Goal: Task Accomplishment & Management: Complete application form

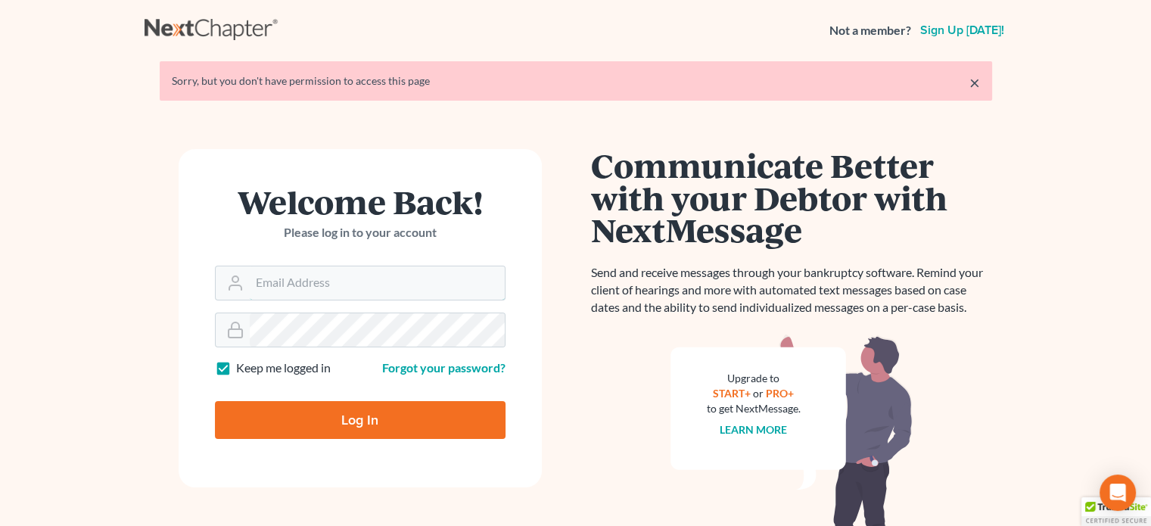
type input "[EMAIL_ADDRESS][DOMAIN_NAME]"
click at [342, 417] on input "Log In" at bounding box center [360, 420] width 291 height 38
type input "Thinking..."
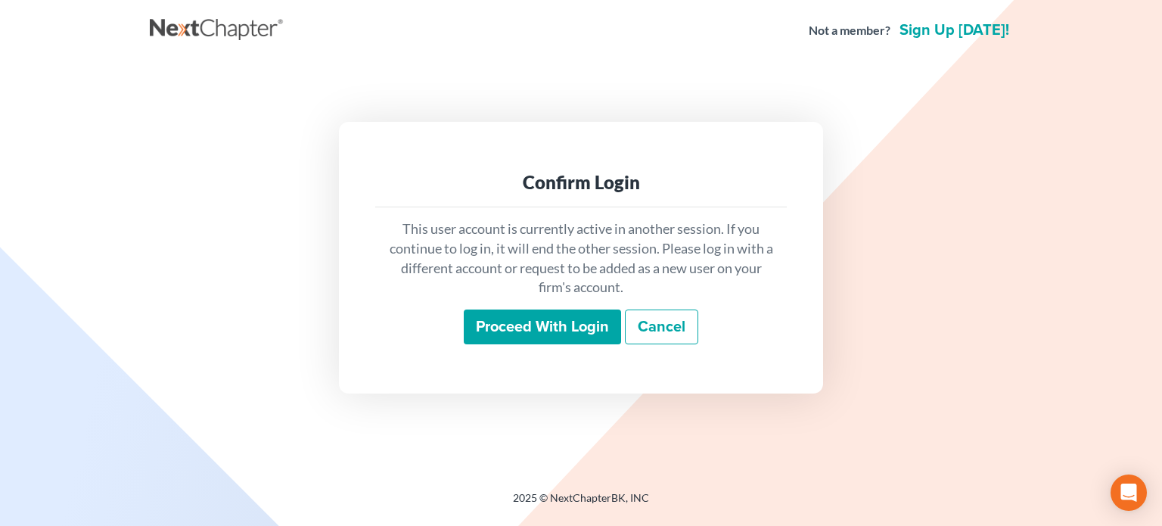
click at [518, 326] on input "Proceed with login" at bounding box center [542, 326] width 157 height 35
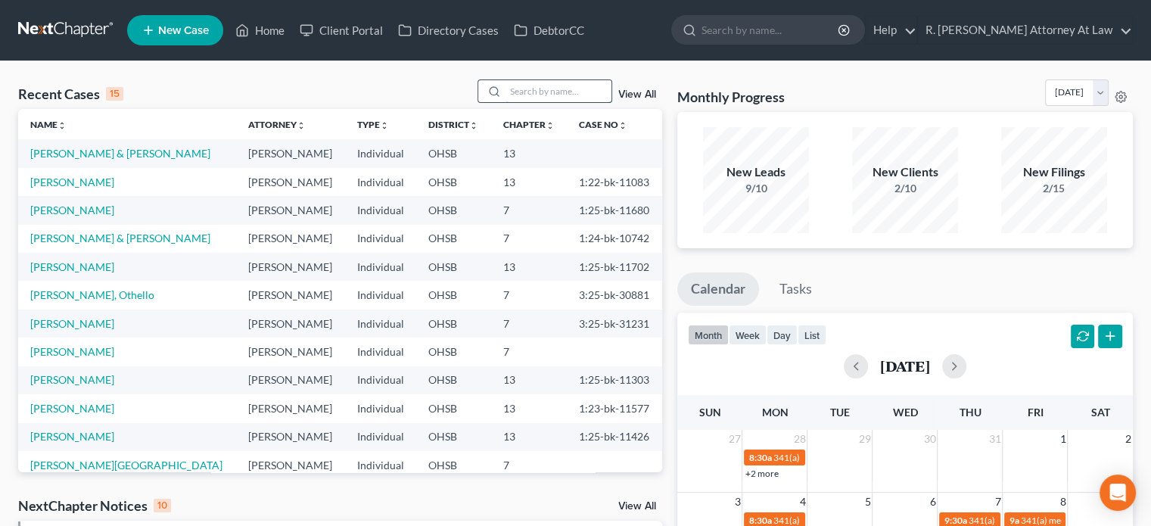
click at [514, 83] on input "search" at bounding box center [558, 91] width 106 height 22
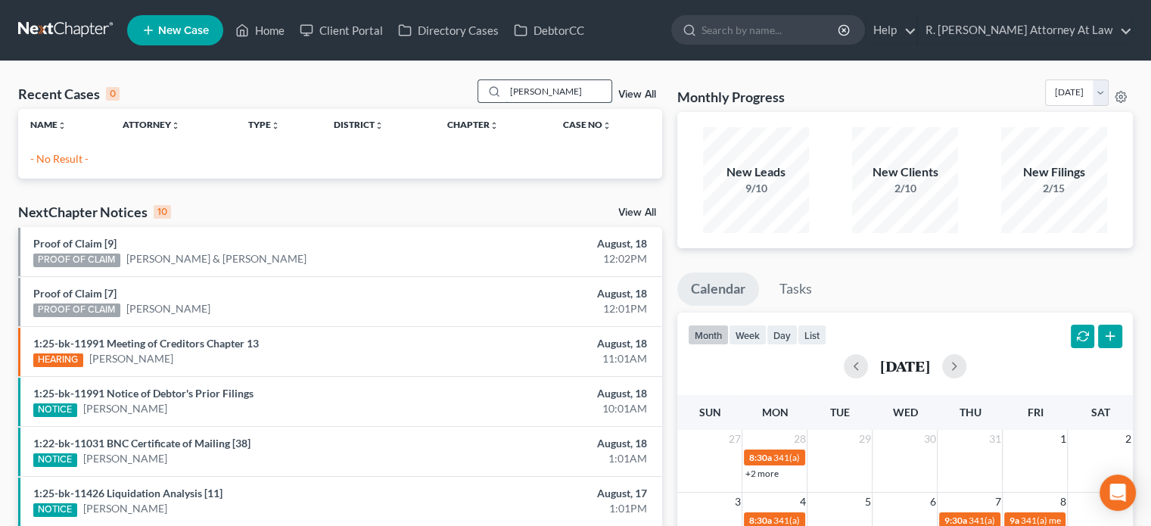
type input "myrick"
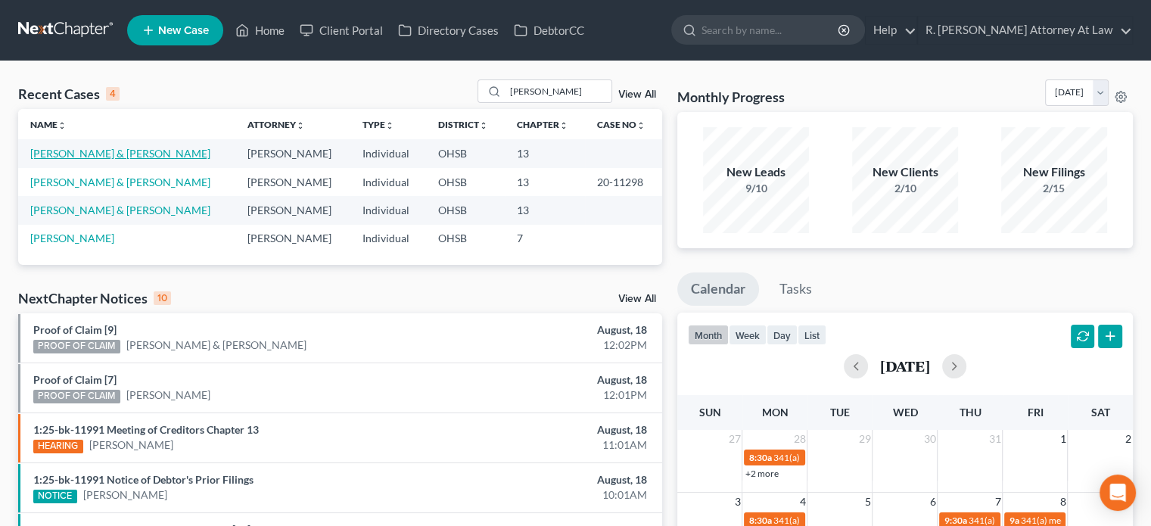
click at [95, 154] on link "Myrick, Tyrone & Michelle" at bounding box center [120, 153] width 180 height 13
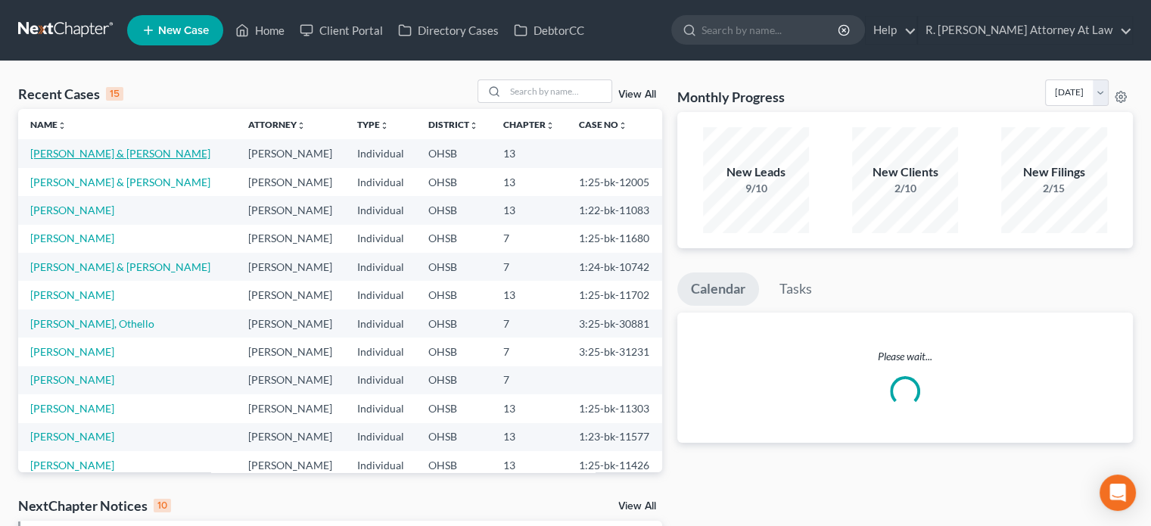
click at [70, 153] on link "Myrick, Tyrone & Michelle" at bounding box center [120, 153] width 180 height 13
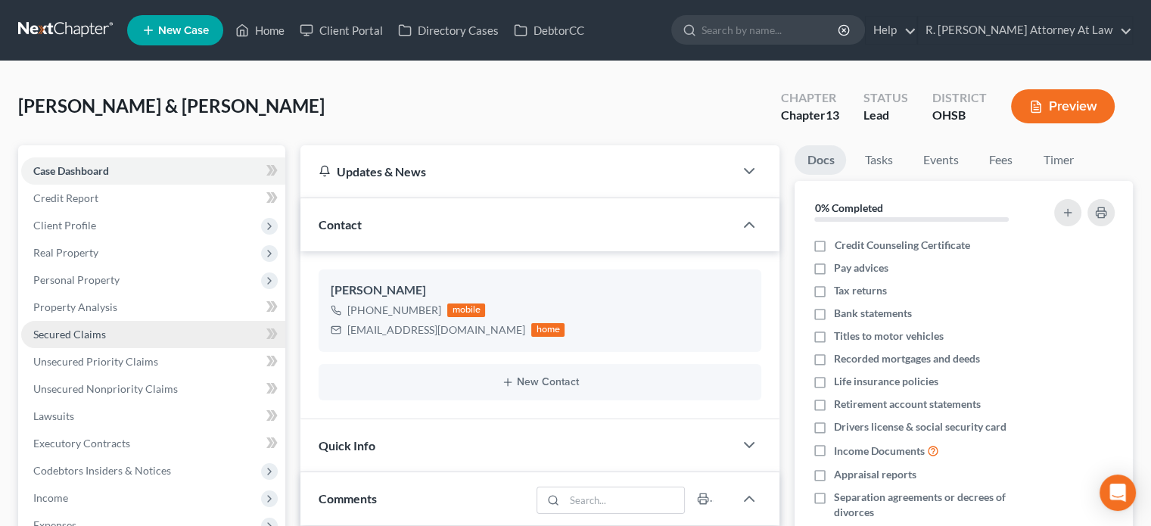
scroll to position [479, 0]
click at [64, 332] on span "Secured Claims" at bounding box center [69, 334] width 73 height 13
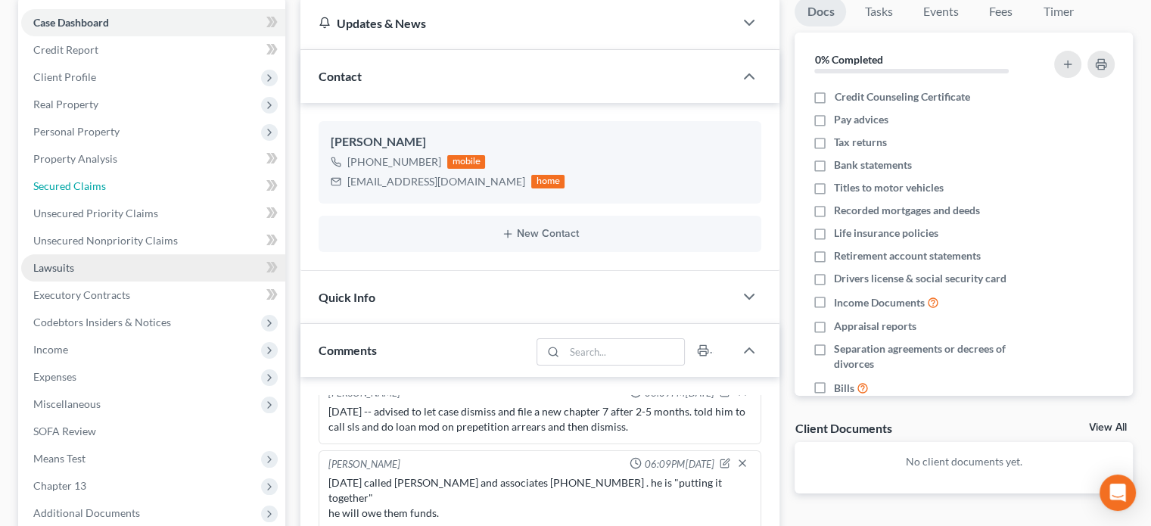
scroll to position [151, 0]
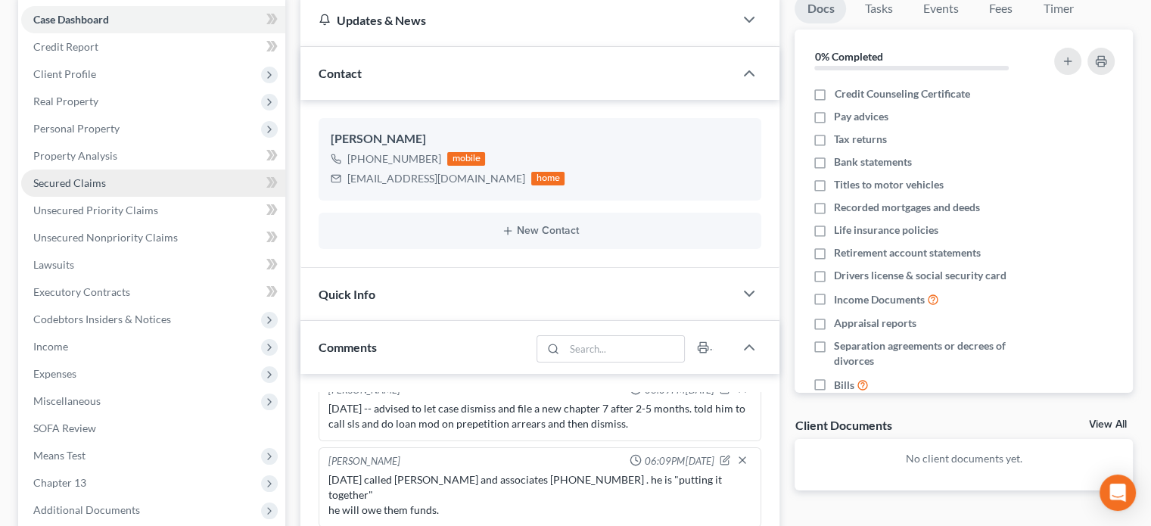
click at [82, 186] on span "Secured Claims" at bounding box center [69, 182] width 73 height 13
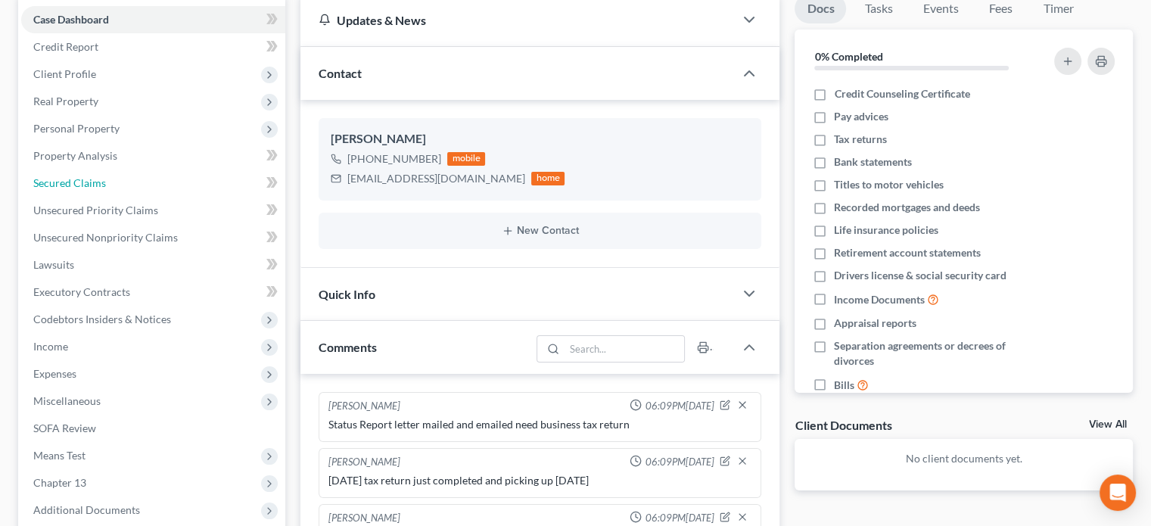
scroll to position [479, 0]
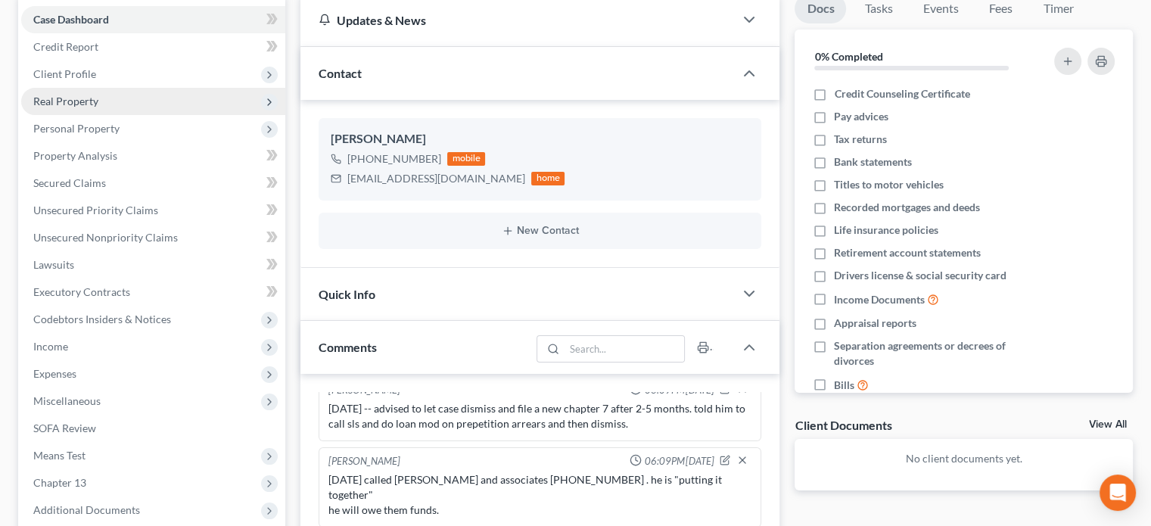
click at [54, 102] on span "Real Property" at bounding box center [65, 101] width 65 height 13
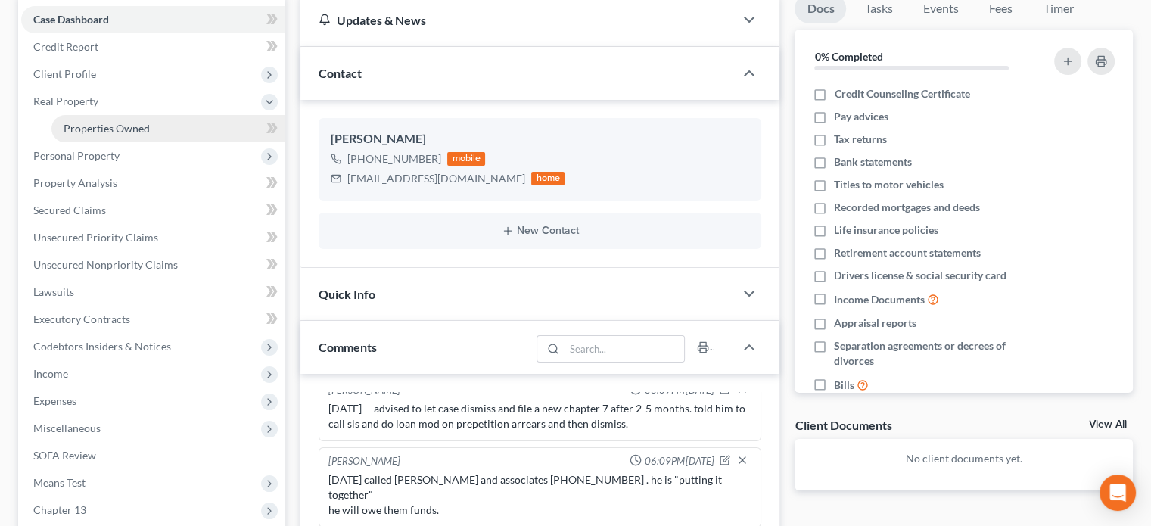
drag, startPoint x: 67, startPoint y: 123, endPoint x: 97, endPoint y: 122, distance: 30.3
click at [67, 123] on span "Properties Owned" at bounding box center [107, 128] width 86 height 13
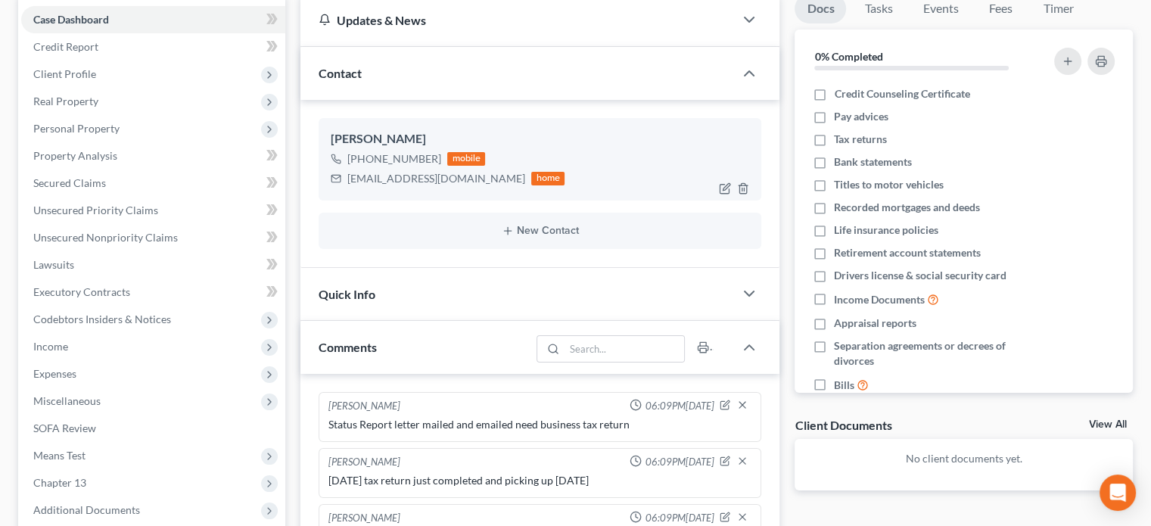
scroll to position [479, 0]
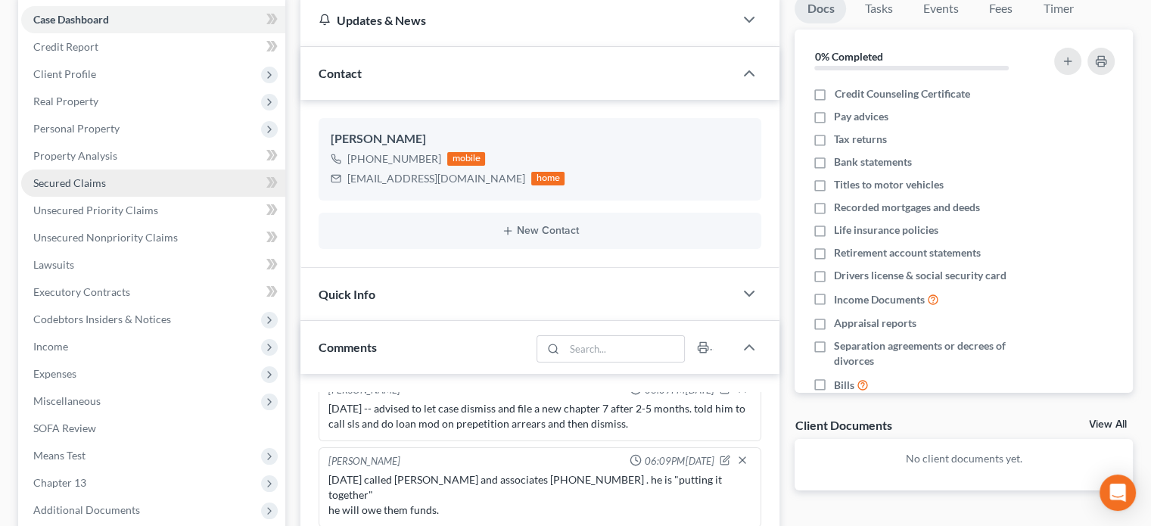
click at [61, 176] on span "Secured Claims" at bounding box center [69, 182] width 73 height 13
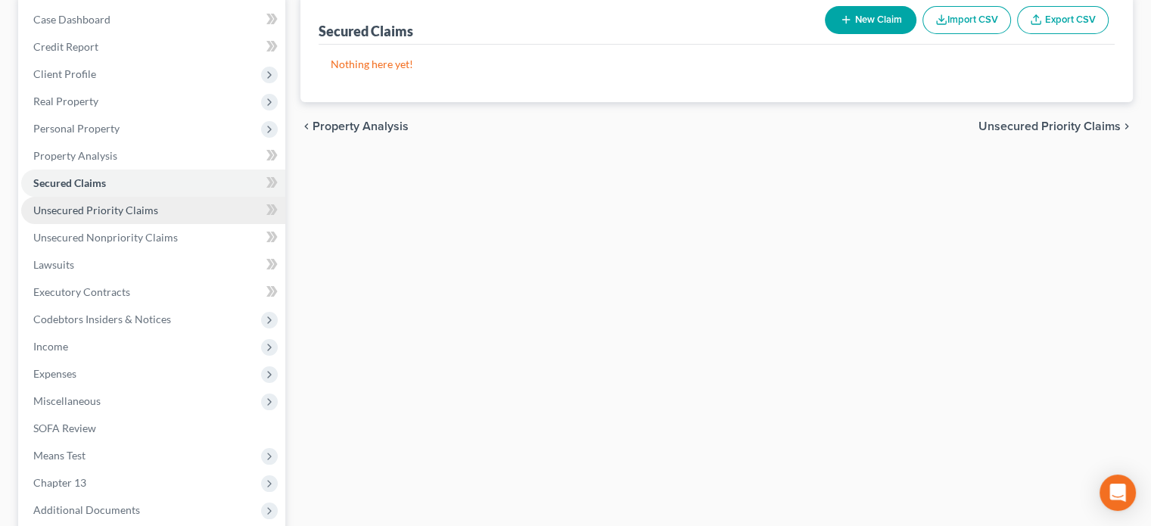
click at [115, 205] on span "Unsecured Priority Claims" at bounding box center [95, 210] width 125 height 13
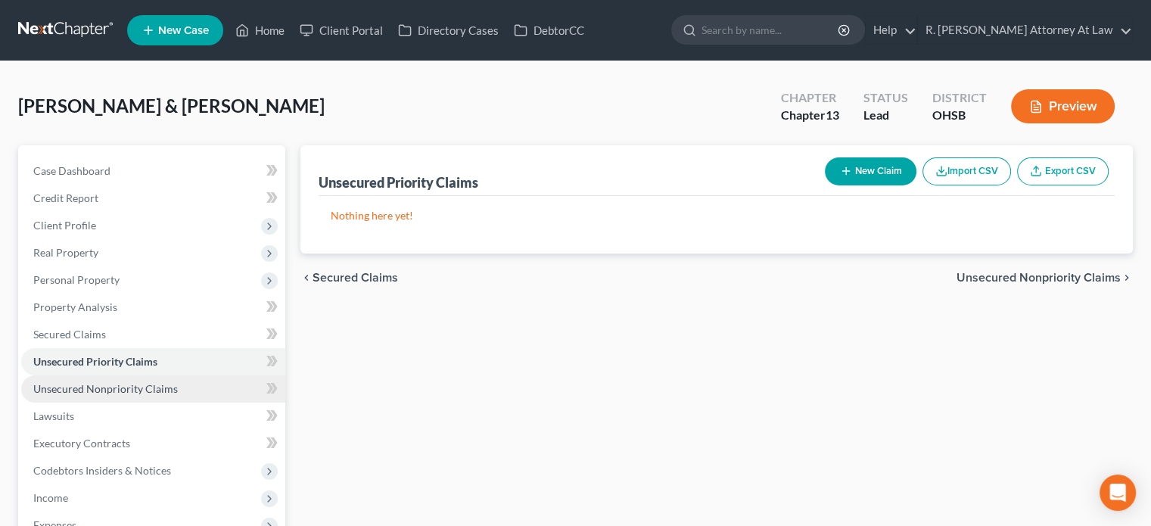
click at [77, 378] on link "Unsecured Nonpriority Claims" at bounding box center [153, 388] width 264 height 27
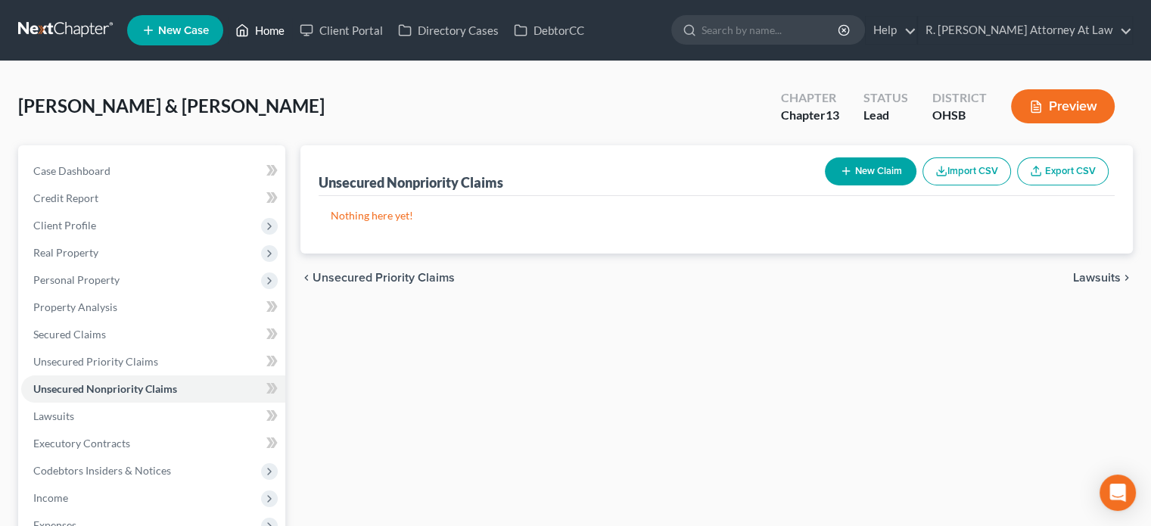
click at [264, 30] on link "Home" at bounding box center [260, 30] width 64 height 27
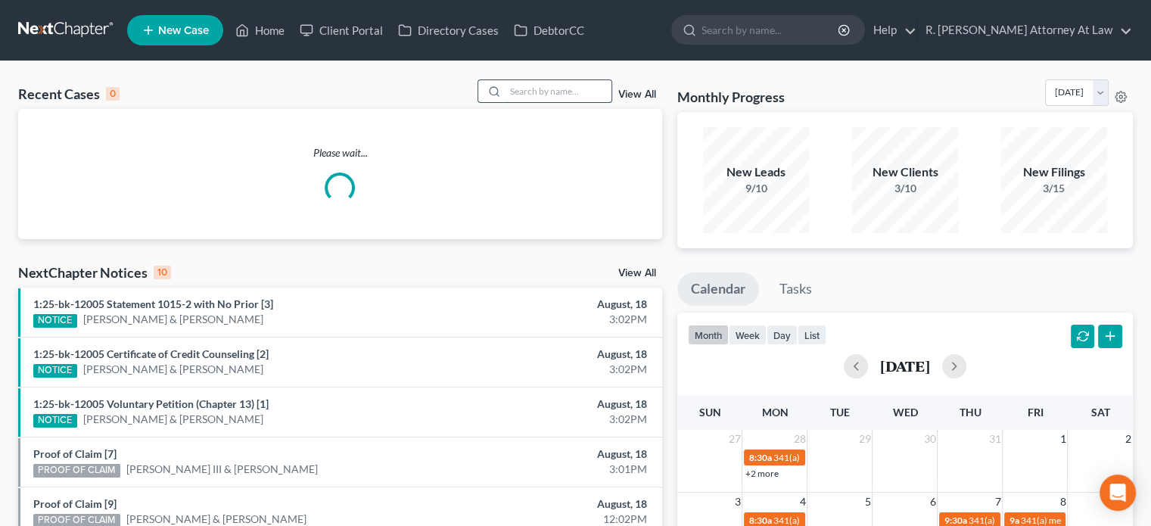
click at [521, 90] on input "search" at bounding box center [558, 91] width 106 height 22
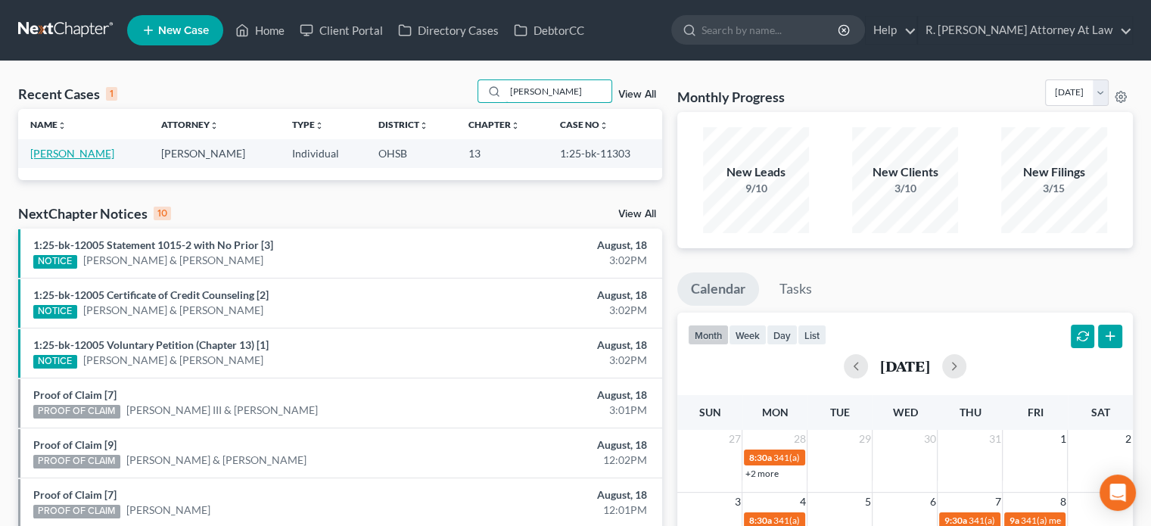
type input "maxfield"
click at [86, 154] on link "Maxfield, Sheila" at bounding box center [72, 153] width 84 height 13
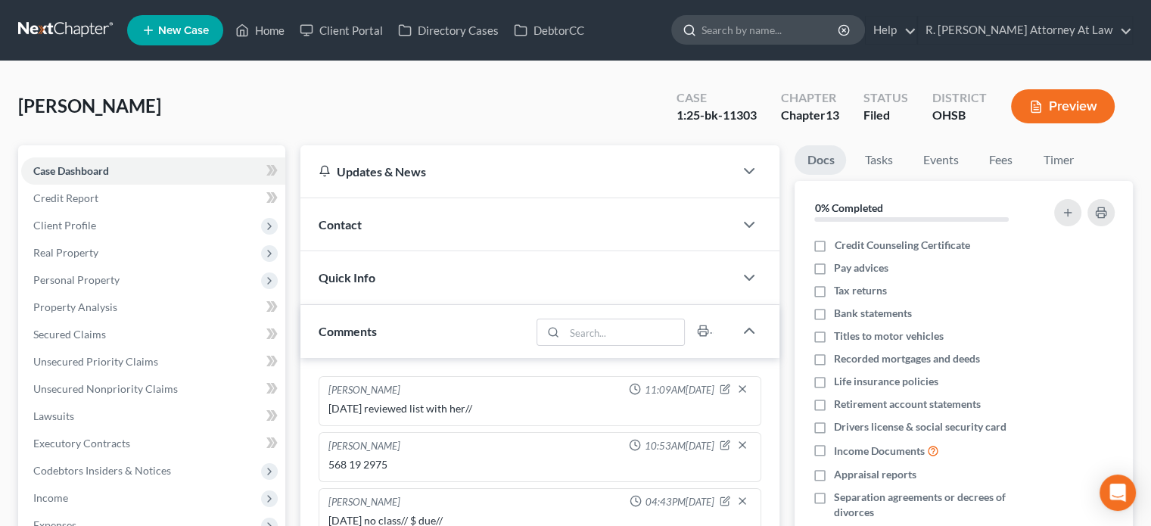
click at [754, 25] on input "search" at bounding box center [770, 30] width 138 height 28
type input "white"
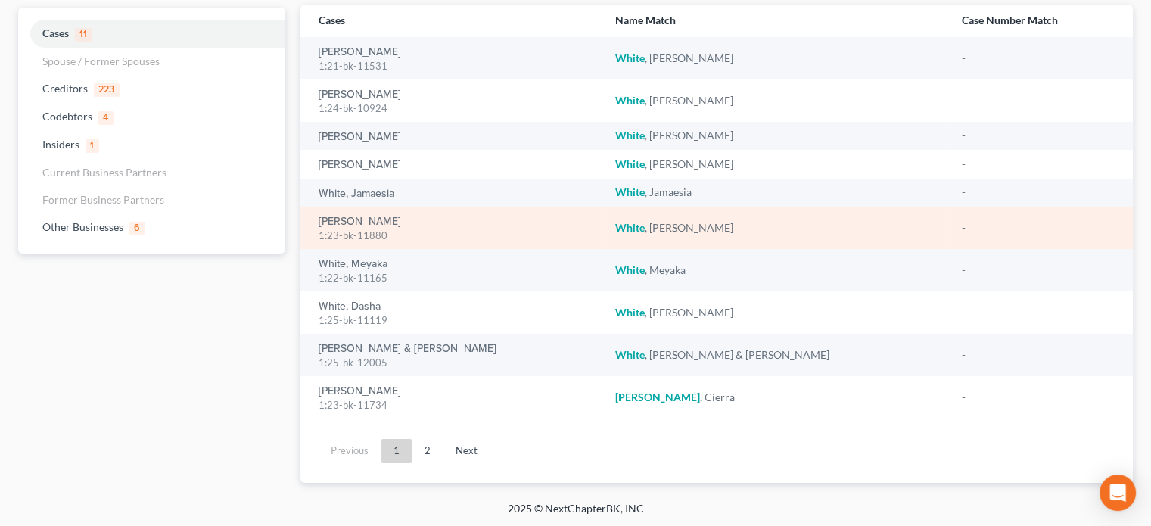
scroll to position [122, 0]
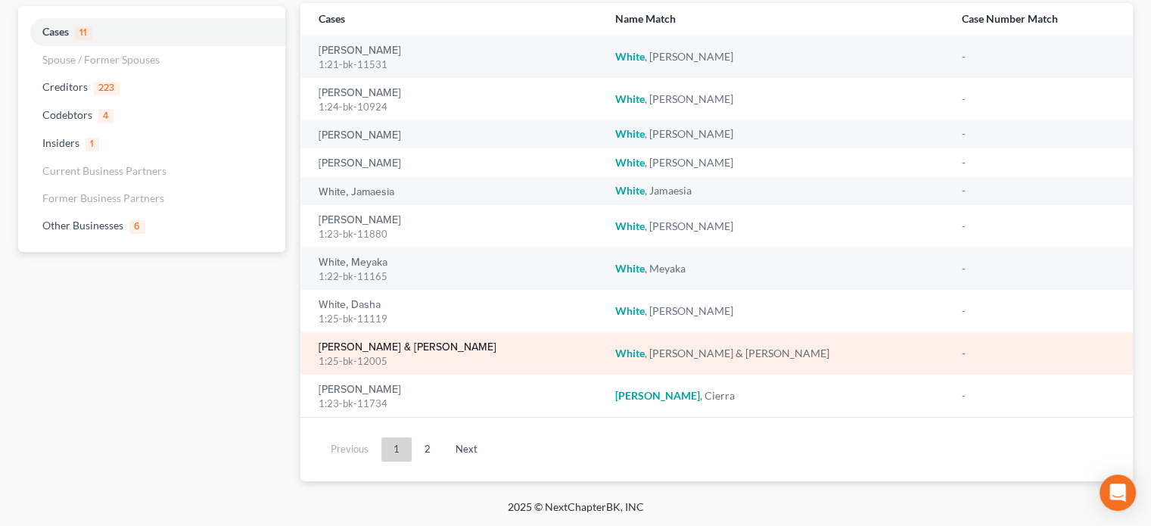
click at [381, 344] on link "White, Daniel & Sarah" at bounding box center [408, 347] width 178 height 11
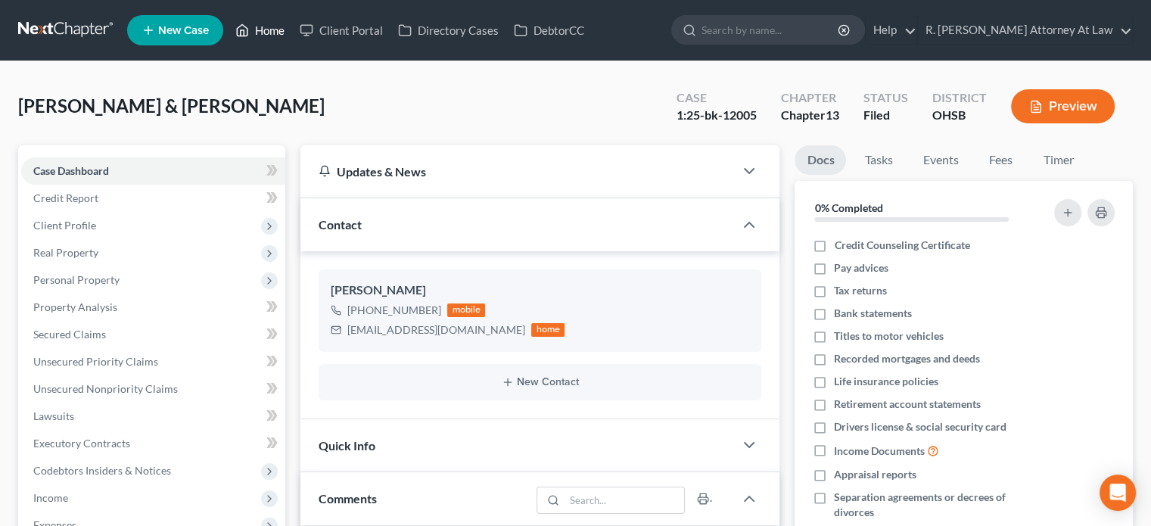
click at [265, 32] on link "Home" at bounding box center [260, 30] width 64 height 27
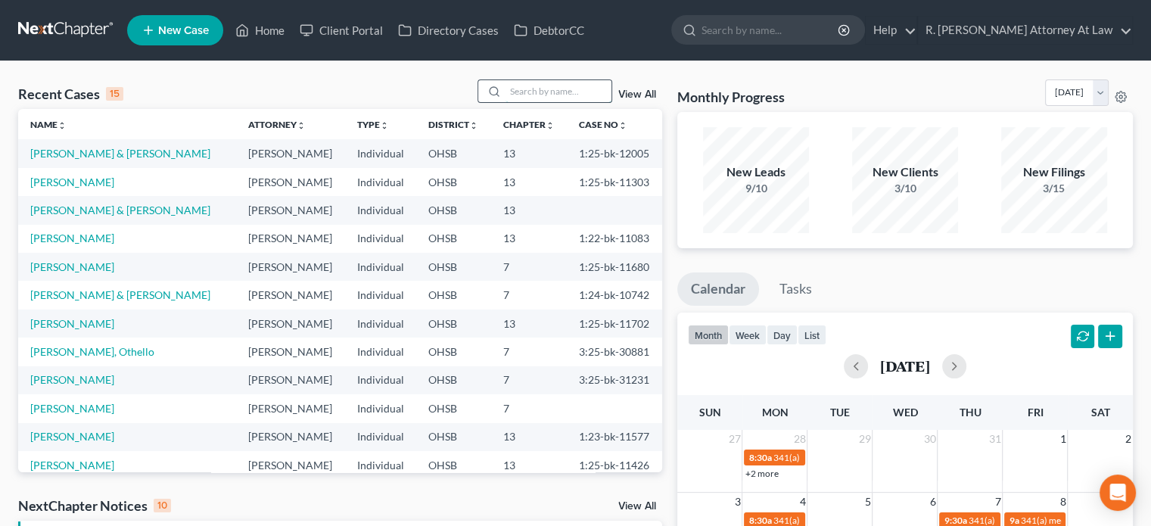
click at [522, 91] on input "search" at bounding box center [558, 91] width 106 height 22
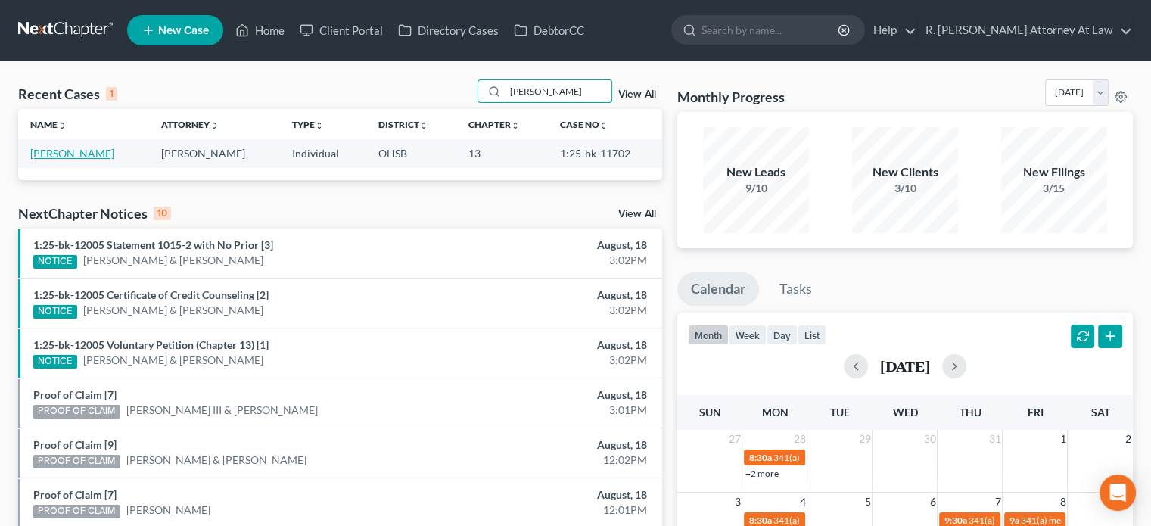
type input "needham"
click at [63, 153] on link "Needham, George" at bounding box center [72, 153] width 84 height 13
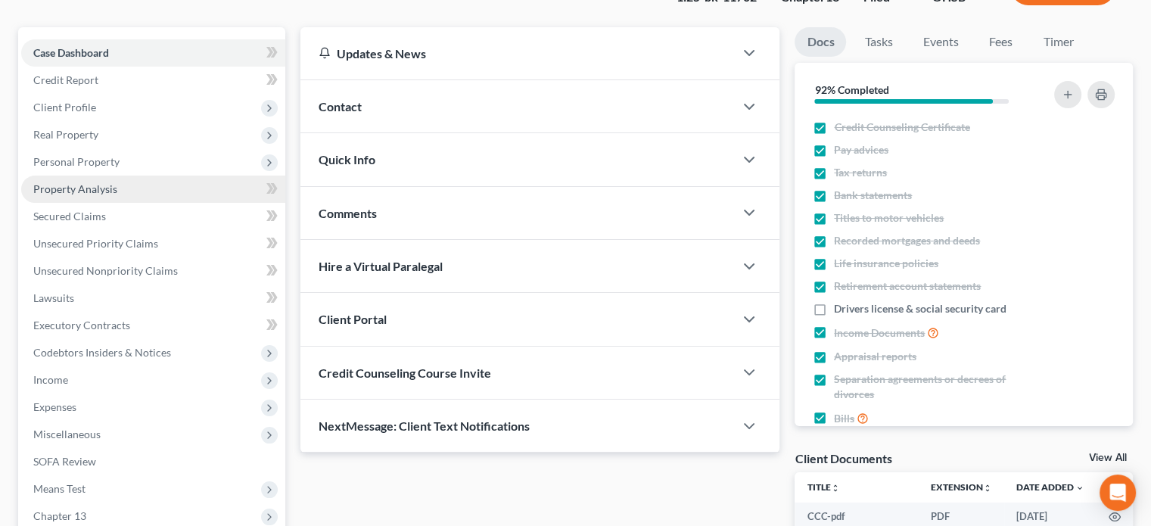
scroll to position [2, 0]
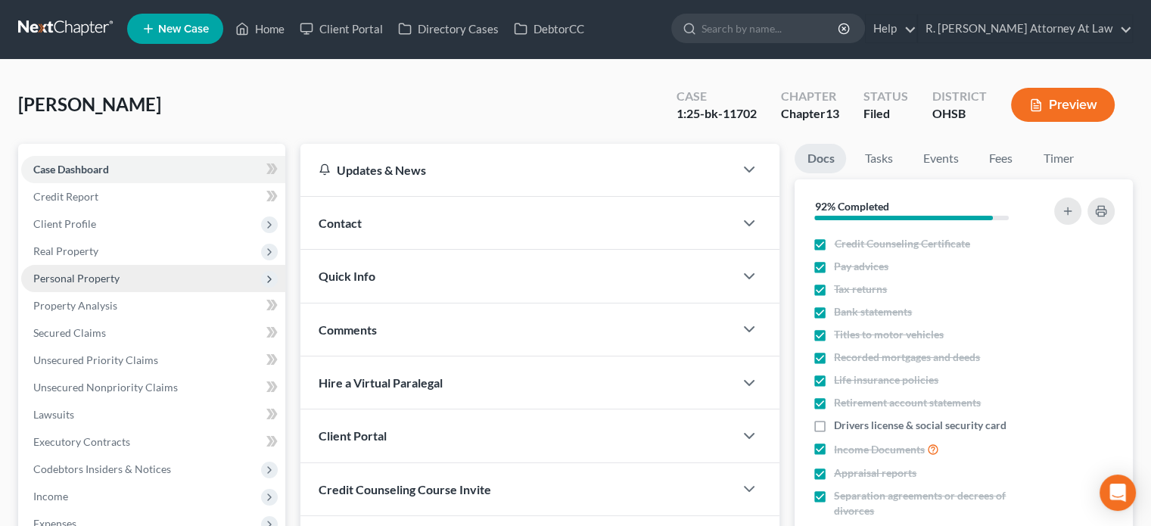
click at [66, 281] on span "Personal Property" at bounding box center [76, 278] width 86 height 13
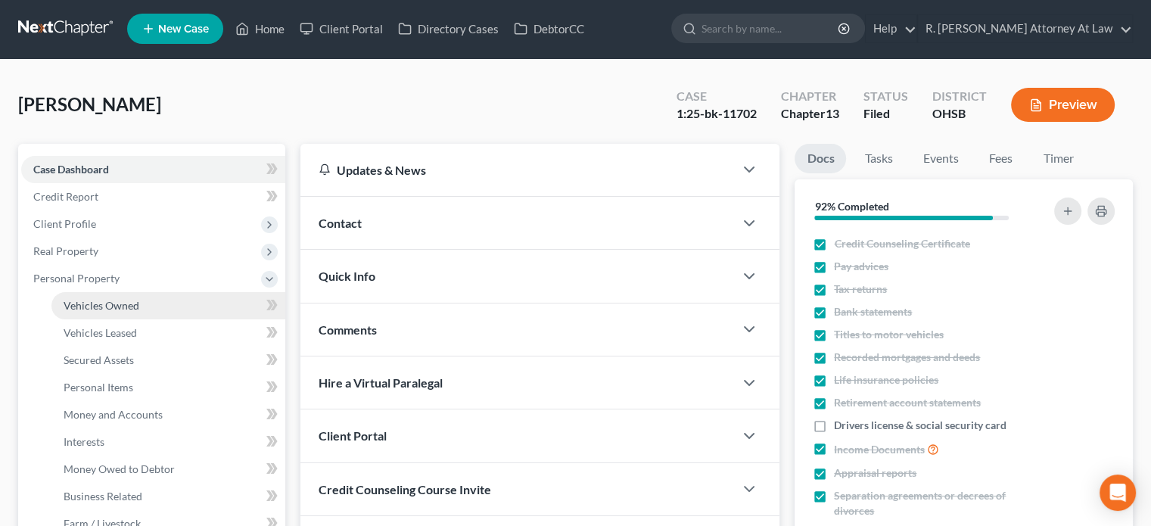
click at [83, 310] on span "Vehicles Owned" at bounding box center [102, 305] width 76 height 13
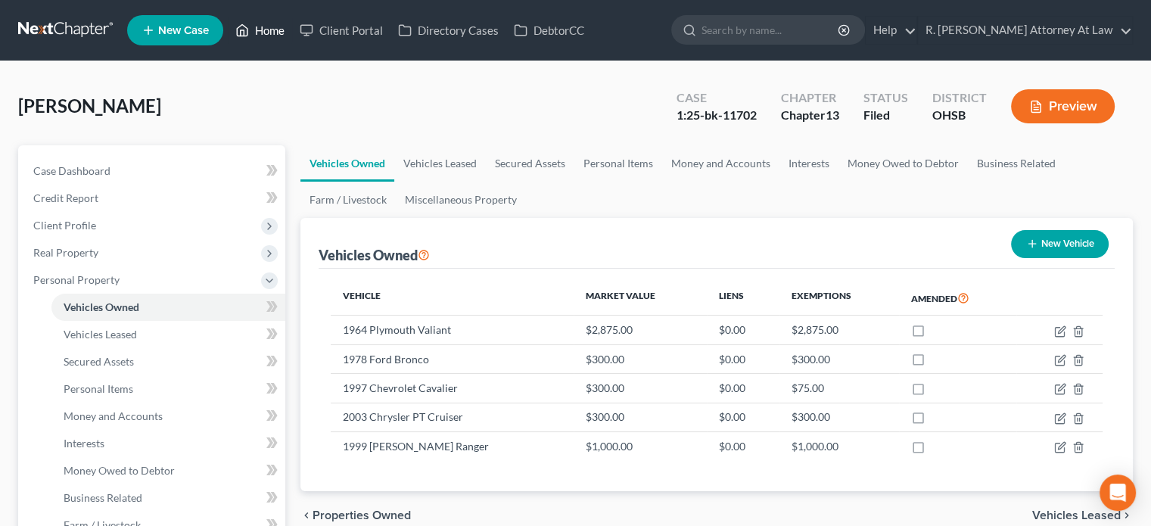
click at [278, 31] on link "Home" at bounding box center [260, 30] width 64 height 27
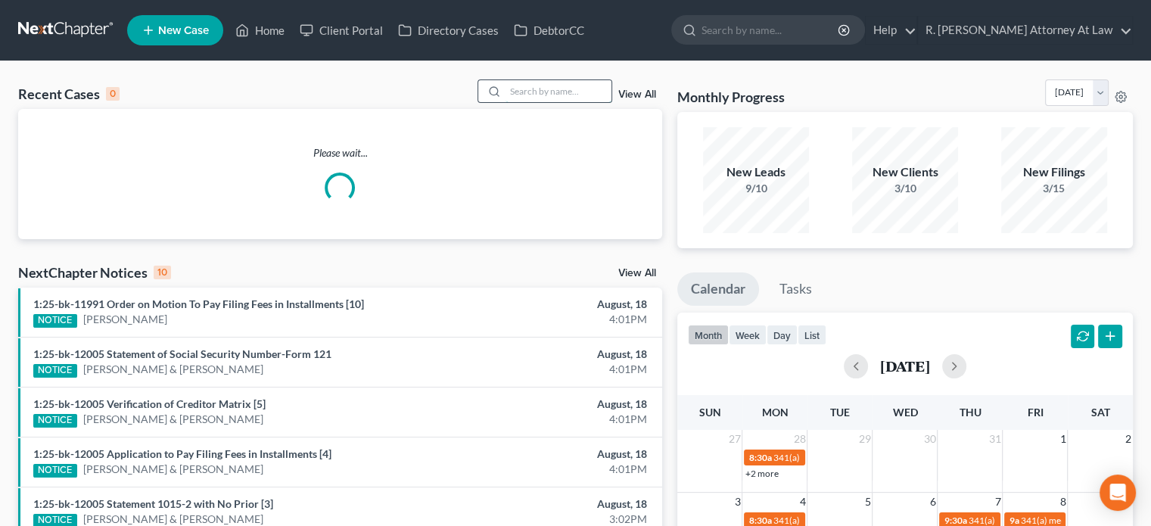
click at [511, 90] on input "search" at bounding box center [558, 91] width 106 height 22
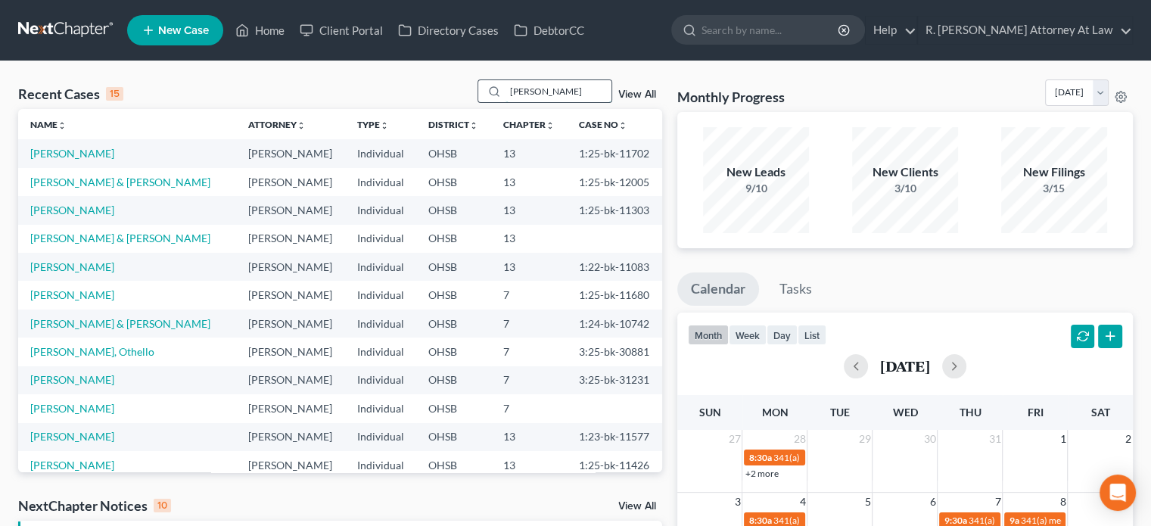
type input "sisney"
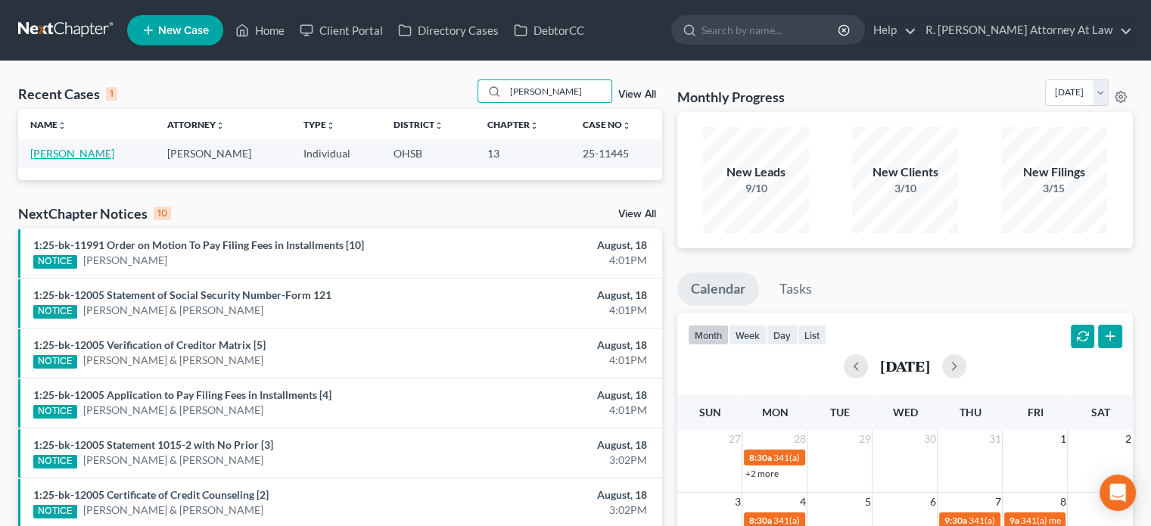
click at [67, 156] on link "Sisney, Nikea" at bounding box center [72, 153] width 84 height 13
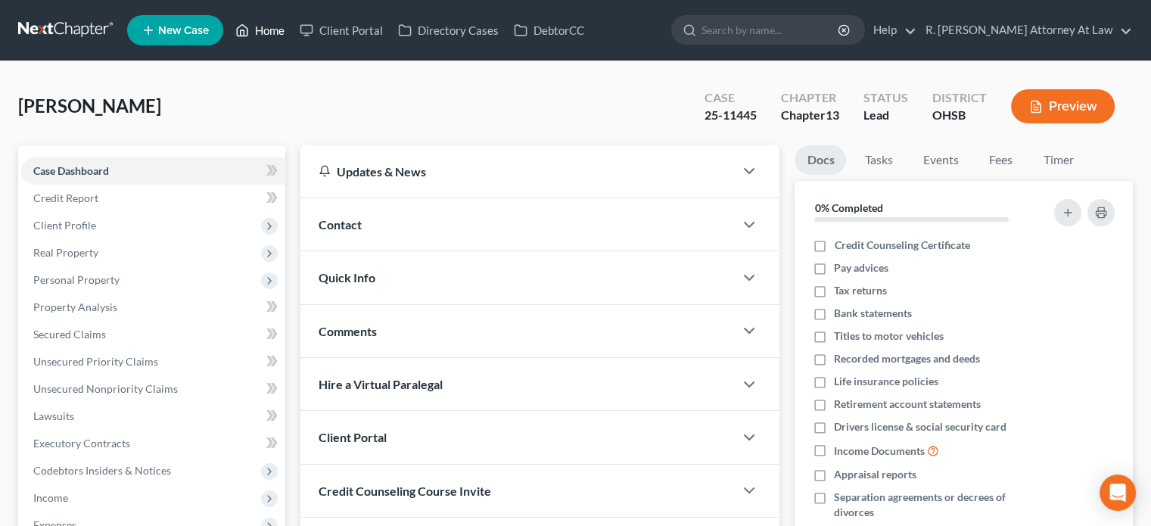
click at [275, 30] on link "Home" at bounding box center [260, 30] width 64 height 27
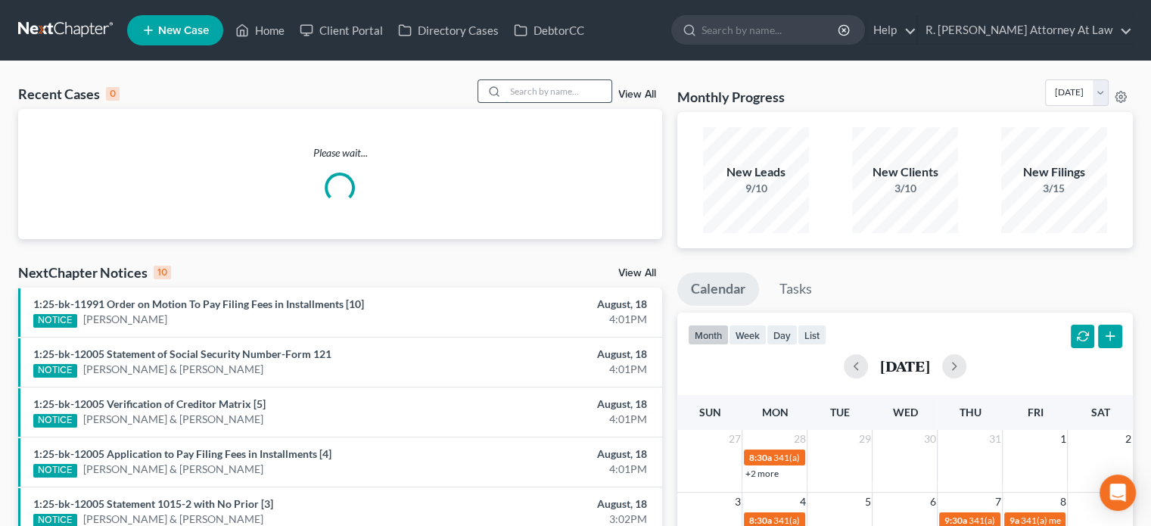
click at [527, 86] on input "search" at bounding box center [558, 91] width 106 height 22
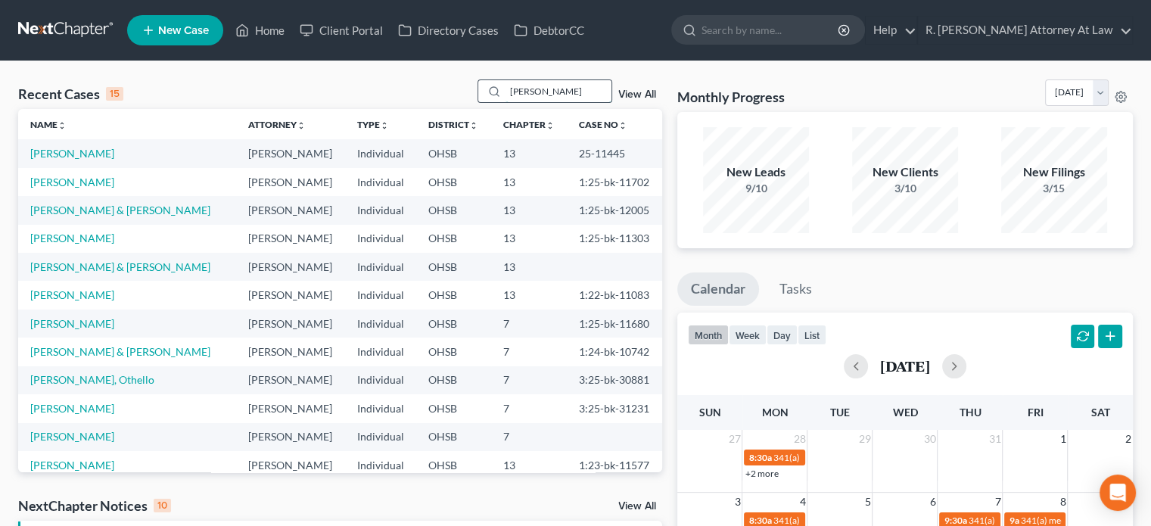
type input "carter"
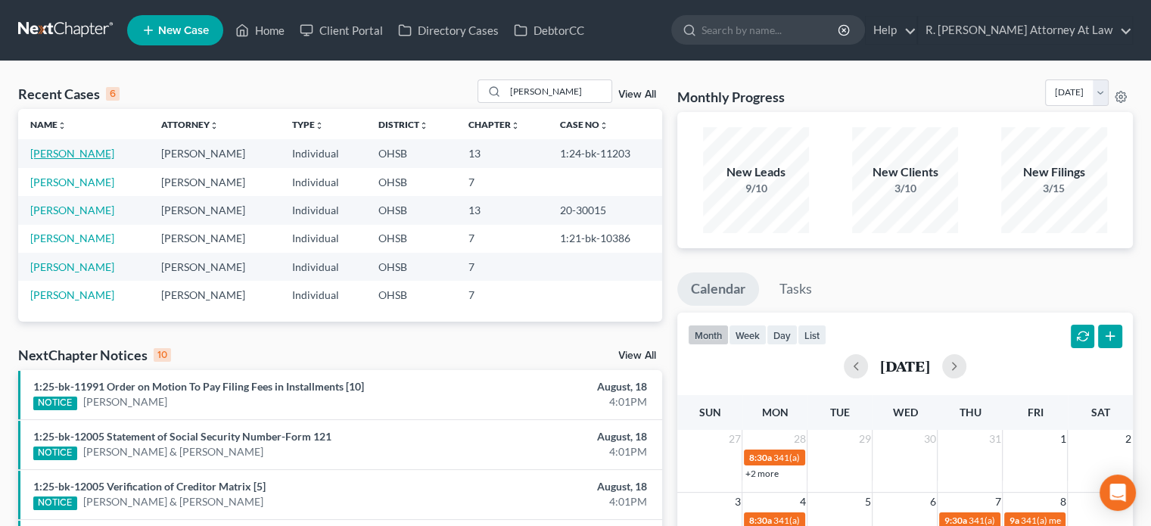
click at [67, 152] on link "Carter, TaMia" at bounding box center [72, 153] width 84 height 13
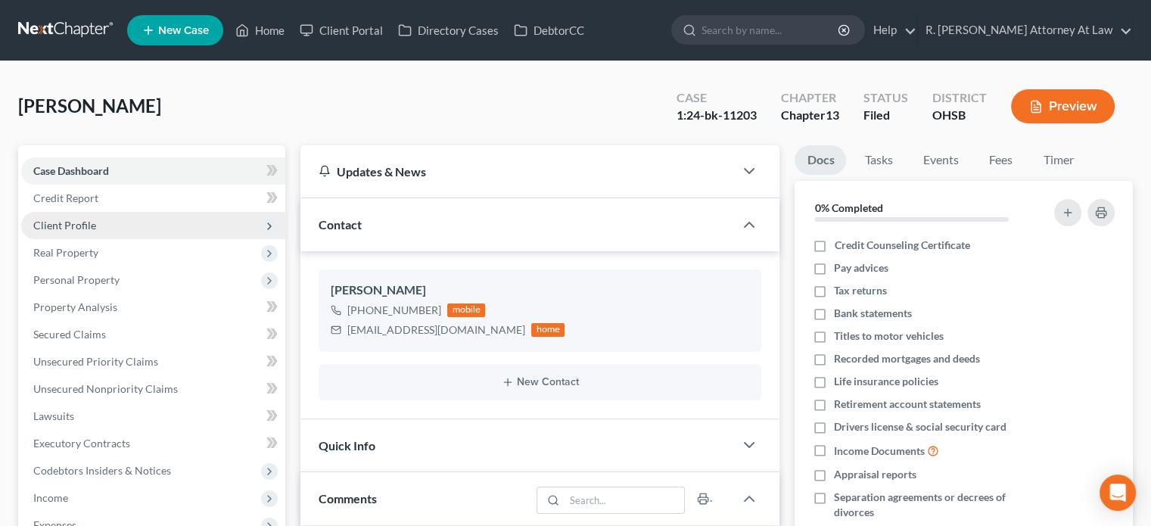
click at [82, 222] on span "Client Profile" at bounding box center [64, 225] width 63 height 13
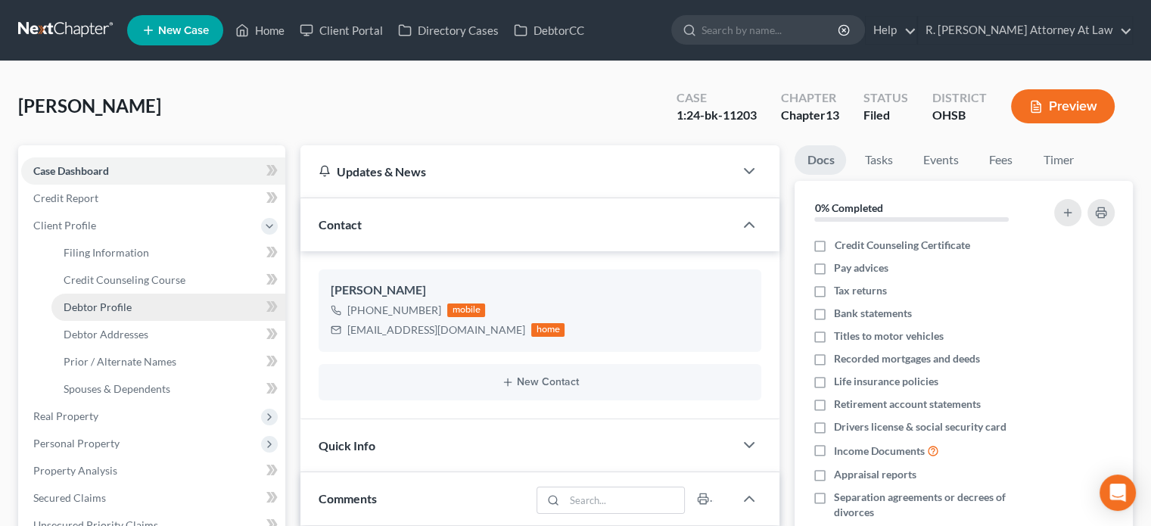
click at [88, 306] on span "Debtor Profile" at bounding box center [98, 306] width 68 height 13
select select "0"
select select "4"
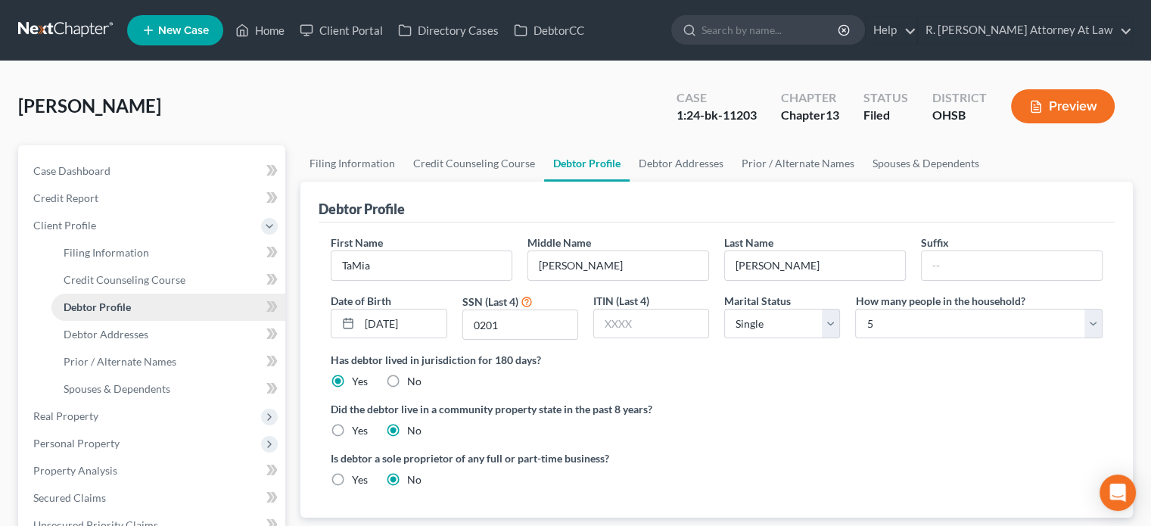
radio input "true"
drag, startPoint x: 96, startPoint y: 253, endPoint x: 115, endPoint y: 247, distance: 19.9
click at [95, 253] on span "Filing Information" at bounding box center [106, 252] width 85 height 13
select select "1"
select select "0"
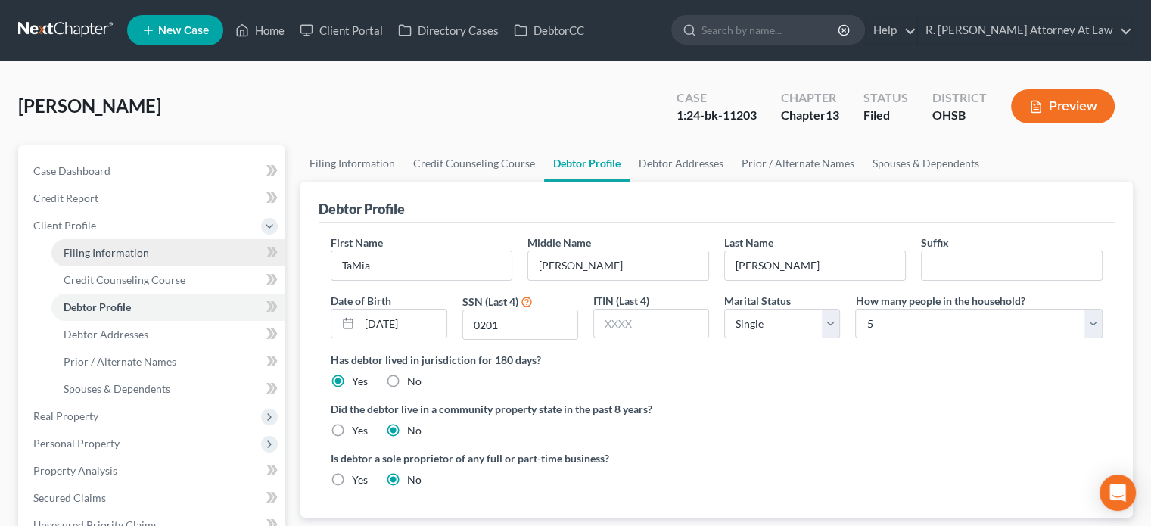
select select "3"
select select "36"
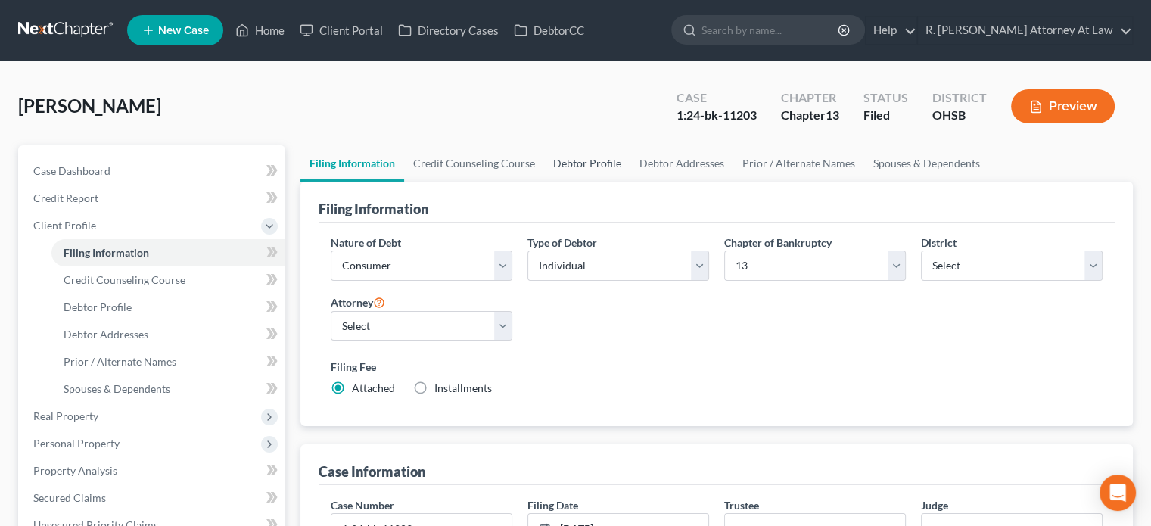
click at [564, 160] on link "Debtor Profile" at bounding box center [587, 163] width 86 height 36
select select "0"
select select "4"
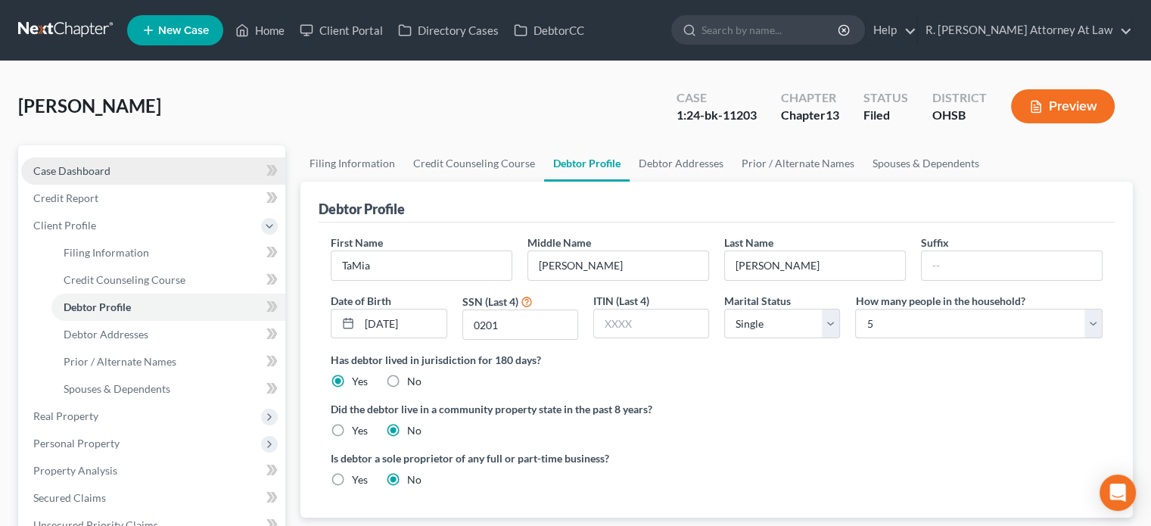
click at [79, 169] on span "Case Dashboard" at bounding box center [71, 170] width 77 height 13
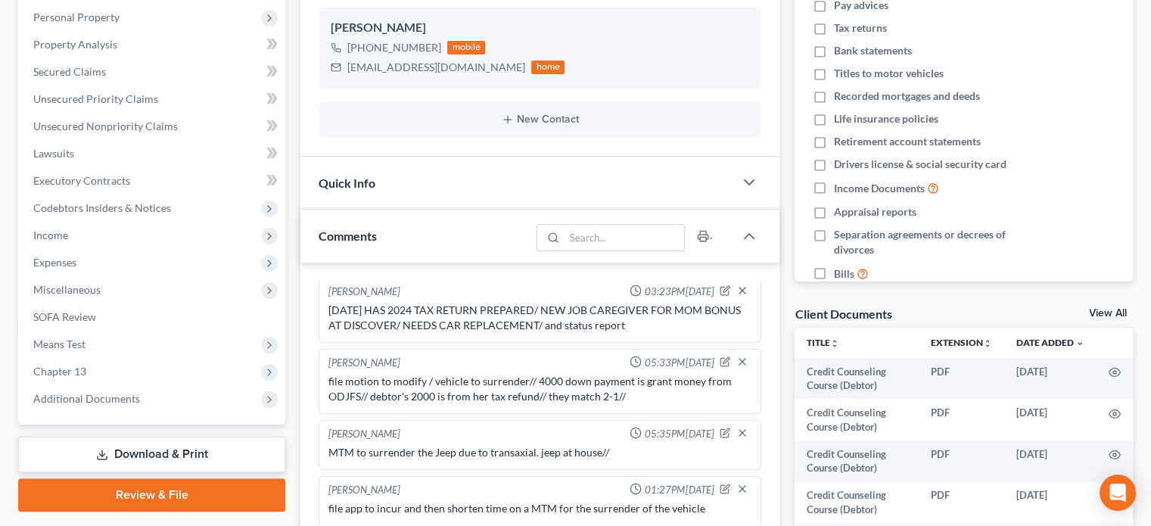
scroll to position [530, 0]
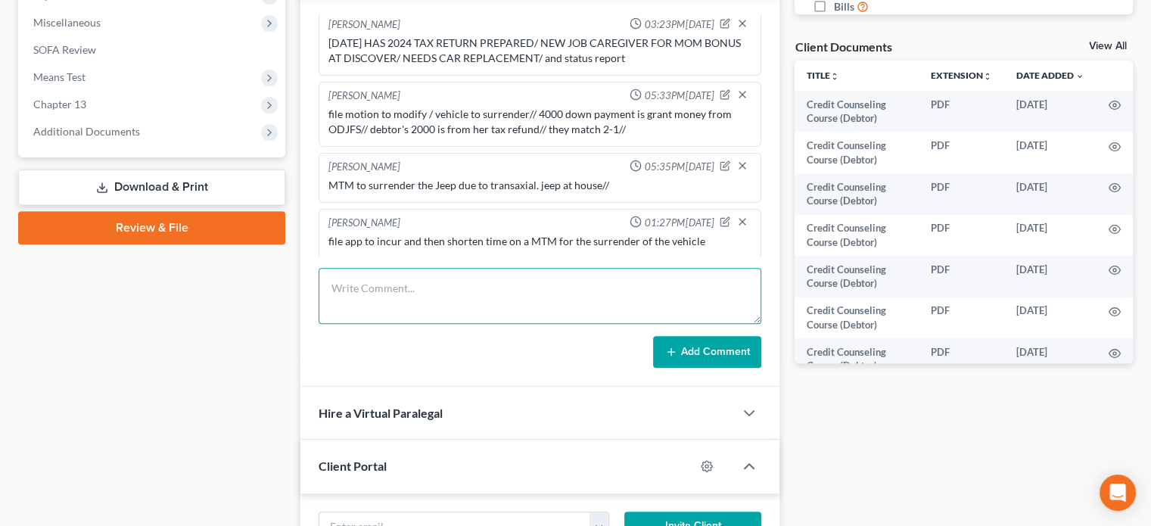
click at [390, 283] on textarea at bounding box center [540, 296] width 443 height 56
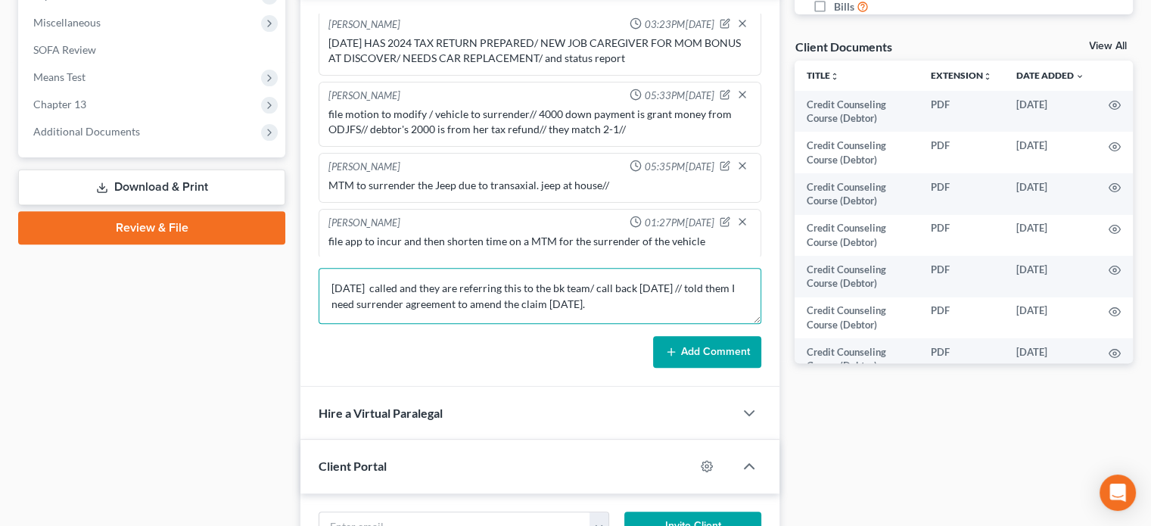
type textarea "8.18.2025 called and they are referring this to the bk team/ call back in two d…"
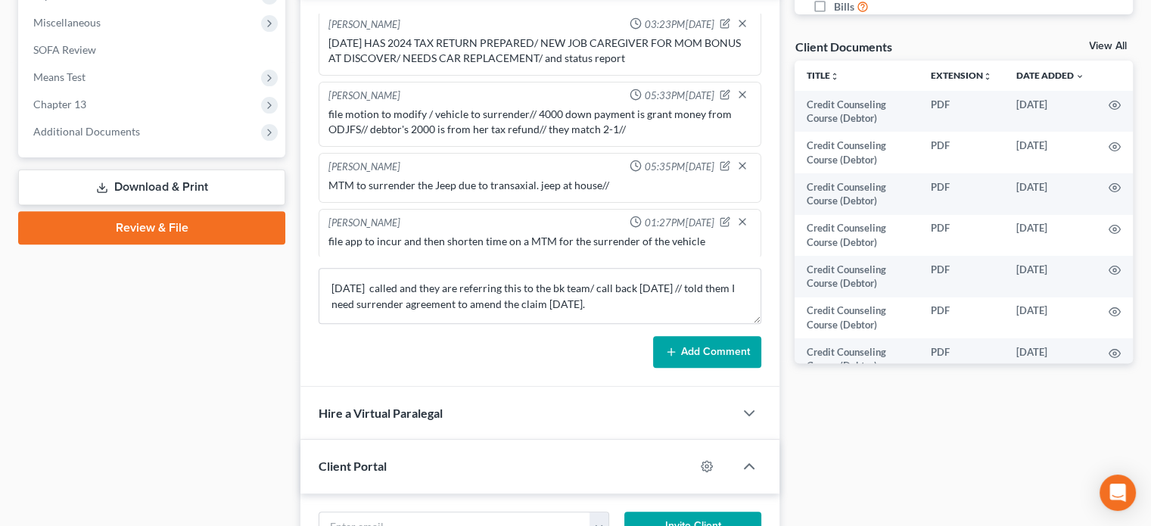
click at [705, 344] on button "Add Comment" at bounding box center [707, 352] width 108 height 32
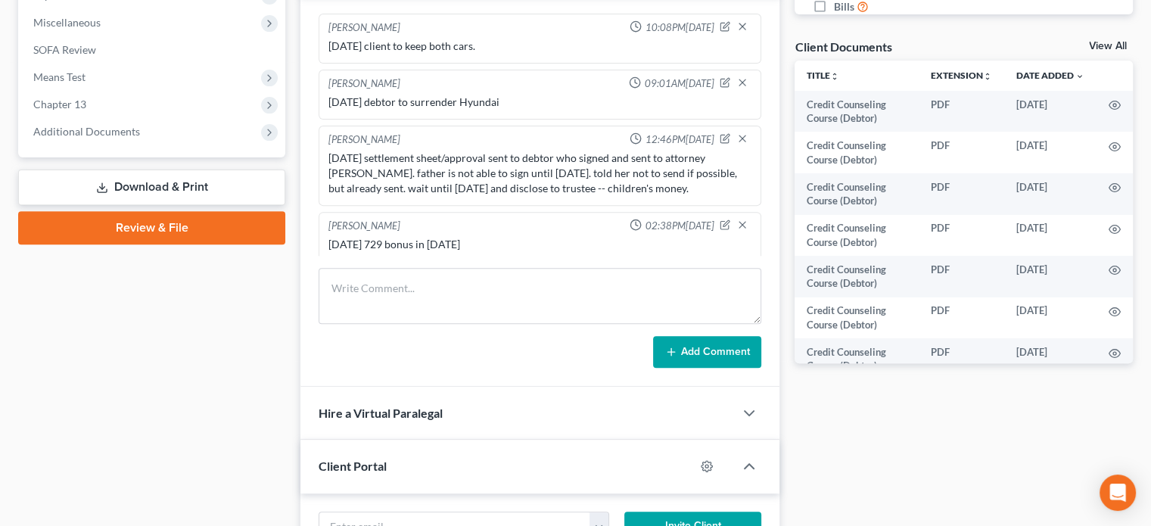
scroll to position [0, 0]
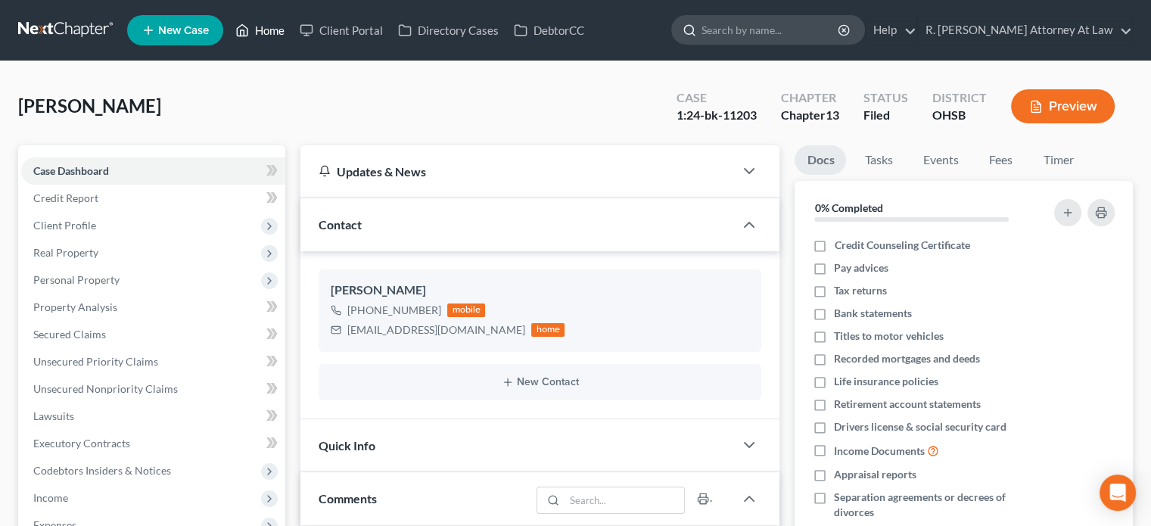
drag, startPoint x: 260, startPoint y: 28, endPoint x: 884, endPoint y: 31, distance: 625.0
click at [260, 28] on link "Home" at bounding box center [260, 30] width 64 height 27
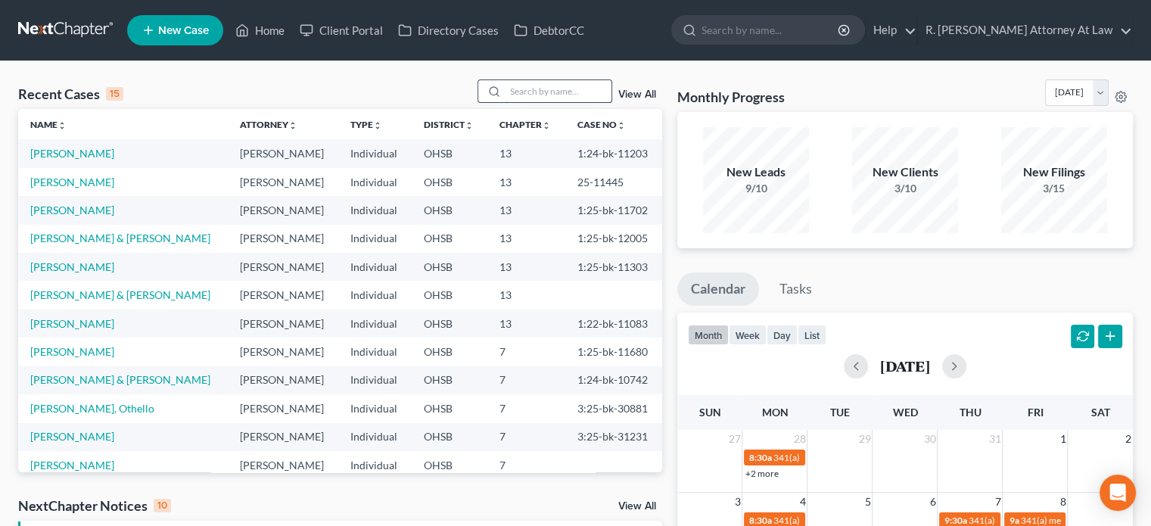
click at [522, 87] on input "search" at bounding box center [558, 91] width 106 height 22
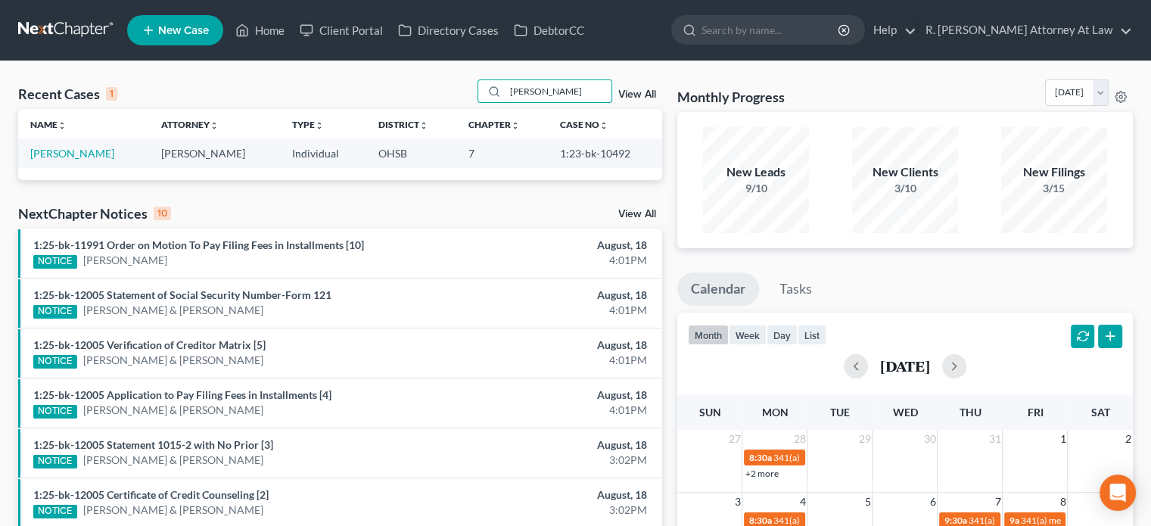
type input "watkins"
click at [166, 25] on span "New Case" at bounding box center [183, 30] width 51 height 11
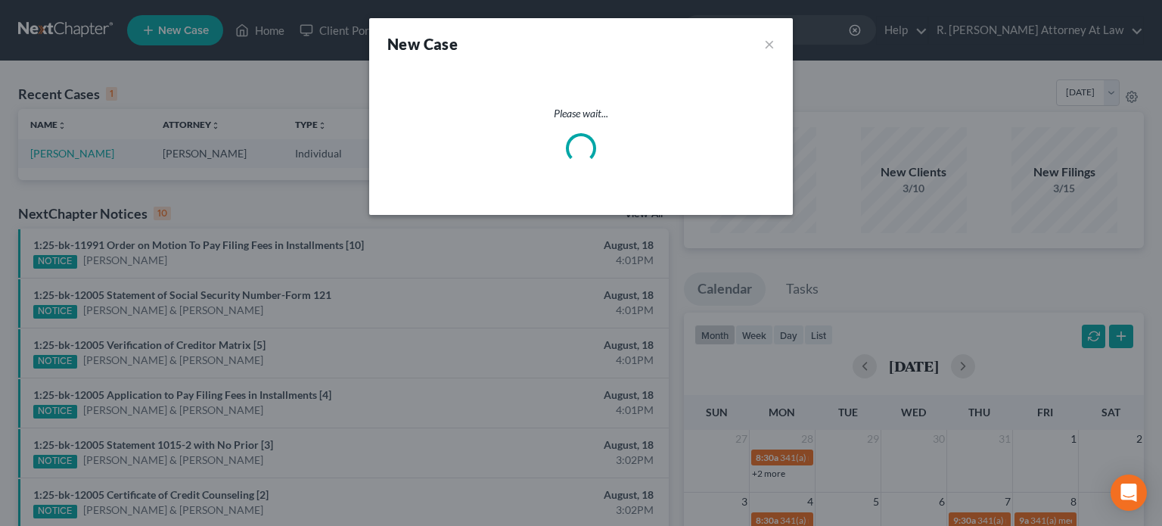
select select "62"
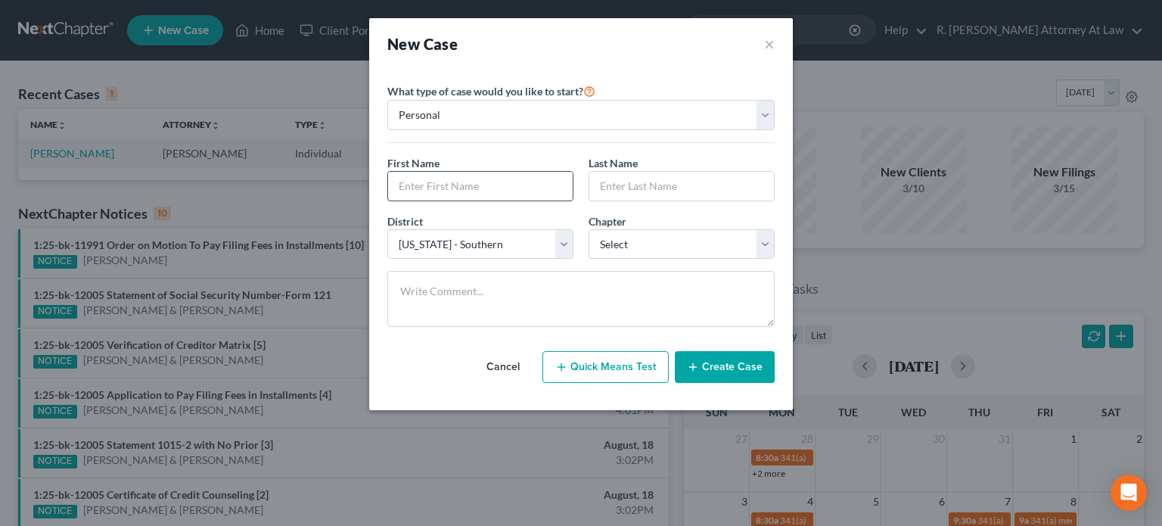
click at [422, 182] on input "text" at bounding box center [480, 186] width 185 height 29
type input "Preston"
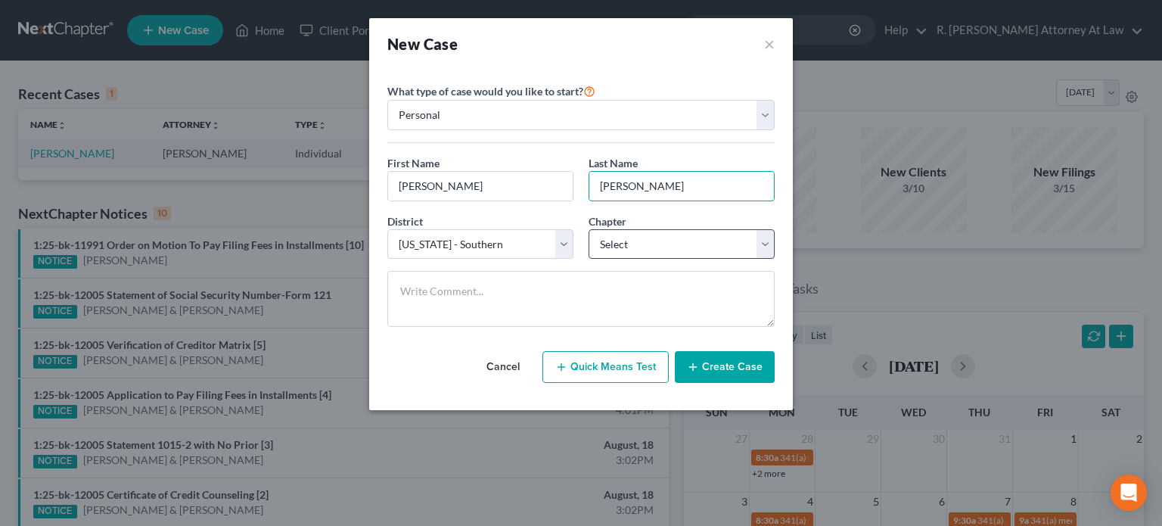
type input "Watkins"
click at [620, 241] on select "Select 7 11 12 13" at bounding box center [682, 244] width 186 height 30
select select "0"
click at [589, 229] on select "Select 7 11 12 13" at bounding box center [682, 244] width 186 height 30
click at [702, 362] on button "Create Case" at bounding box center [725, 367] width 100 height 32
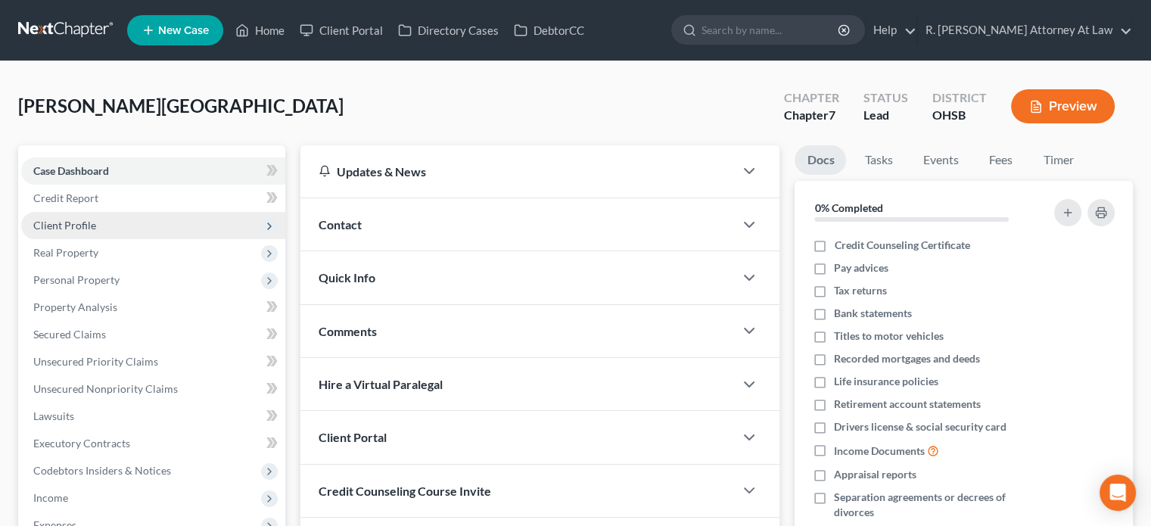
click at [87, 231] on span "Client Profile" at bounding box center [64, 225] width 63 height 13
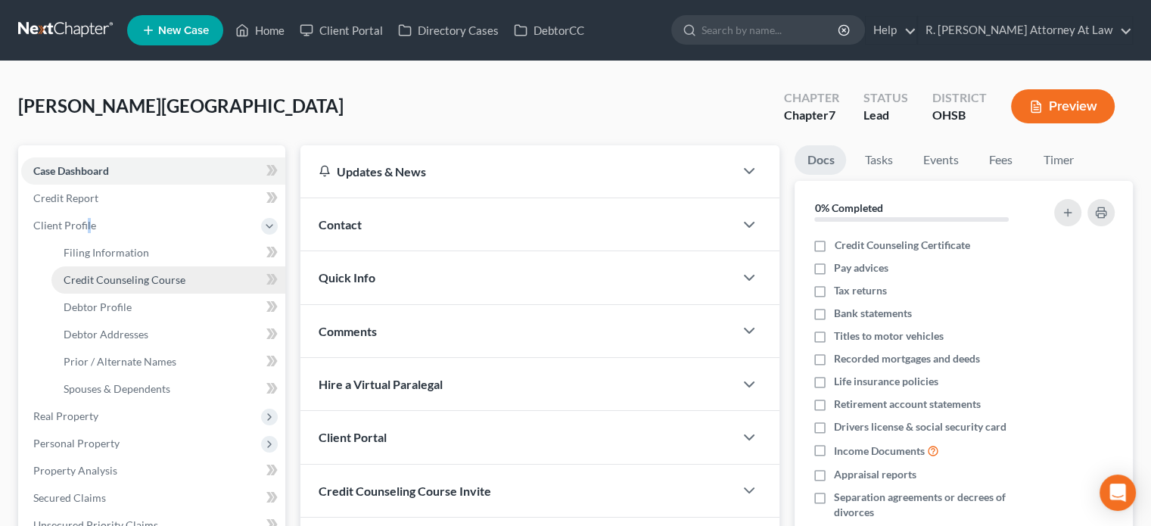
click at [88, 278] on span "Credit Counseling Course" at bounding box center [125, 279] width 122 height 13
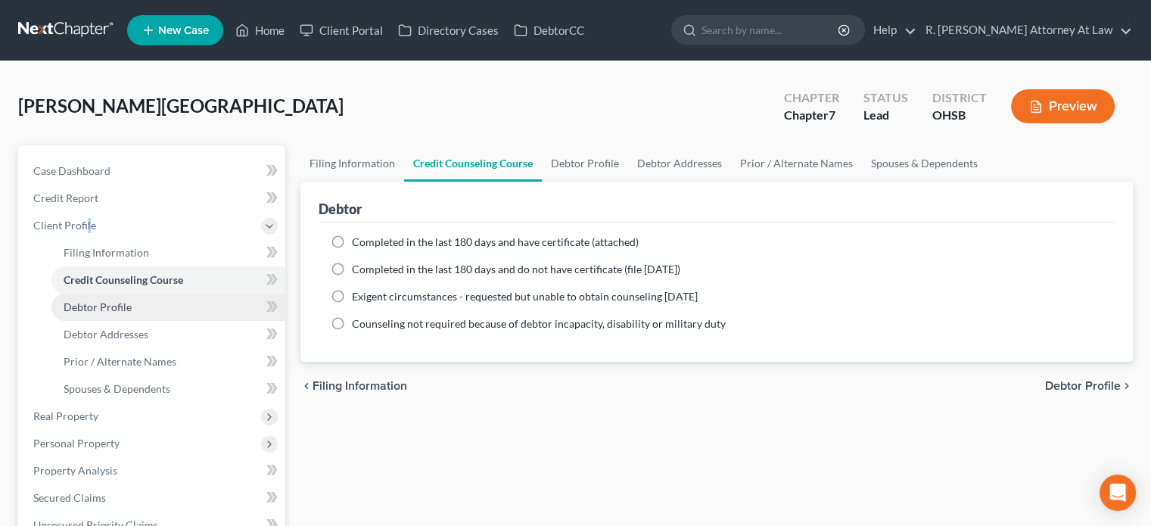
click at [77, 305] on span "Debtor Profile" at bounding box center [98, 306] width 68 height 13
select select "0"
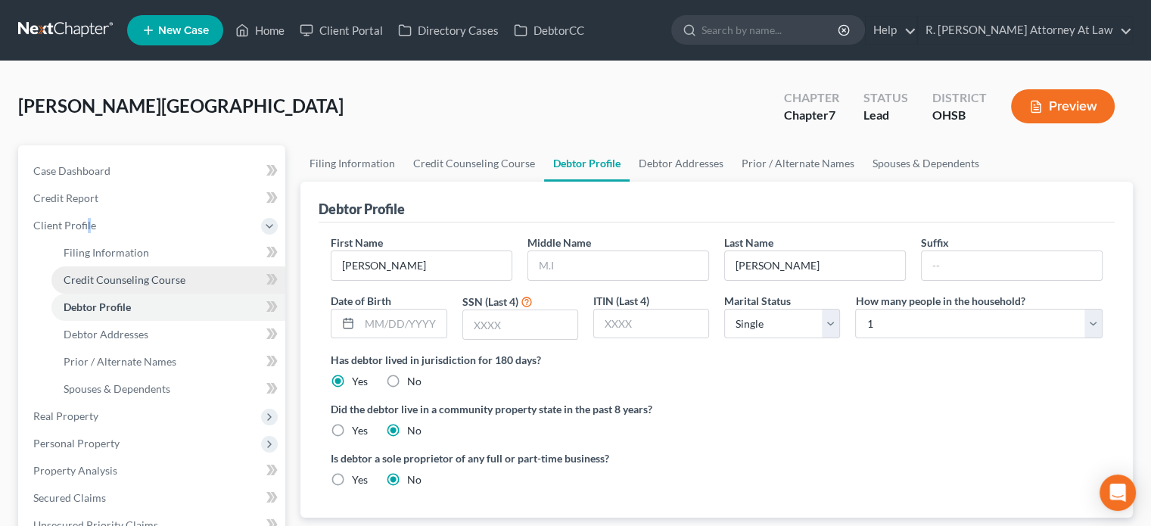
drag, startPoint x: 101, startPoint y: 283, endPoint x: 135, endPoint y: 281, distance: 33.3
click at [101, 282] on span "Credit Counseling Course" at bounding box center [125, 279] width 122 height 13
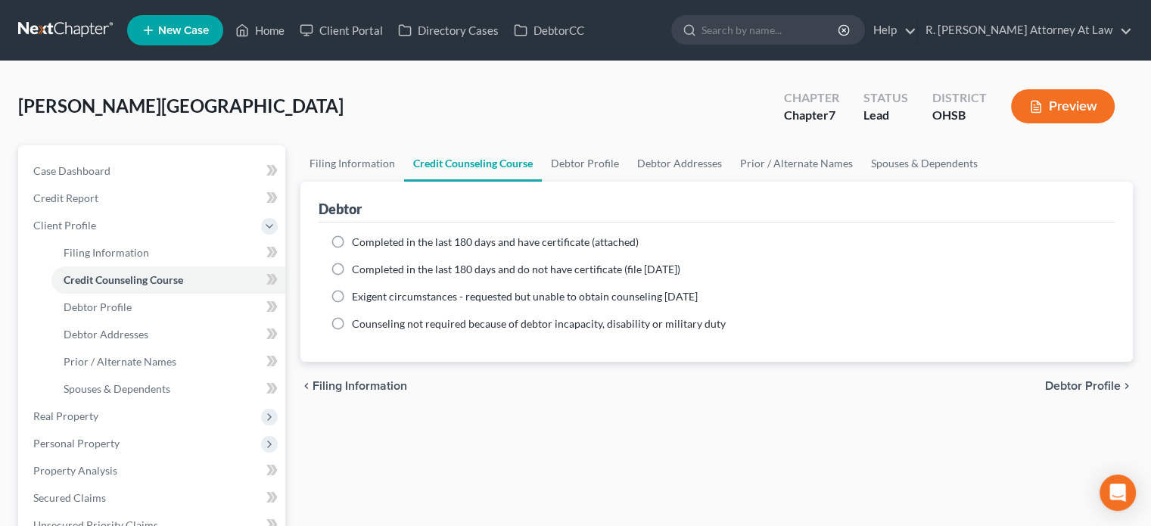
click at [352, 244] on label "Completed in the last 180 days and have certificate (attached)" at bounding box center [495, 242] width 287 height 15
click at [358, 244] on input "Completed in the last 180 days and have certificate (attached)" at bounding box center [363, 240] width 10 height 10
radio input "true"
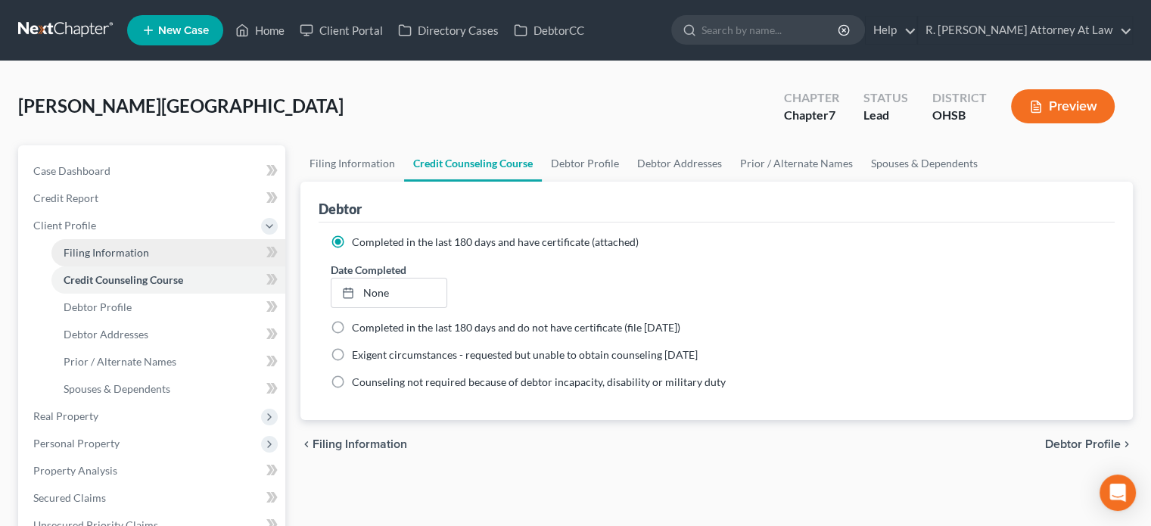
click at [117, 257] on span "Filing Information" at bounding box center [106, 252] width 85 height 13
select select "1"
select select "0"
select select "62"
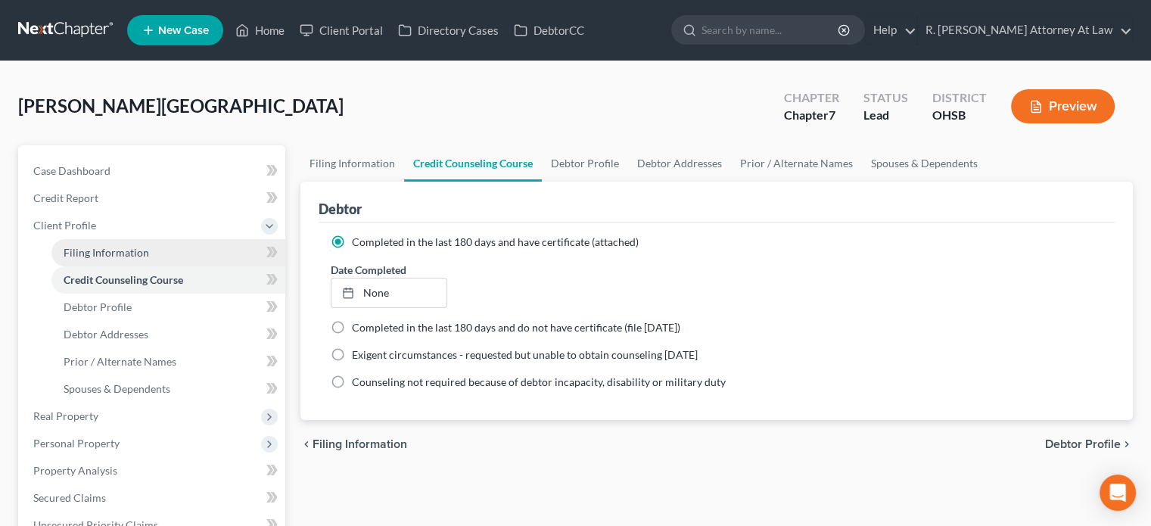
select select "0"
select select "36"
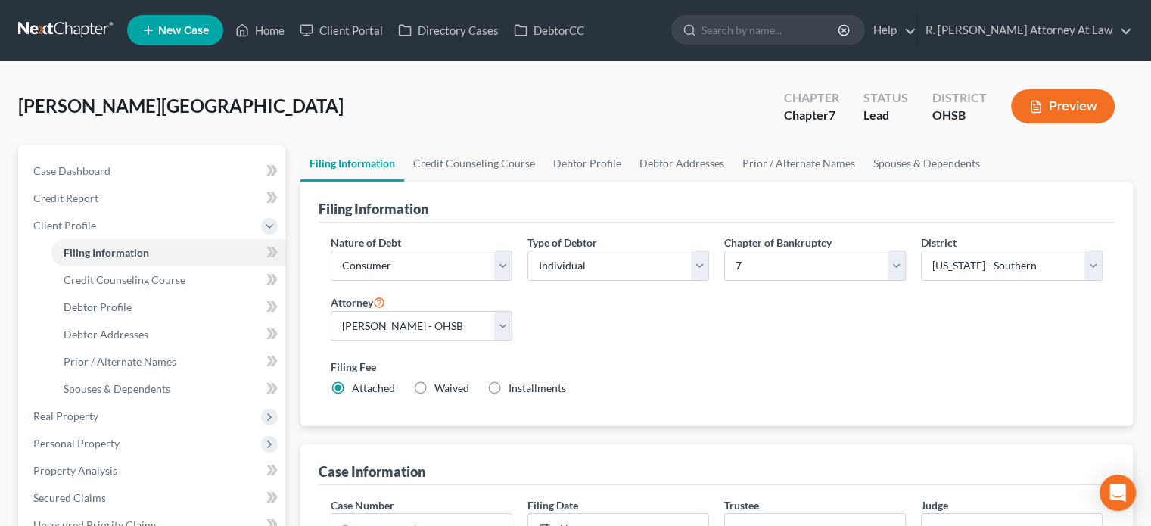
click at [508, 384] on label "Installments Installments" at bounding box center [537, 388] width 58 height 15
click at [515, 384] on input "Installments Installments" at bounding box center [520, 386] width 10 height 10
radio input "true"
radio input "false"
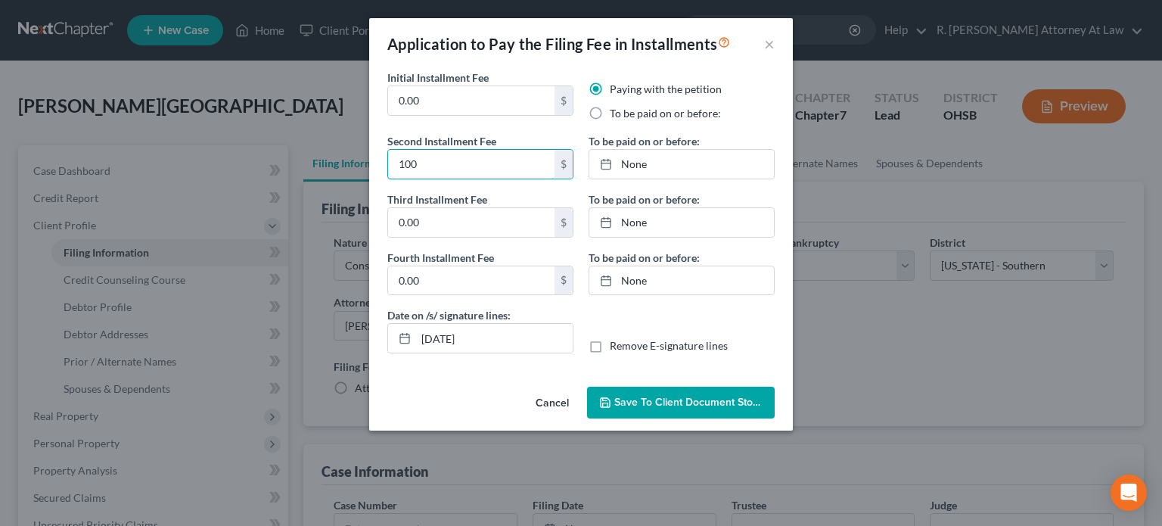
type input "100"
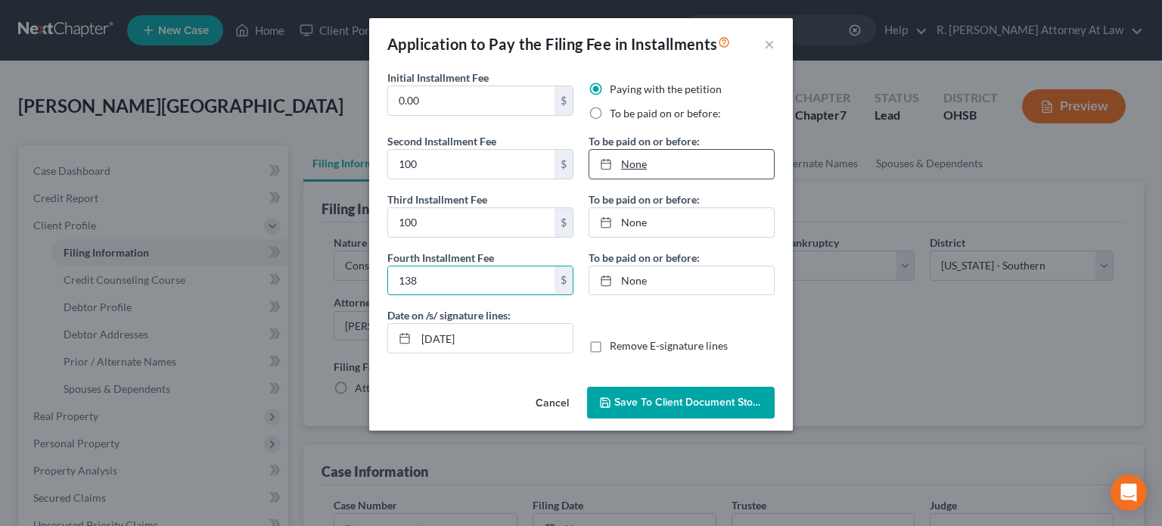
type input "138"
type input "8/18/2025"
click at [629, 164] on link "8/18/2025" at bounding box center [681, 164] width 185 height 29
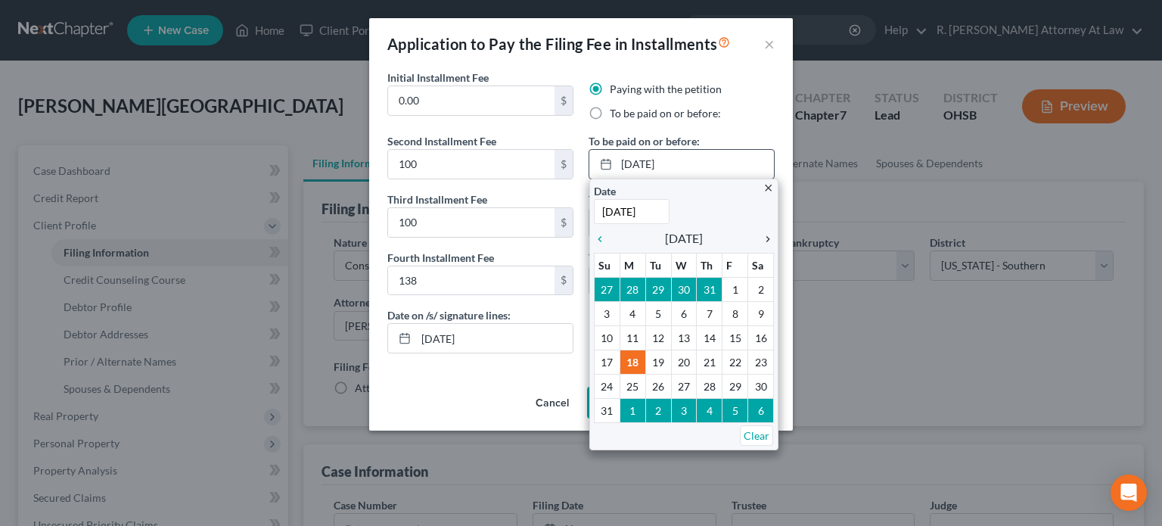
click at [766, 238] on icon "chevron_right" at bounding box center [764, 239] width 20 height 12
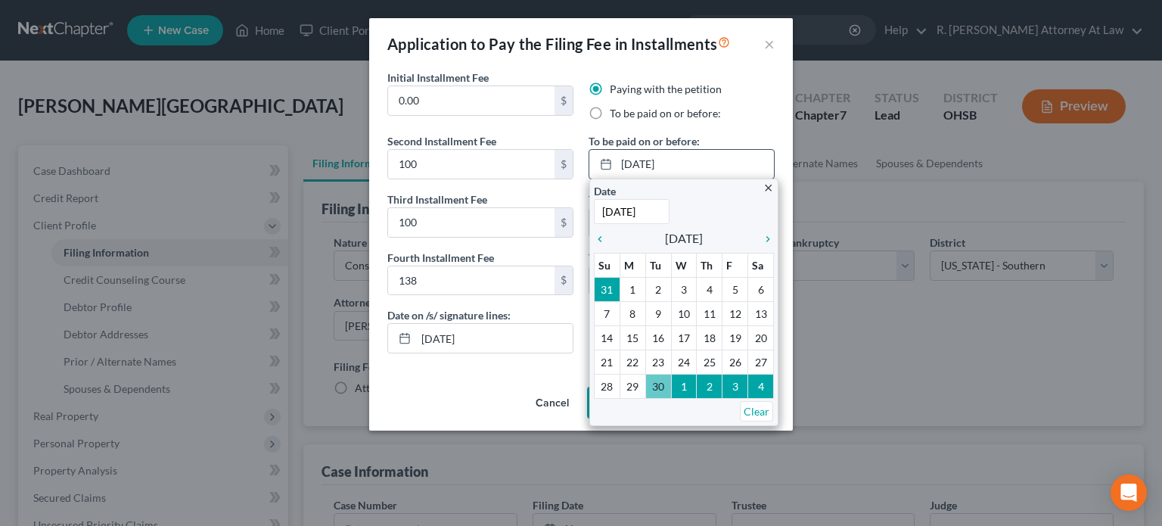
drag, startPoint x: 660, startPoint y: 381, endPoint x: 656, endPoint y: 372, distance: 10.5
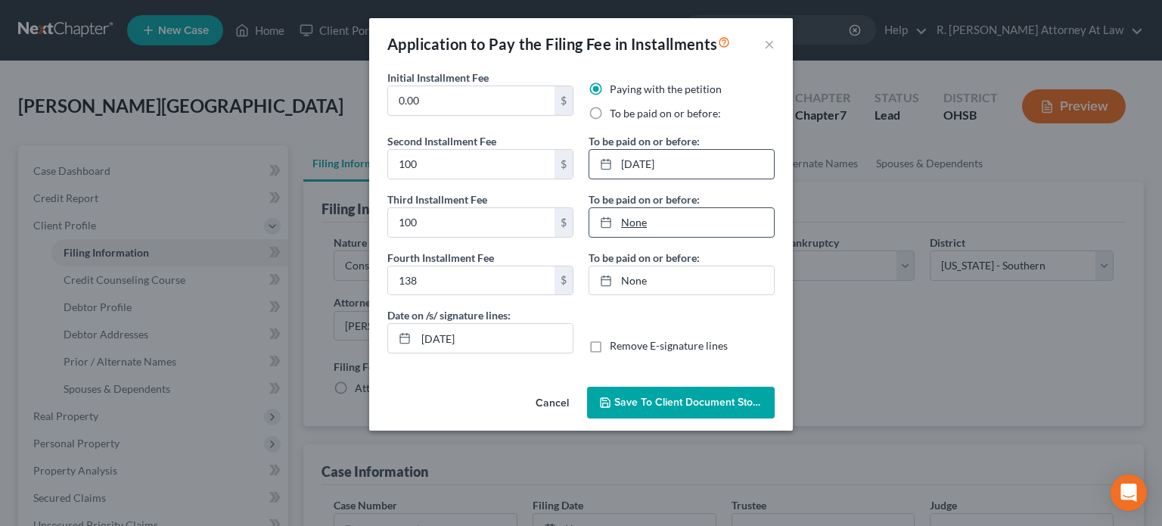
type input "8/18/2025"
click at [629, 221] on link "None" at bounding box center [681, 222] width 185 height 29
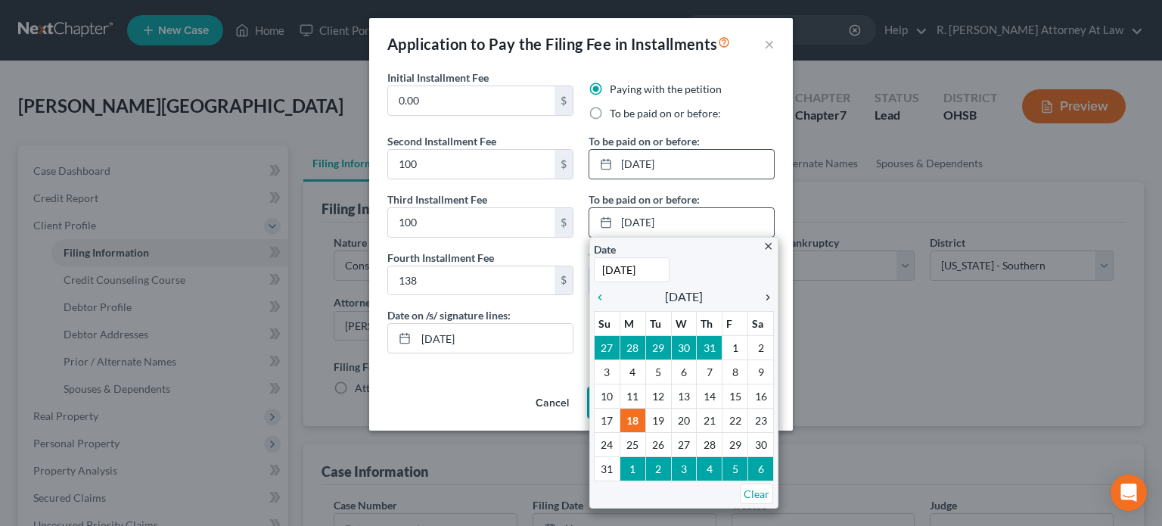
click at [766, 299] on icon "chevron_right" at bounding box center [764, 297] width 20 height 12
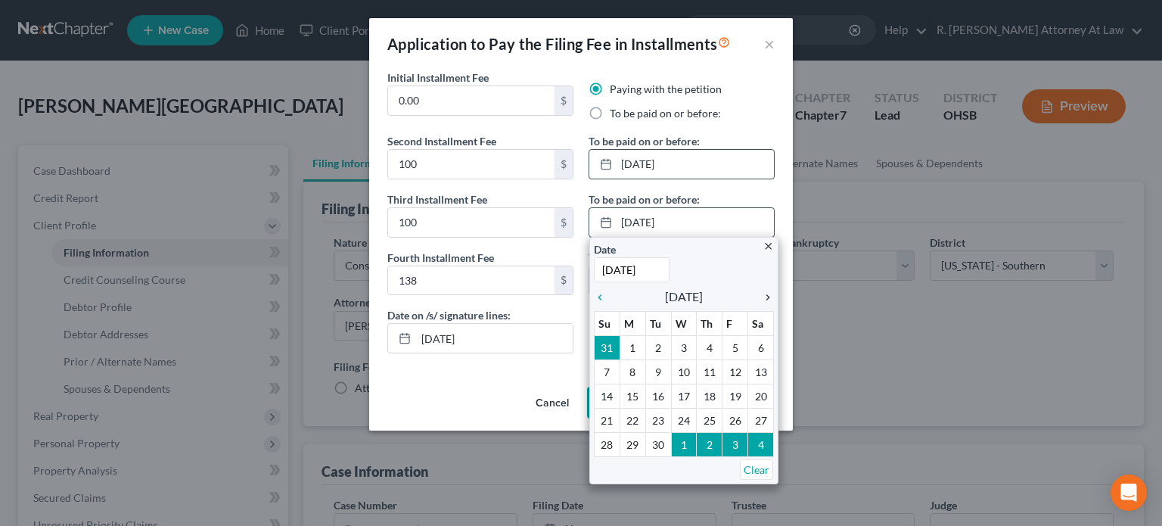
click at [766, 299] on icon "chevron_right" at bounding box center [764, 297] width 20 height 12
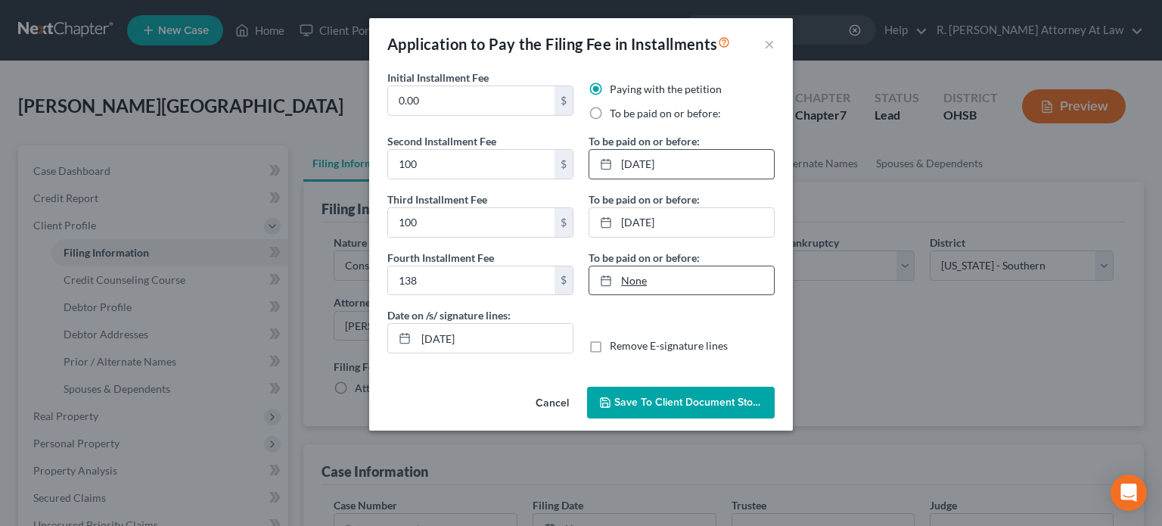
type input "8/18/2025"
click at [636, 283] on link "8/18/2025" at bounding box center [681, 280] width 185 height 29
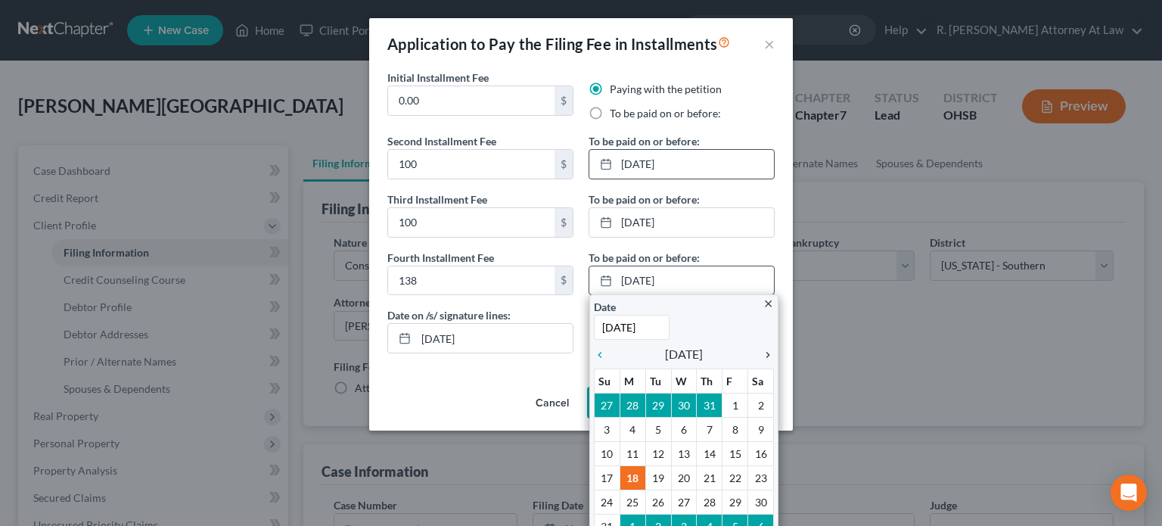
click at [761, 354] on icon "chevron_right" at bounding box center [764, 355] width 20 height 12
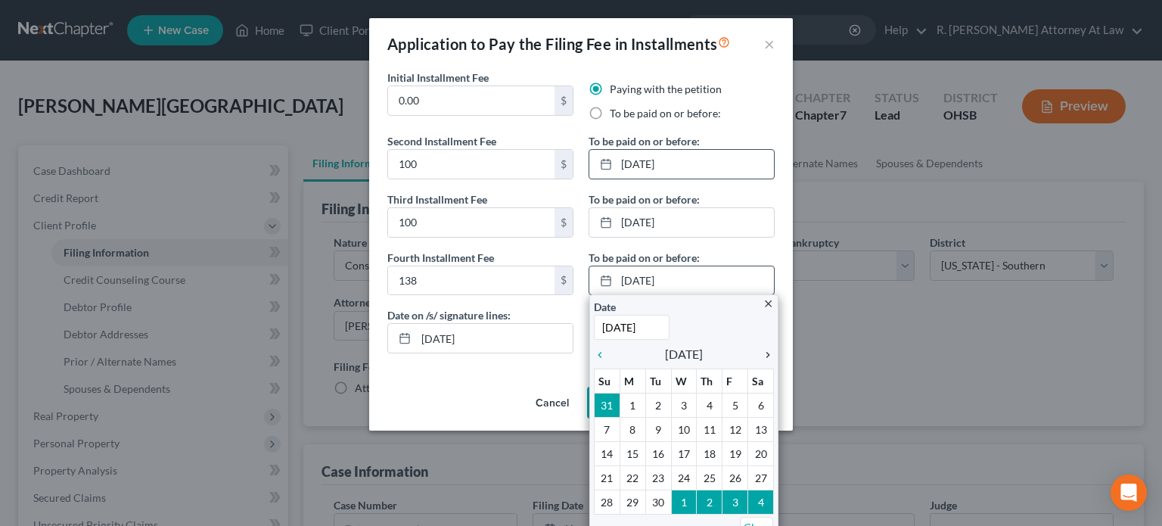
click at [761, 354] on icon "chevron_right" at bounding box center [764, 355] width 20 height 12
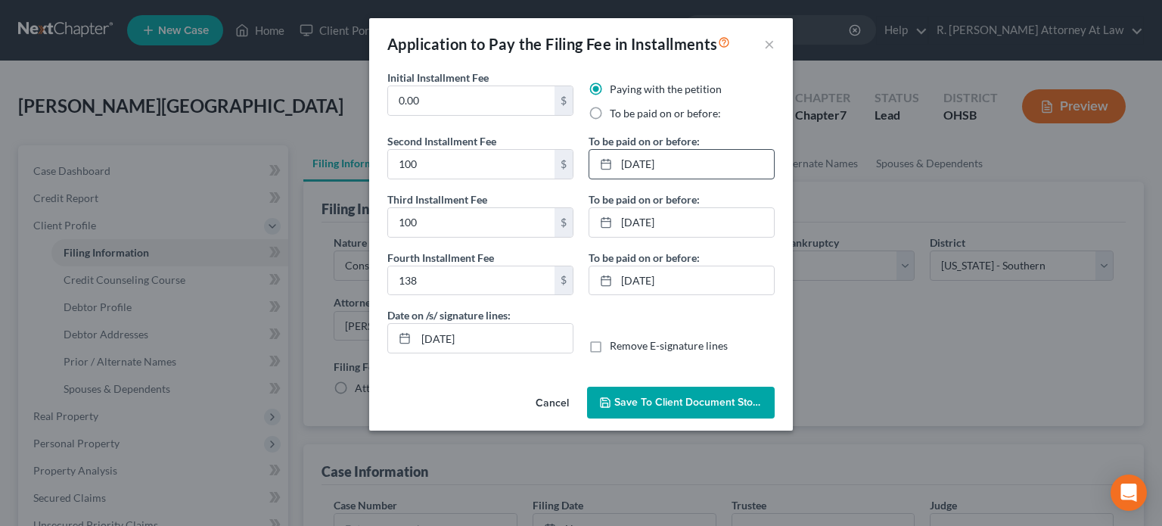
click at [698, 396] on span "Save to Client Document Storage" at bounding box center [694, 402] width 160 height 13
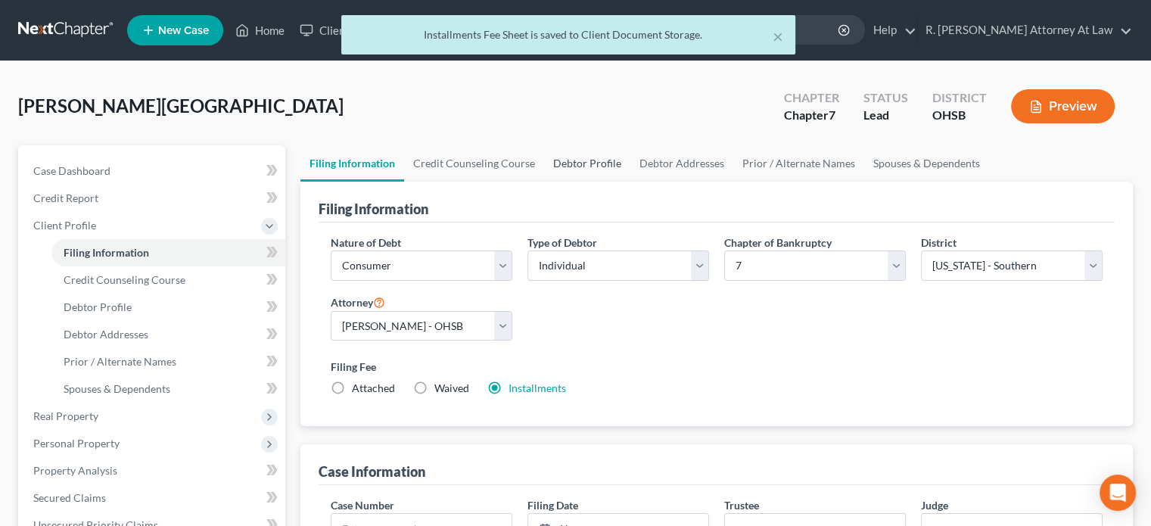
click at [587, 163] on link "Debtor Profile" at bounding box center [587, 163] width 86 height 36
select select "0"
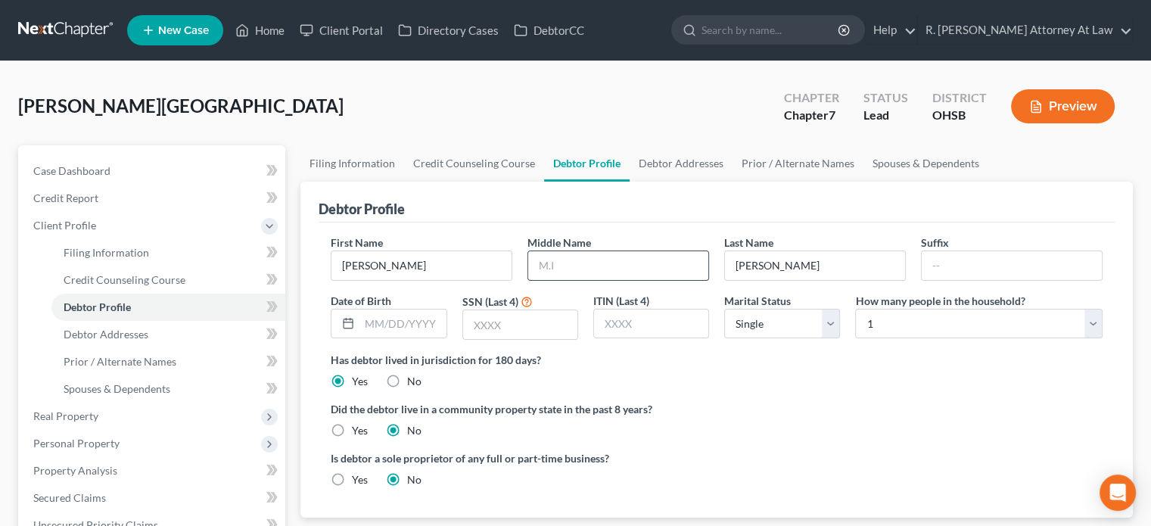
click at [566, 256] on input "text" at bounding box center [618, 265] width 180 height 29
type input "Leander"
click at [764, 318] on select "Select Single Married Separated Divorced Widowed" at bounding box center [782, 324] width 116 height 30
select select "1"
click at [724, 309] on select "Select Single Married Separated Divorced Widowed" at bounding box center [782, 324] width 116 height 30
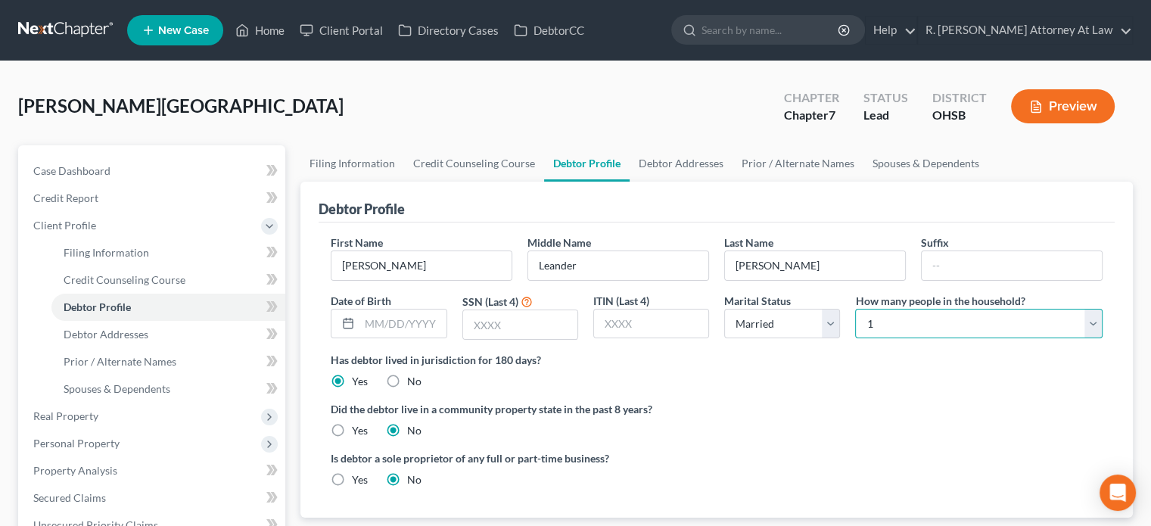
click at [875, 322] on select "Select 1 2 3 4 5 6 7 8 9 10 11 12 13 14 15 16 17 18 19 20" at bounding box center [978, 324] width 247 height 30
select select "1"
click at [855, 309] on select "Select 1 2 3 4 5 6 7 8 9 10 11 12 13 14 15 16 17 18 19 20" at bounding box center [978, 324] width 247 height 30
click at [669, 159] on link "Debtor Addresses" at bounding box center [681, 163] width 103 height 36
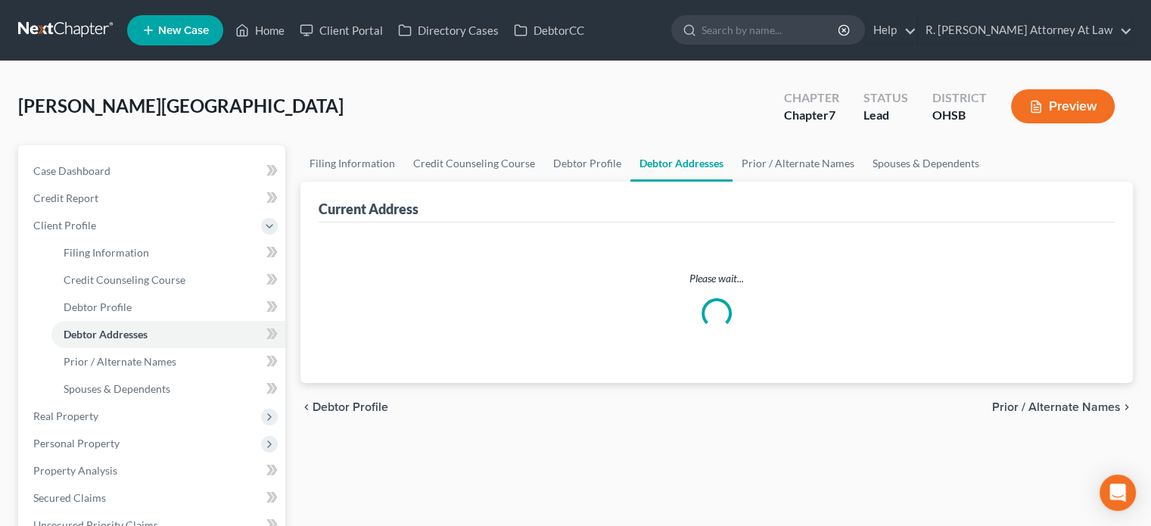
select select "0"
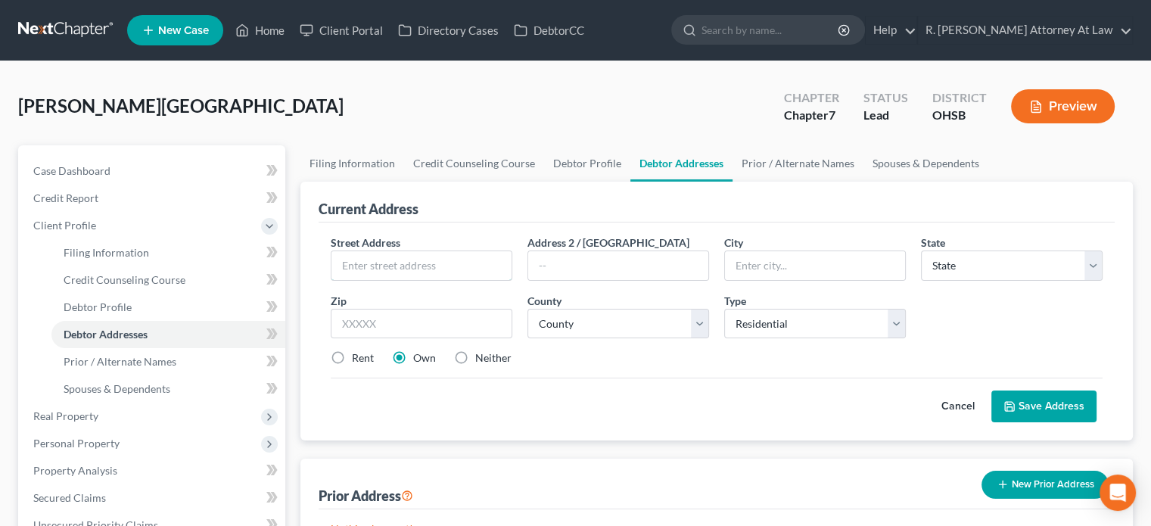
drag, startPoint x: 387, startPoint y: 267, endPoint x: 390, endPoint y: 238, distance: 28.9
click at [390, 259] on input "text" at bounding box center [421, 265] width 180 height 29
type input "484 Grandin Ave"
type input "45246"
type input "Cincinnati"
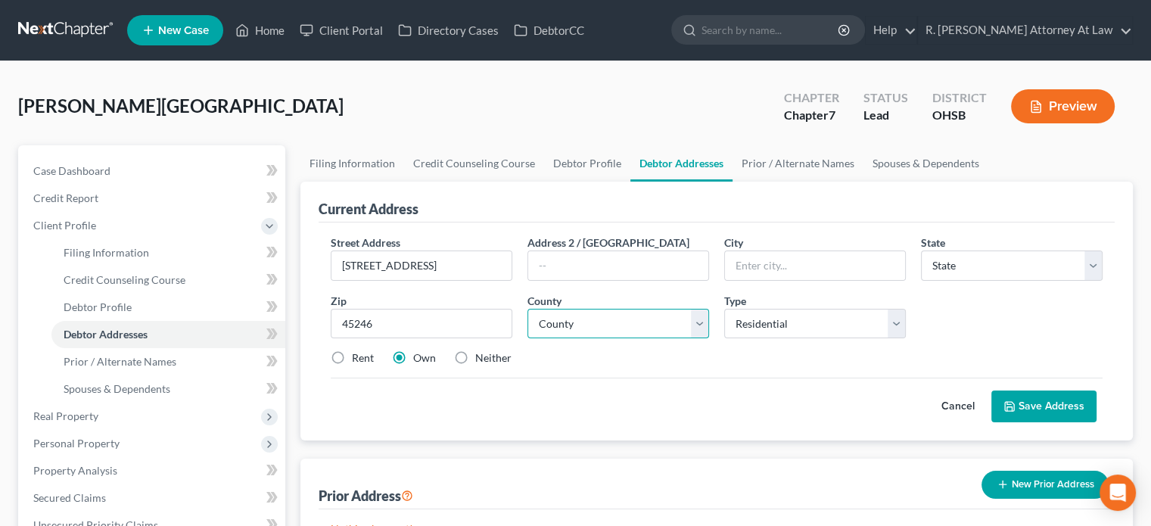
select select "36"
click at [560, 319] on select "County Adams County Allen County Ashland County Ashtabula County Athens County …" at bounding box center [618, 324] width 182 height 30
select select "30"
click at [527, 309] on select "County Adams County Allen County Ashland County Ashtabula County Athens County …" at bounding box center [618, 324] width 182 height 30
click at [1011, 403] on icon at bounding box center [1009, 406] width 12 height 12
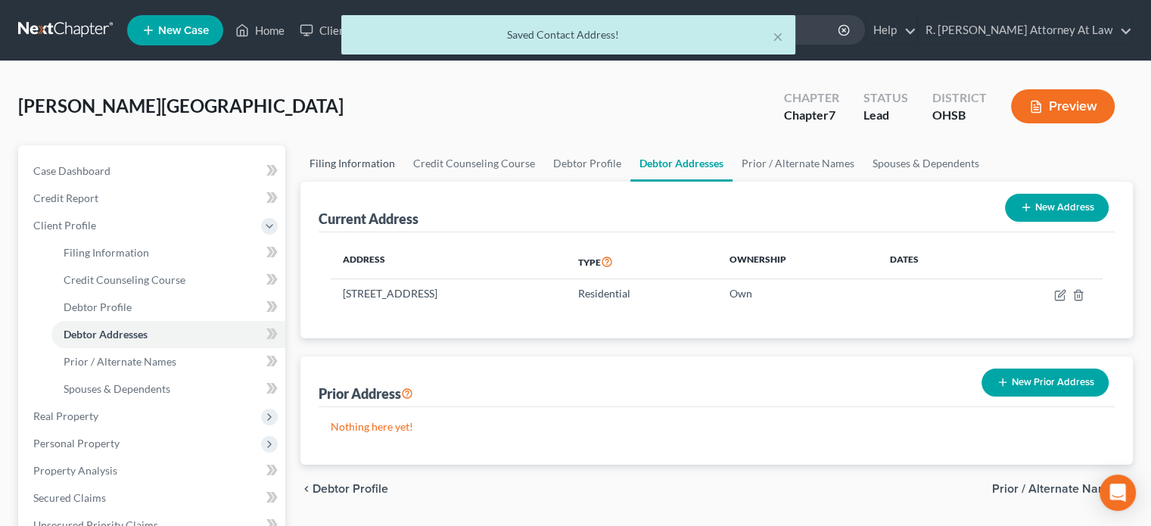
click at [359, 166] on link "Filing Information" at bounding box center [352, 163] width 104 height 36
select select "1"
select select "0"
select select "62"
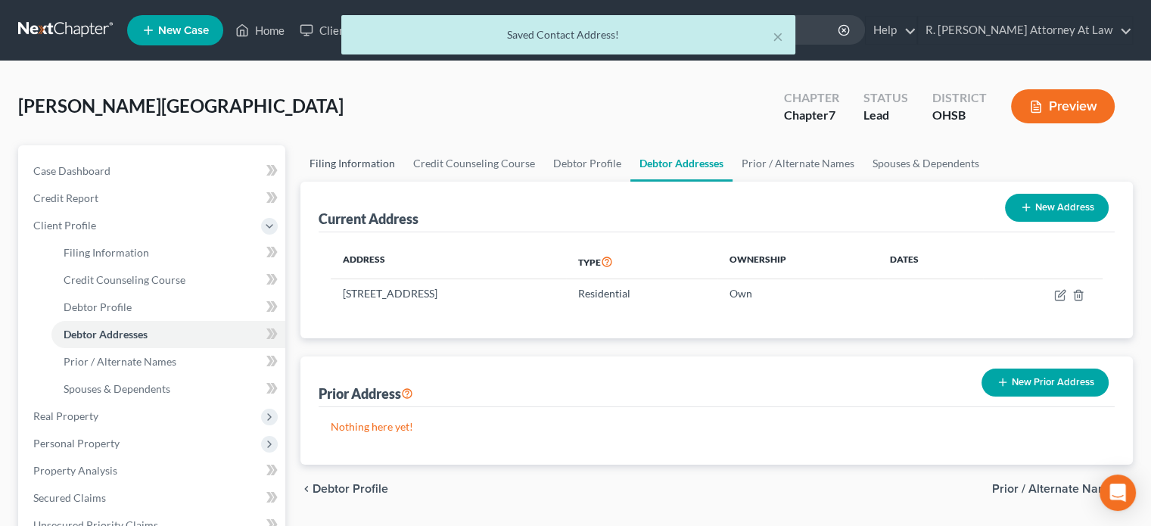
select select "0"
select select "36"
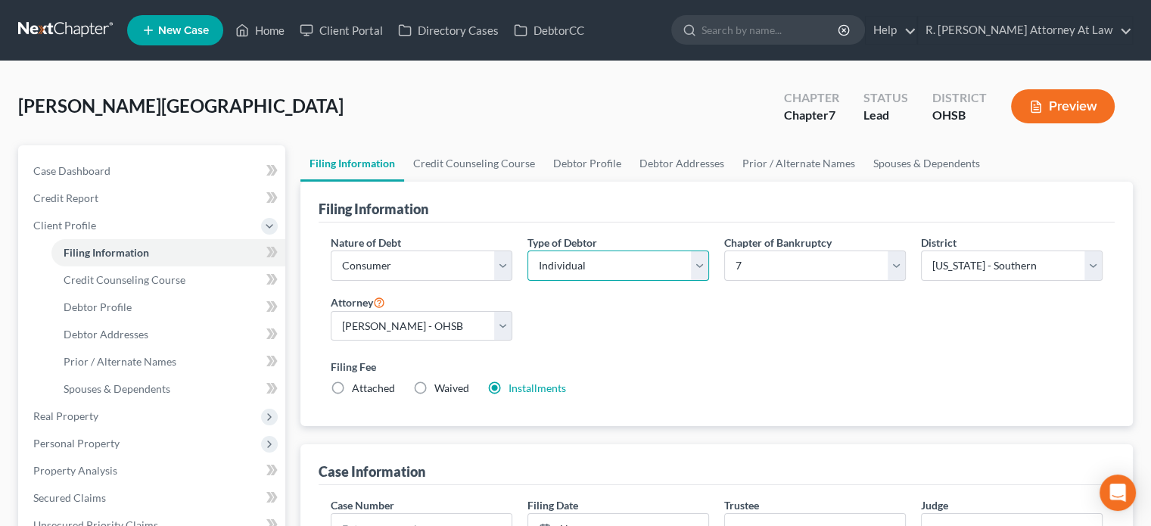
drag, startPoint x: 634, startPoint y: 272, endPoint x: 611, endPoint y: 270, distance: 22.7
click at [626, 269] on select "Select Individual Joint" at bounding box center [618, 265] width 182 height 30
select select "1"
click at [527, 250] on select "Select Individual Joint" at bounding box center [618, 265] width 182 height 30
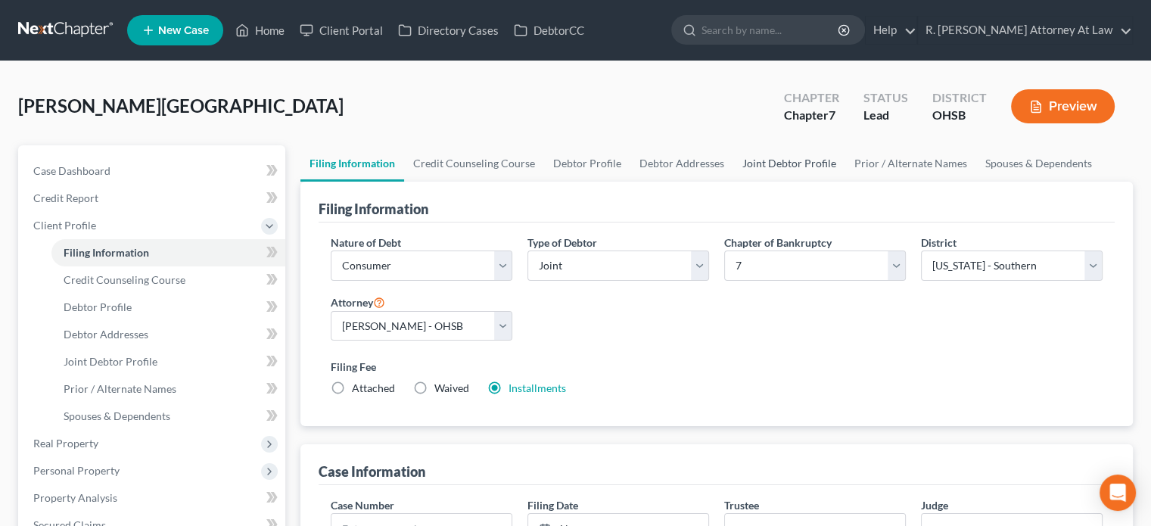
click at [766, 165] on link "Joint Debtor Profile" at bounding box center [789, 163] width 112 height 36
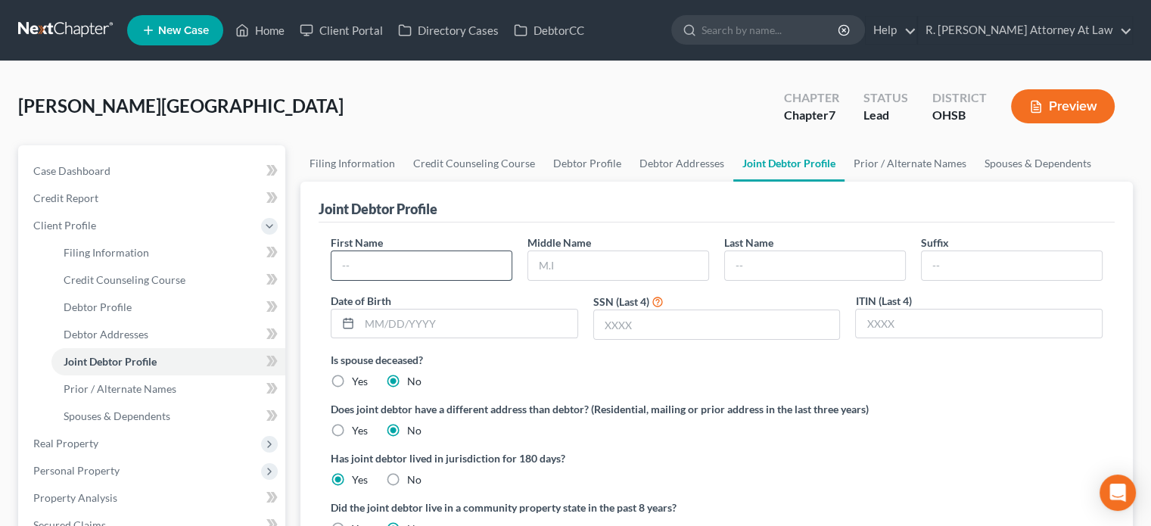
drag, startPoint x: 395, startPoint y: 269, endPoint x: 381, endPoint y: 265, distance: 14.1
click at [382, 266] on input "text" at bounding box center [421, 265] width 180 height 29
type input "Robin"
click at [564, 264] on input "text" at bounding box center [618, 265] width 180 height 29
type input "Moni"
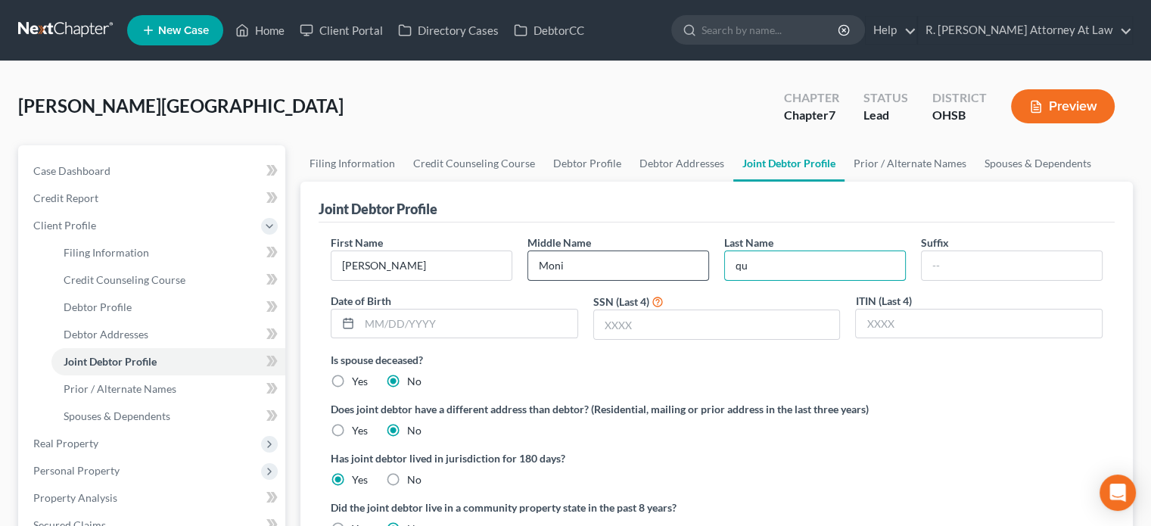
type input "qu"
click at [572, 253] on input "Moni" at bounding box center [618, 265] width 180 height 29
type input "Monique"
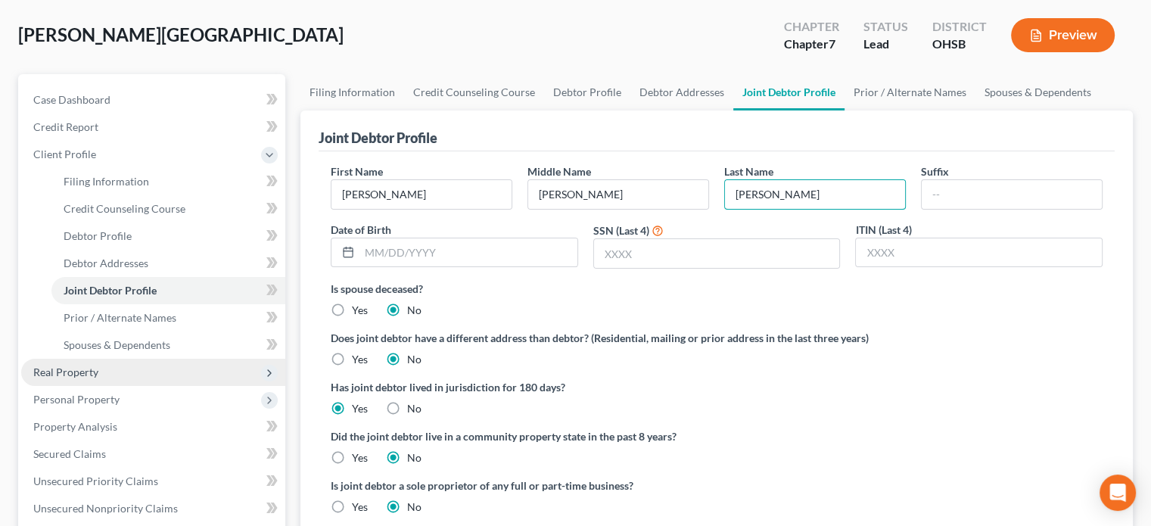
scroll to position [76, 0]
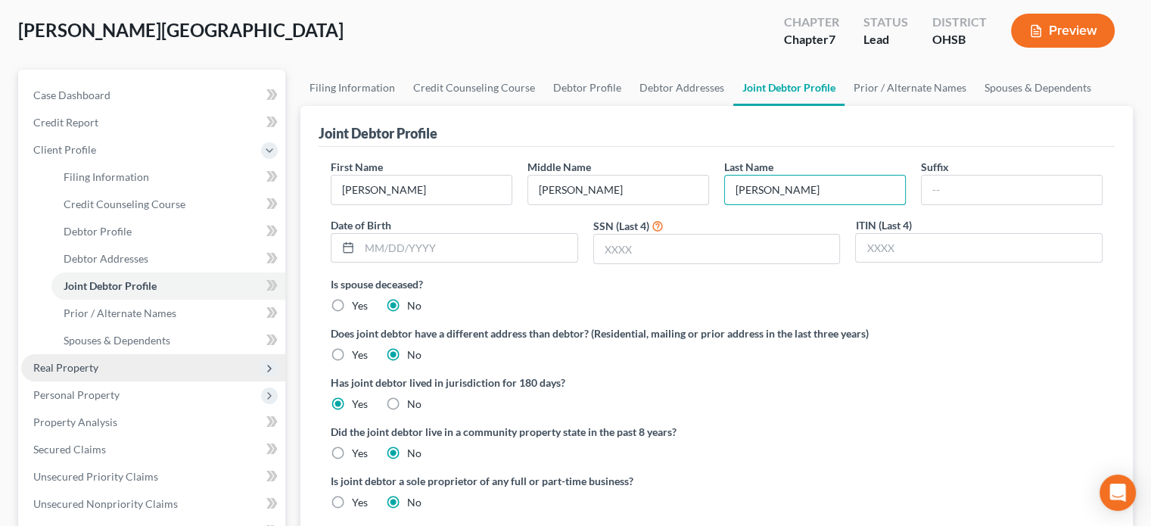
type input "Watkins"
click at [54, 370] on span "Real Property" at bounding box center [65, 367] width 65 height 13
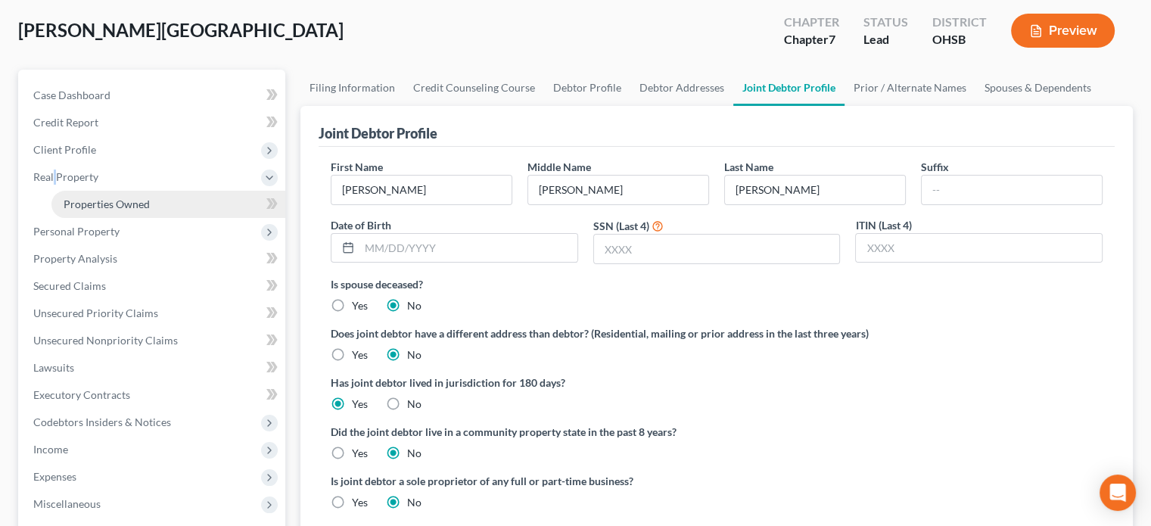
click at [88, 210] on link "Properties Owned" at bounding box center [168, 204] width 234 height 27
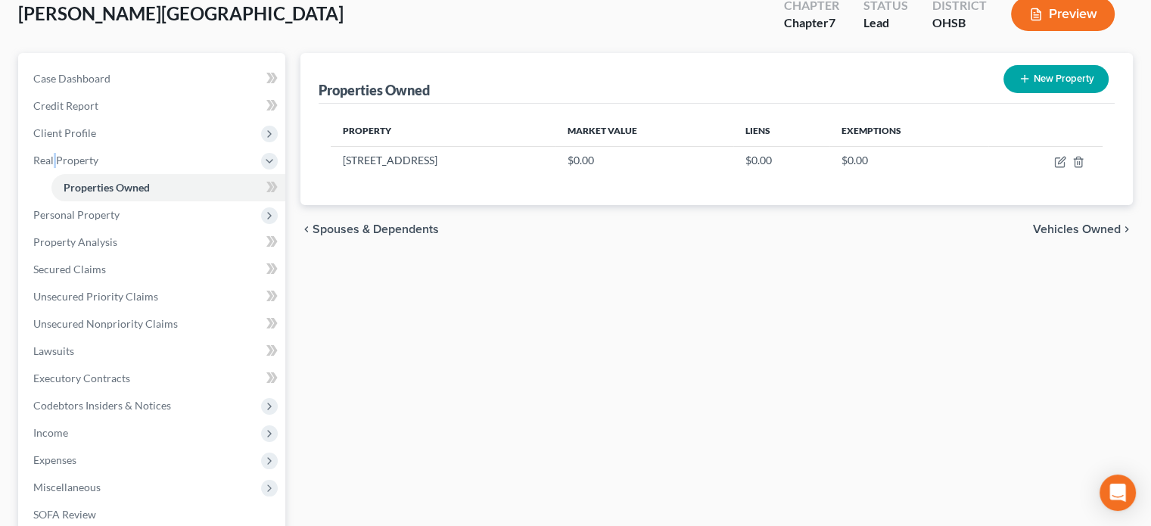
scroll to position [151, 0]
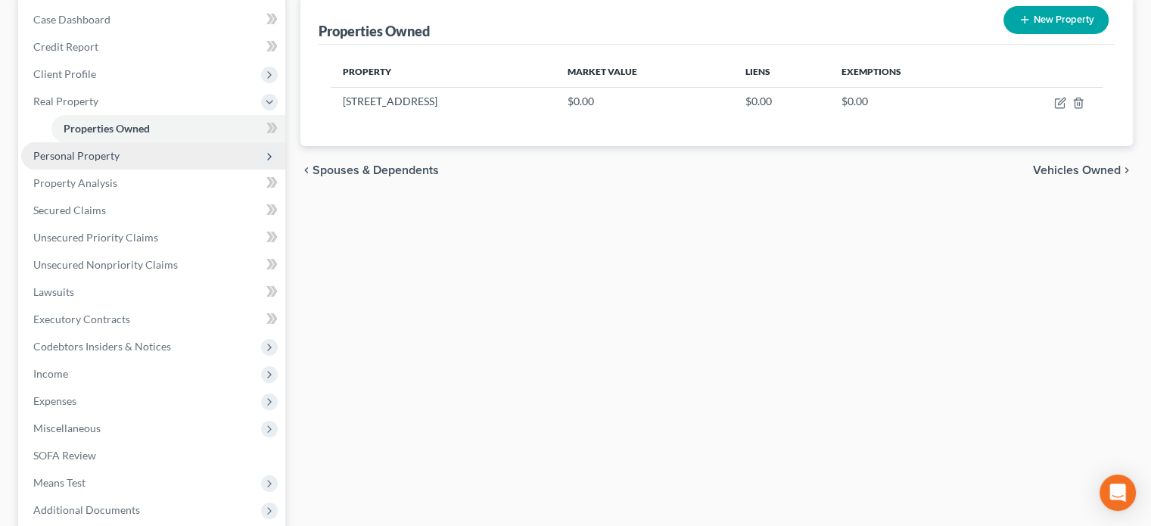
click at [62, 153] on span "Personal Property" at bounding box center [76, 155] width 86 height 13
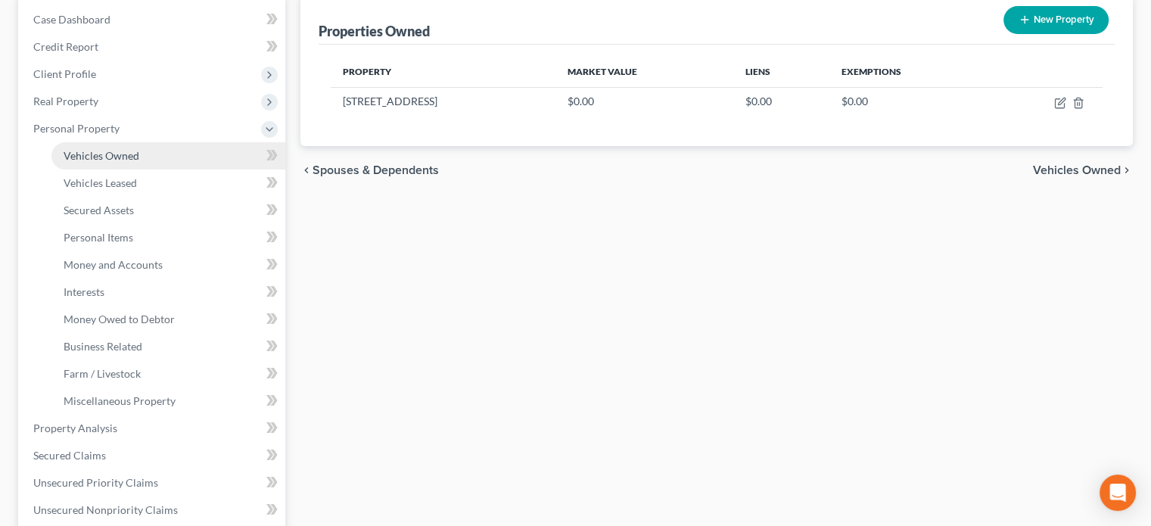
click at [74, 150] on span "Vehicles Owned" at bounding box center [102, 155] width 76 height 13
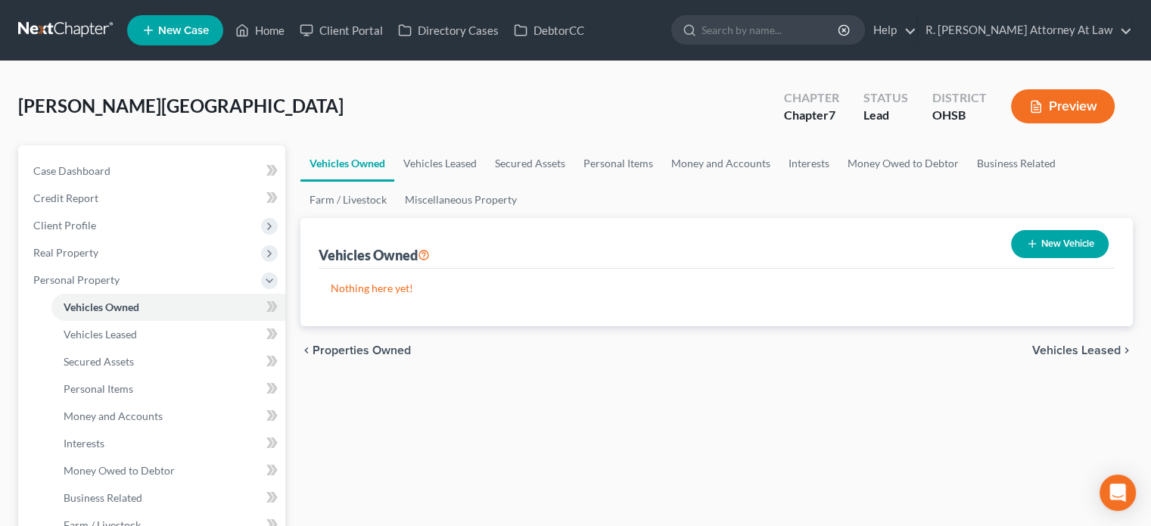
click at [1026, 246] on icon "button" at bounding box center [1032, 244] width 12 height 12
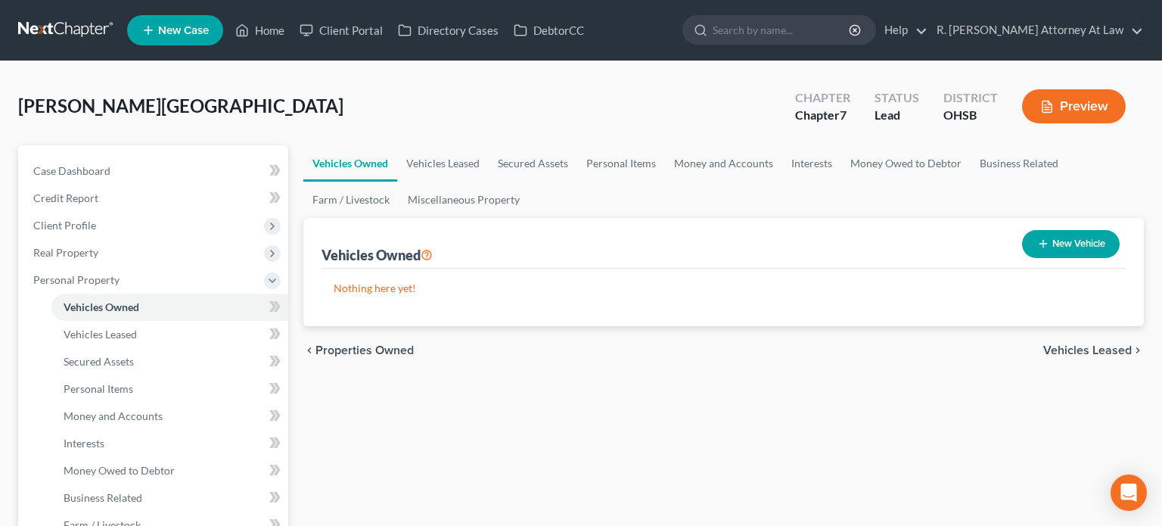
select select "0"
select select "2"
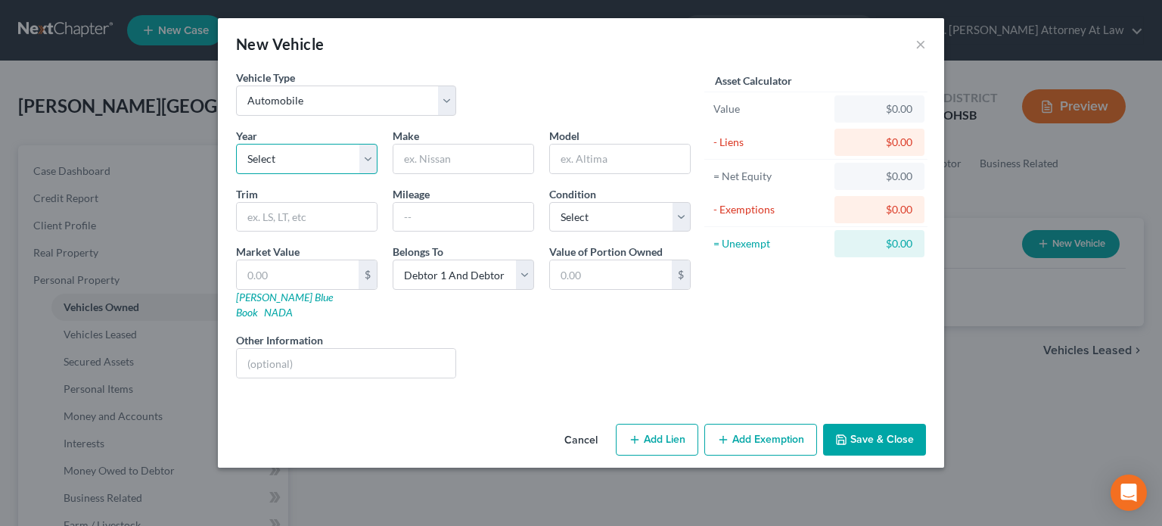
click at [324, 162] on select "Select 2026 2025 2024 2023 2022 2021 2020 2019 2018 2017 2016 2015 2014 2013 20…" at bounding box center [306, 159] width 141 height 30
select select "9"
click at [236, 144] on select "Select 2026 2025 2024 2023 2022 2021 2020 2019 2018 2017 2016 2015 2014 2013 20…" at bounding box center [306, 159] width 141 height 30
drag, startPoint x: 433, startPoint y: 154, endPoint x: 89, endPoint y: 9, distance: 373.7
click at [412, 140] on div "Make *" at bounding box center [463, 151] width 157 height 46
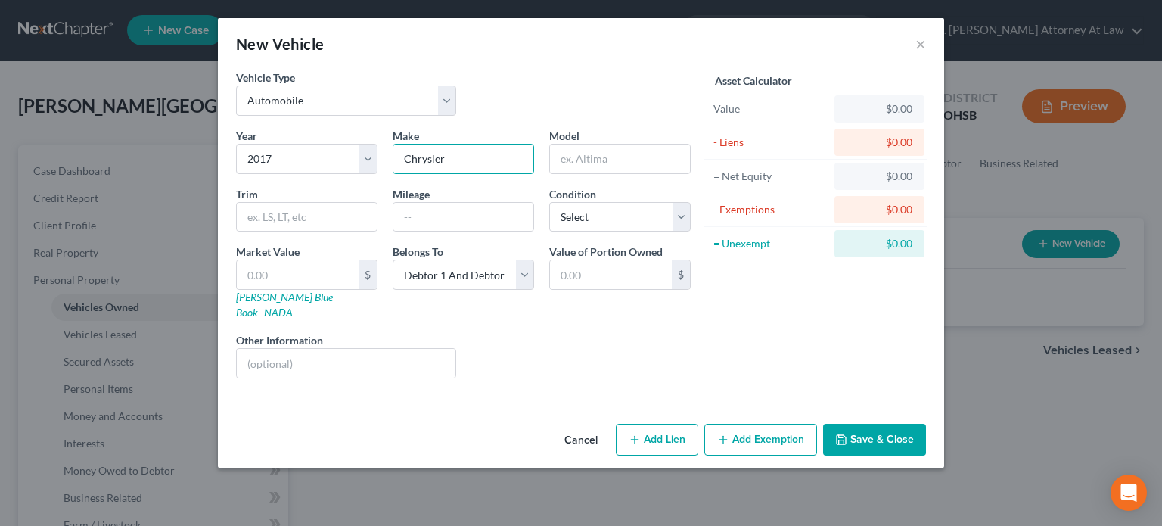
type input "Chrysler"
type input "300"
click at [630, 213] on select "Select Excellent Very Good Good Fair Poor" at bounding box center [619, 217] width 141 height 30
select select "2"
click at [549, 202] on select "Select Excellent Very Good Good Fair Poor" at bounding box center [619, 217] width 141 height 30
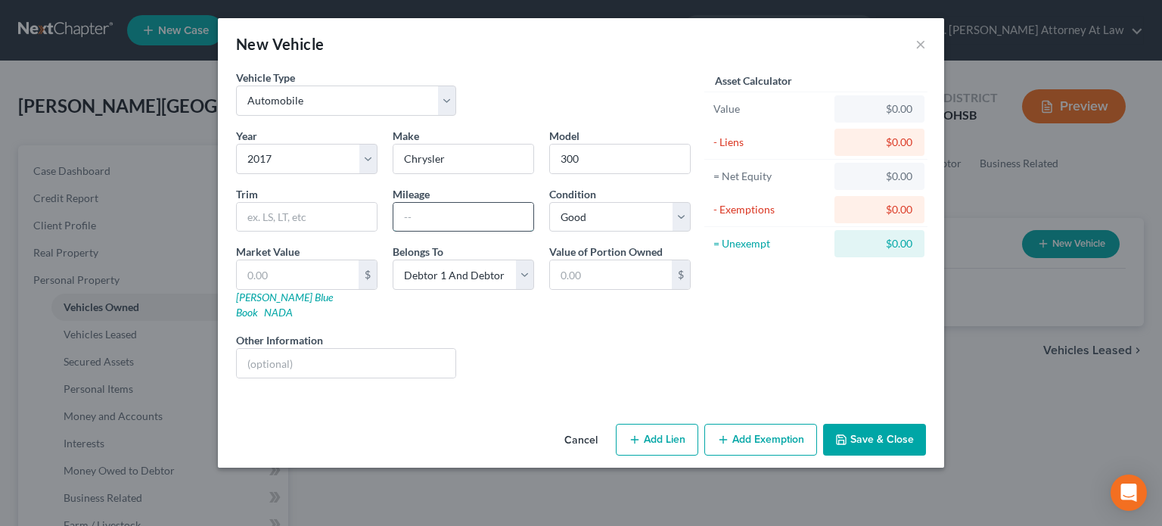
click at [462, 225] on input "text" at bounding box center [463, 217] width 140 height 29
type input "120000"
click at [421, 272] on select "Select Debtor 1 Only Debtor 2 Only Debtor 1 And Debtor 2 Only At Least One Of T…" at bounding box center [463, 275] width 141 height 30
select select "1"
click at [393, 260] on select "Select Debtor 1 Only Debtor 2 Only Debtor 1 And Debtor 2 Only At Least One Of T…" at bounding box center [463, 275] width 141 height 30
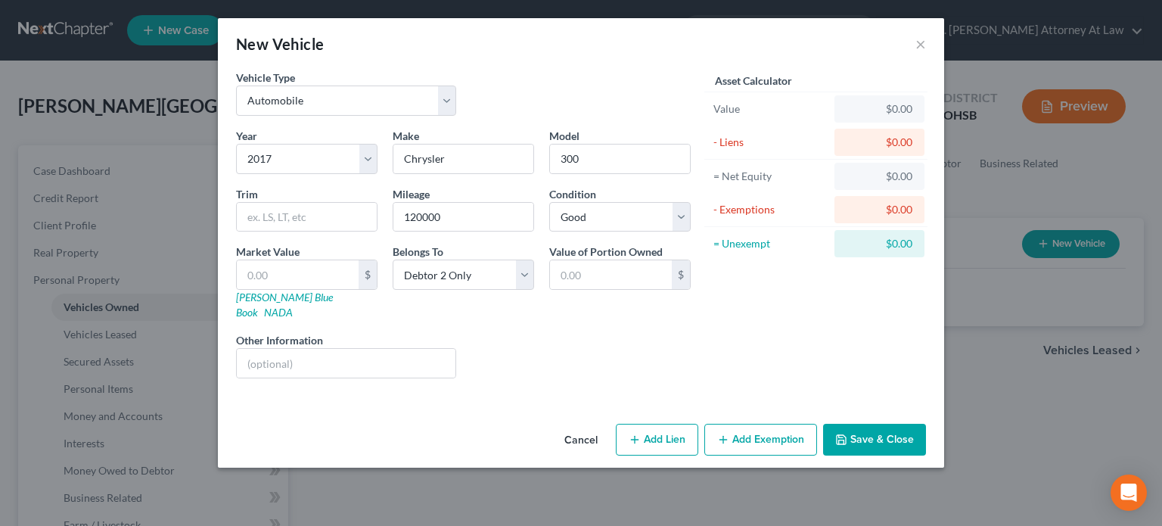
click at [849, 424] on button "Save & Close" at bounding box center [874, 440] width 103 height 32
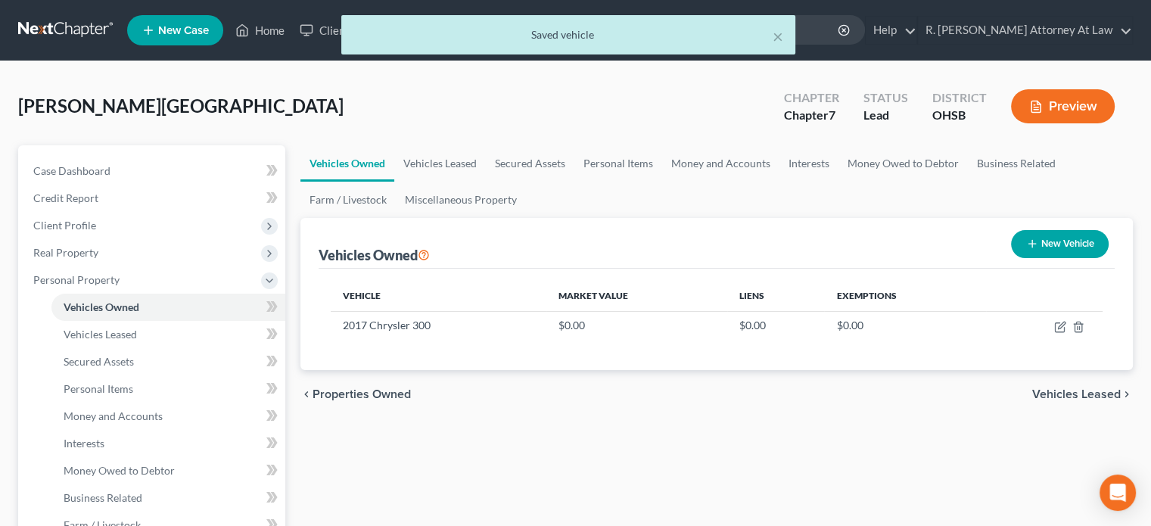
click at [1026, 241] on icon "button" at bounding box center [1032, 244] width 12 height 12
select select "0"
select select "2"
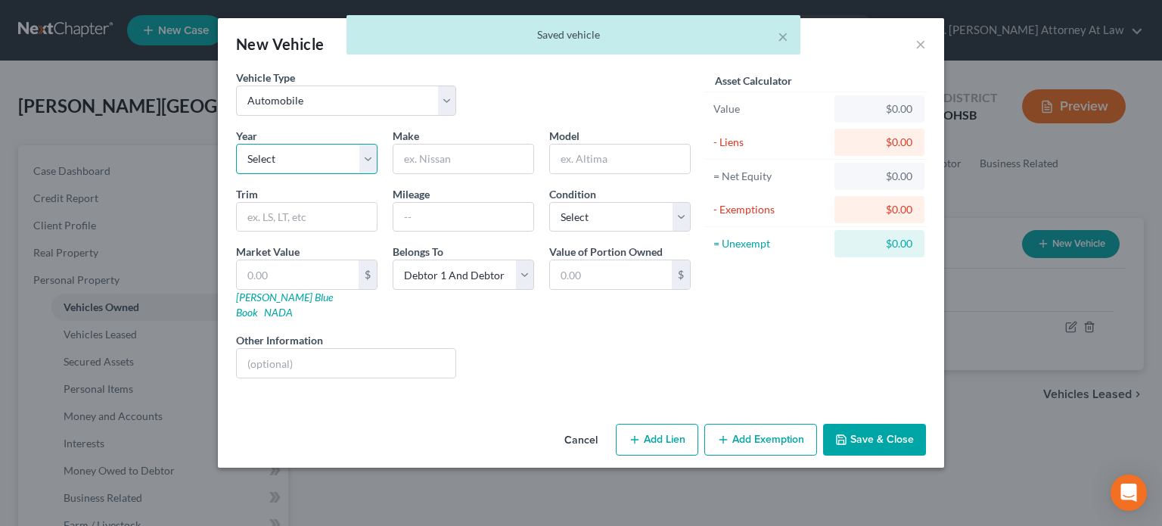
click at [360, 161] on select "Select 2026 2025 2024 2023 2022 2021 2020 2019 2018 2017 2016 2015 2014 2013 20…" at bounding box center [306, 159] width 141 height 30
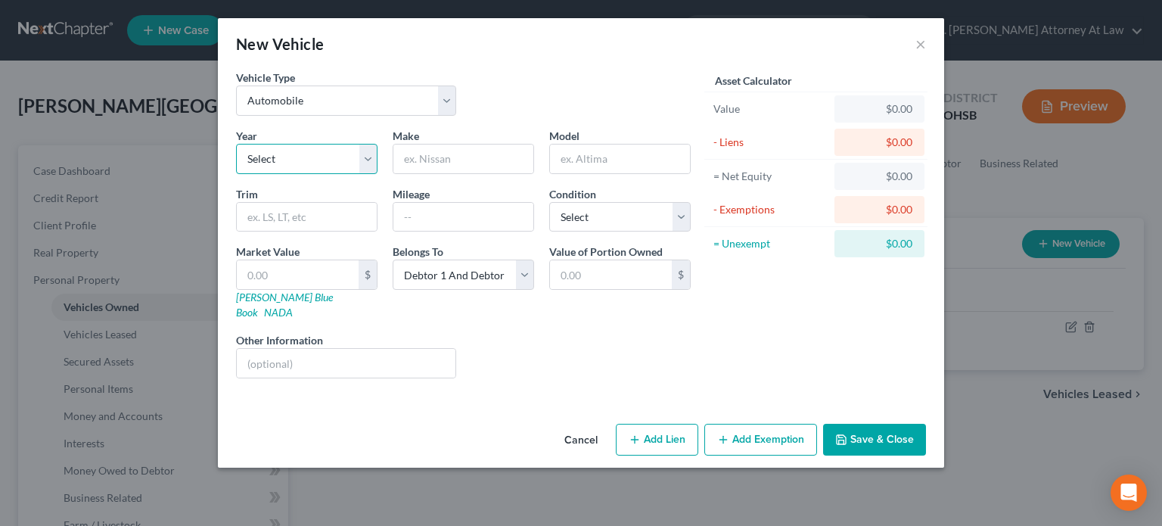
select select "15"
click at [236, 144] on select "Select 2026 2025 2024 2023 2022 2021 2020 2019 2018 2017 2016 2015 2014 2013 20…" at bounding box center [306, 159] width 141 height 30
drag, startPoint x: 412, startPoint y: 163, endPoint x: 378, endPoint y: 127, distance: 49.8
click at [409, 157] on input "text" at bounding box center [463, 159] width 140 height 29
type input "Chrysler"
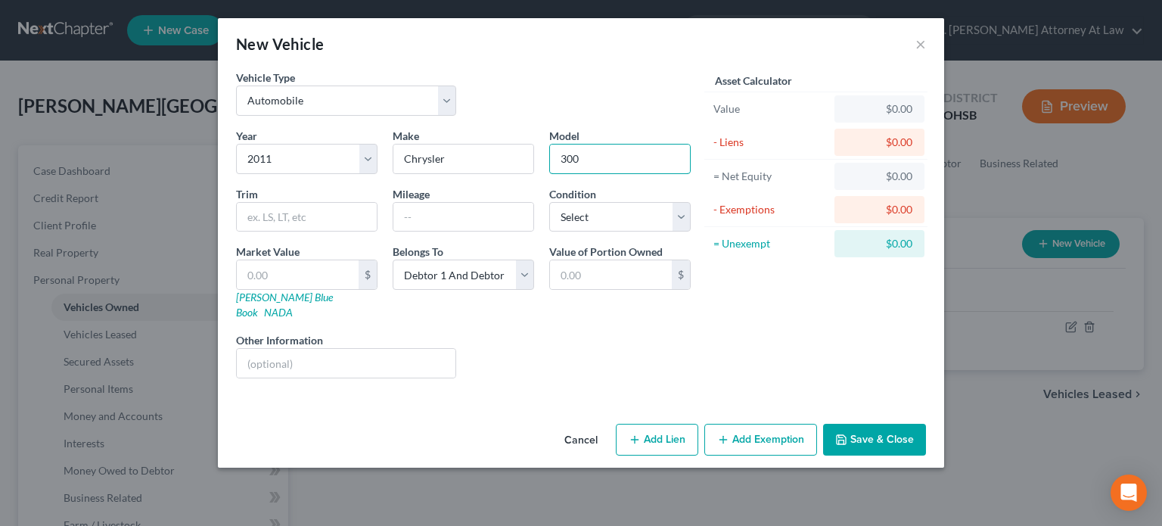
type input "300"
type input "120000"
click at [440, 278] on select "Select Debtor 1 Only Debtor 2 Only Debtor 1 And Debtor 2 Only At Least One Of T…" at bounding box center [463, 275] width 141 height 30
select select "0"
click at [393, 260] on select "Select Debtor 1 Only Debtor 2 Only Debtor 1 And Debtor 2 Only At Least One Of T…" at bounding box center [463, 275] width 141 height 30
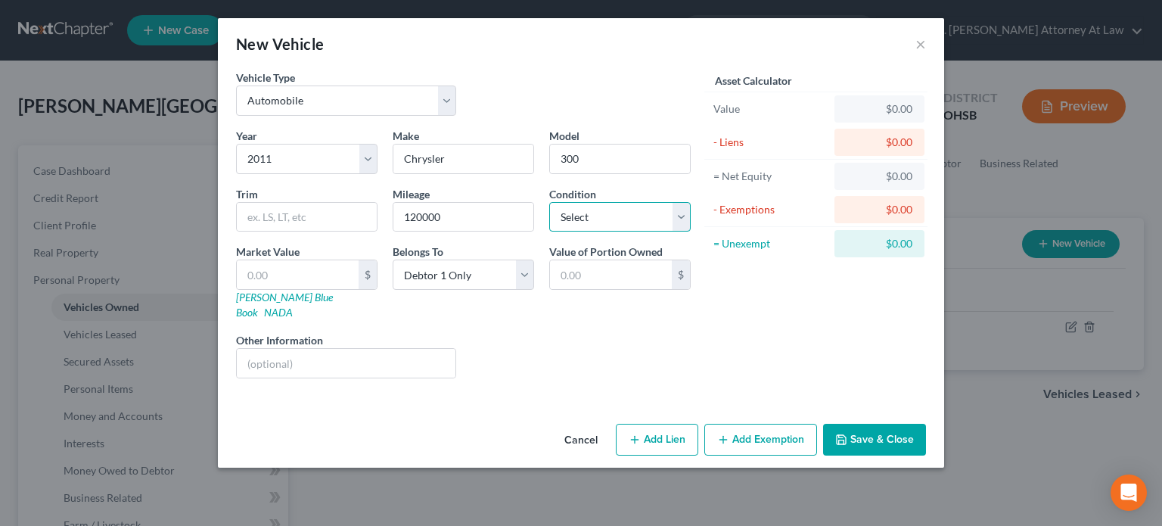
click at [576, 216] on select "Select Excellent Very Good Good Fair Poor" at bounding box center [619, 217] width 141 height 30
select select "2"
click at [549, 202] on select "Select Excellent Very Good Good Fair Poor" at bounding box center [619, 217] width 141 height 30
click at [863, 426] on button "Save & Close" at bounding box center [874, 440] width 103 height 32
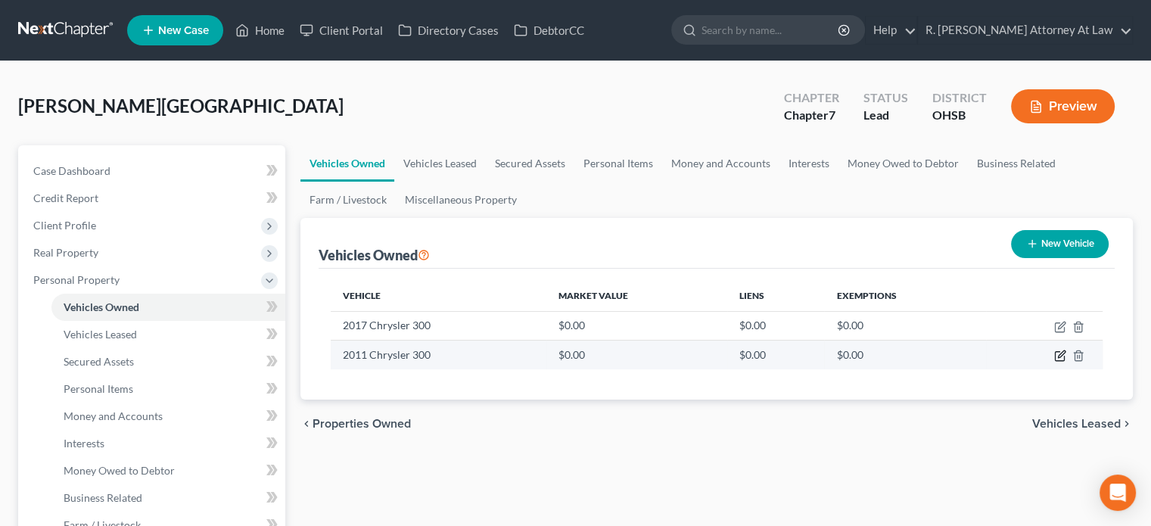
click at [1063, 355] on icon "button" at bounding box center [1060, 356] width 12 height 12
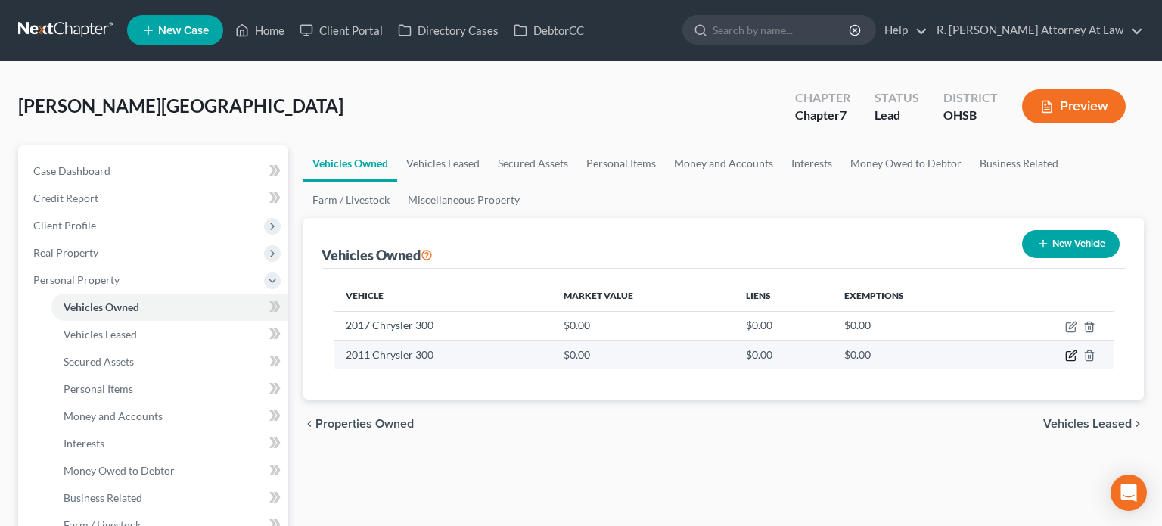
select select "0"
select select "15"
select select "2"
select select "0"
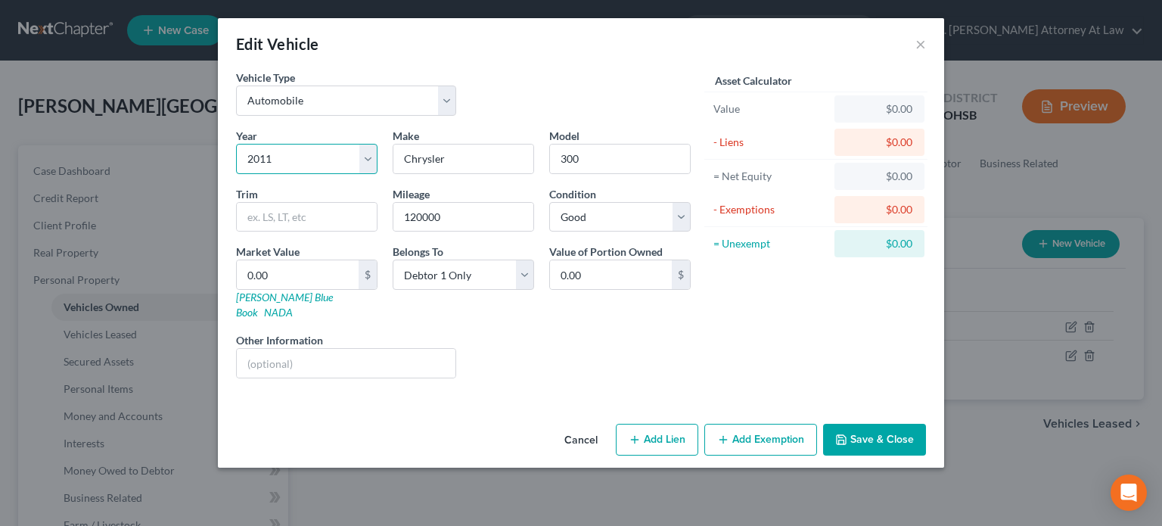
click at [272, 156] on select "Select 2026 2025 2024 2023 2022 2021 2020 2019 2018 2017 2016 2015 2014 2013 20…" at bounding box center [306, 159] width 141 height 30
select select "16"
click at [236, 144] on select "Select 2026 2025 2024 2023 2022 2021 2020 2019 2018 2017 2016 2015 2014 2013 20…" at bounding box center [306, 159] width 141 height 30
click at [878, 424] on button "Save & Close" at bounding box center [874, 440] width 103 height 32
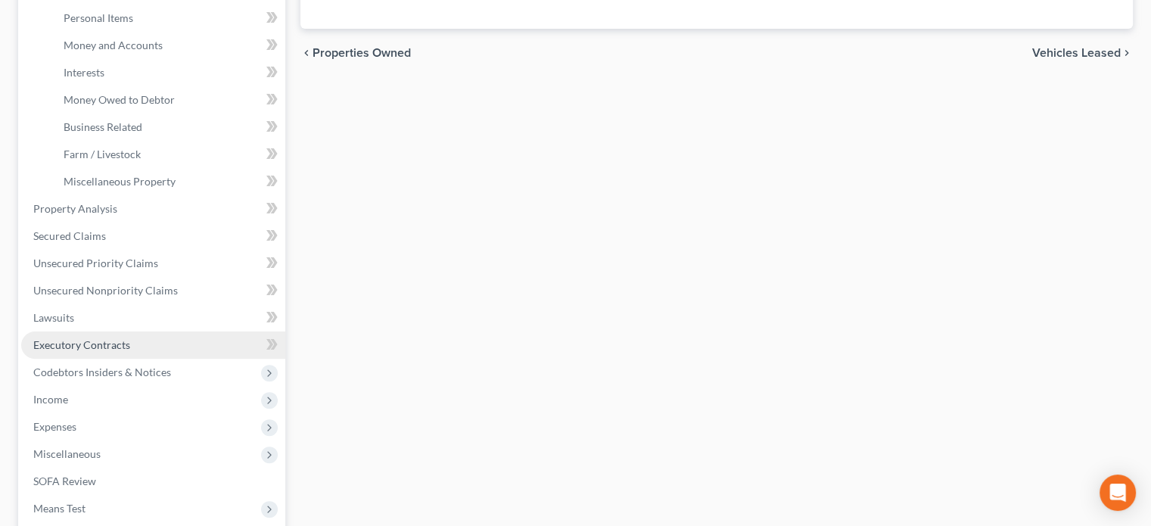
scroll to position [454, 0]
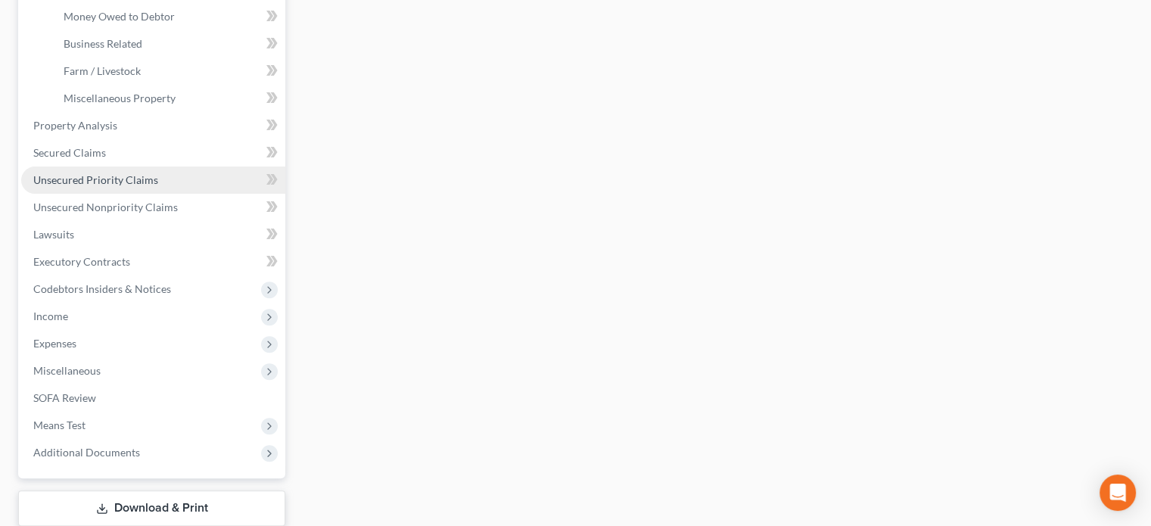
click at [91, 173] on span "Unsecured Priority Claims" at bounding box center [95, 179] width 125 height 13
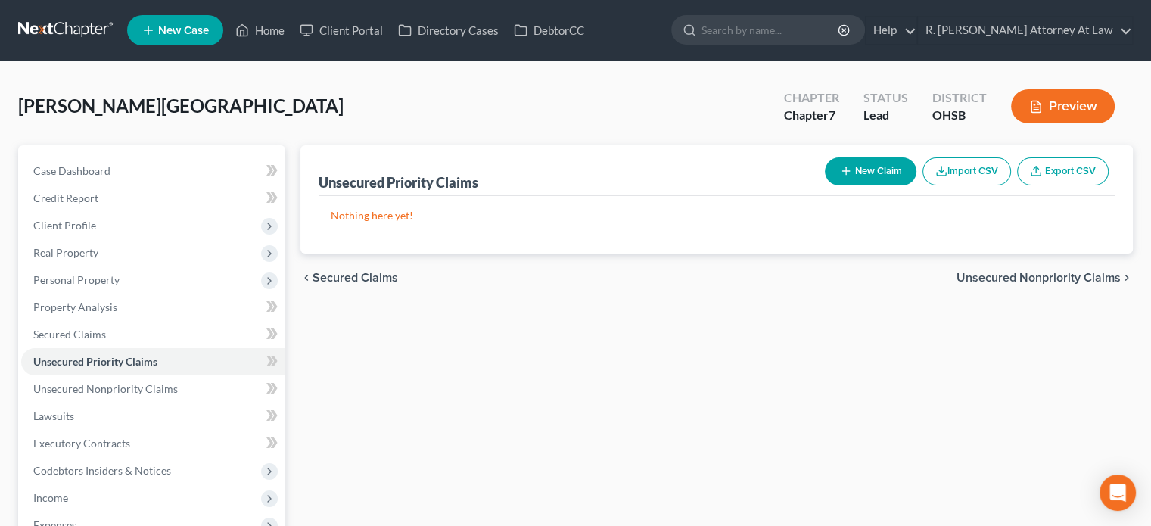
click at [829, 164] on button "New Claim" at bounding box center [871, 171] width 92 height 28
select select "2"
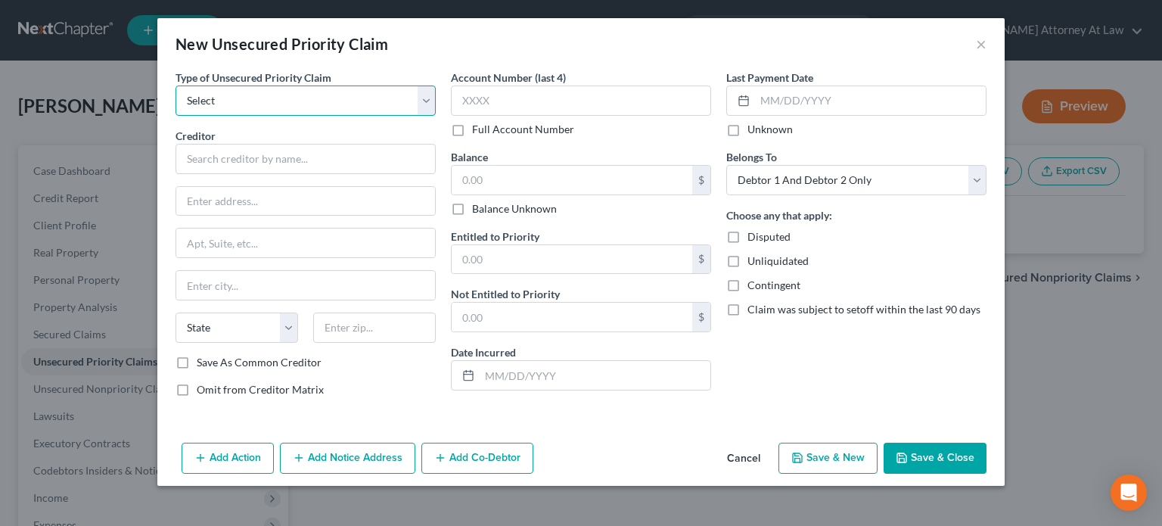
click at [212, 104] on select "Select Taxes & Other Government Units Domestic Support Obligations Extensions o…" at bounding box center [306, 100] width 260 height 30
select select "0"
click at [176, 85] on select "Select Taxes & Other Government Units Domestic Support Obligations Extensions o…" at bounding box center [306, 100] width 260 height 30
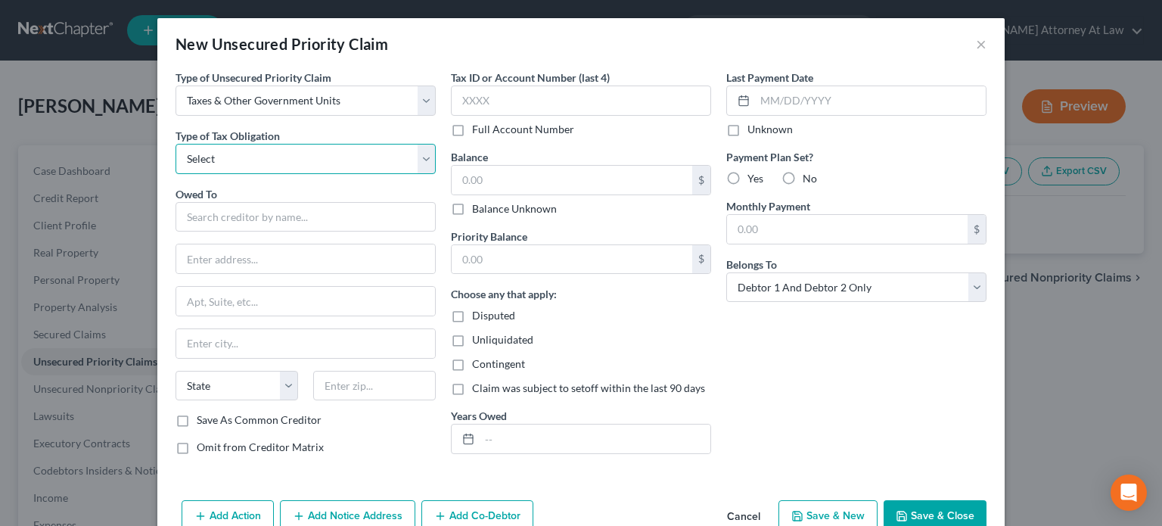
click at [209, 160] on select "Select Federal City State Franchise Tax Board Other" at bounding box center [306, 159] width 260 height 30
select select "0"
click at [176, 144] on select "Select Federal City State Franchise Tax Board Other" at bounding box center [306, 159] width 260 height 30
click at [204, 214] on input "text" at bounding box center [306, 217] width 260 height 30
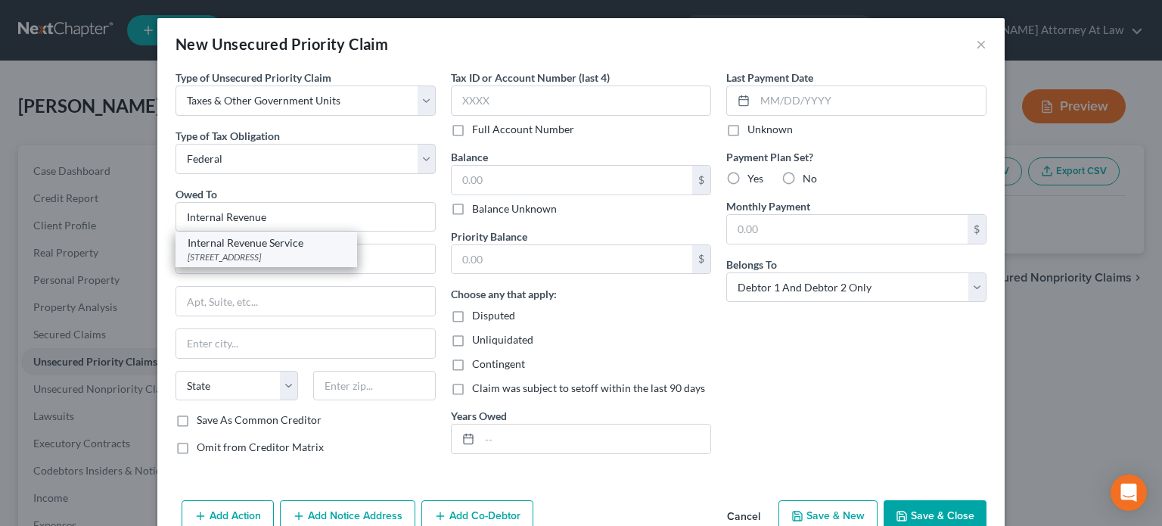
click at [255, 246] on div "Internal Revenue Service" at bounding box center [266, 242] width 157 height 15
type input "Internal Revenue Service"
type input "PO Box 7346"
type input "Philadelphia"
select select "39"
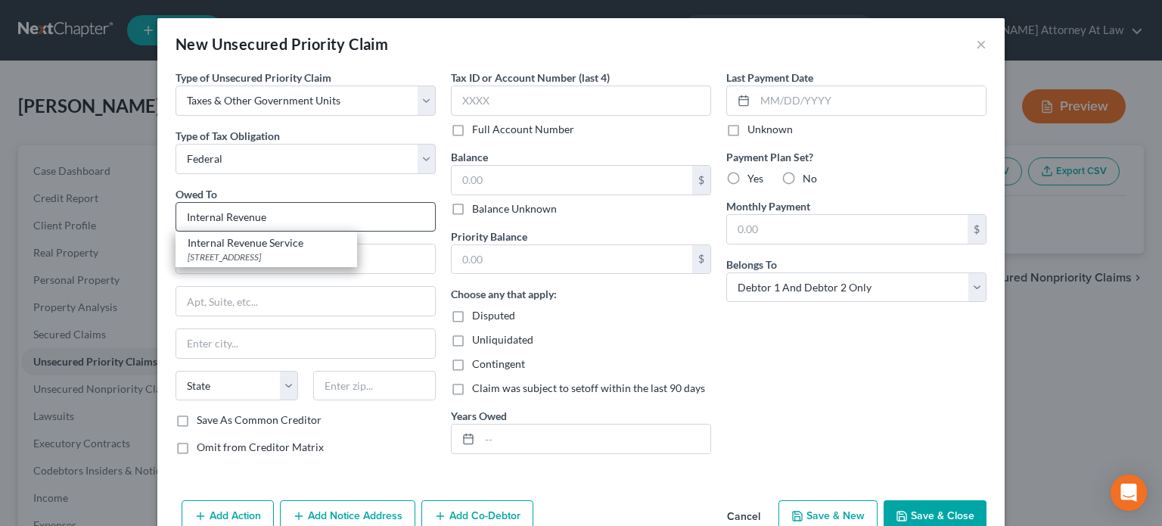
type input "19101"
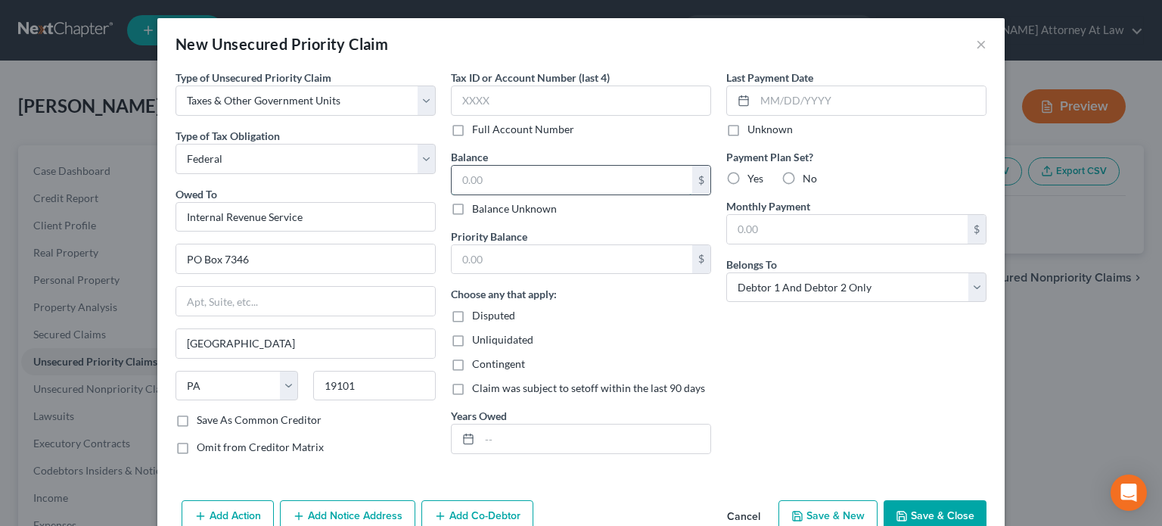
click at [458, 183] on input "text" at bounding box center [572, 180] width 241 height 29
type input "4,810"
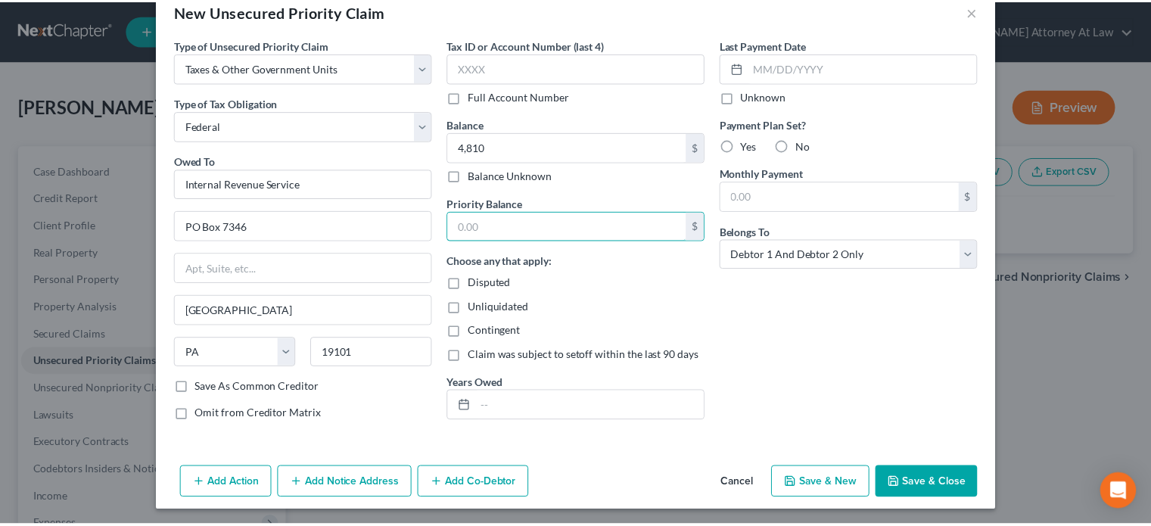
scroll to position [34, 0]
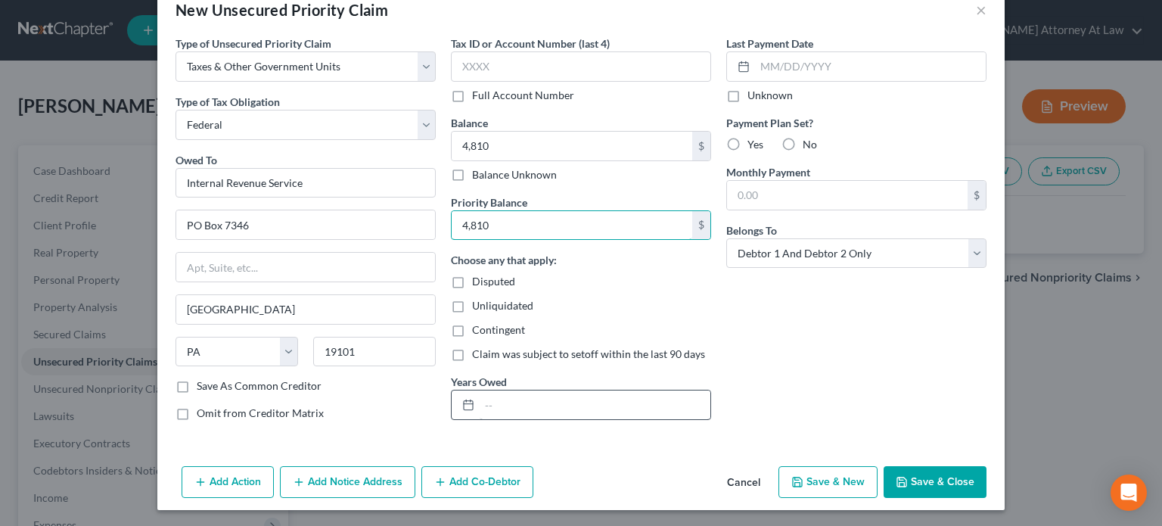
type input "4,810"
click at [526, 401] on input "text" at bounding box center [595, 404] width 231 height 29
type input "2022"
click at [907, 474] on button "Save & Close" at bounding box center [935, 482] width 103 height 32
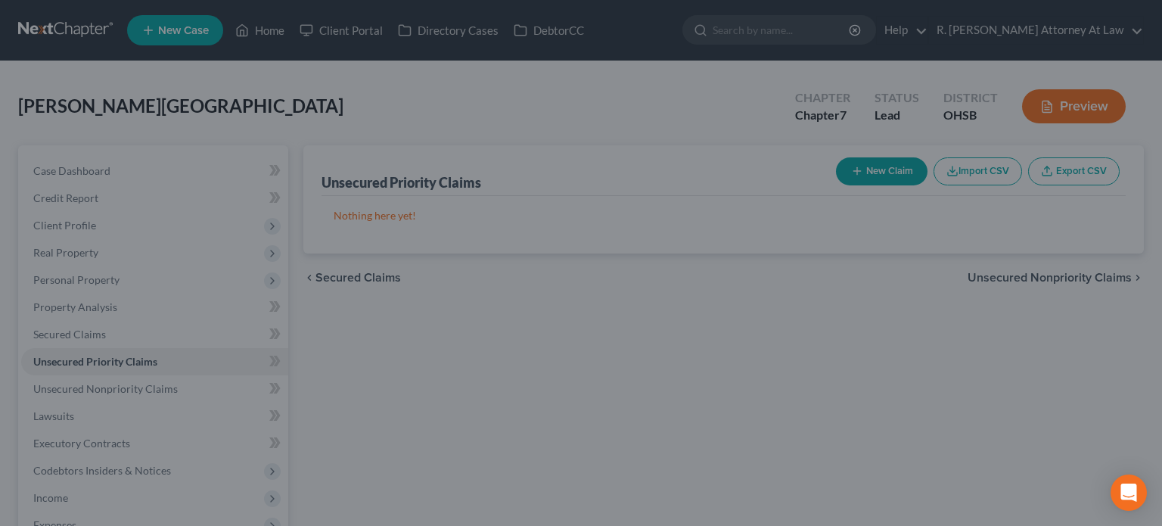
type input "4,810.00"
type input "0.00"
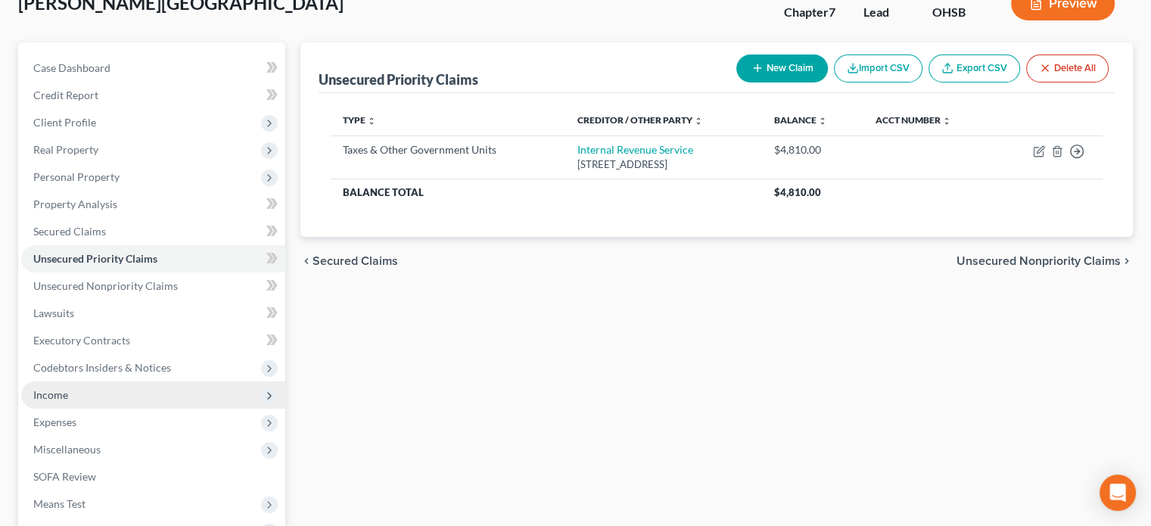
scroll to position [151, 0]
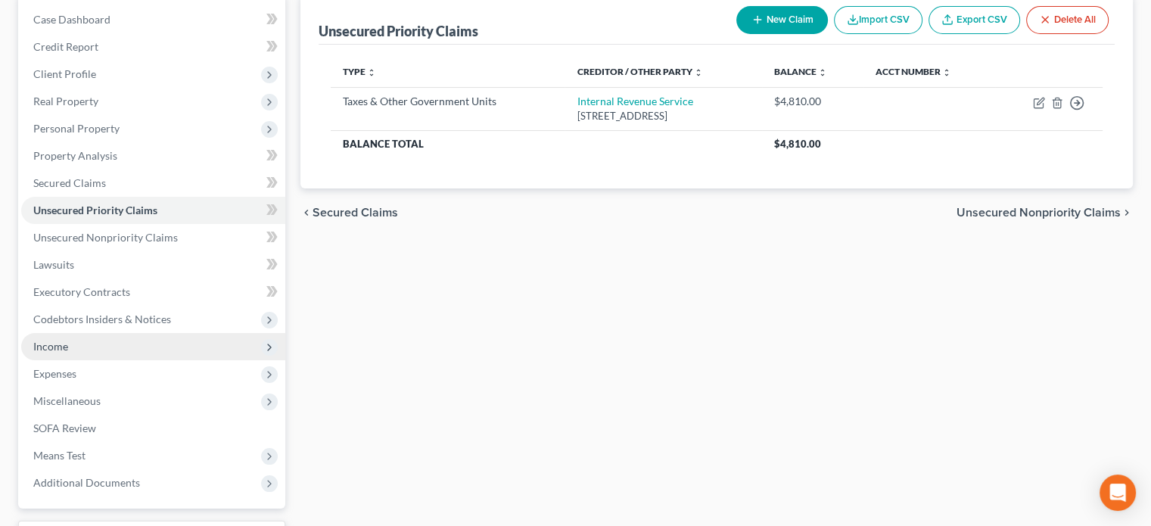
click at [60, 345] on span "Income" at bounding box center [50, 346] width 35 height 13
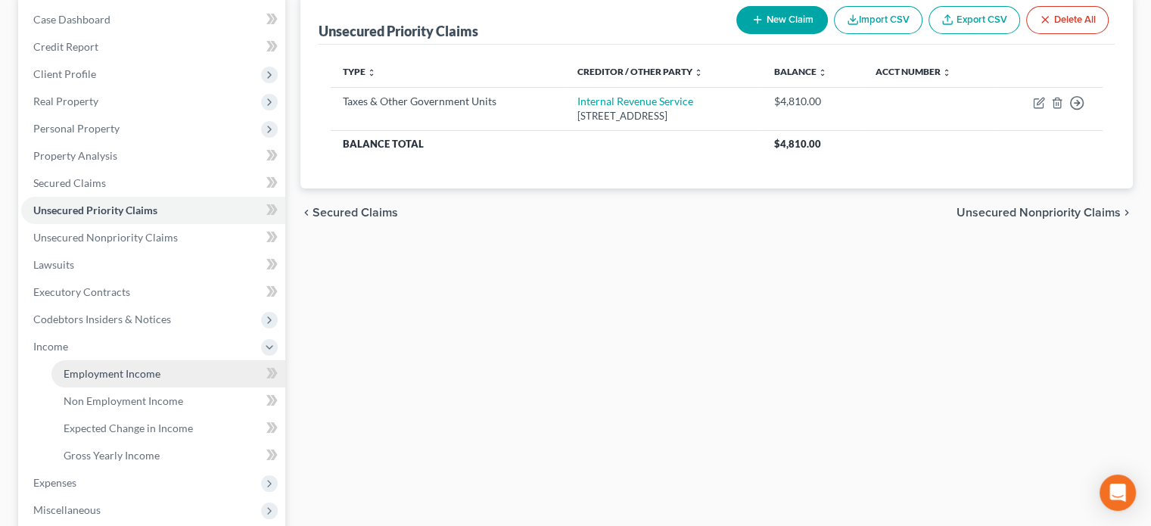
click at [91, 365] on link "Employment Income" at bounding box center [168, 373] width 234 height 27
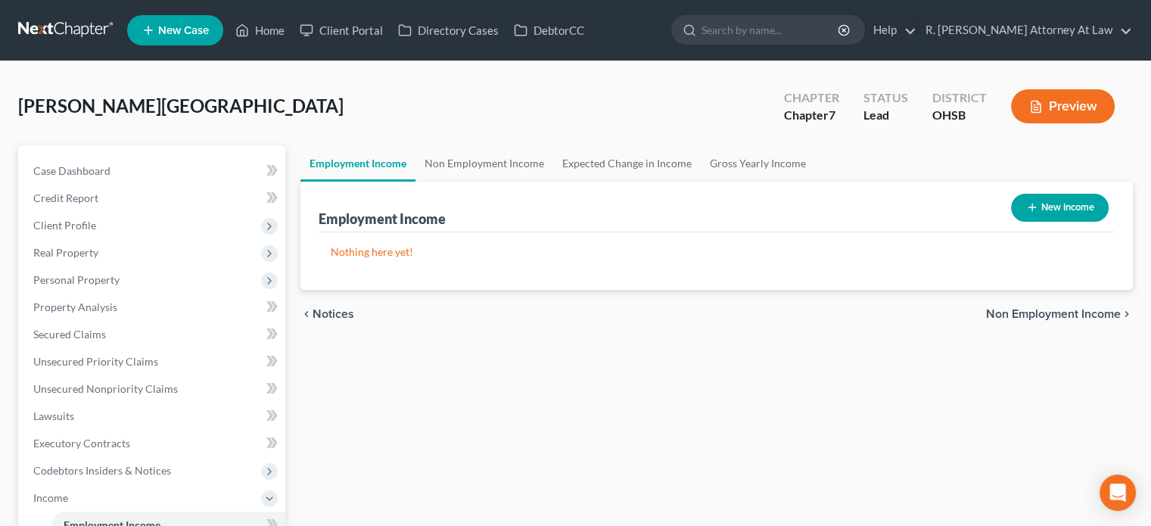
click at [1053, 202] on button "New Income" at bounding box center [1060, 208] width 98 height 28
select select "0"
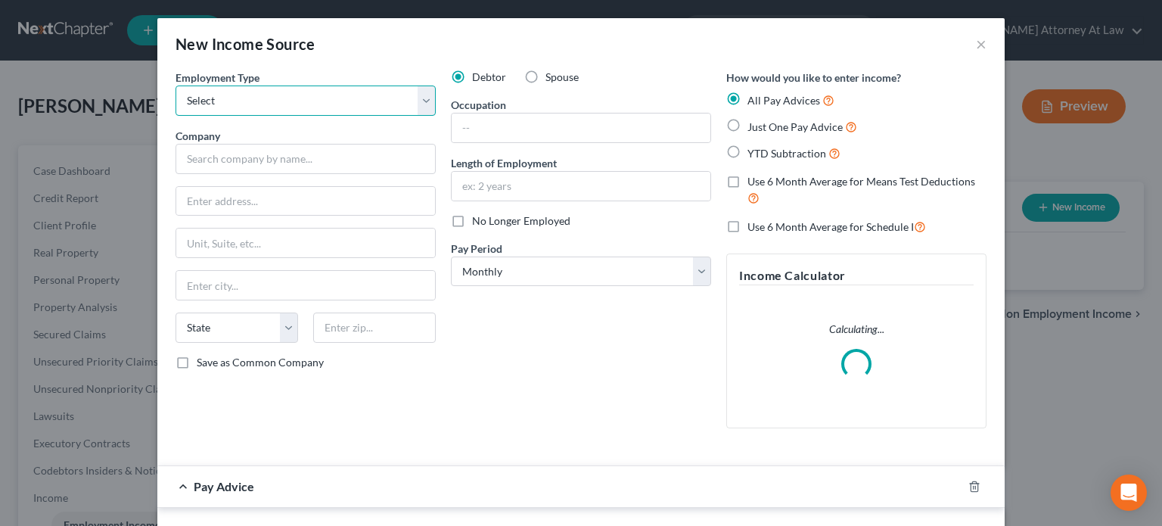
drag, startPoint x: 230, startPoint y: 99, endPoint x: 224, endPoint y: 108, distance: 10.9
click at [230, 99] on select "Select Full or Part Time Employment Self Employment" at bounding box center [306, 100] width 260 height 30
select select "0"
click at [176, 85] on select "Select Full or Part Time Employment Self Employment" at bounding box center [306, 100] width 260 height 30
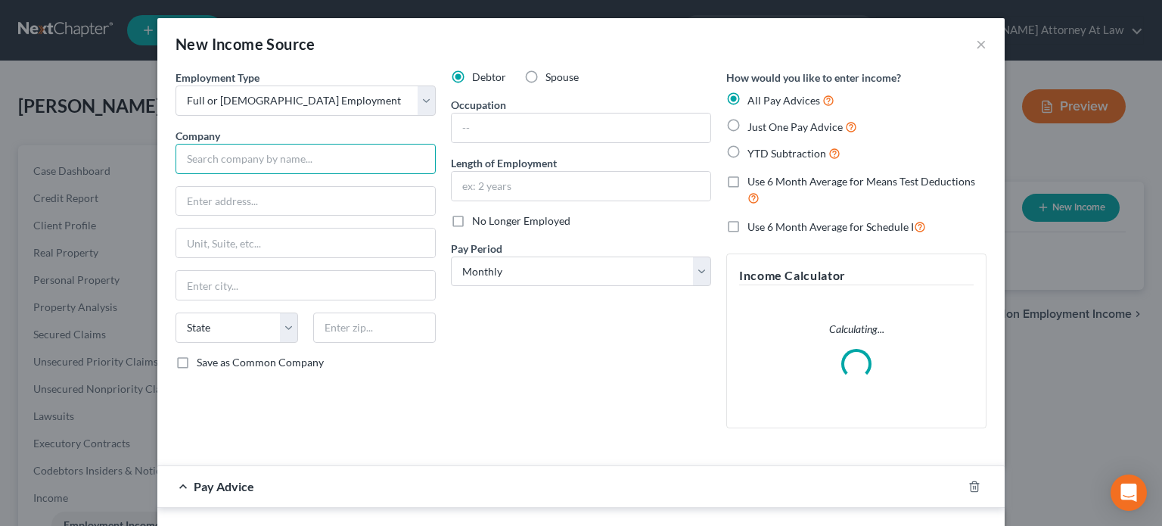
click at [213, 160] on input "text" at bounding box center [306, 159] width 260 height 30
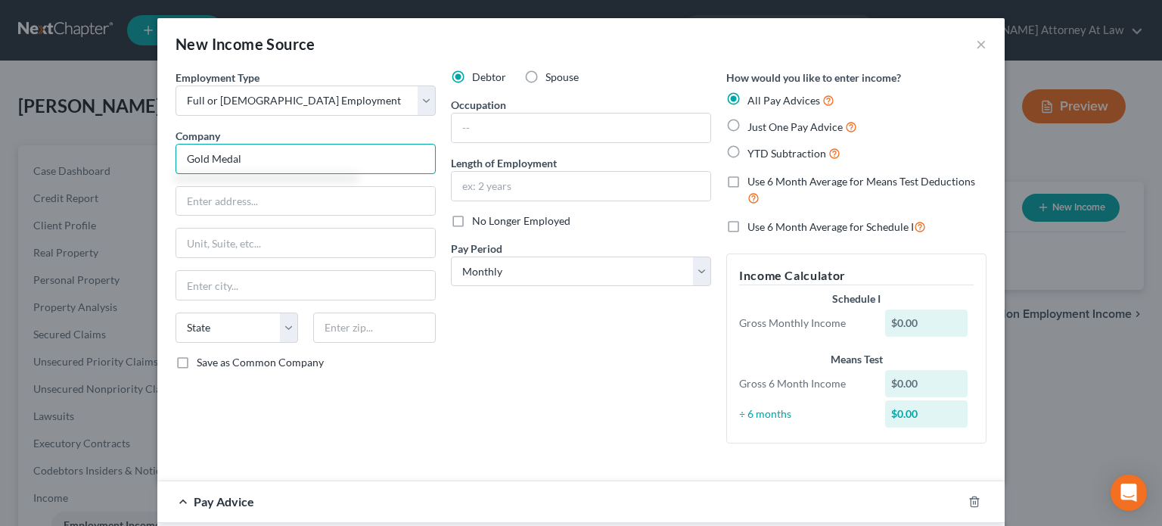
type input "Gold Medal"
click at [748, 129] on label "Just One Pay Advice" at bounding box center [803, 126] width 110 height 17
click at [754, 128] on input "Just One Pay Advice" at bounding box center [759, 123] width 10 height 10
radio input "true"
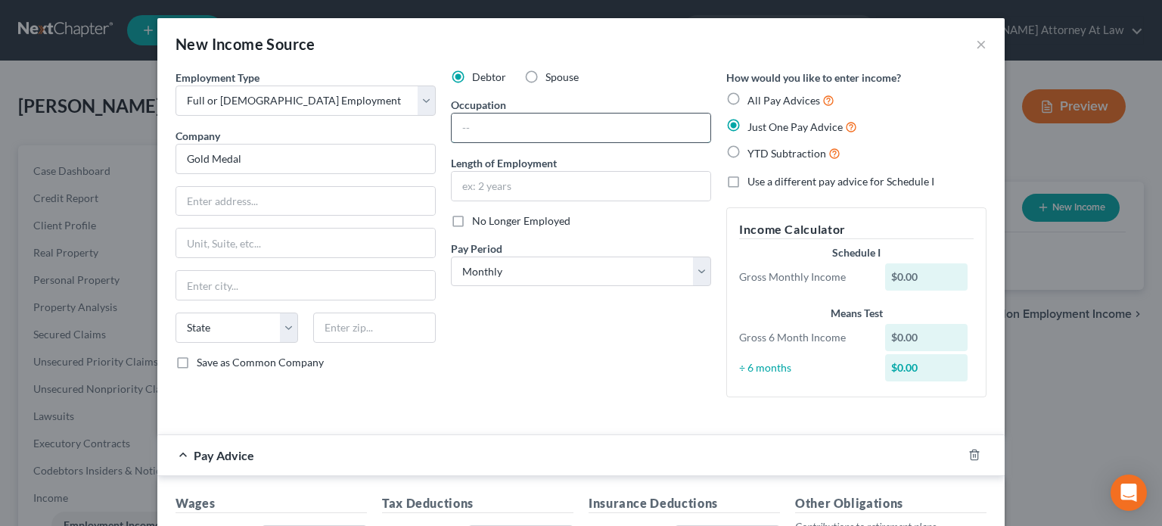
click at [461, 130] on input "text" at bounding box center [581, 127] width 259 height 29
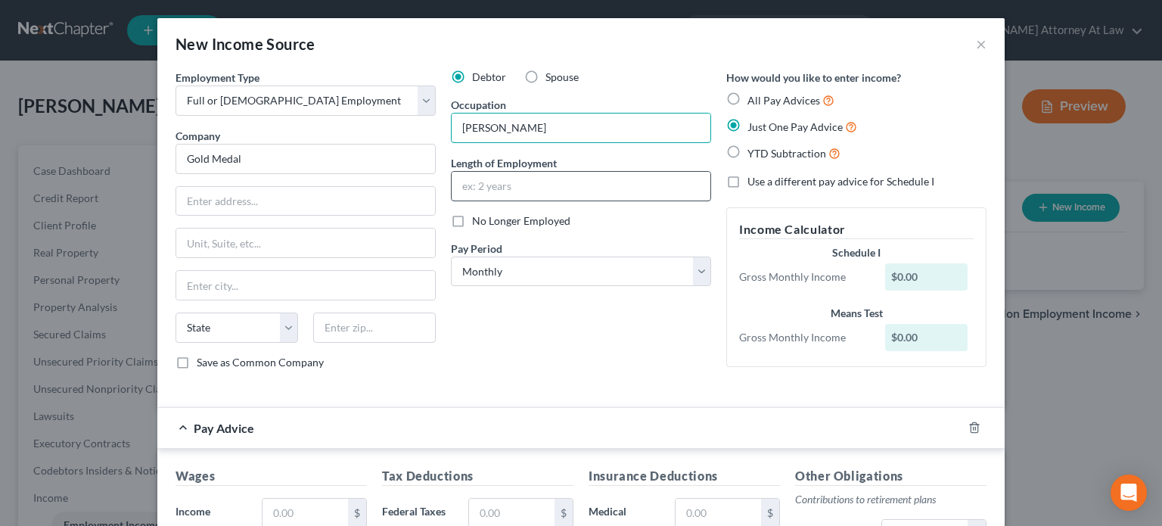
type input "shearer"
click at [463, 188] on input "text" at bounding box center [581, 186] width 259 height 29
type input "3 years"
click at [456, 347] on div "Debtor Spouse Occupation shearer Length of Employment 3 years No Longer Employe…" at bounding box center [580, 226] width 275 height 312
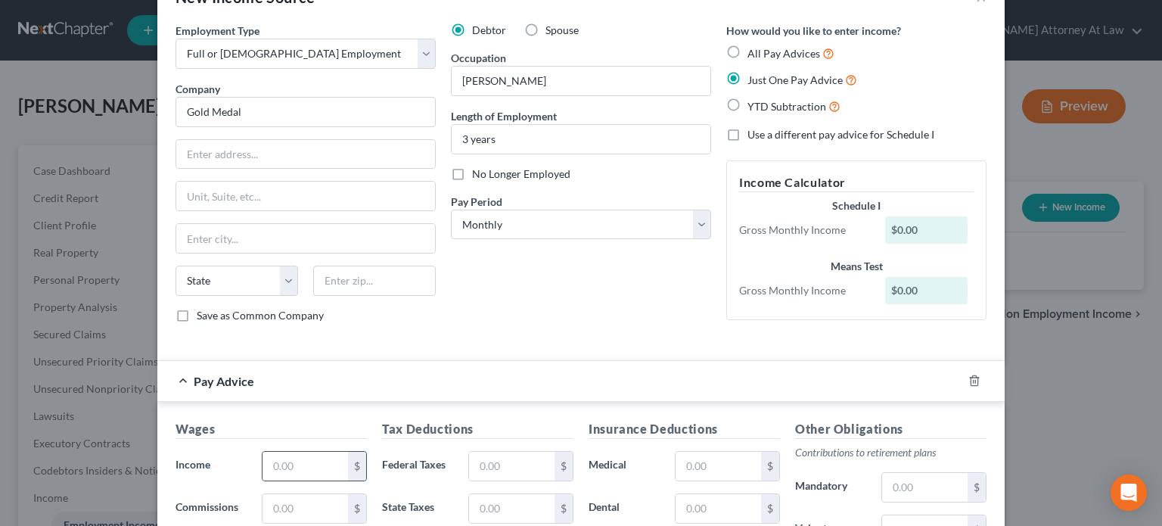
scroll to position [371, 0]
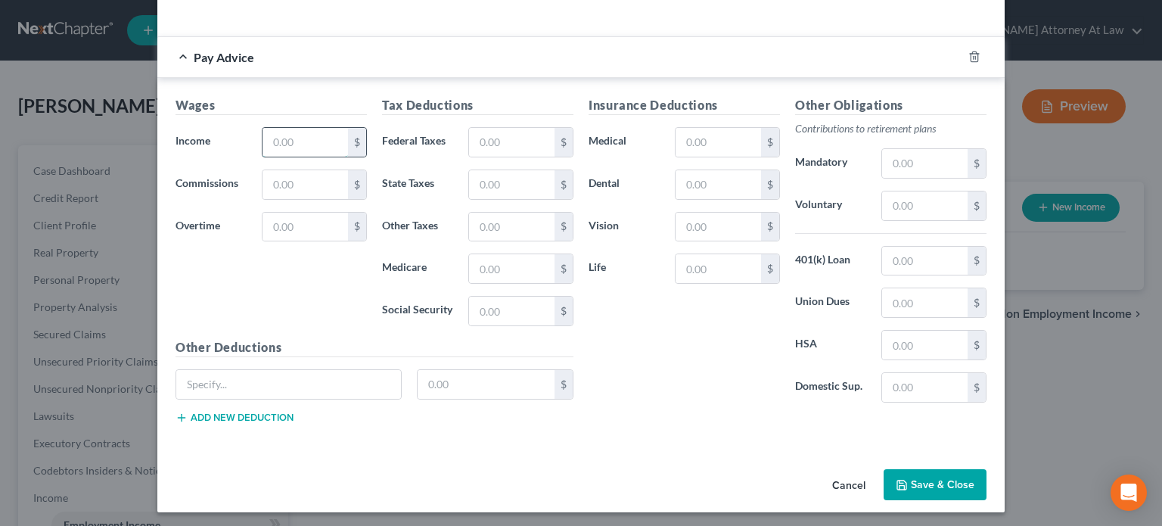
click at [284, 141] on input "text" at bounding box center [305, 142] width 85 height 29
type input "2,662.00"
click at [306, 287] on div "Wages Income * 2,662.00 $ Commissions $ Overtime $" at bounding box center [271, 217] width 207 height 242
click at [919, 471] on button "Save & Close" at bounding box center [935, 485] width 103 height 32
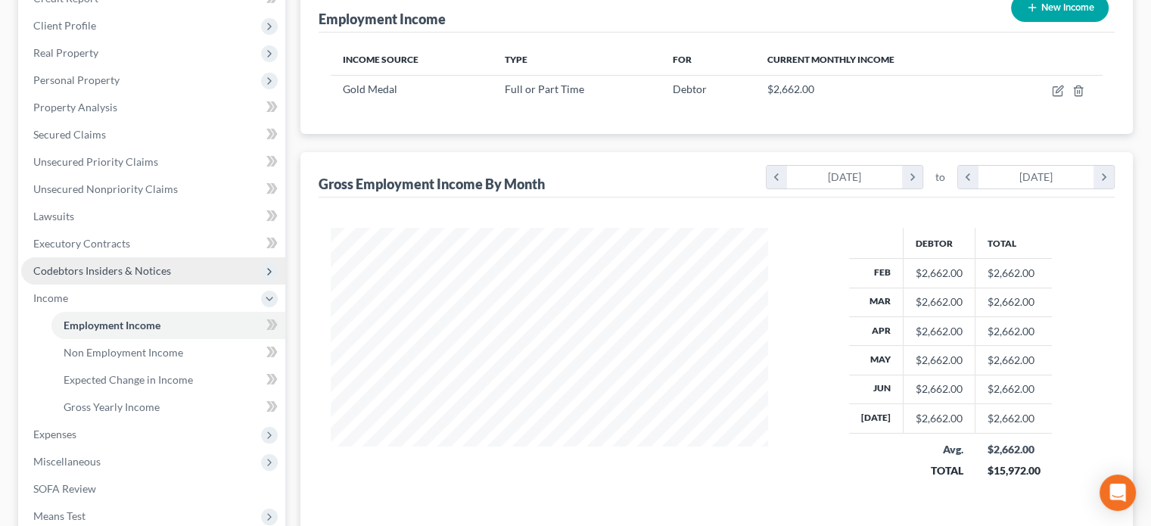
scroll to position [227, 0]
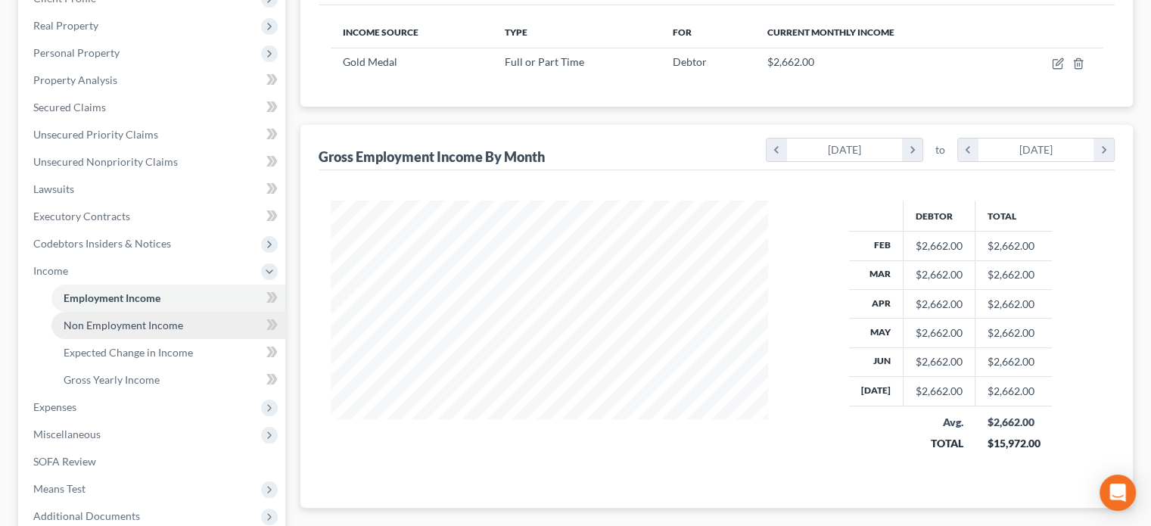
click at [91, 321] on span "Non Employment Income" at bounding box center [124, 325] width 120 height 13
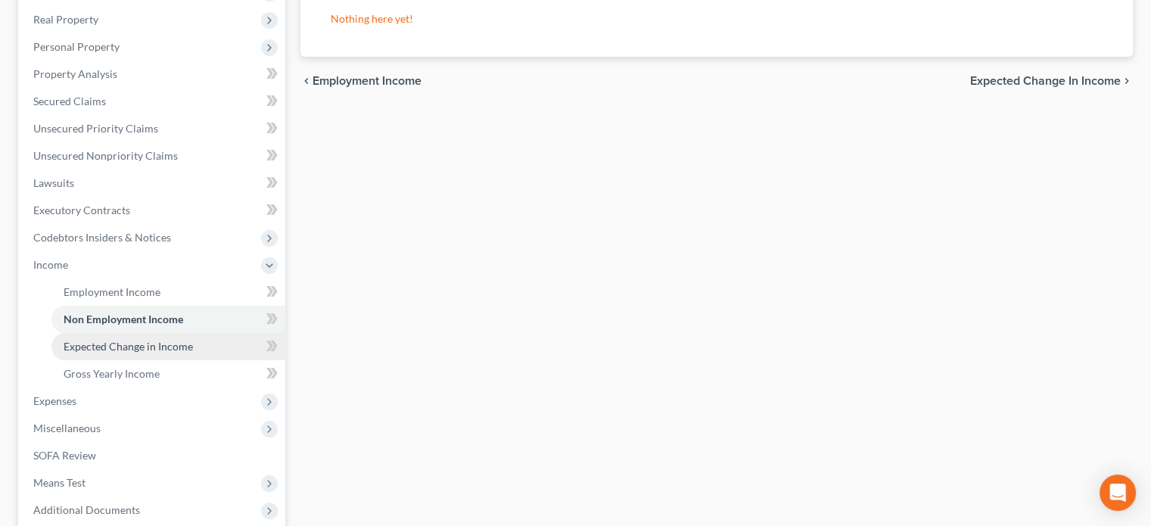
scroll to position [303, 0]
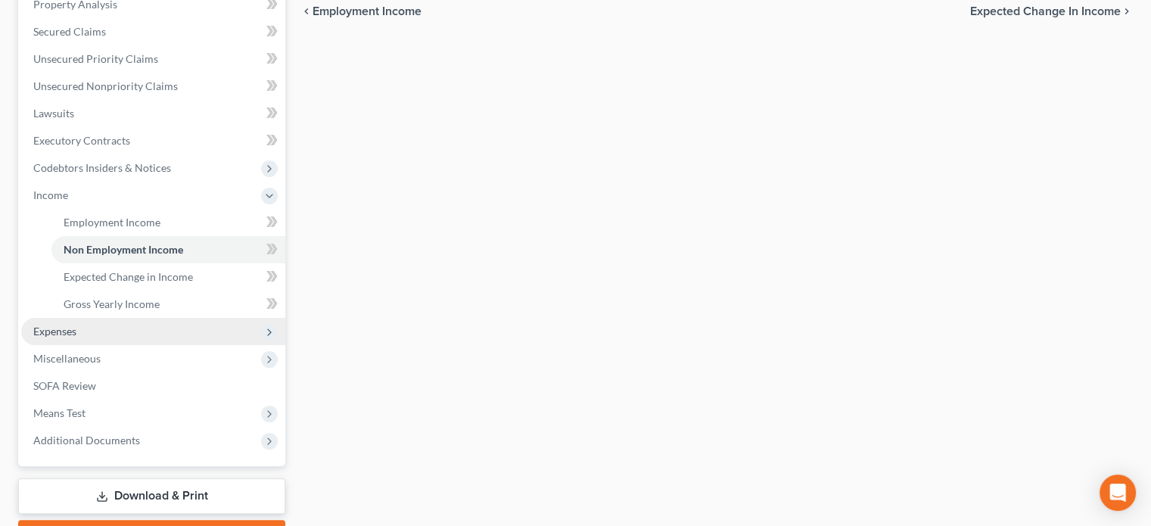
click at [75, 326] on span "Expenses" at bounding box center [54, 331] width 43 height 13
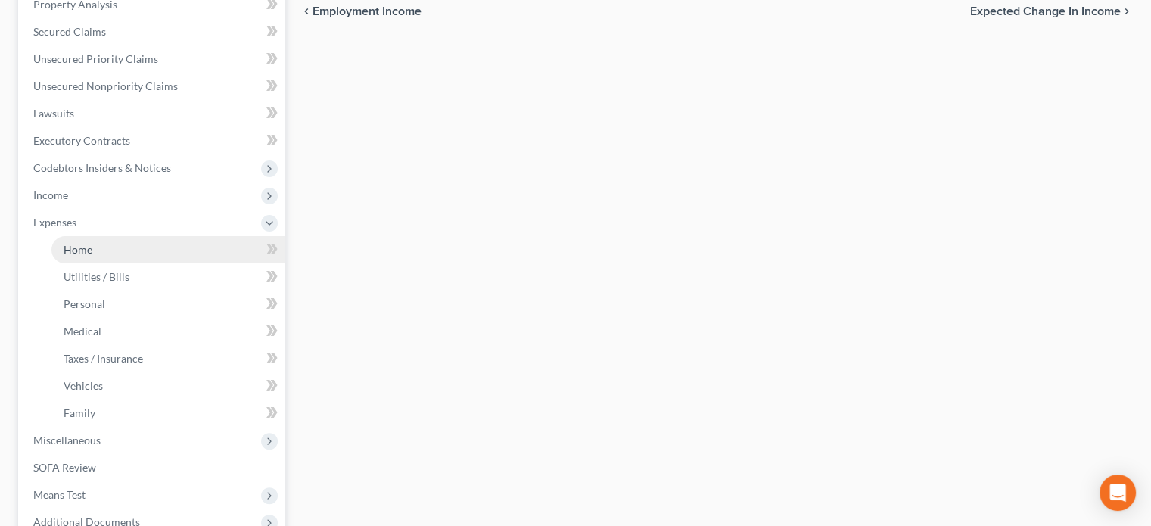
click at [82, 256] on link "Home" at bounding box center [168, 249] width 234 height 27
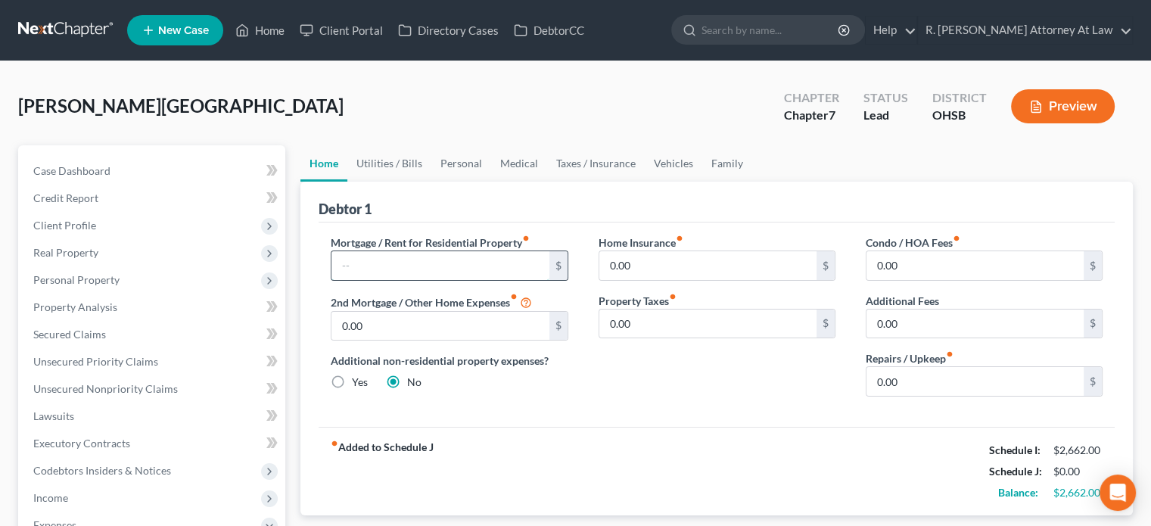
click at [399, 266] on input "text" at bounding box center [439, 265] width 217 height 29
type input "1,000"
click at [396, 163] on link "Utilities / Bills" at bounding box center [389, 163] width 84 height 36
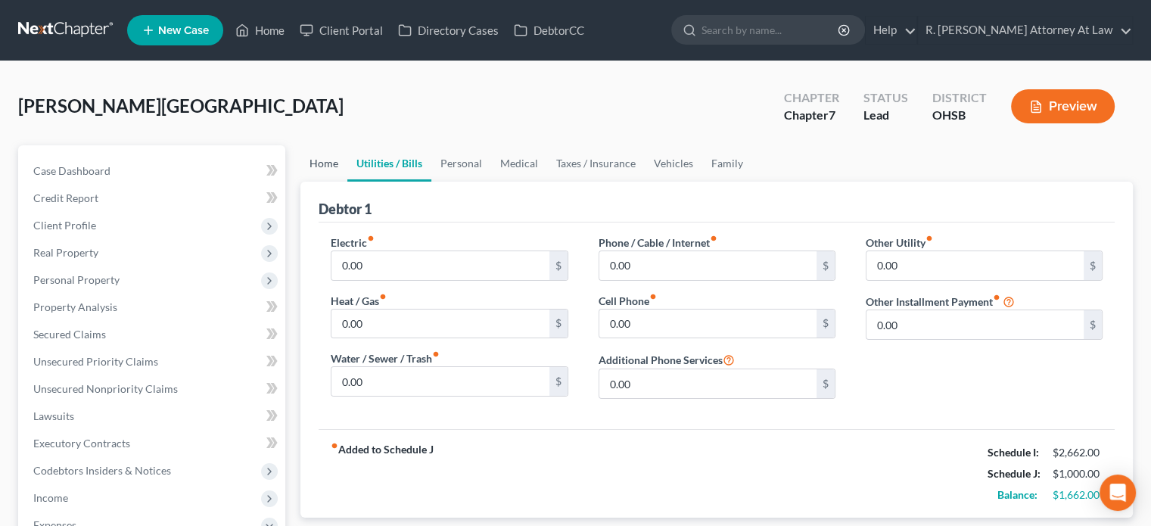
click at [316, 163] on link "Home" at bounding box center [323, 163] width 47 height 36
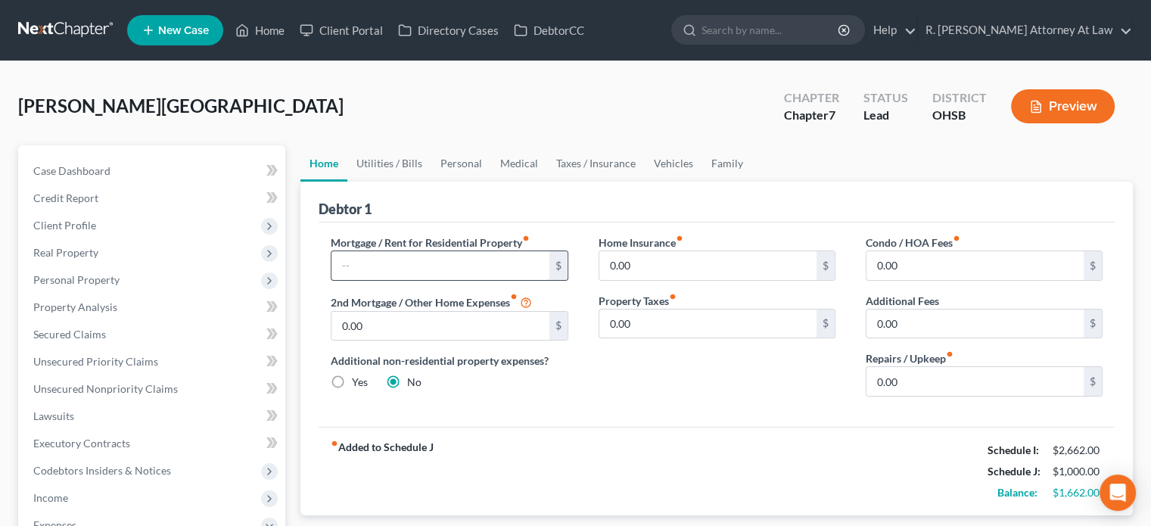
click at [393, 256] on input "text" at bounding box center [439, 265] width 217 height 29
type input "1,200"
click at [463, 163] on link "Personal" at bounding box center [461, 163] width 60 height 36
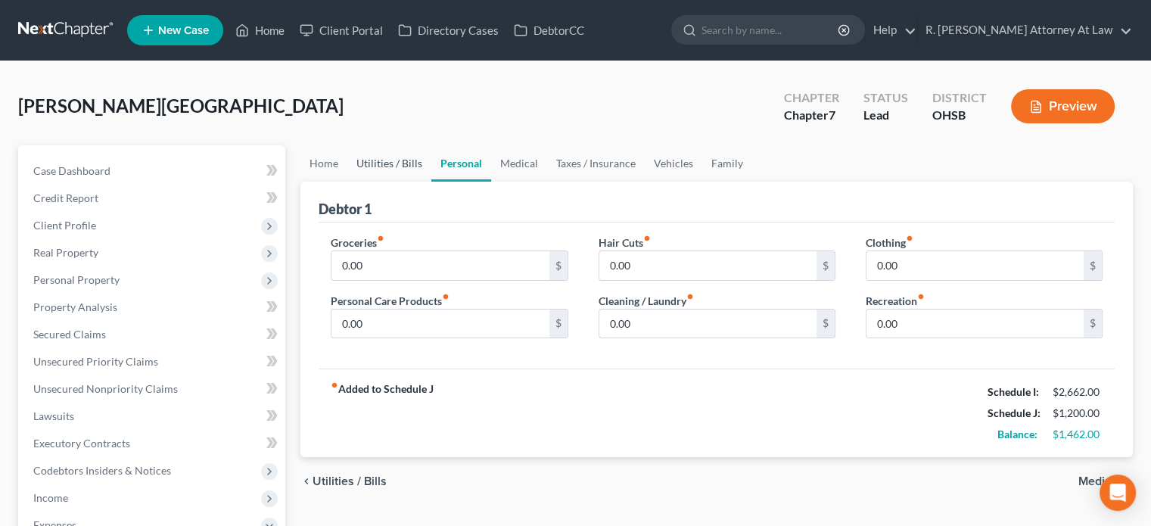
click at [380, 160] on link "Utilities / Bills" at bounding box center [389, 163] width 84 height 36
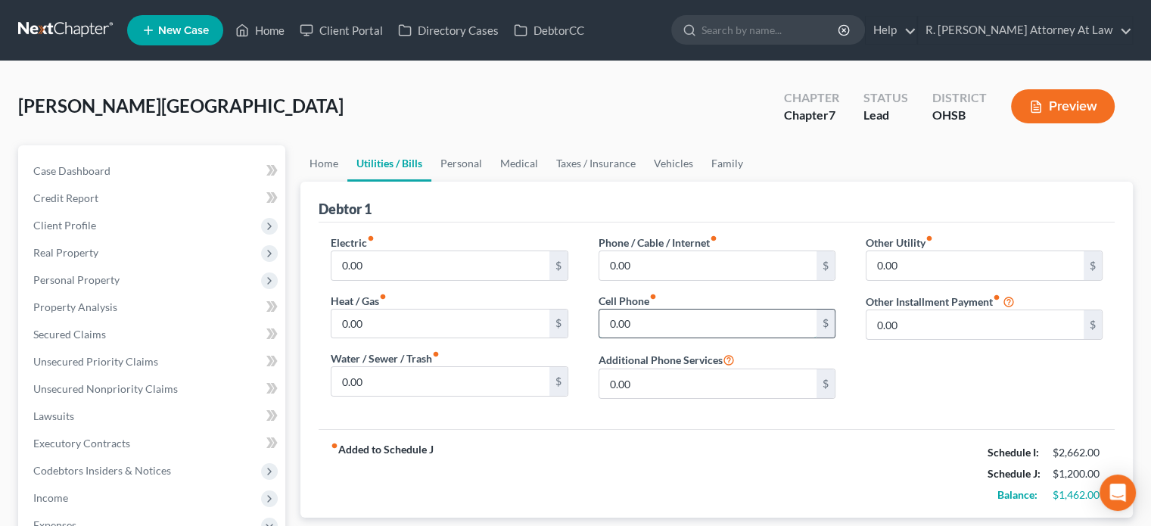
click at [631, 322] on input "0.00" at bounding box center [707, 323] width 217 height 29
type input "100"
click at [645, 269] on input "0.00" at bounding box center [707, 265] width 217 height 29
type input "150"
click at [409, 257] on input "0.00" at bounding box center [439, 265] width 217 height 29
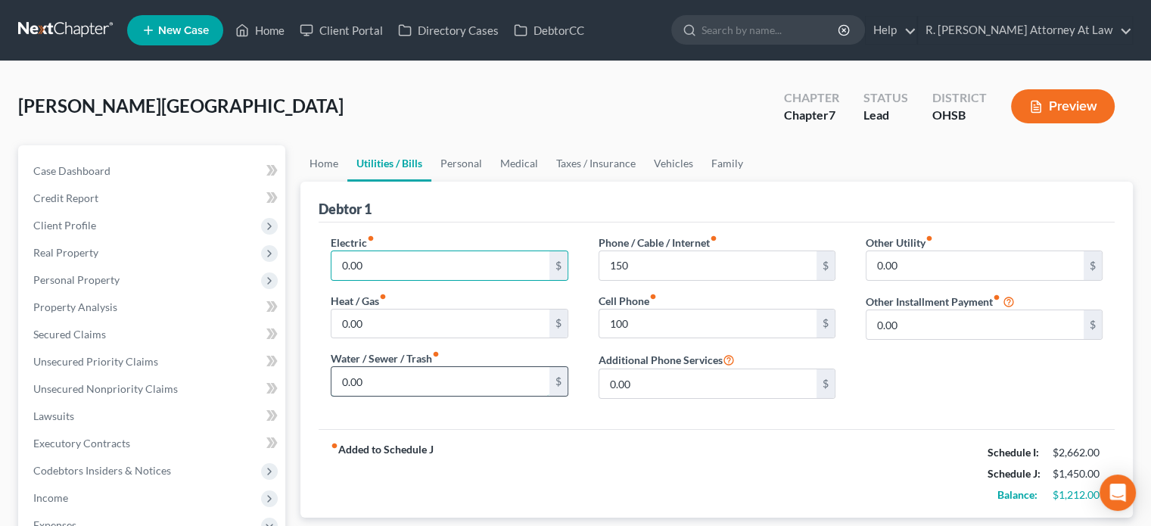
click at [387, 372] on input "0.00" at bounding box center [439, 381] width 217 height 29
type input "120"
click at [377, 271] on input "0.00" at bounding box center [439, 265] width 217 height 29
type input "300"
click at [507, 160] on link "Medical" at bounding box center [519, 163] width 56 height 36
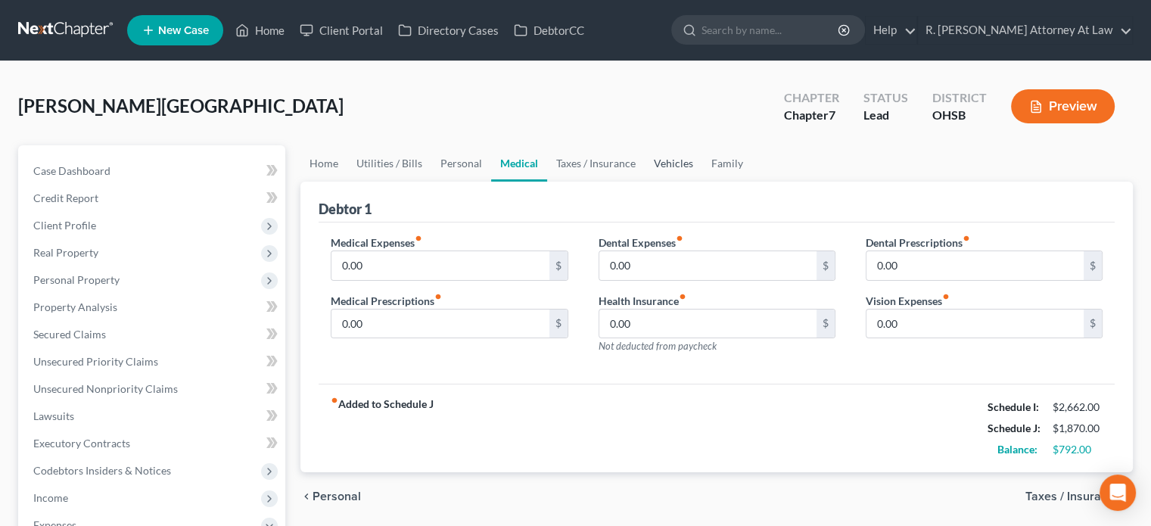
click at [657, 162] on link "Vehicles" at bounding box center [674, 163] width 58 height 36
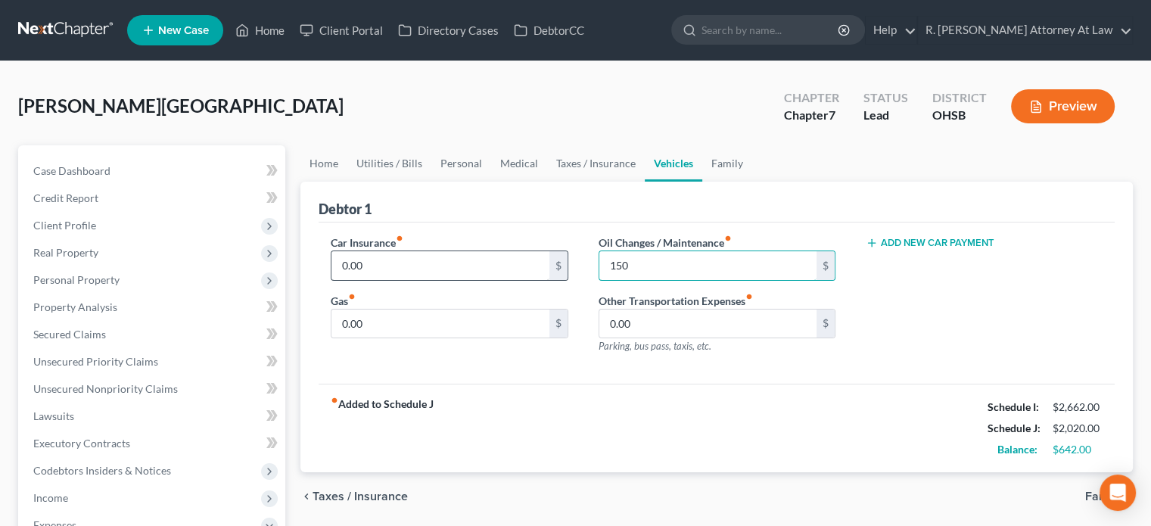
type input "150"
click at [380, 256] on input "0.00" at bounding box center [439, 265] width 217 height 29
type input "150"
click at [575, 160] on link "Taxes / Insurance" at bounding box center [596, 163] width 98 height 36
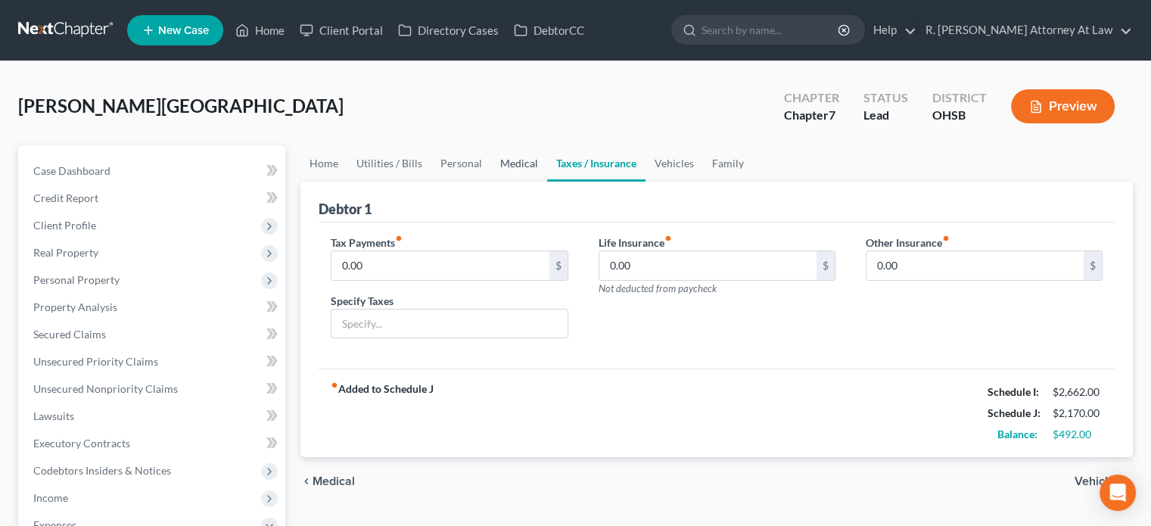
click at [517, 160] on link "Medical" at bounding box center [519, 163] width 56 height 36
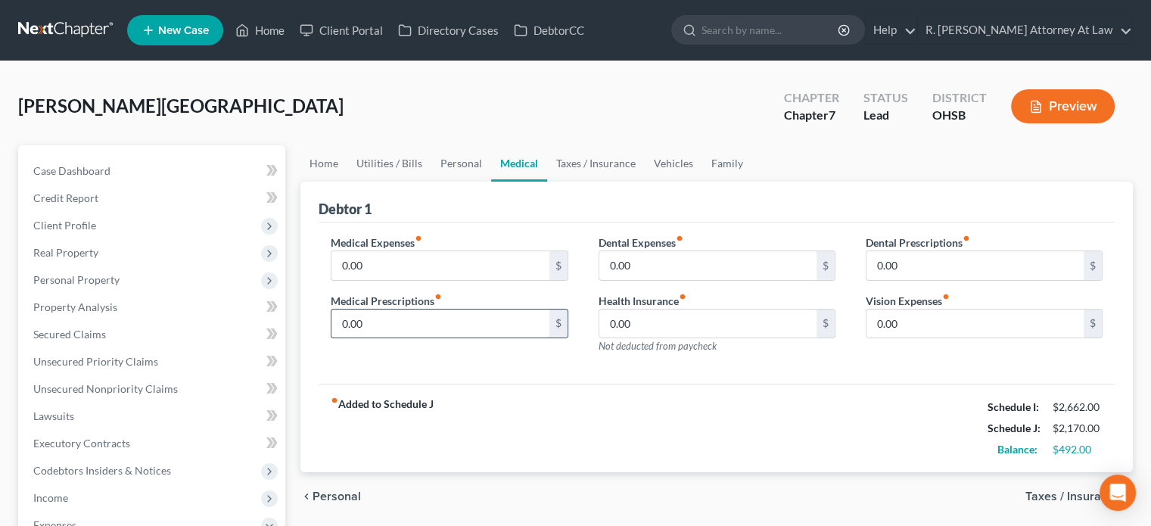
click at [368, 325] on input "0.00" at bounding box center [439, 323] width 217 height 29
click at [362, 266] on input "0.00" at bounding box center [439, 265] width 217 height 29
type input "20"
click at [658, 160] on link "Vehicles" at bounding box center [674, 163] width 58 height 36
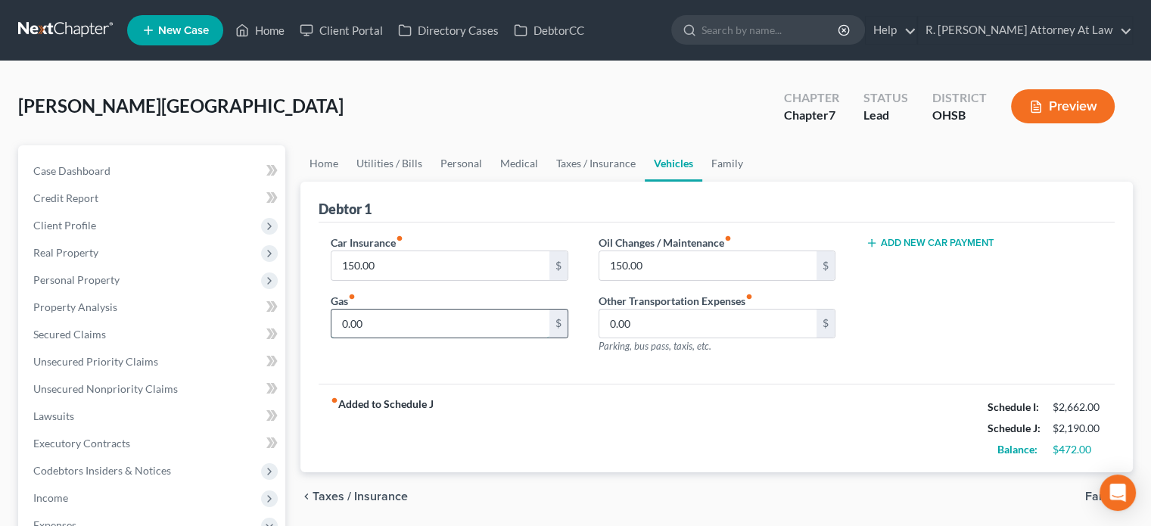
click at [413, 330] on input "0.00" at bounding box center [439, 323] width 217 height 29
type input "150"
click at [509, 161] on link "Medical" at bounding box center [519, 163] width 56 height 36
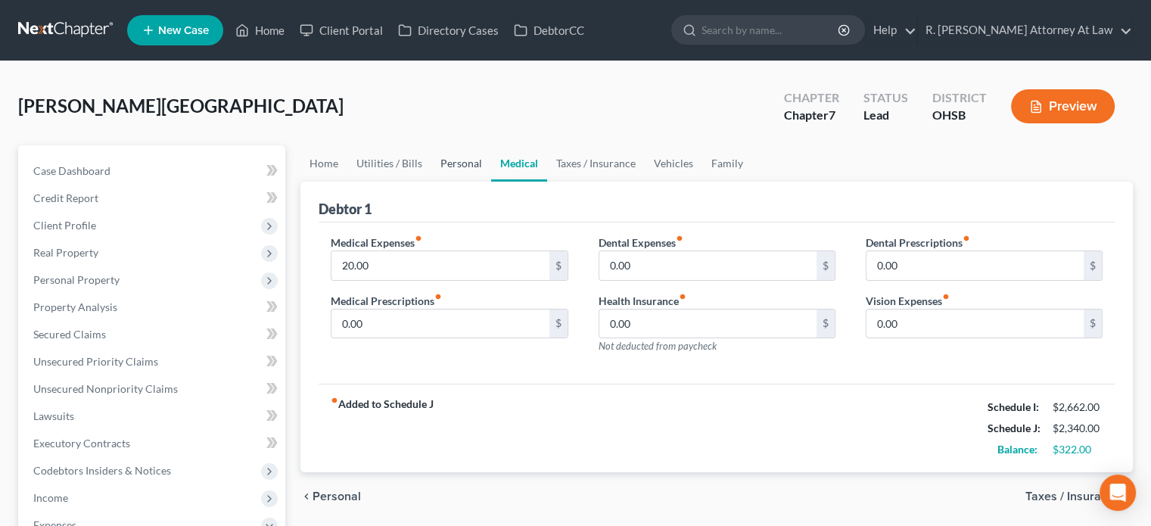
click at [455, 162] on link "Personal" at bounding box center [461, 163] width 60 height 36
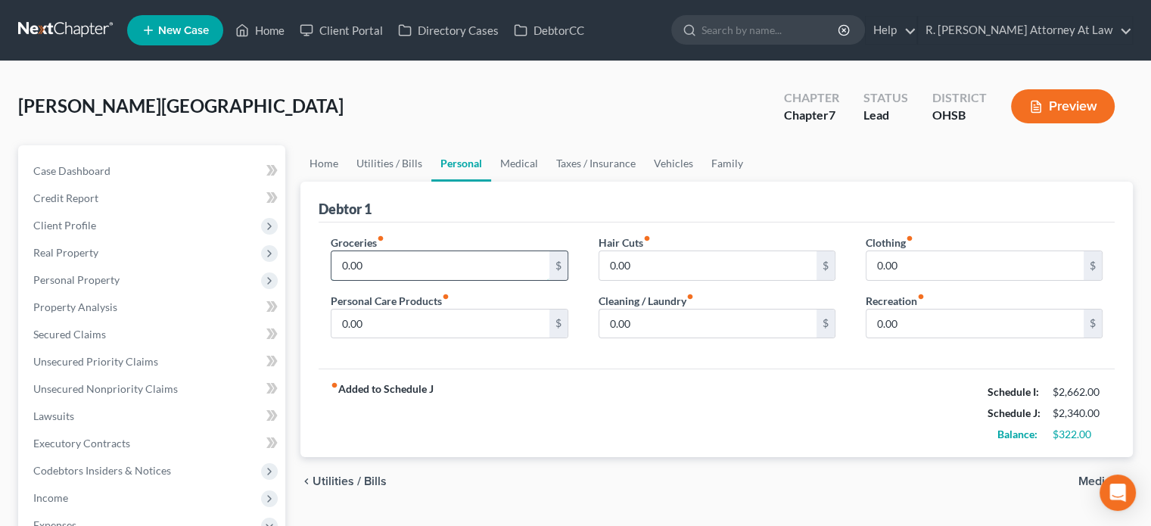
click at [376, 266] on input "0.00" at bounding box center [439, 265] width 217 height 29
type input "8"
type input "750"
type input "50"
type input "150"
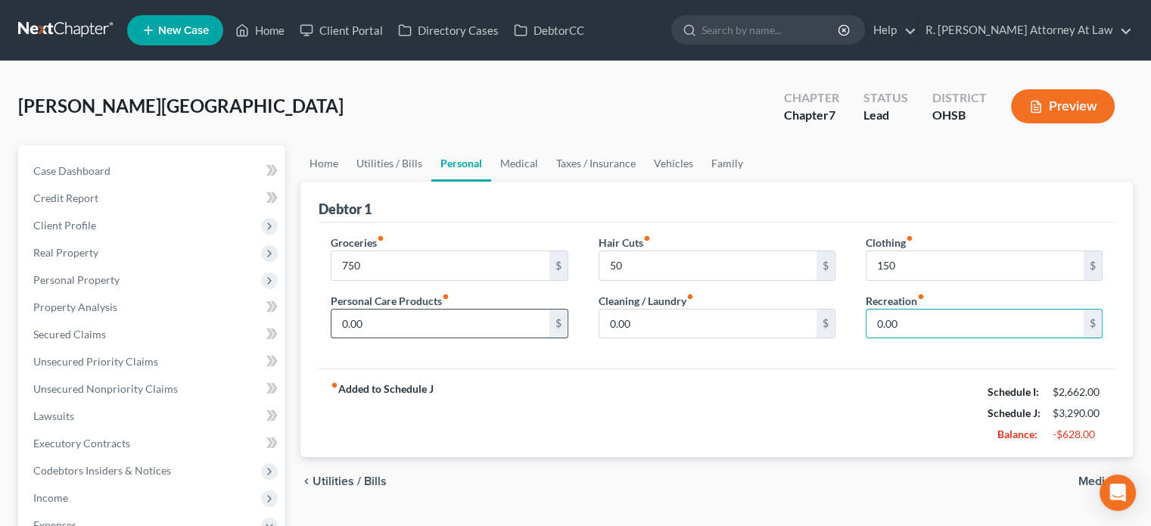
click at [369, 322] on input "0.00" at bounding box center [439, 323] width 217 height 29
type input "150"
click at [524, 160] on link "Medical" at bounding box center [519, 163] width 56 height 36
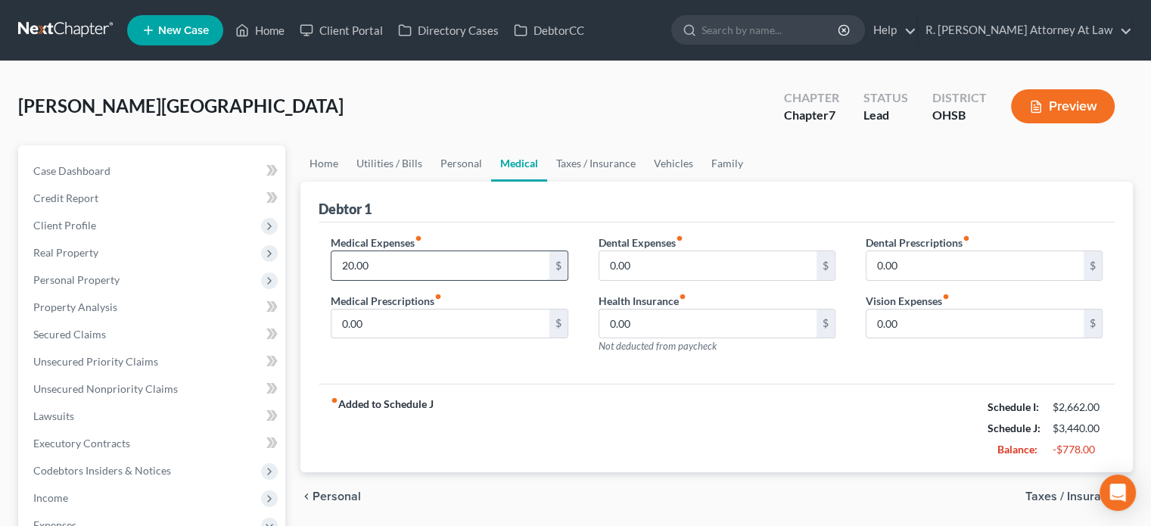
click at [378, 258] on input "20.00" at bounding box center [439, 265] width 217 height 29
click at [384, 313] on input "0.00" at bounding box center [439, 323] width 217 height 29
type input "80"
click at [722, 165] on link "Family" at bounding box center [727, 163] width 50 height 36
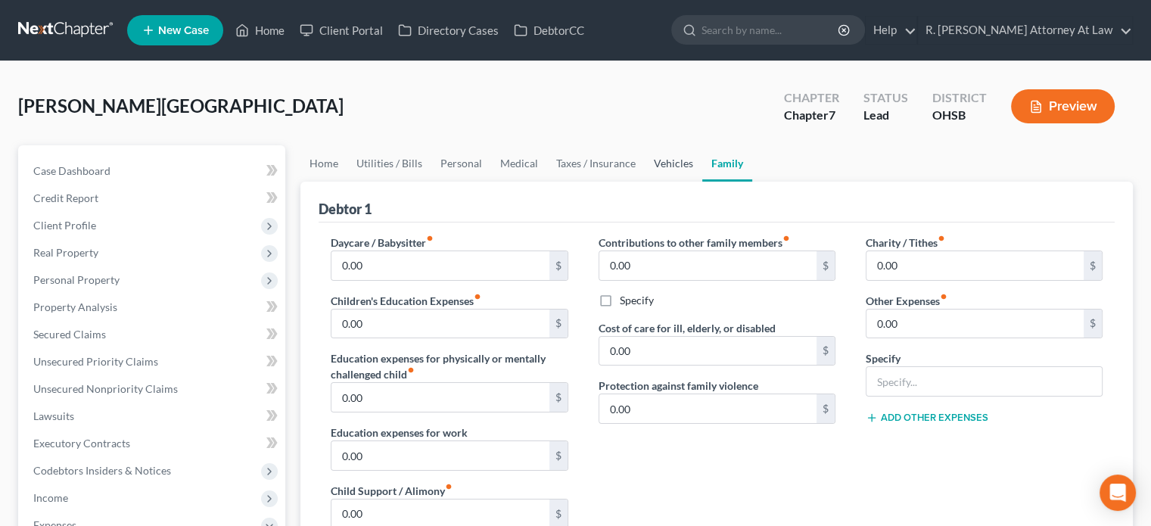
click at [654, 169] on link "Vehicles" at bounding box center [674, 163] width 58 height 36
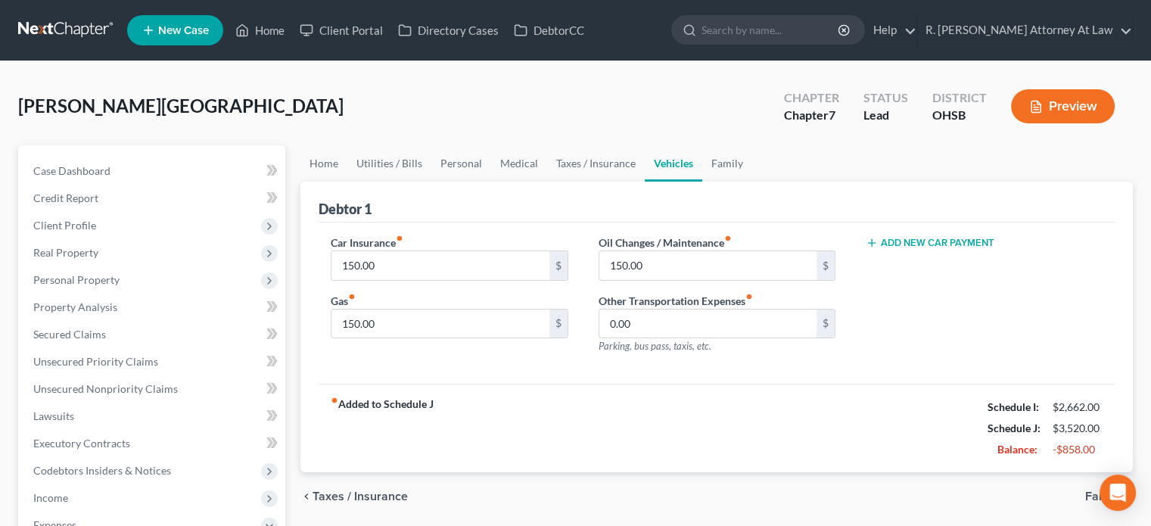
click at [888, 240] on button "Add New Car Payment" at bounding box center [930, 243] width 129 height 12
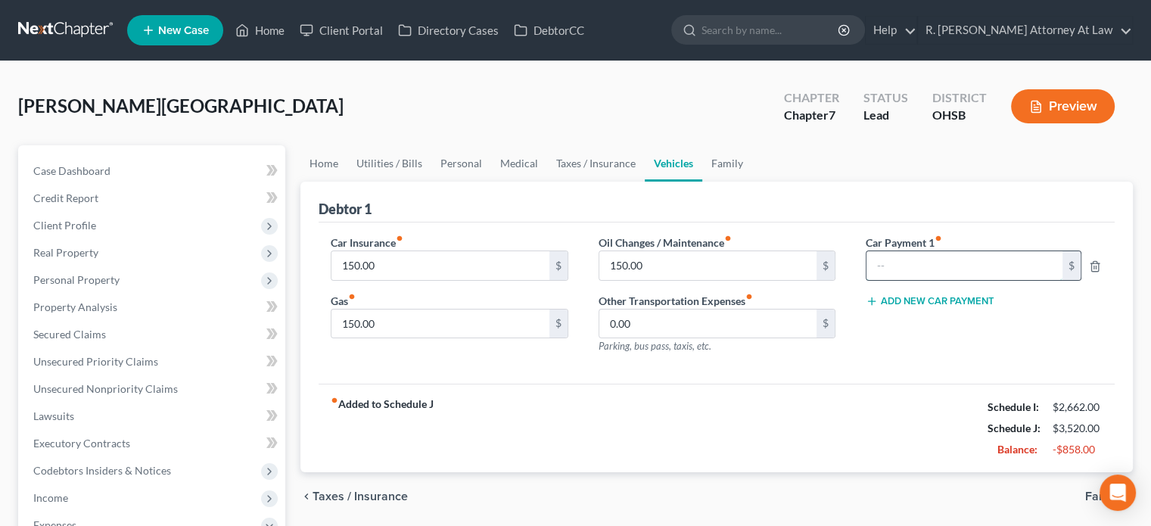
drag, startPoint x: 888, startPoint y: 256, endPoint x: 881, endPoint y: 250, distance: 9.7
click at [884, 253] on input "text" at bounding box center [964, 265] width 196 height 29
type input "570"
click at [714, 159] on link "Family" at bounding box center [727, 163] width 50 height 36
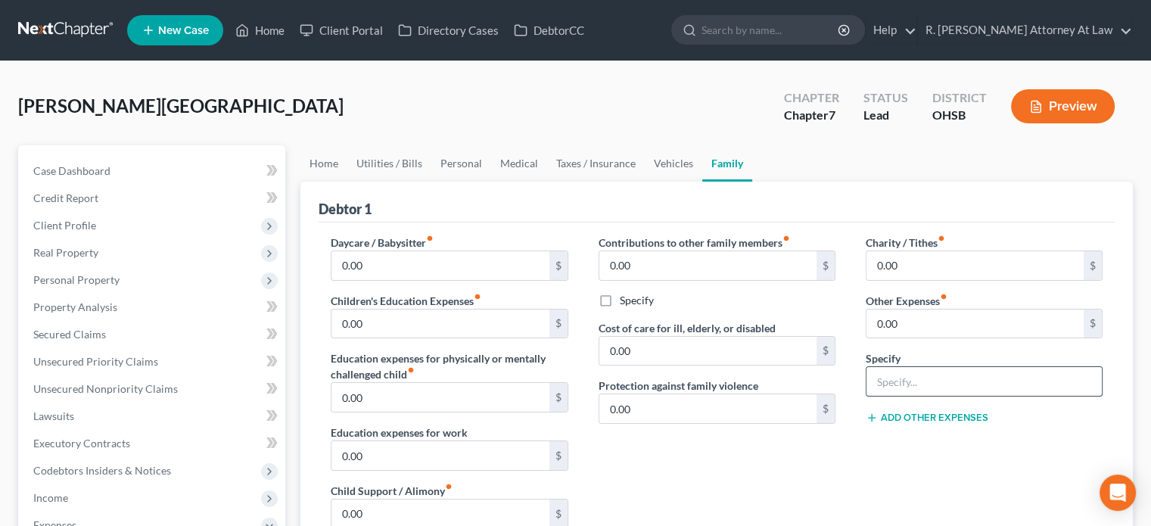
click at [925, 382] on input "text" at bounding box center [983, 381] width 235 height 29
type input "2 cats, 75; cigarettes, 140"
click at [921, 322] on input "0.00" at bounding box center [974, 323] width 217 height 29
type input "215"
click at [905, 266] on input "0.00" at bounding box center [974, 265] width 217 height 29
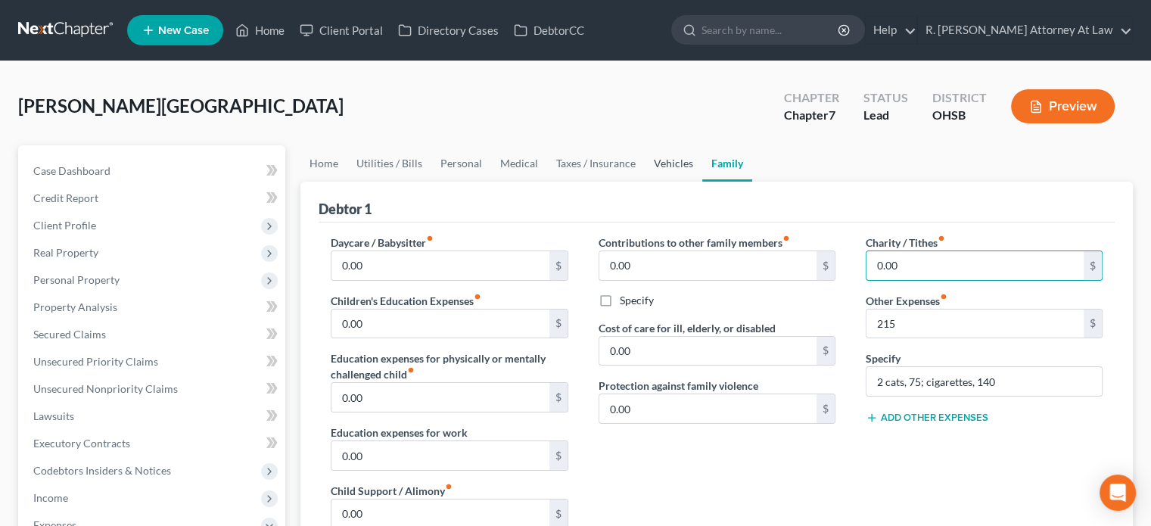
click at [670, 160] on link "Vehicles" at bounding box center [674, 163] width 58 height 36
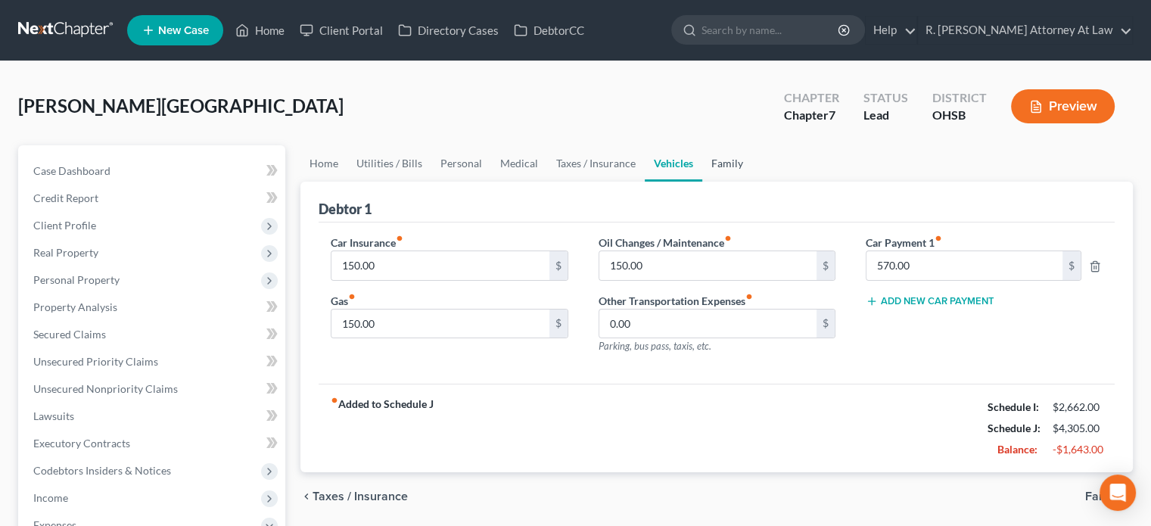
click at [726, 163] on link "Family" at bounding box center [727, 163] width 50 height 36
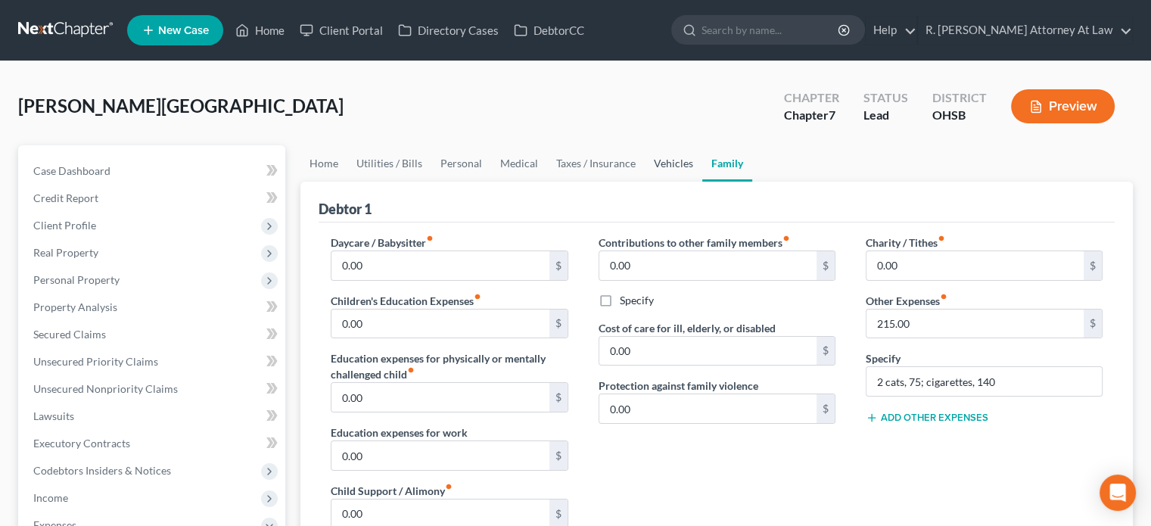
click at [665, 166] on link "Vehicles" at bounding box center [674, 163] width 58 height 36
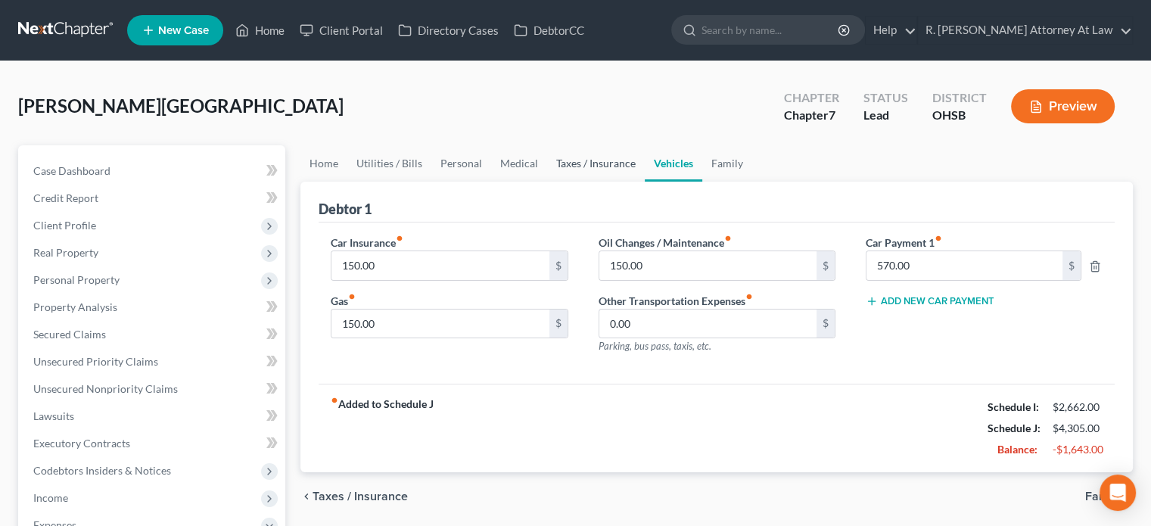
click at [570, 160] on link "Taxes / Insurance" at bounding box center [596, 163] width 98 height 36
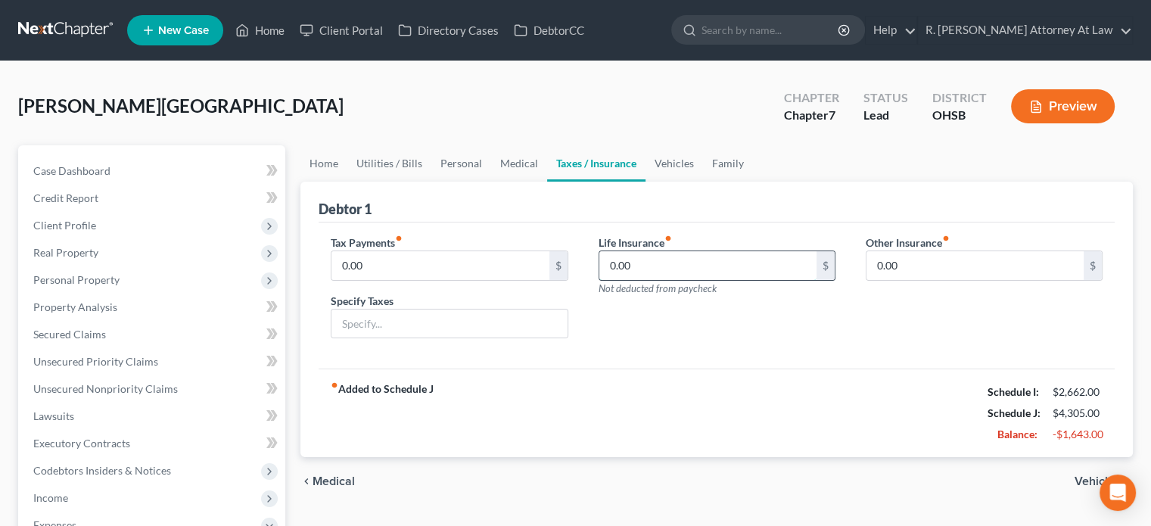
click at [670, 261] on input "0.00" at bounding box center [707, 265] width 217 height 29
click at [508, 161] on link "Medical" at bounding box center [519, 163] width 56 height 36
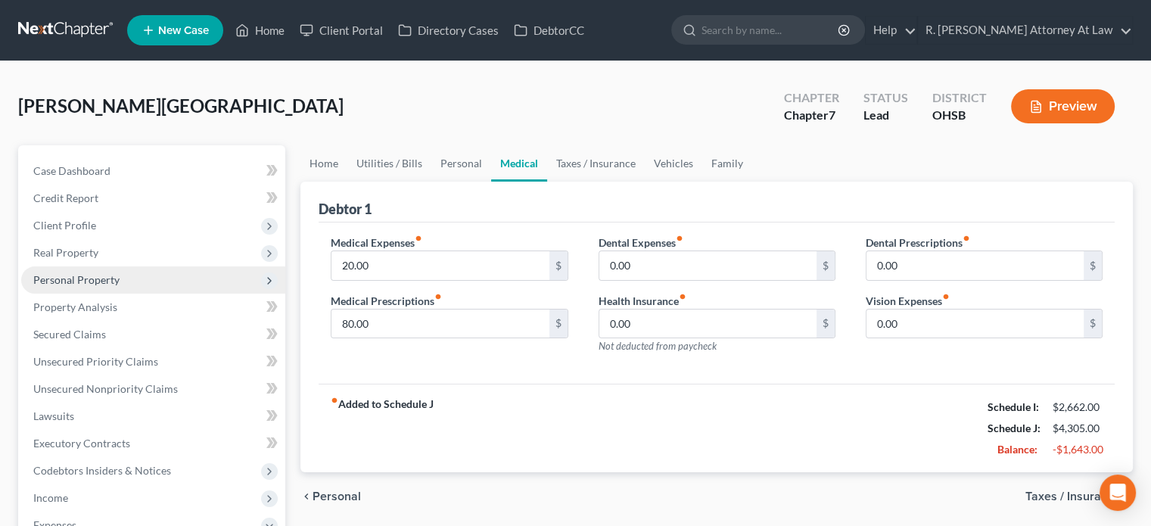
click at [72, 275] on span "Personal Property" at bounding box center [76, 279] width 86 height 13
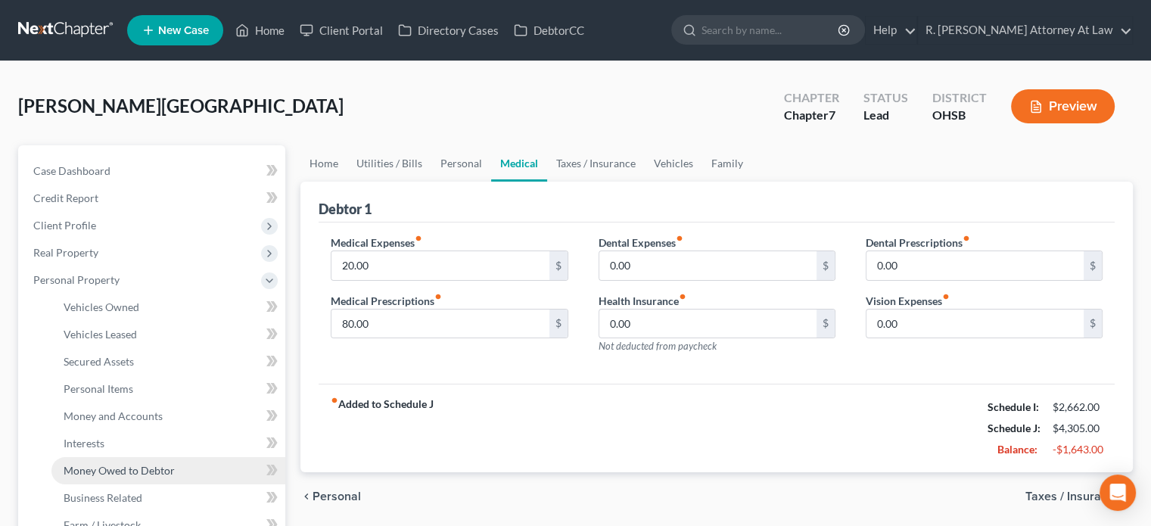
click at [76, 471] on span "Money Owed to Debtor" at bounding box center [119, 470] width 111 height 13
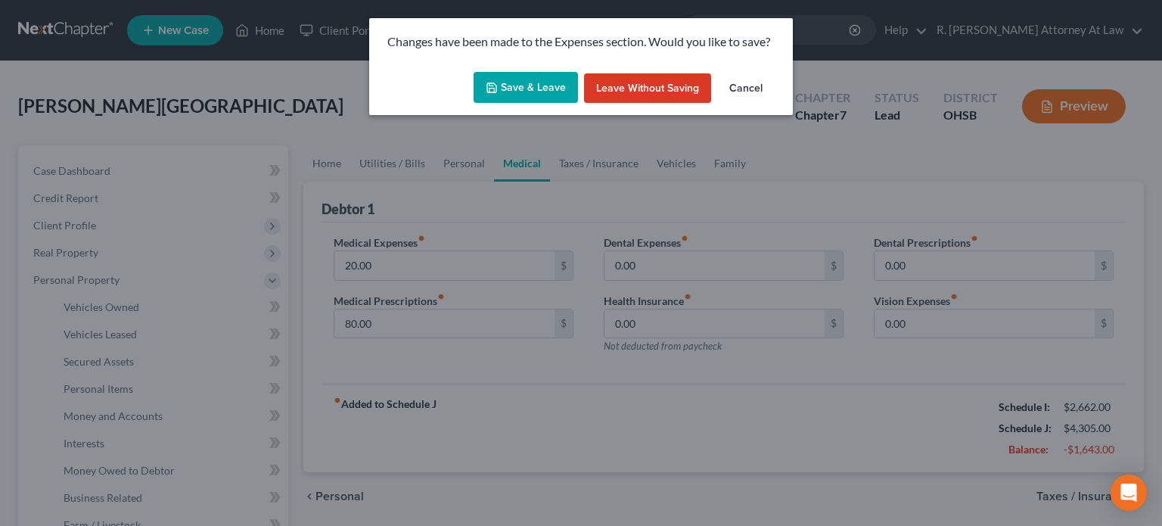
click at [528, 83] on button "Save & Leave" at bounding box center [526, 88] width 104 height 32
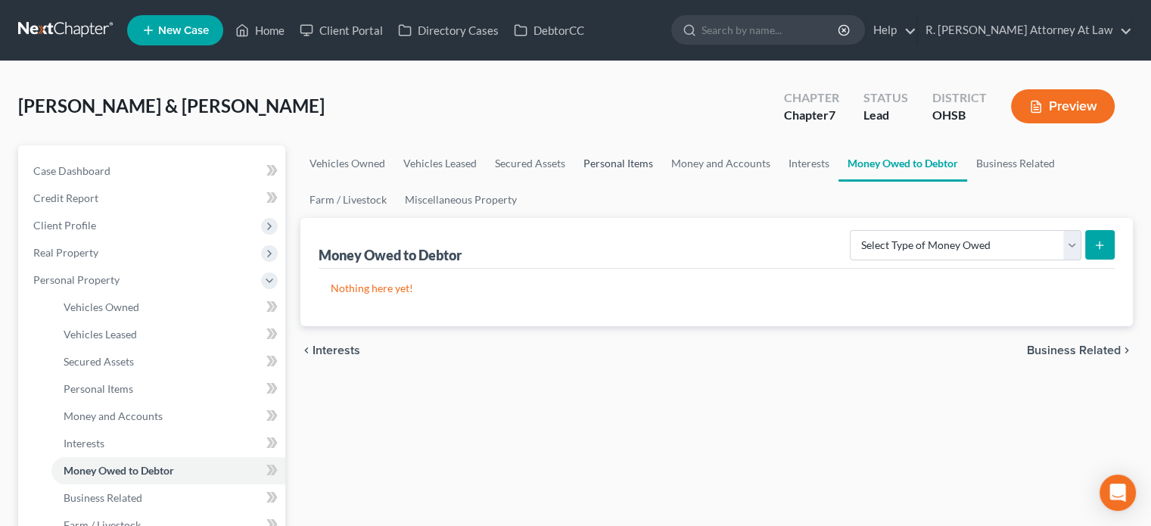
click at [609, 163] on link "Personal Items" at bounding box center [618, 163] width 88 height 36
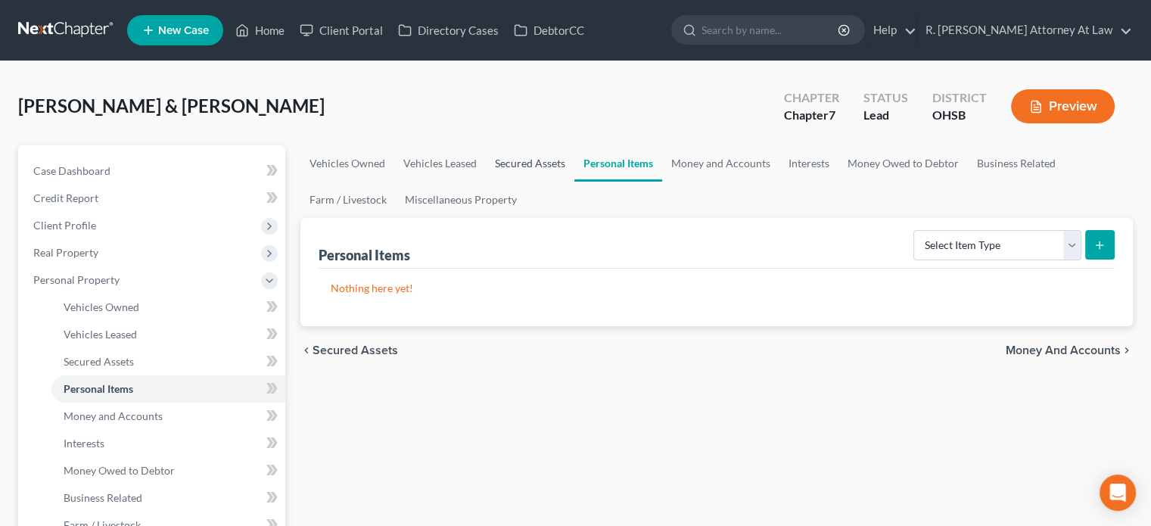
click at [530, 158] on link "Secured Assets" at bounding box center [530, 163] width 89 height 36
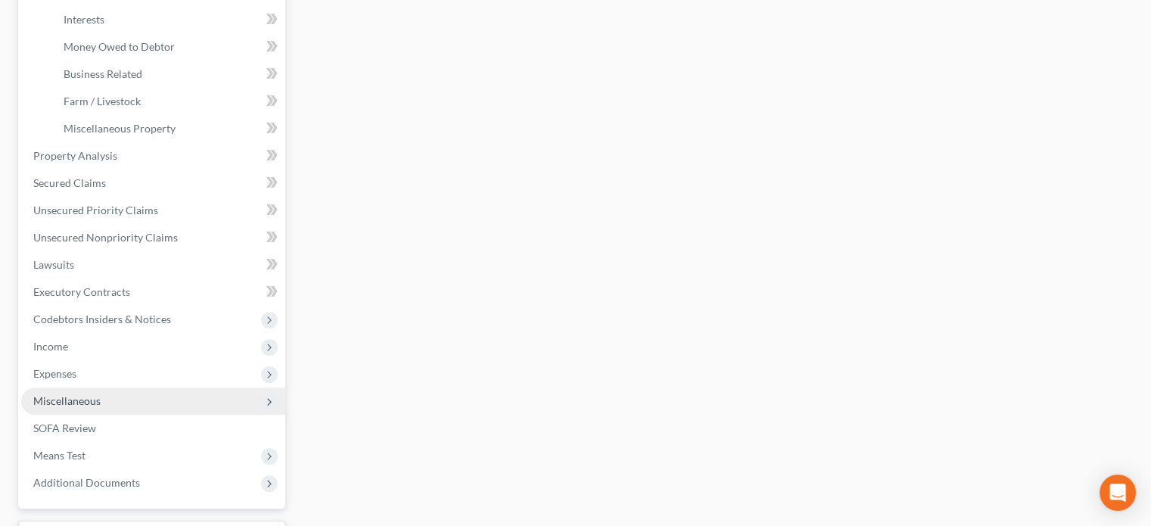
scroll to position [454, 0]
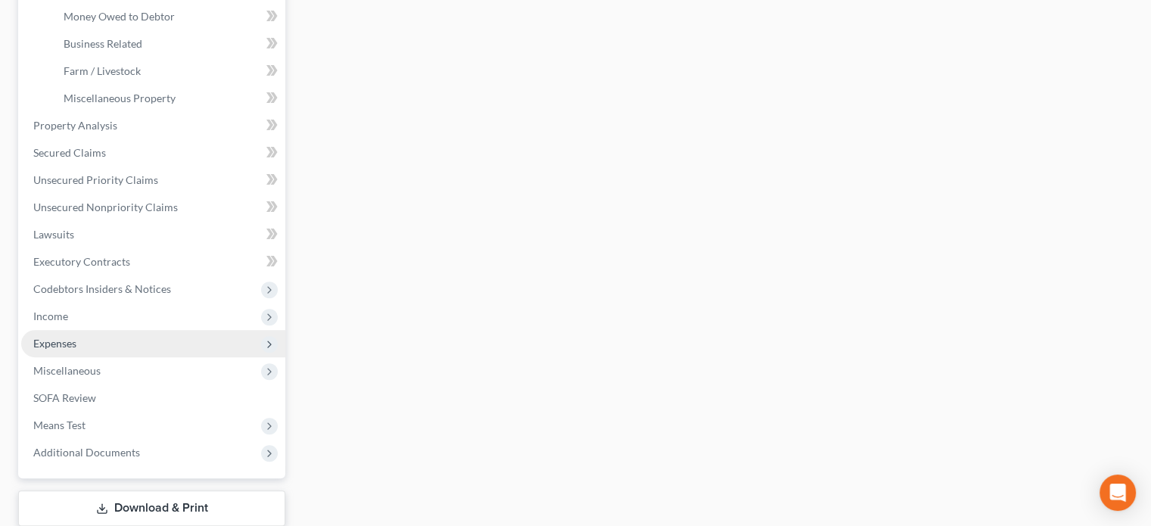
click at [54, 344] on span "Expenses" at bounding box center [54, 343] width 43 height 13
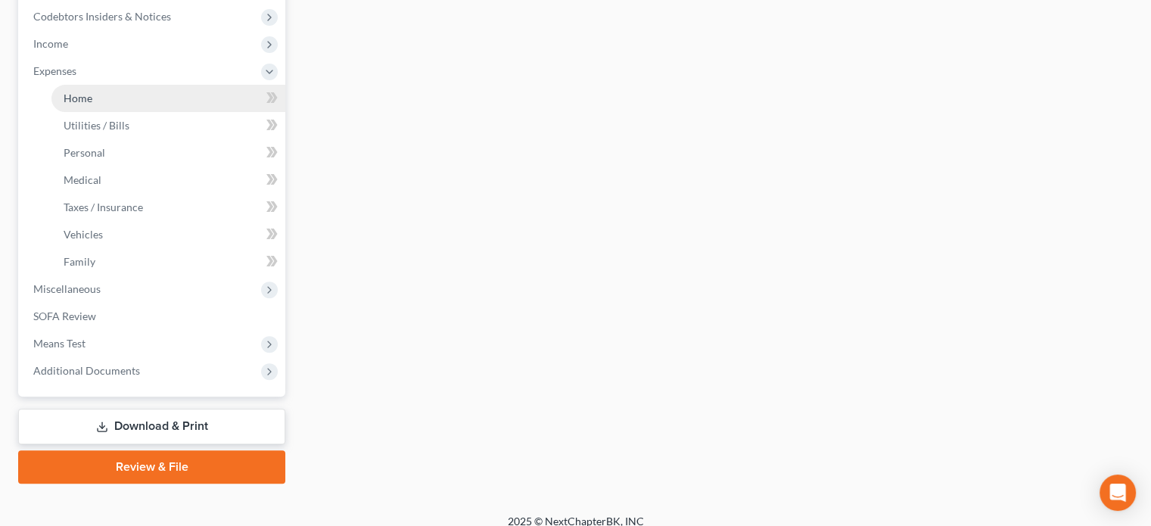
click at [70, 97] on span "Home" at bounding box center [78, 98] width 29 height 13
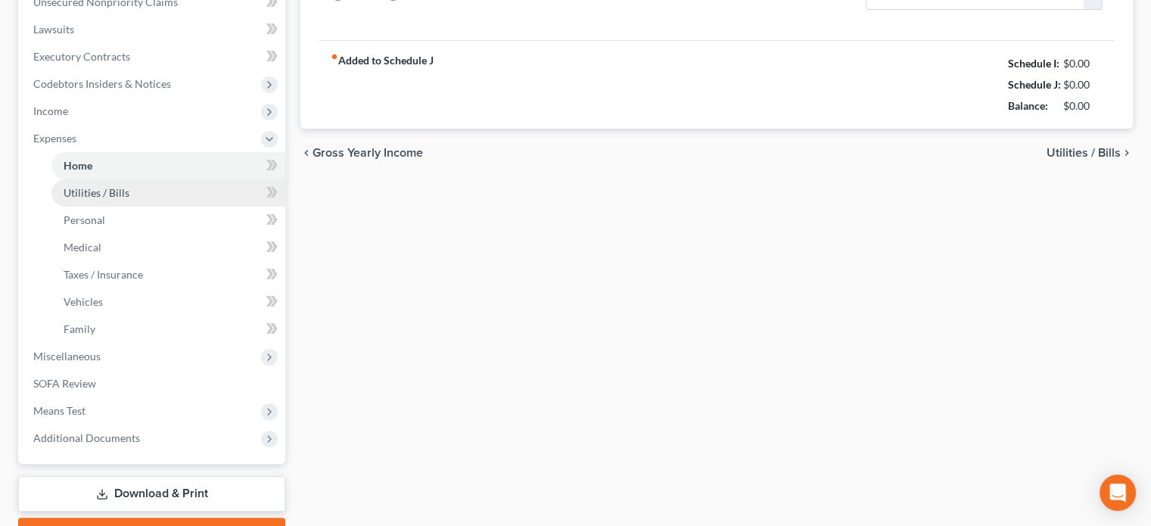
type input "1,200.00"
type input "0.00"
radio input "true"
type input "0.00"
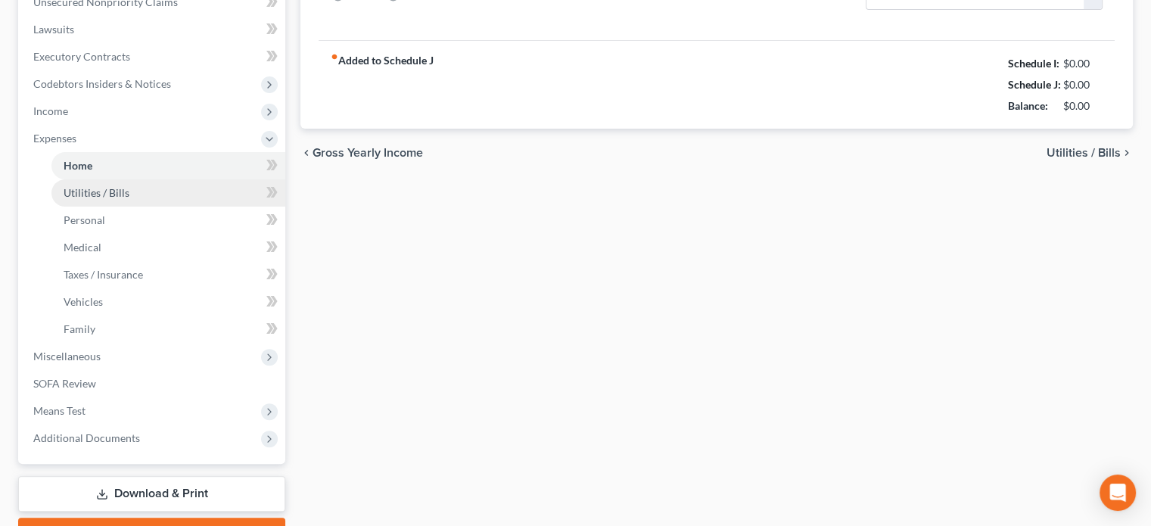
type input "0.00"
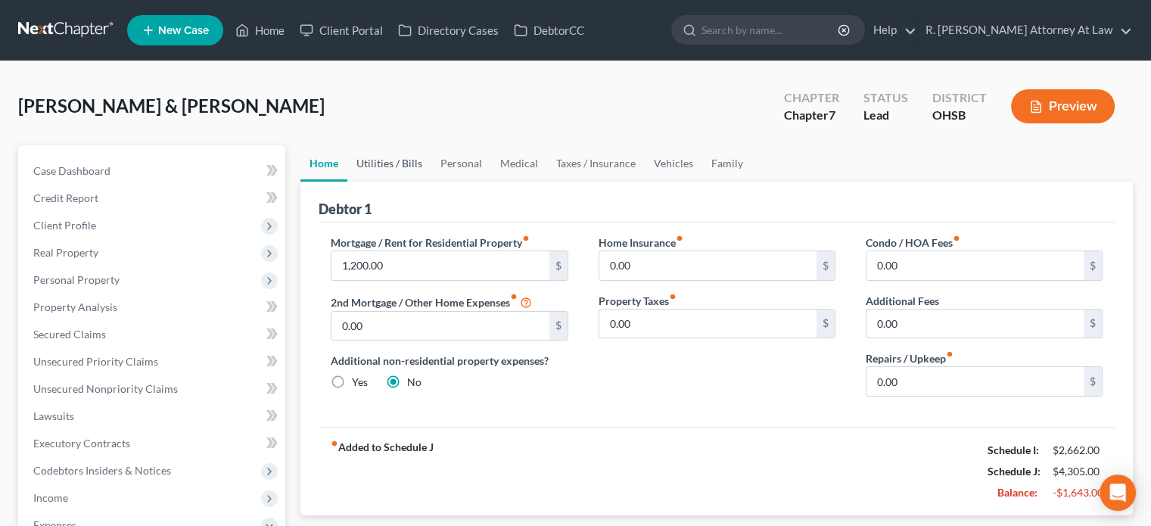
click at [399, 163] on link "Utilities / Bills" at bounding box center [389, 163] width 84 height 36
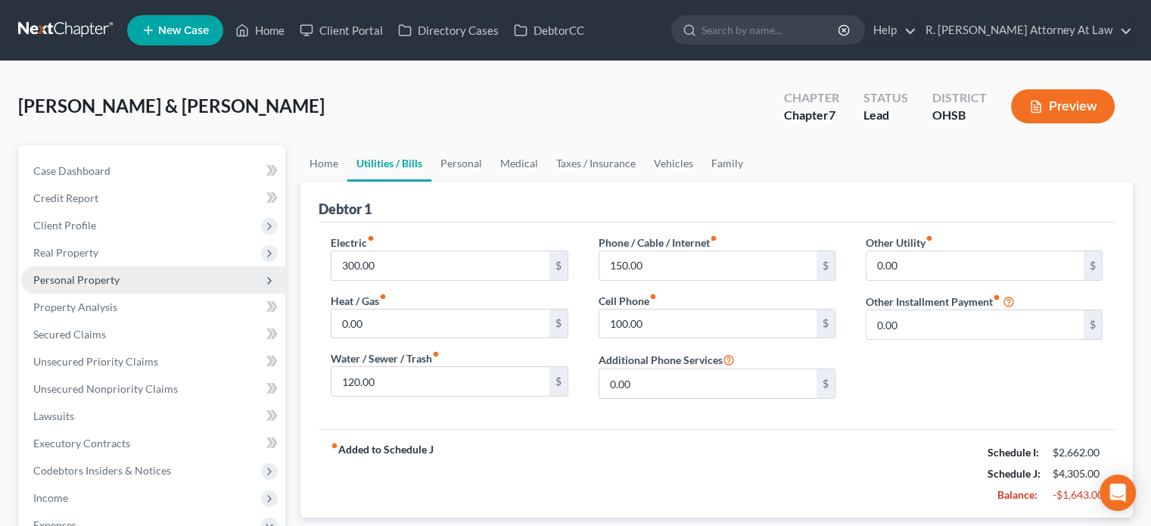
click at [67, 275] on span "Personal Property" at bounding box center [76, 279] width 86 height 13
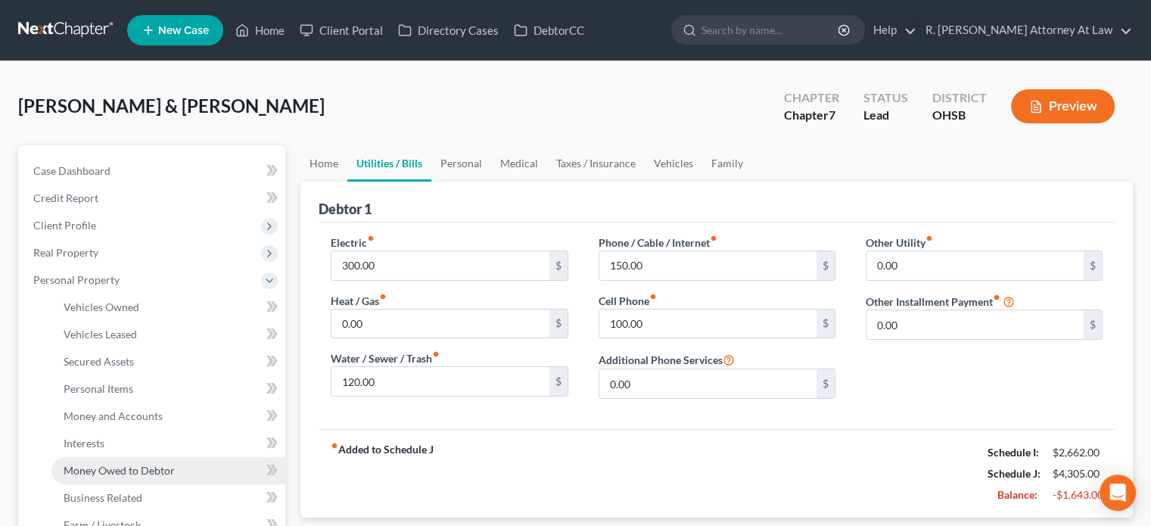
click at [95, 468] on span "Money Owed to Debtor" at bounding box center [119, 470] width 111 height 13
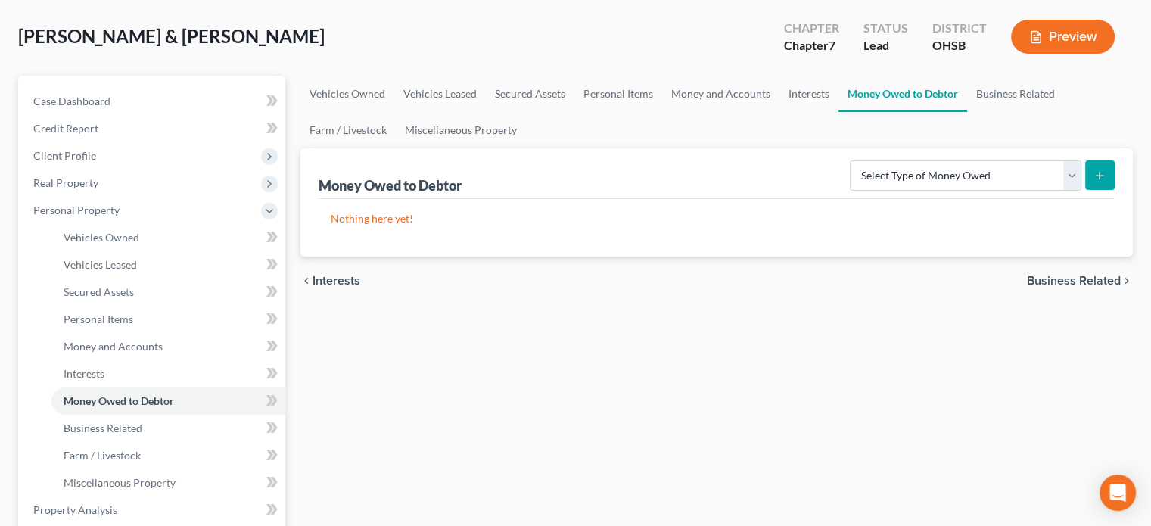
scroll to position [76, 0]
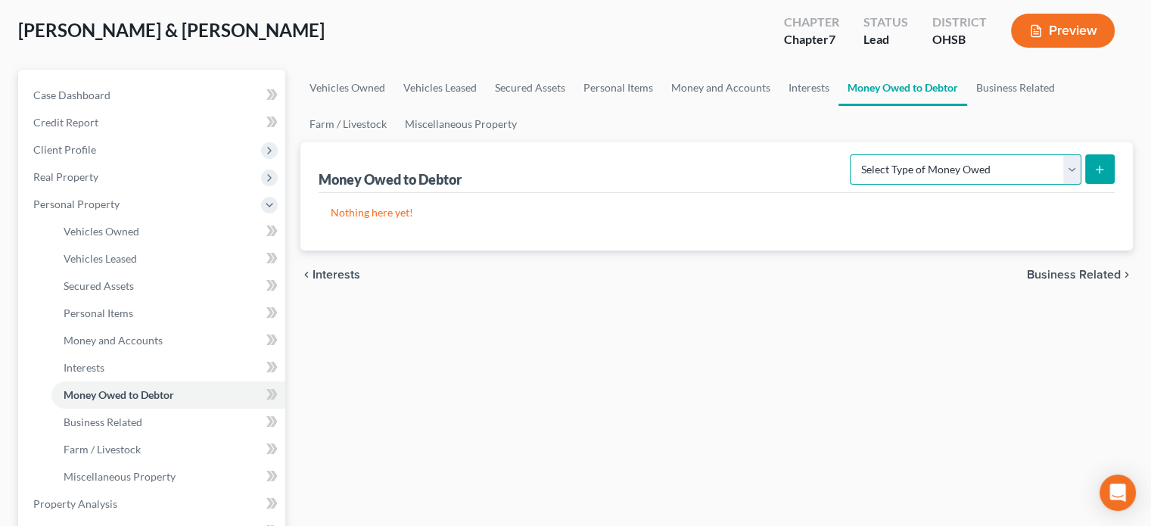
click at [916, 172] on select "Select Type of Money Owed Accounts Receivable Alimony Child Support Claims Agai…" at bounding box center [966, 169] width 232 height 30
click at [853, 154] on select "Select Type of Money Owed Accounts Receivable Alimony Child Support Claims Agai…" at bounding box center [966, 169] width 232 height 30
drag, startPoint x: 1057, startPoint y: 172, endPoint x: 1040, endPoint y: 166, distance: 18.4
click at [1057, 172] on select "Select Type of Money Owed Accounts Receivable Alimony Child Support Claims Agai…" at bounding box center [966, 169] width 232 height 30
click at [853, 154] on select "Select Type of Money Owed Accounts Receivable Alimony Child Support Claims Agai…" at bounding box center [966, 169] width 232 height 30
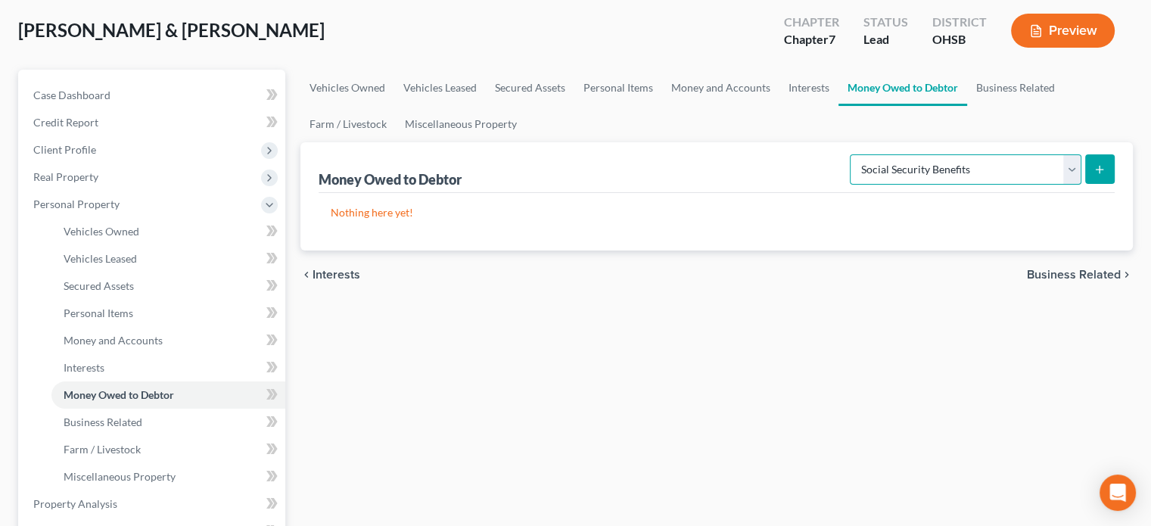
drag, startPoint x: 1071, startPoint y: 166, endPoint x: 1050, endPoint y: 173, distance: 21.8
click at [1070, 166] on select "Select Type of Money Owed Accounts Receivable Alimony Child Support Claims Agai…" at bounding box center [966, 169] width 232 height 30
select select "other_contingent_and_unliquidated_claims"
click at [853, 154] on select "Select Type of Money Owed Accounts Receivable Alimony Child Support Claims Agai…" at bounding box center [966, 169] width 232 height 30
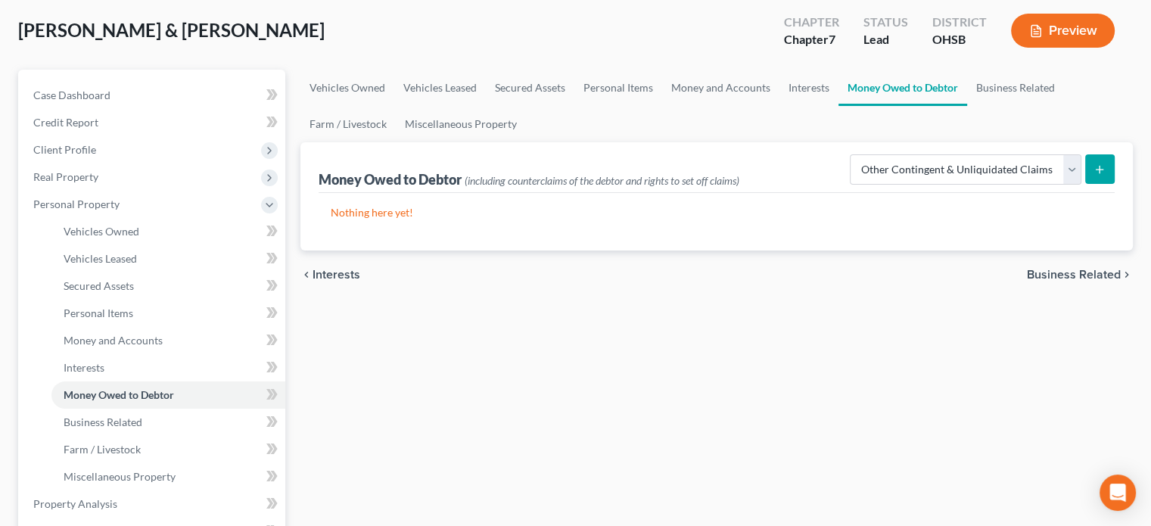
click at [1093, 163] on icon "submit" at bounding box center [1099, 169] width 12 height 12
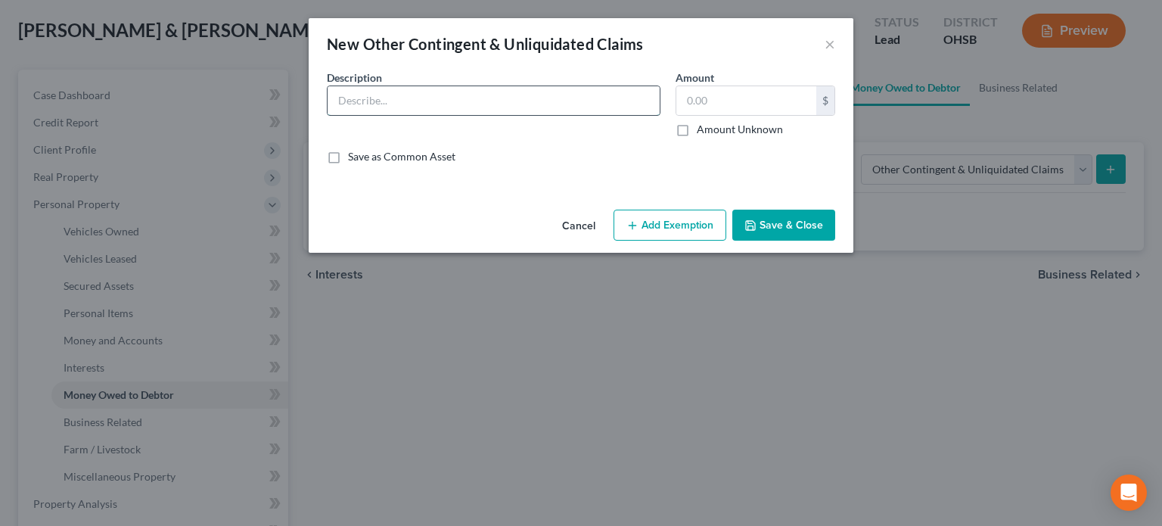
click at [362, 101] on input "text" at bounding box center [494, 100] width 332 height 29
type input "Social Security Claim / Wife pending/"
click at [790, 218] on button "Save & Close" at bounding box center [783, 226] width 103 height 32
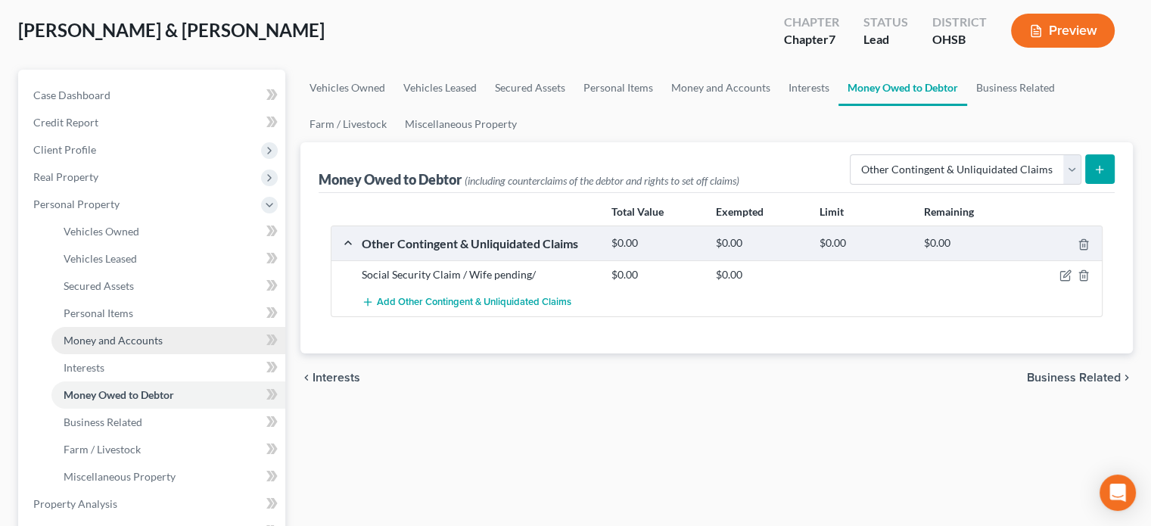
click at [79, 341] on span "Money and Accounts" at bounding box center [113, 340] width 99 height 13
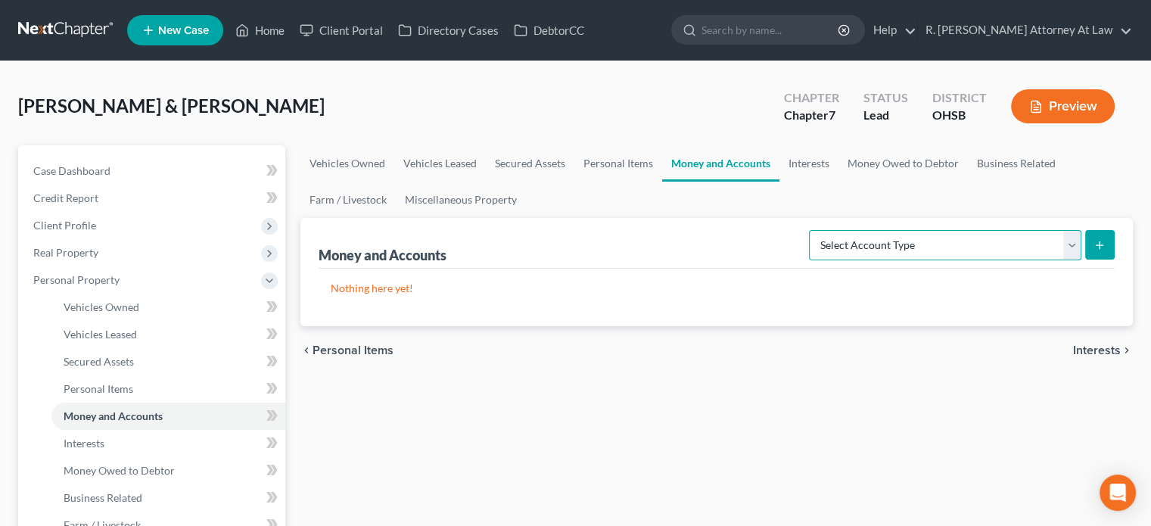
click at [853, 248] on select "Select Account Type Brokerage Cash on Hand Certificates of Deposit Checking Acc…" at bounding box center [945, 245] width 272 height 30
select select "checking"
click at [812, 230] on select "Select Account Type Brokerage Cash on Hand Certificates of Deposit Checking Acc…" at bounding box center [945, 245] width 272 height 30
click at [1087, 242] on button "submit" at bounding box center [1100, 245] width 30 height 30
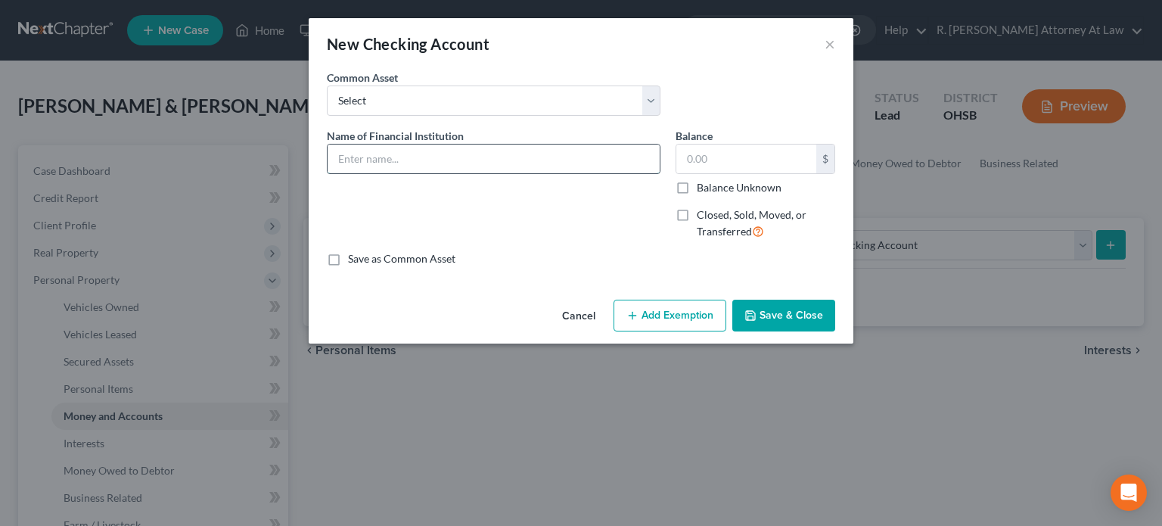
click at [393, 160] on input "text" at bounding box center [494, 159] width 332 height 29
type input "t"
type input "5th 3rd Bank Checking"
click at [782, 313] on button "Save & Close" at bounding box center [783, 316] width 103 height 32
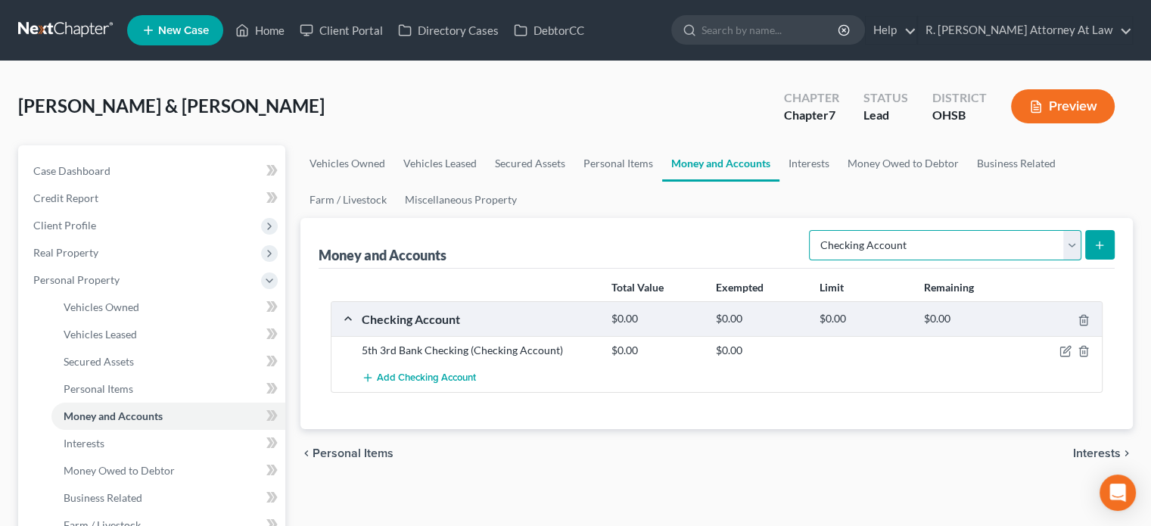
click at [844, 244] on select "Select Account Type Brokerage Cash on Hand Certificates of Deposit Checking Acc…" at bounding box center [945, 245] width 272 height 30
select select "savings"
click at [812, 230] on select "Select Account Type Brokerage Cash on Hand Certificates of Deposit Checking Acc…" at bounding box center [945, 245] width 272 height 30
click at [1106, 241] on button "submit" at bounding box center [1100, 245] width 30 height 30
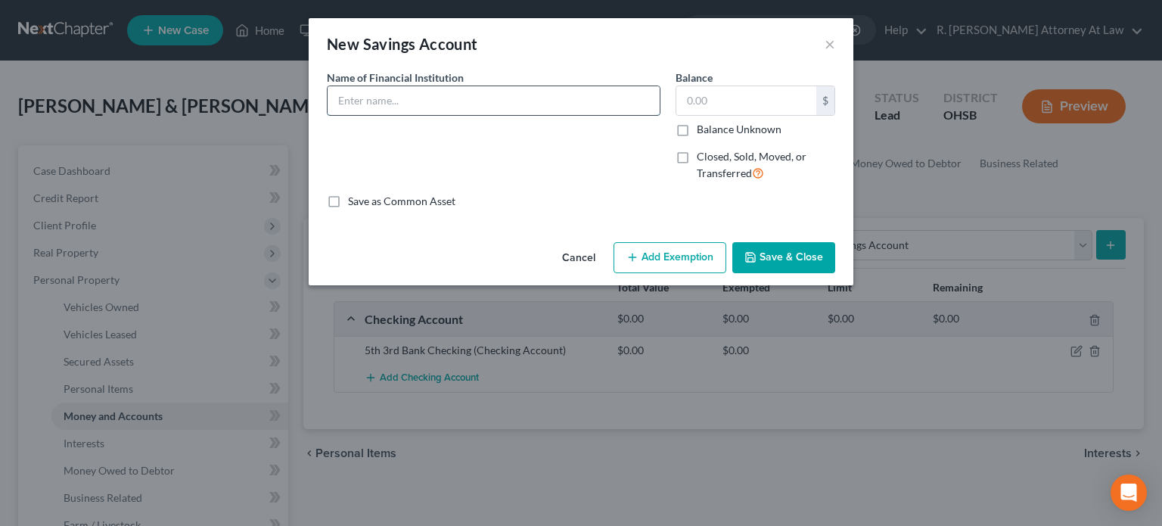
click at [358, 100] on input "text" at bounding box center [494, 100] width 332 height 29
type input "5th 3rd Bank Savings"
drag, startPoint x: 675, startPoint y: 193, endPoint x: 748, endPoint y: 223, distance: 79.4
click at [675, 194] on div "Save as Common Asset" at bounding box center [581, 201] width 508 height 15
click at [787, 253] on button "Save & Close" at bounding box center [783, 258] width 103 height 32
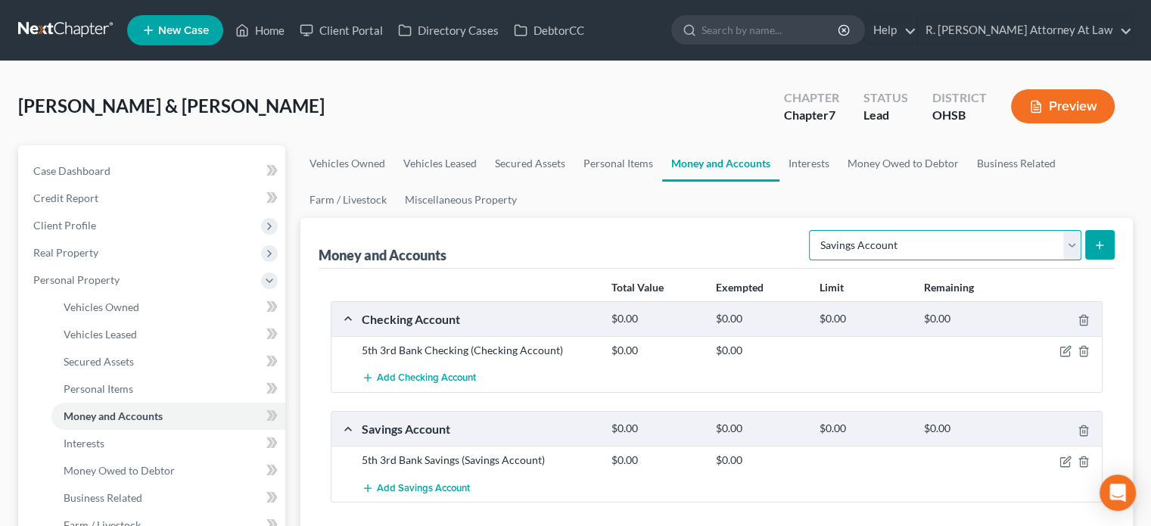
click at [1069, 246] on select "Select Account Type Brokerage Cash on Hand Certificates of Deposit Checking Acc…" at bounding box center [945, 245] width 272 height 30
click at [689, 225] on div "Money and Accounts Select Account Type Brokerage Cash on Hand Certificates of D…" at bounding box center [717, 243] width 796 height 51
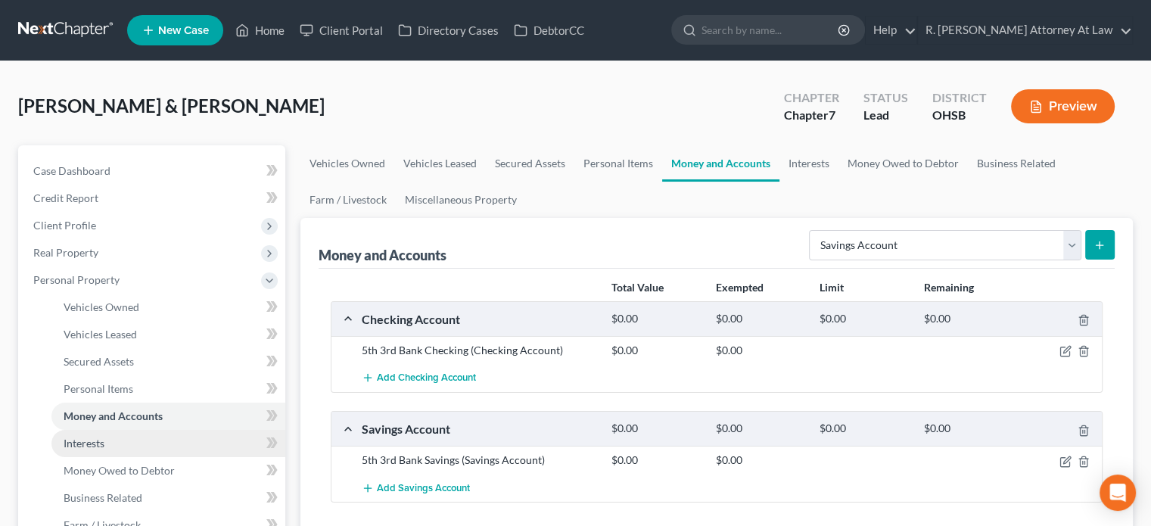
click at [87, 440] on span "Interests" at bounding box center [84, 443] width 41 height 13
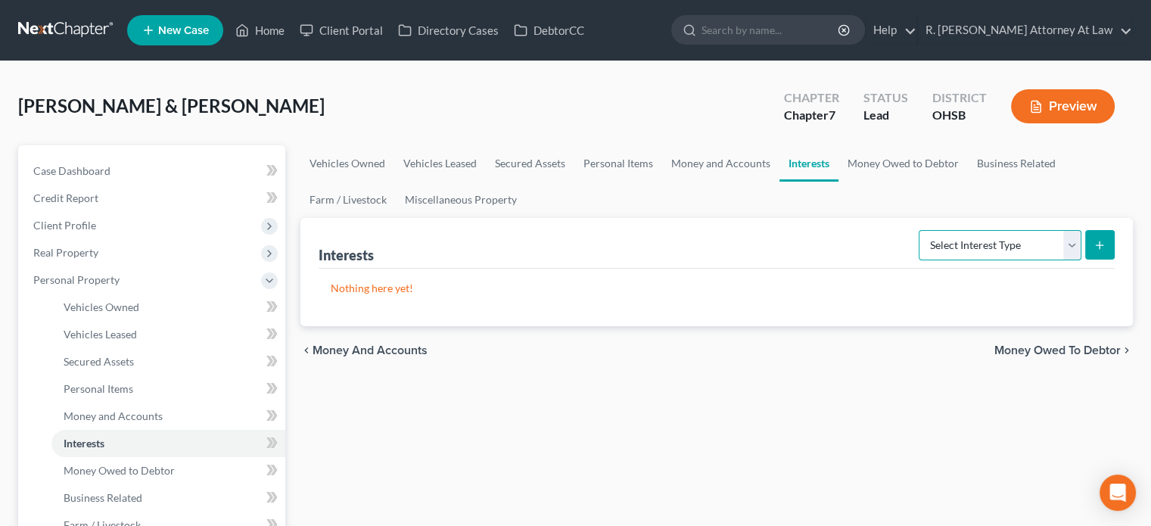
click at [956, 241] on select "Select Interest Type 401K Annuity Bond Education IRA Government Bond Government…" at bounding box center [1000, 245] width 163 height 30
select select "401k"
click at [920, 230] on select "Select Interest Type 401K Annuity Bond Education IRA Government Bond Government…" at bounding box center [1000, 245] width 163 height 30
click at [1098, 248] on icon "submit" at bounding box center [1099, 245] width 12 height 12
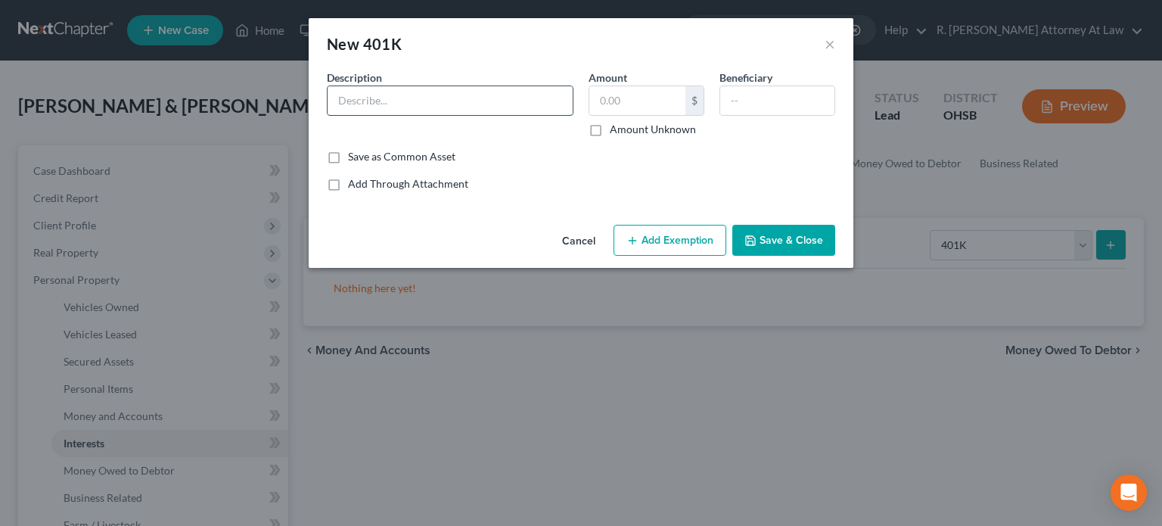
drag, startPoint x: 359, startPoint y: 102, endPoint x: 359, endPoint y: 95, distance: 7.6
click at [359, 102] on input "text" at bounding box center [450, 100] width 245 height 29
type input "401k"
type input "1,000"
drag, startPoint x: 801, startPoint y: 238, endPoint x: 689, endPoint y: 235, distance: 112.0
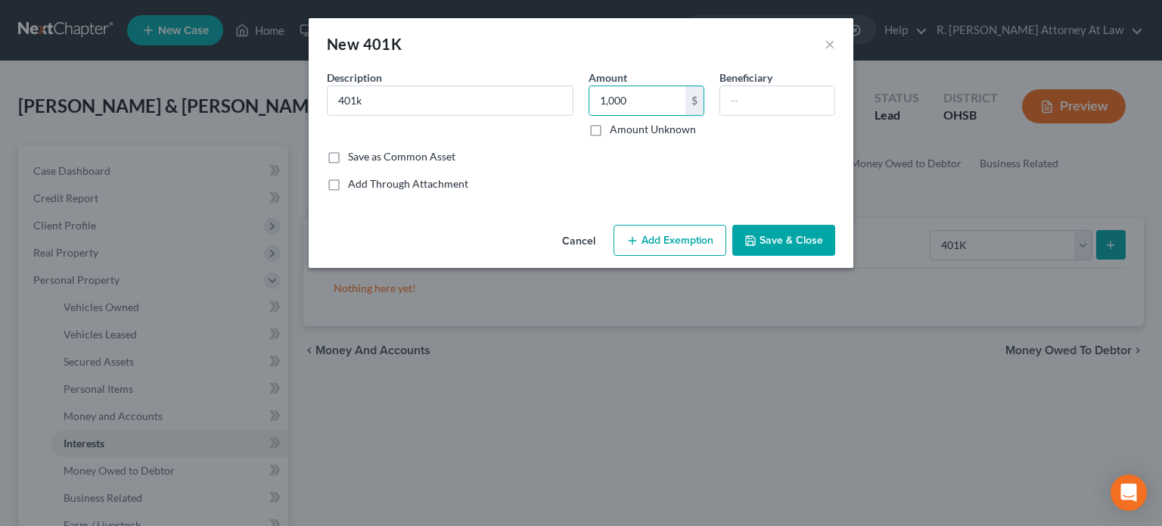
click at [800, 238] on button "Save & Close" at bounding box center [783, 241] width 103 height 32
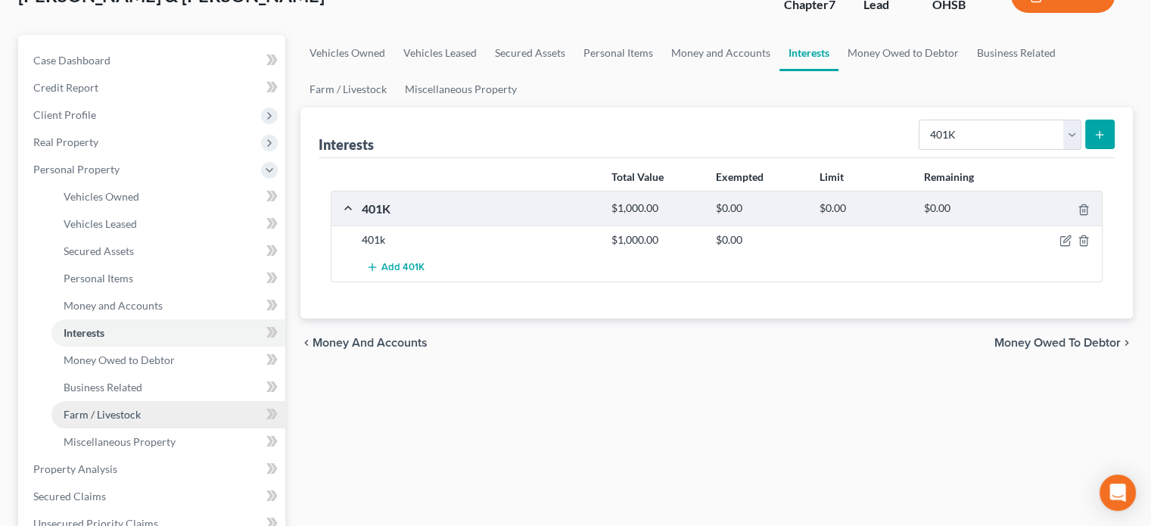
scroll to position [151, 0]
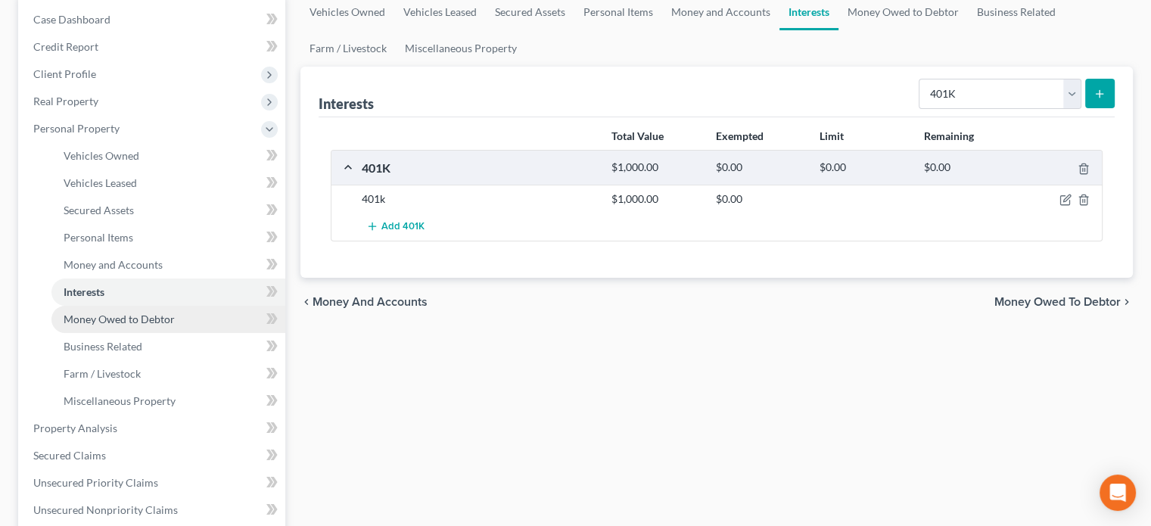
click at [86, 317] on span "Money Owed to Debtor" at bounding box center [119, 318] width 111 height 13
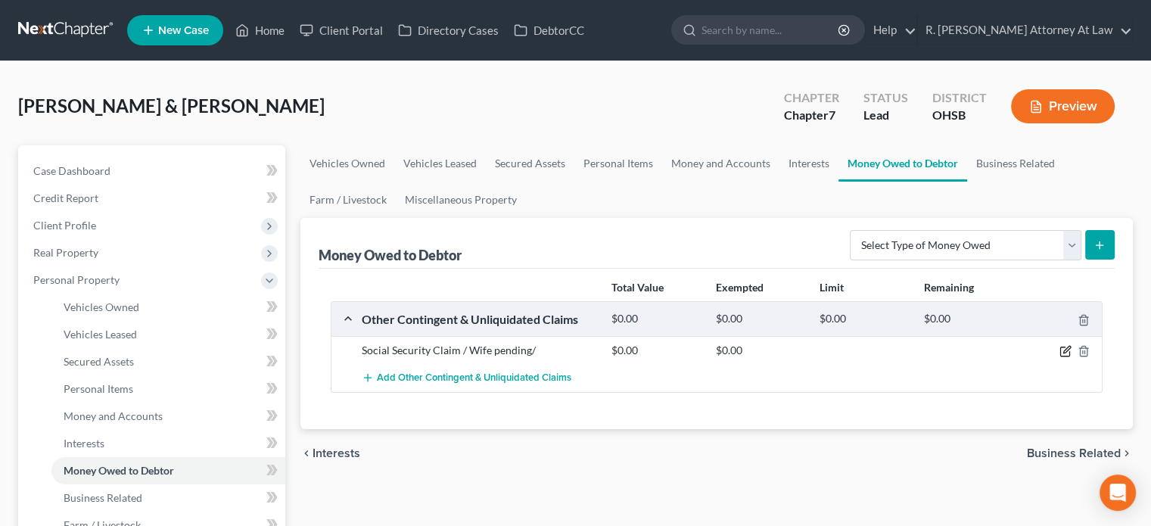
click at [1066, 347] on icon "button" at bounding box center [1065, 351] width 12 height 12
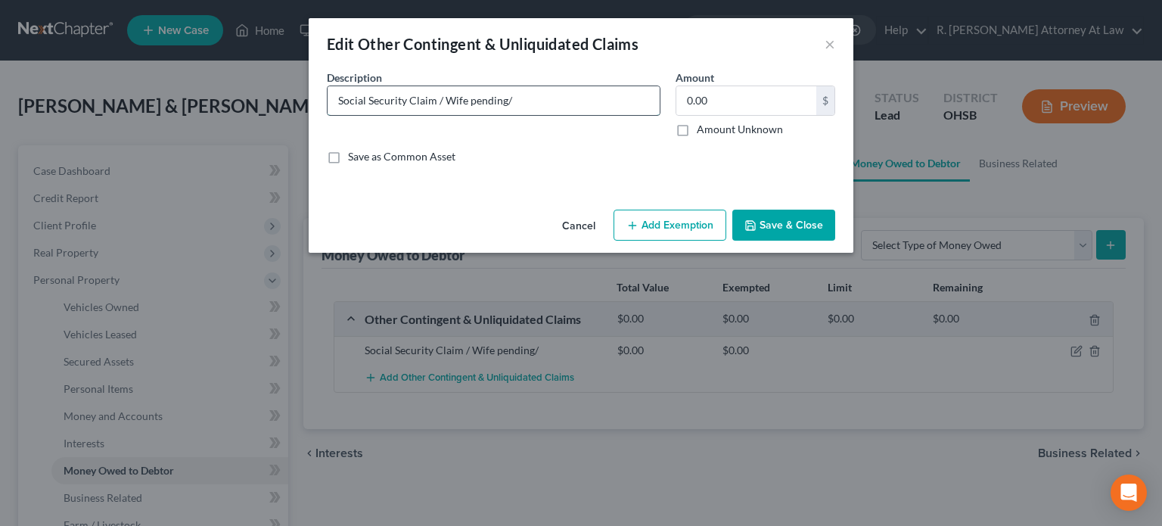
click at [524, 98] on input "Social Security Claim / Wife pending/" at bounding box center [494, 100] width 332 height 29
paste input "(216) 282-1773"
type input "Social Security Claim / Wife pending/ Liner Legal Dayton Ohio (216) 282-1773"
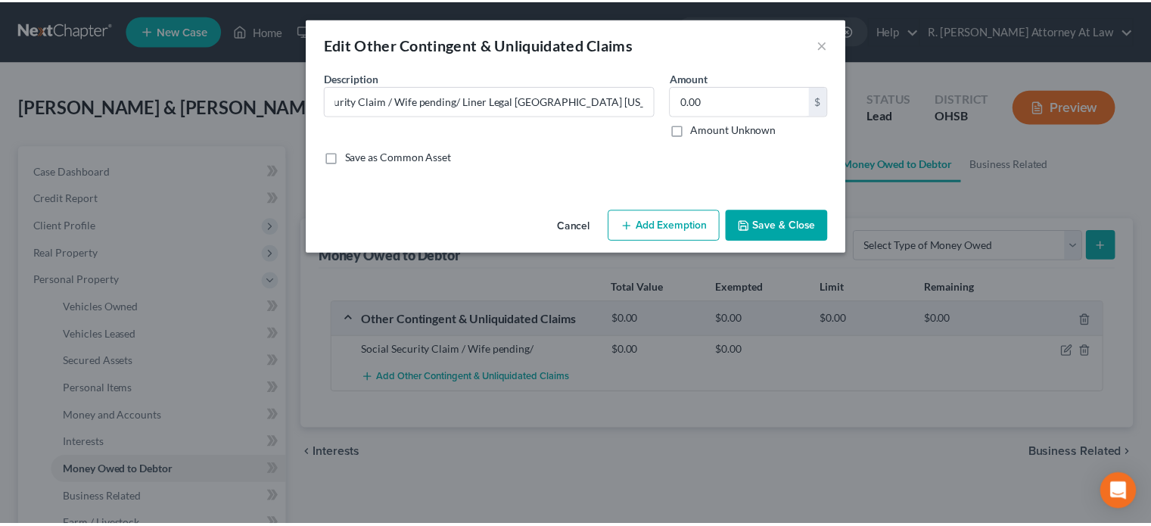
scroll to position [0, 0]
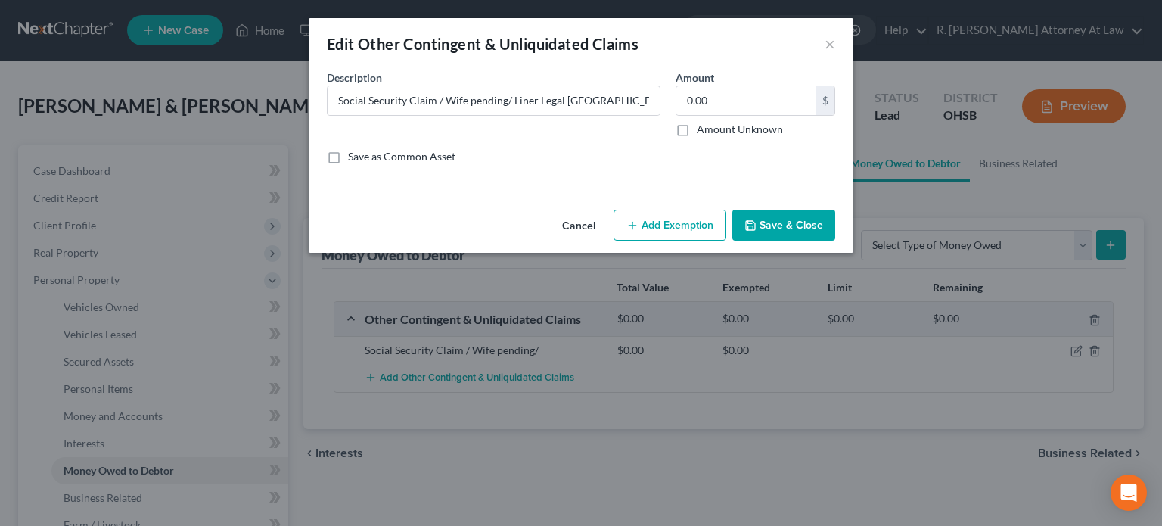
click at [793, 225] on button "Save & Close" at bounding box center [783, 226] width 103 height 32
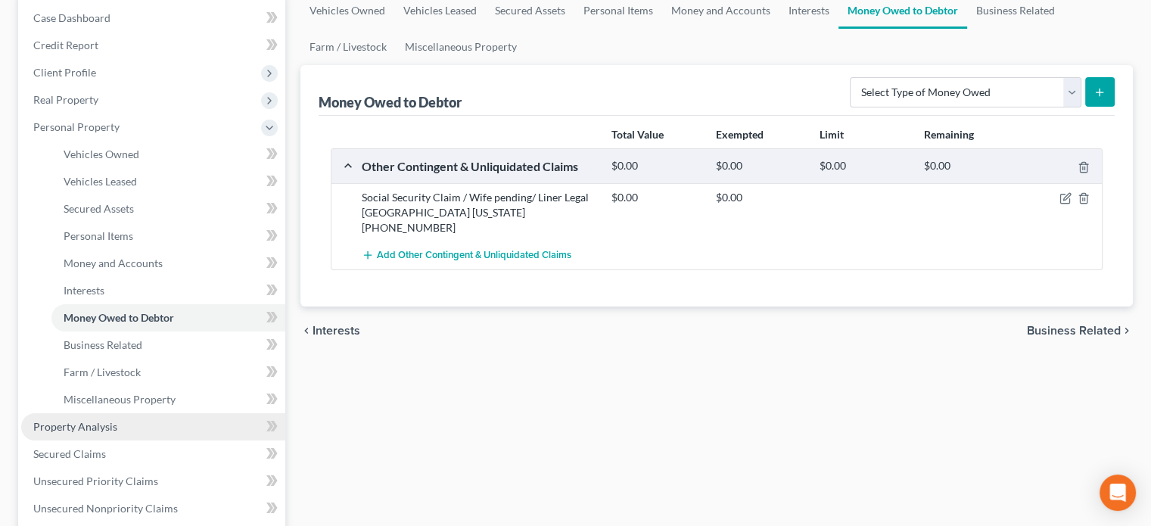
scroll to position [227, 0]
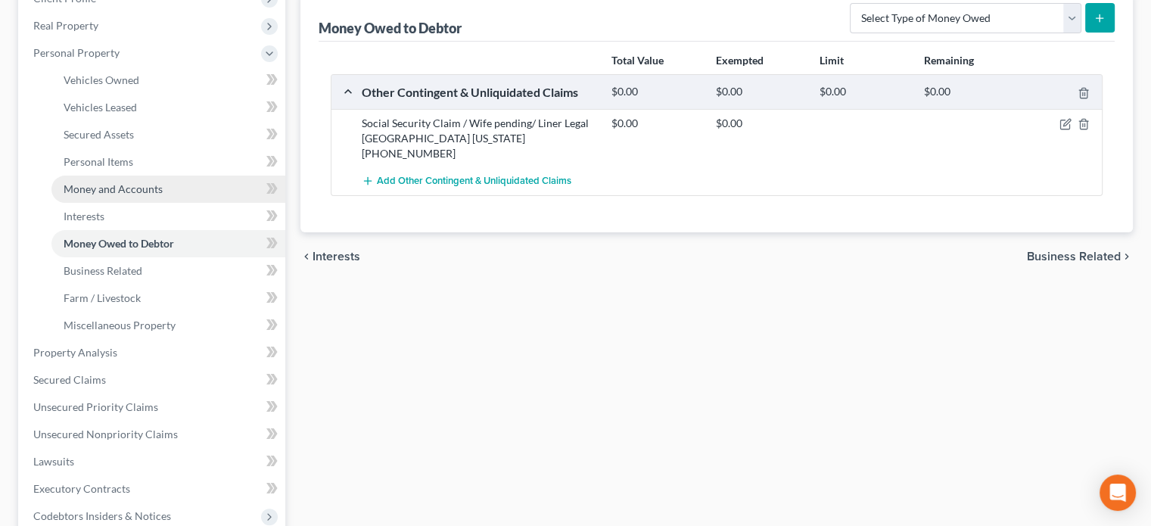
click at [86, 188] on span "Money and Accounts" at bounding box center [113, 188] width 99 height 13
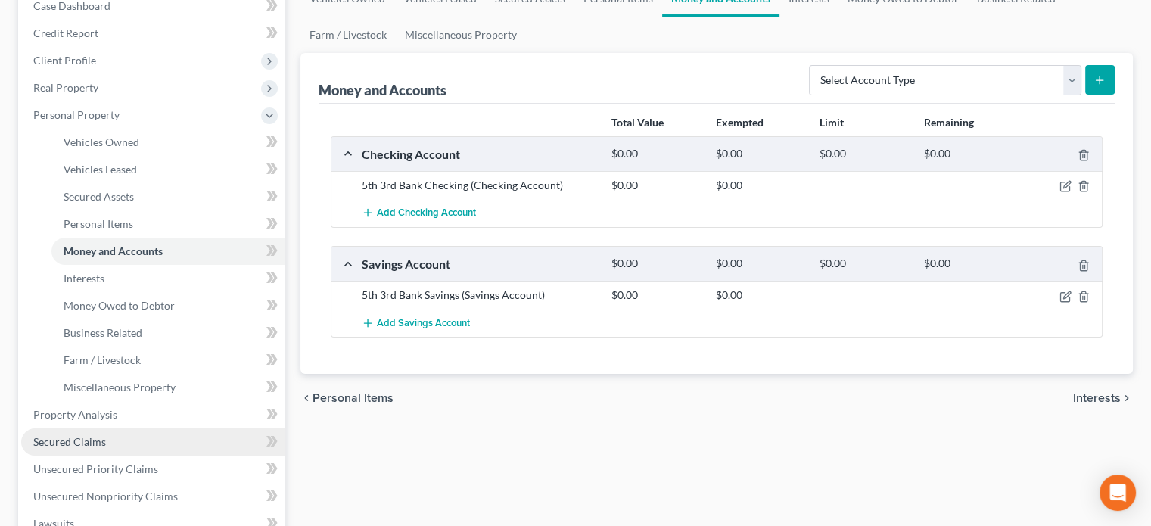
scroll to position [227, 0]
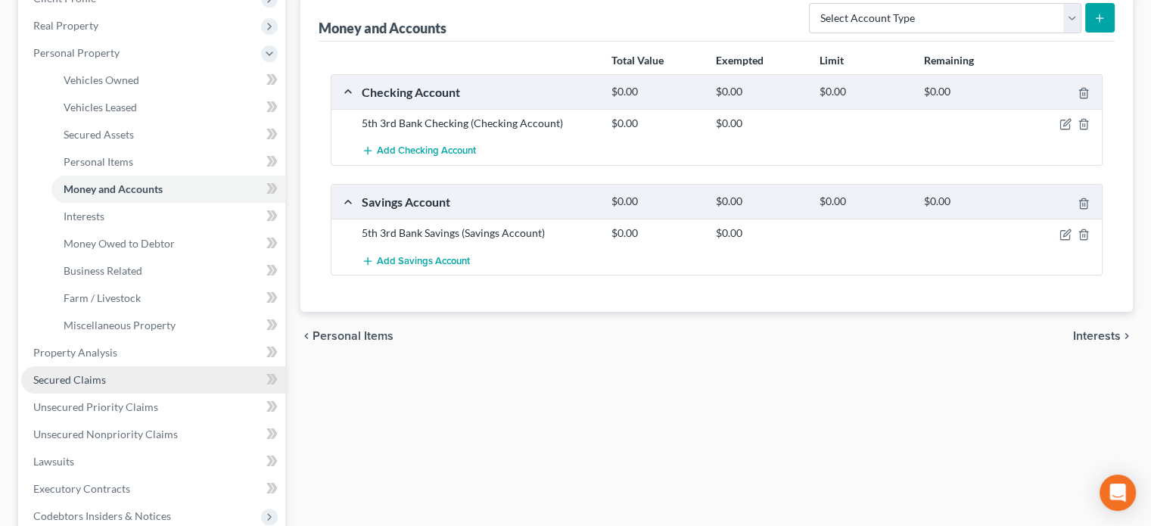
click at [83, 378] on span "Secured Claims" at bounding box center [69, 379] width 73 height 13
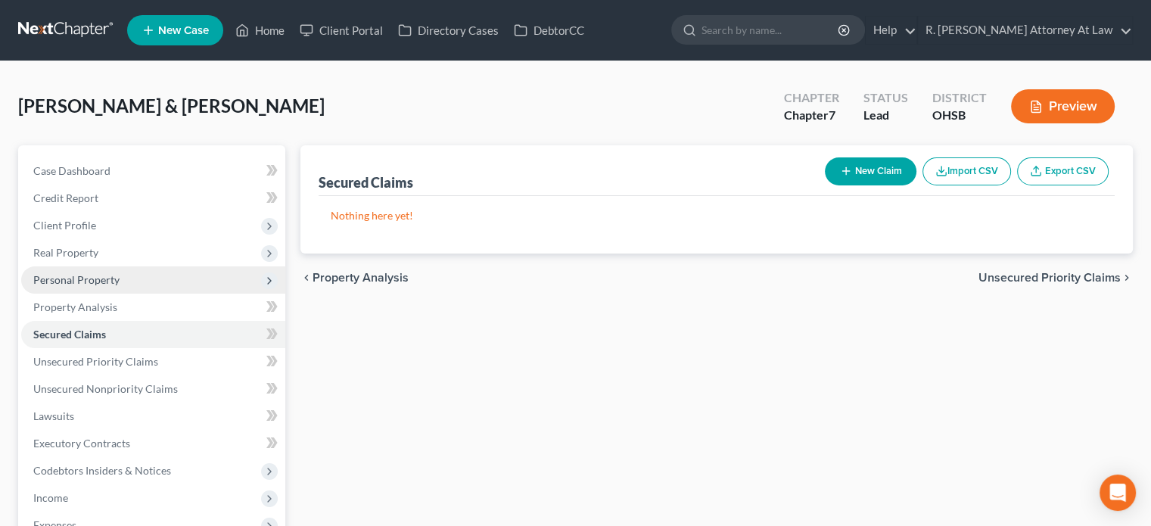
click at [67, 278] on span "Personal Property" at bounding box center [76, 279] width 86 height 13
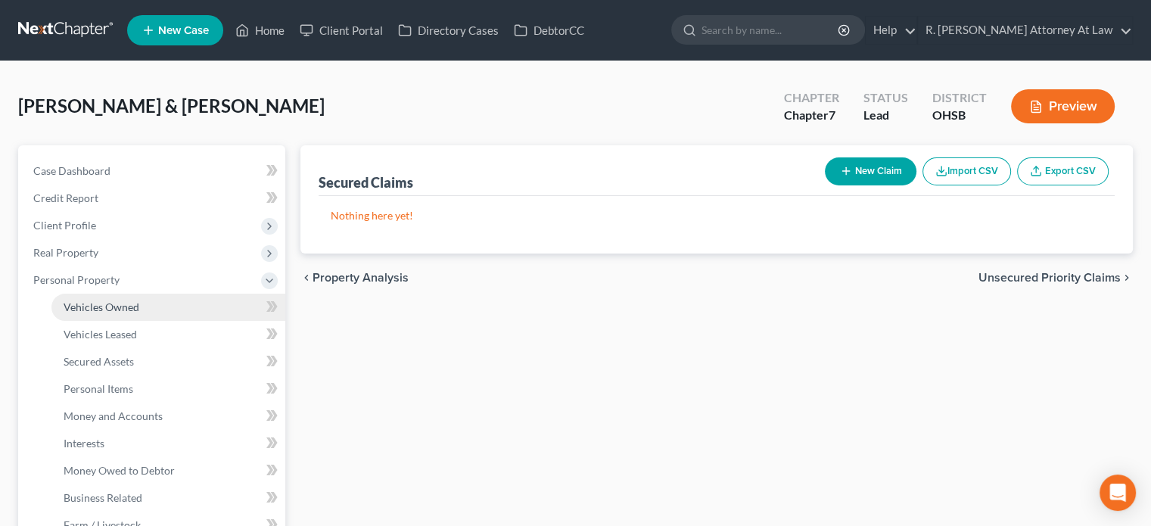
click at [93, 308] on span "Vehicles Owned" at bounding box center [102, 306] width 76 height 13
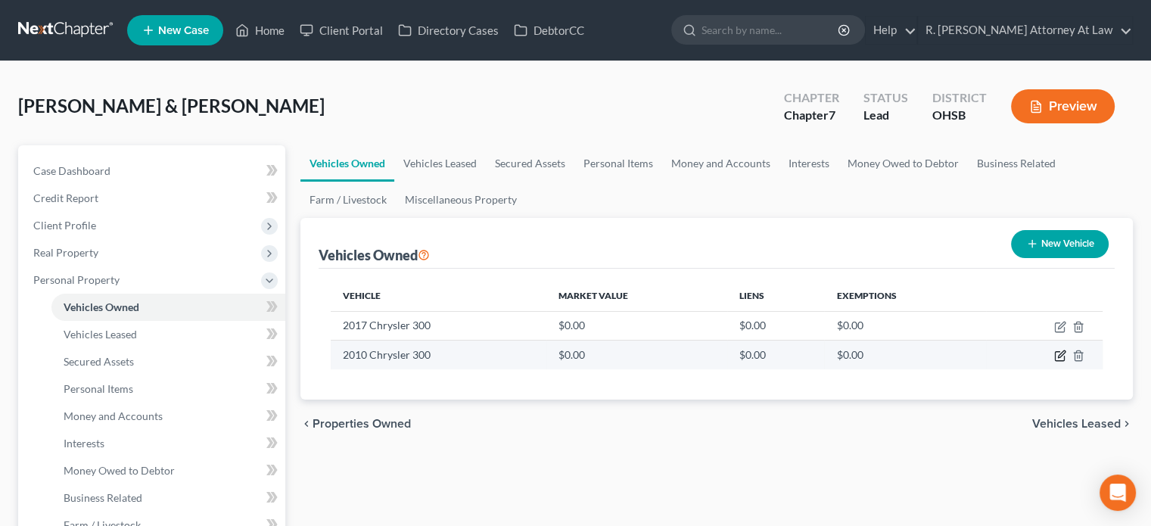
click at [1060, 351] on icon "button" at bounding box center [1060, 356] width 12 height 12
select select "0"
select select "16"
select select "2"
select select "0"
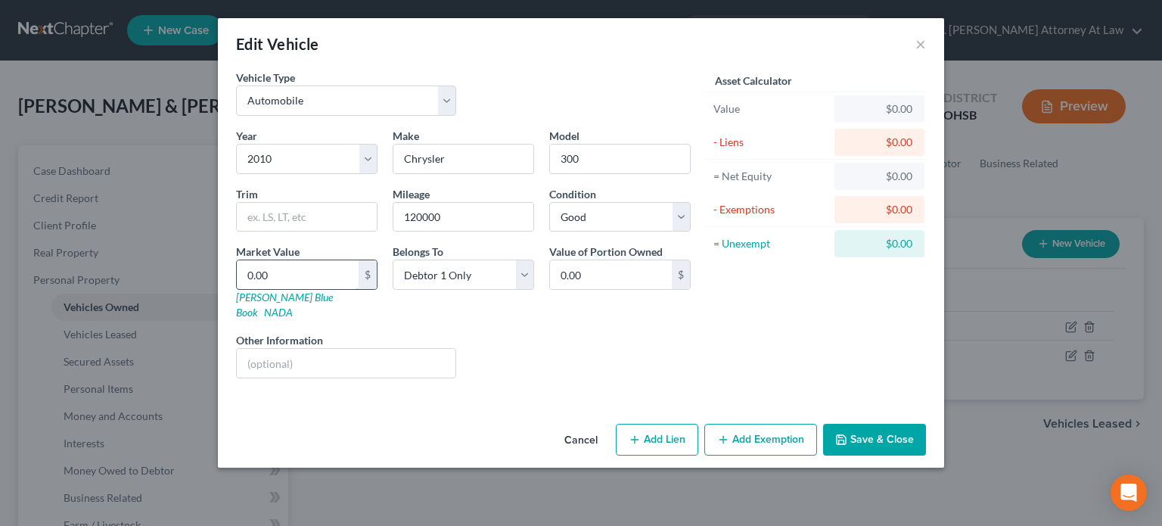
type input "1"
type input "1.00"
type input "15"
type input "15.00"
type input "150"
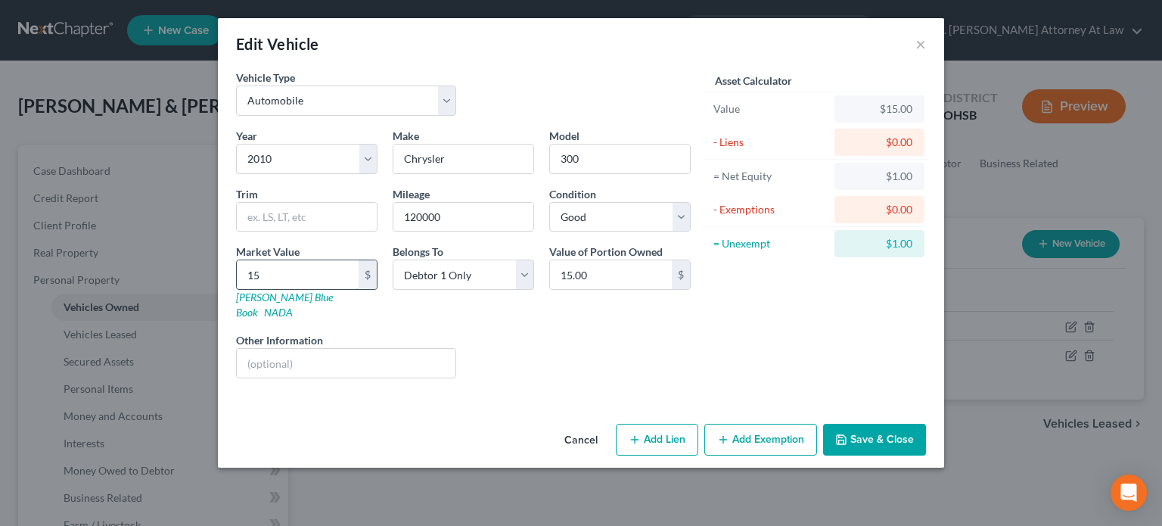
type input "150.00"
type input "1500"
type input "1,500.00"
type input "1,500"
click at [658, 426] on button "Add Lien" at bounding box center [657, 440] width 82 height 32
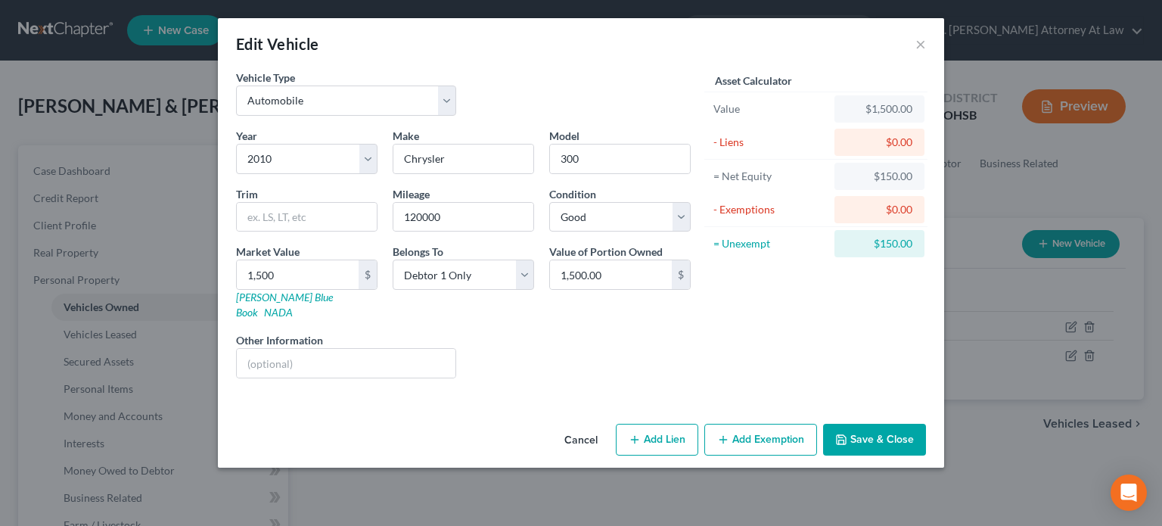
select select "0"
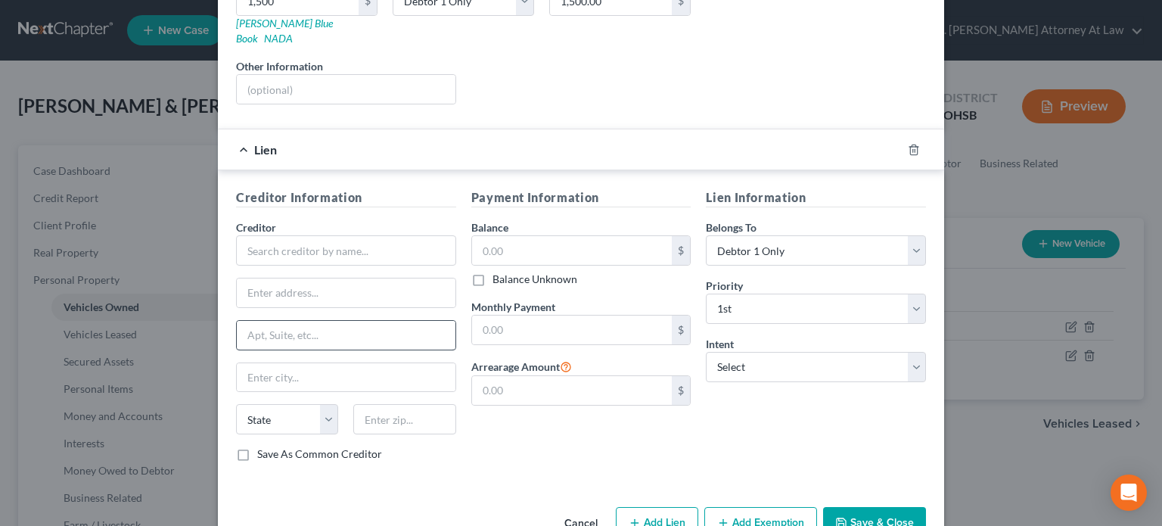
scroll to position [298, 0]
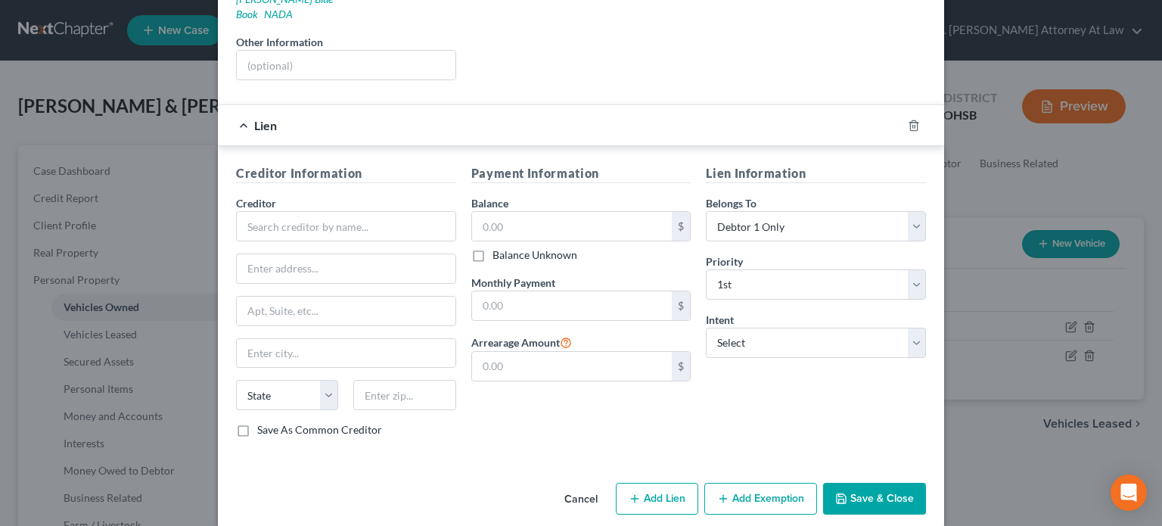
click at [284, 226] on div "Creditor * State AL AK AR AZ CA CO CT DE DC FL GA GU HI ID IL IN IA KS KY LA ME…" at bounding box center [346, 308] width 220 height 227
click at [275, 217] on input "text" at bounding box center [346, 226] width 220 height 30
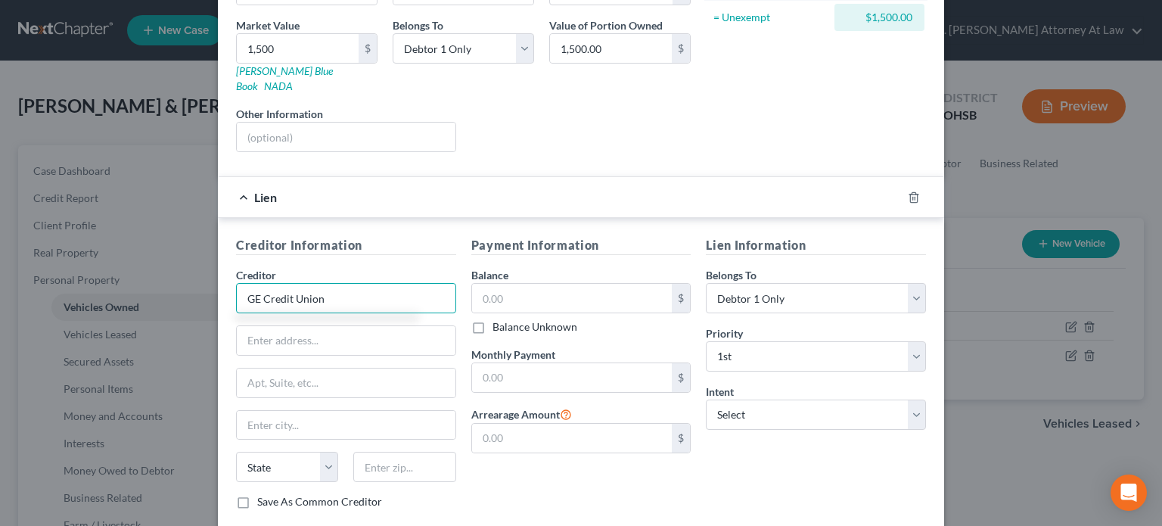
scroll to position [222, 0]
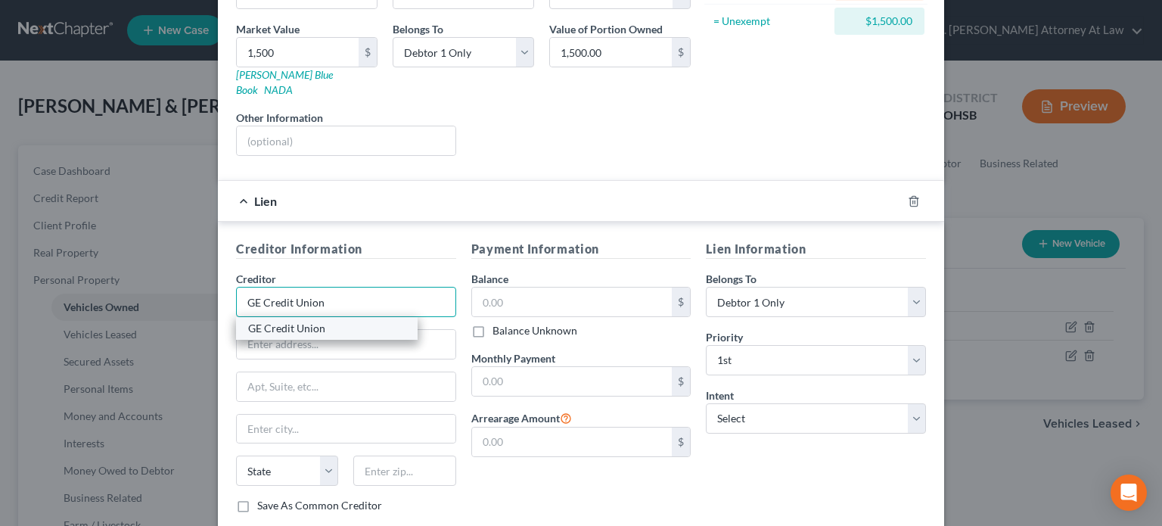
type input "GE Credit Union"
click at [300, 321] on div "GE Credit Union" at bounding box center [326, 328] width 157 height 15
type input "10485 Reading Road"
type input "Cincinnati"
select select "36"
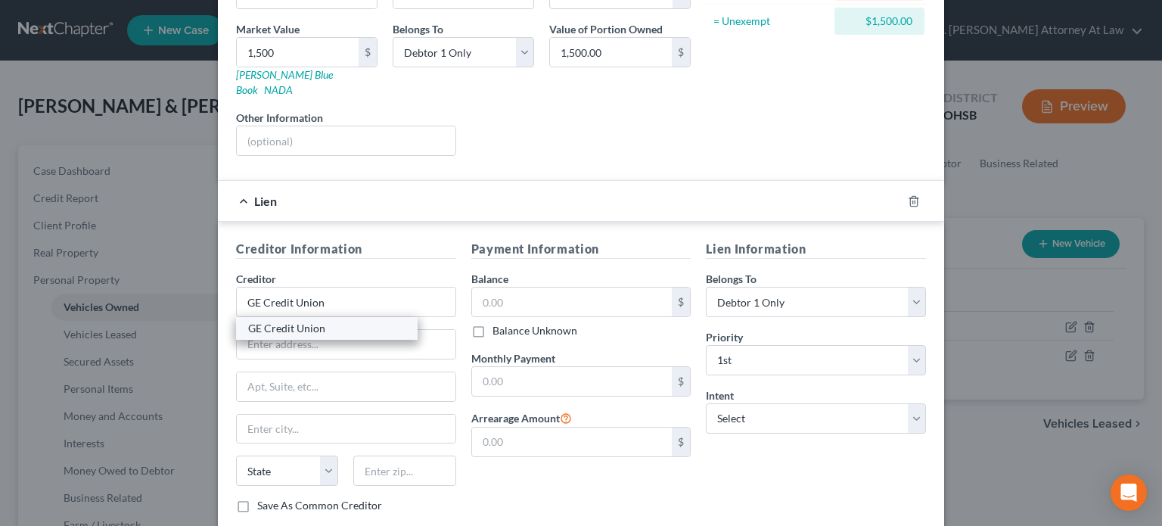
type input "45241"
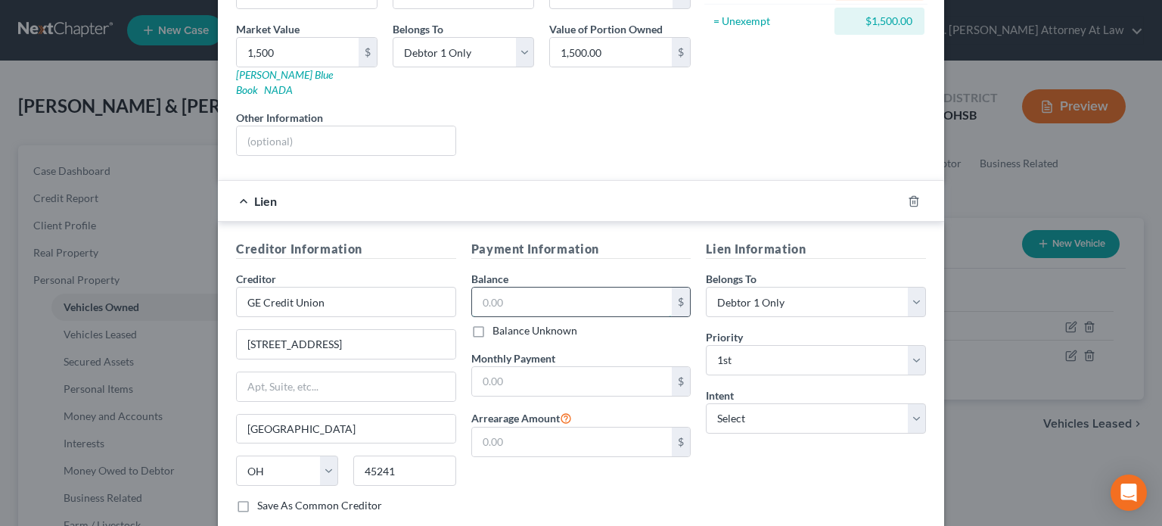
click at [496, 288] on input "text" at bounding box center [572, 302] width 201 height 29
type input "1,500"
click at [724, 403] on select "Select Surrender Redeem Reaffirm Avoid Other" at bounding box center [816, 418] width 220 height 30
select select "2"
click at [706, 403] on select "Select Surrender Redeem Reaffirm Avoid Other" at bounding box center [816, 418] width 220 height 30
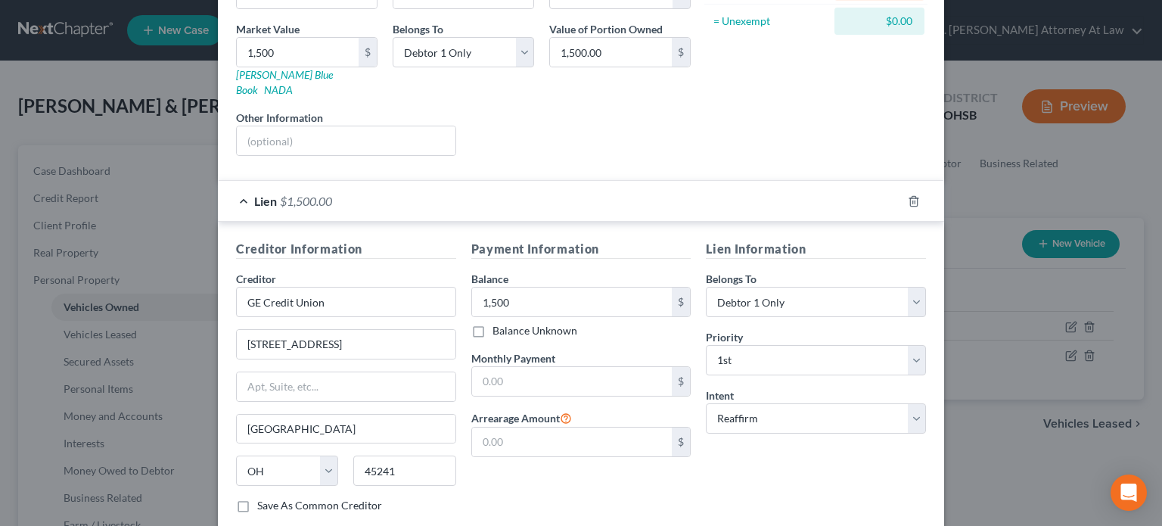
click at [759, 474] on div "Lien Information Belongs To * Select Debtor 1 Only Debtor 2 Only Debtor 1 And D…" at bounding box center [815, 382] width 235 height 285
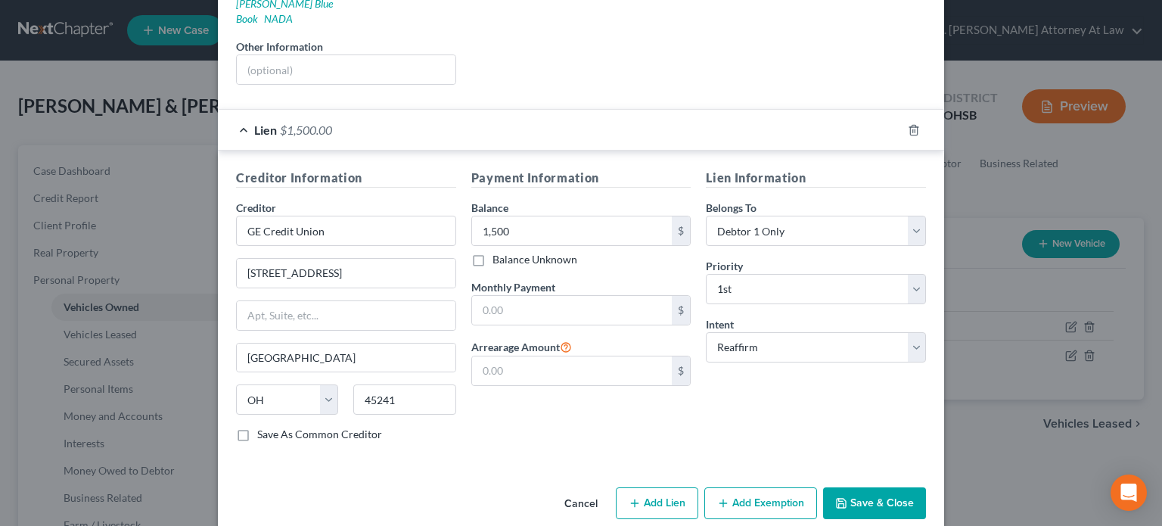
scroll to position [298, 0]
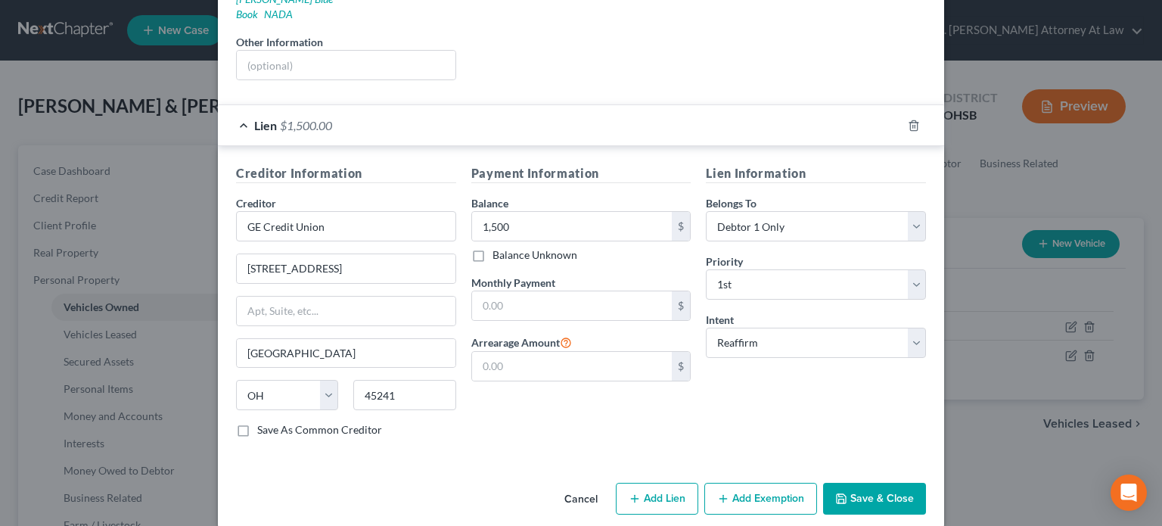
click at [884, 484] on button "Save & Close" at bounding box center [874, 499] width 103 height 32
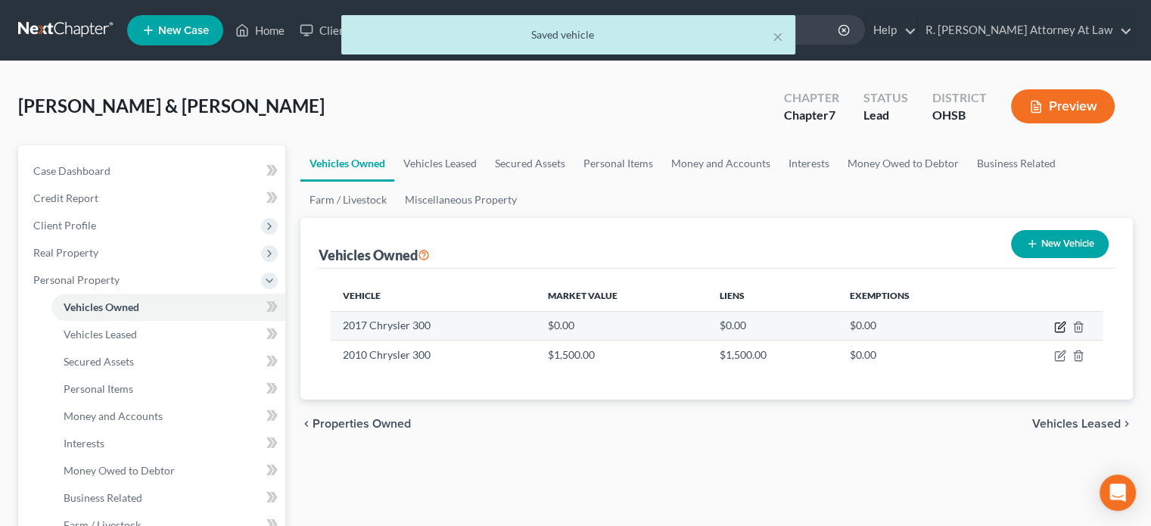
click at [1061, 328] on icon "button" at bounding box center [1060, 327] width 12 height 12
select select "0"
select select "9"
select select "2"
select select "1"
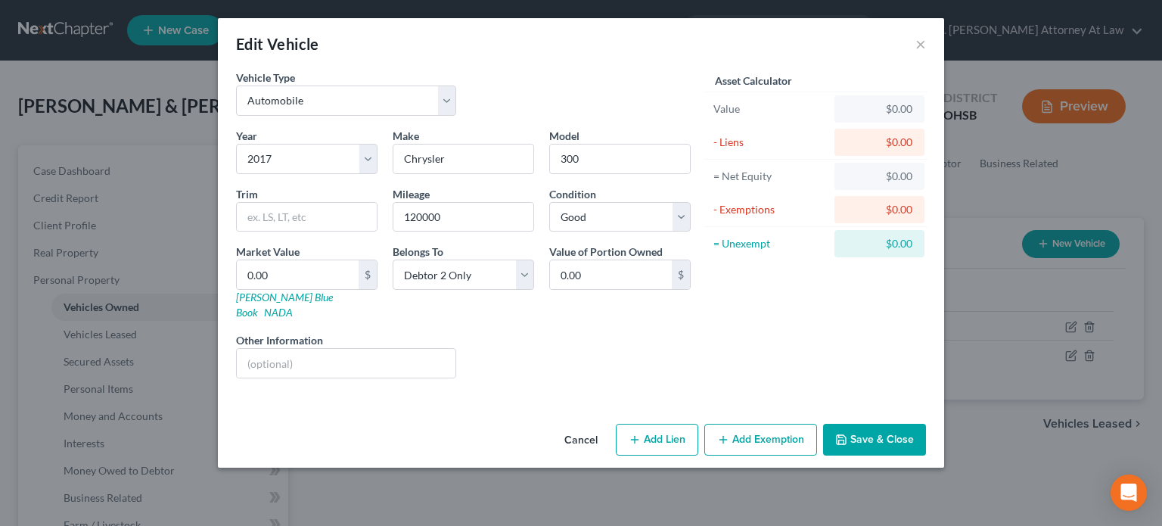
click at [651, 424] on button "Add Lien" at bounding box center [657, 440] width 82 height 32
select select "1"
select select "0"
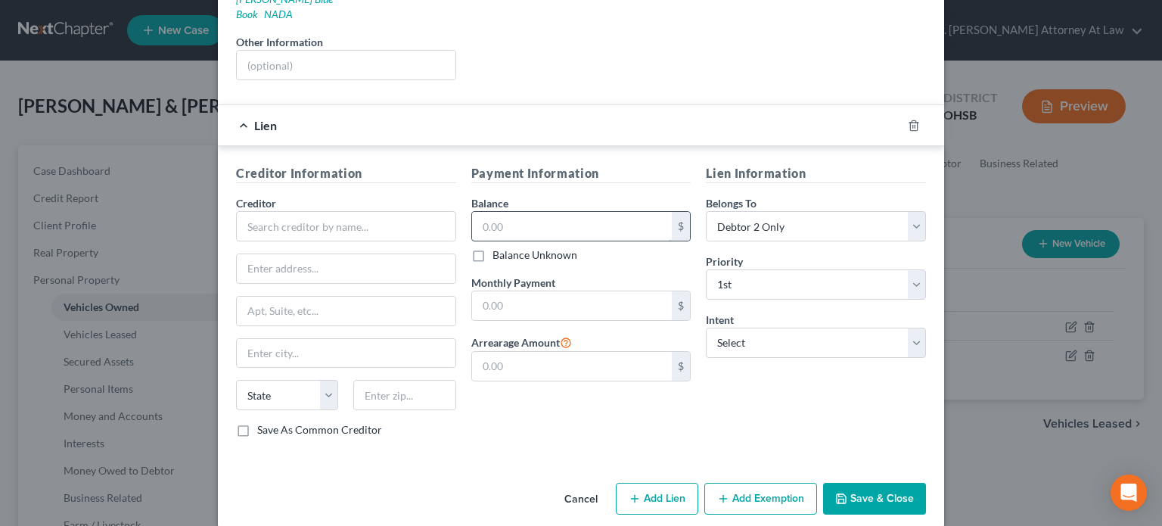
drag, startPoint x: 481, startPoint y: 210, endPoint x: 475, endPoint y: 205, distance: 8.0
click at [480, 212] on input "text" at bounding box center [572, 226] width 201 height 29
type input "18,000"
click at [484, 291] on input "text" at bounding box center [572, 305] width 201 height 29
type input "570"
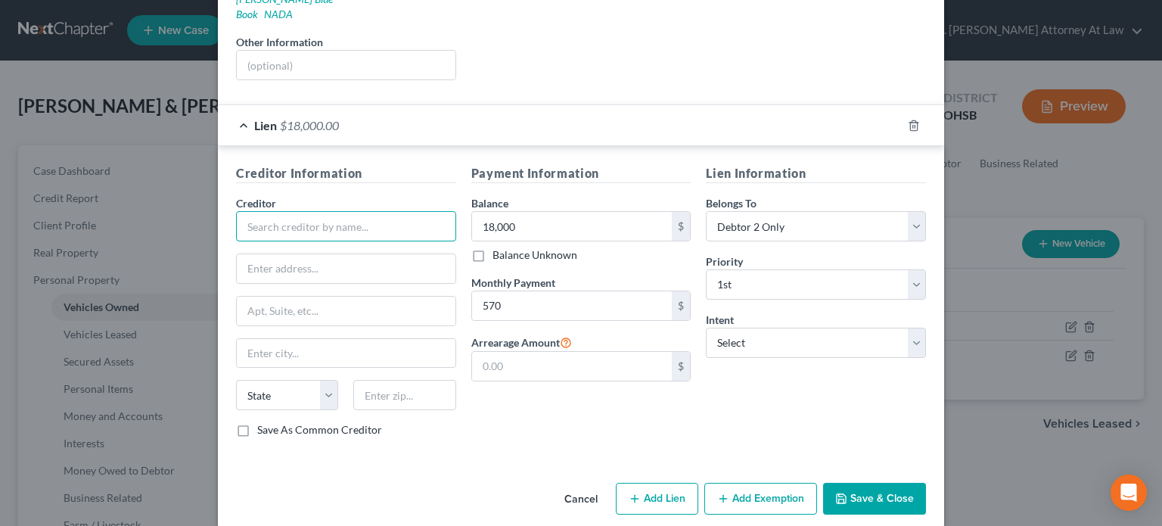
click at [266, 213] on input "text" at bounding box center [346, 226] width 220 height 30
type input "L"
type input "Global Lending"
drag, startPoint x: 738, startPoint y: 332, endPoint x: 745, endPoint y: 325, distance: 9.1
click at [741, 328] on select "Select Surrender Redeem Reaffirm Avoid Other" at bounding box center [816, 343] width 220 height 30
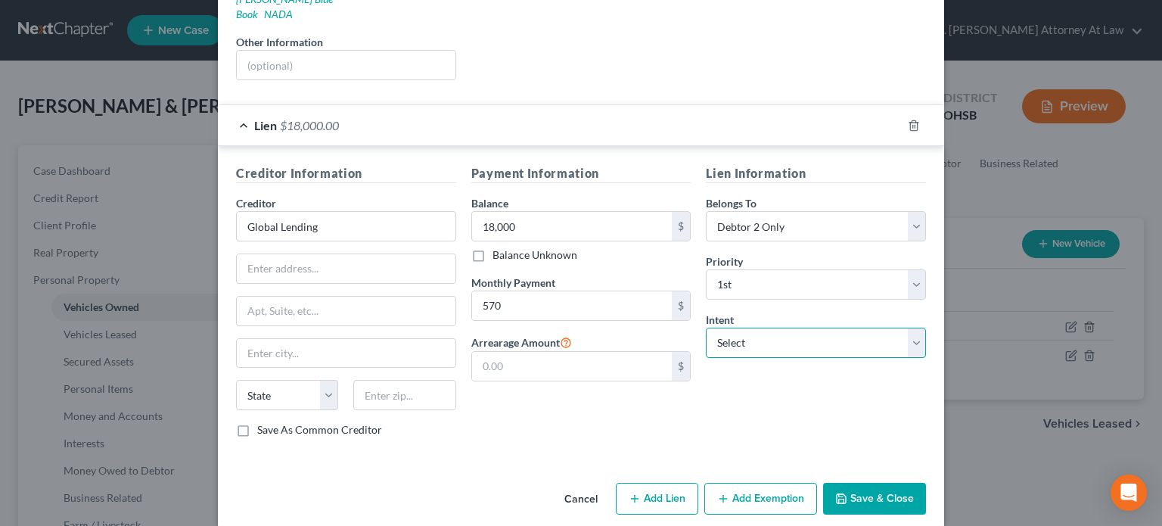
select select "2"
click at [706, 328] on select "Select Surrender Redeem Reaffirm Avoid Other" at bounding box center [816, 343] width 220 height 30
drag, startPoint x: 865, startPoint y: 483, endPoint x: 669, endPoint y: 313, distance: 259.6
click at [864, 483] on button "Save & Close" at bounding box center [874, 499] width 103 height 32
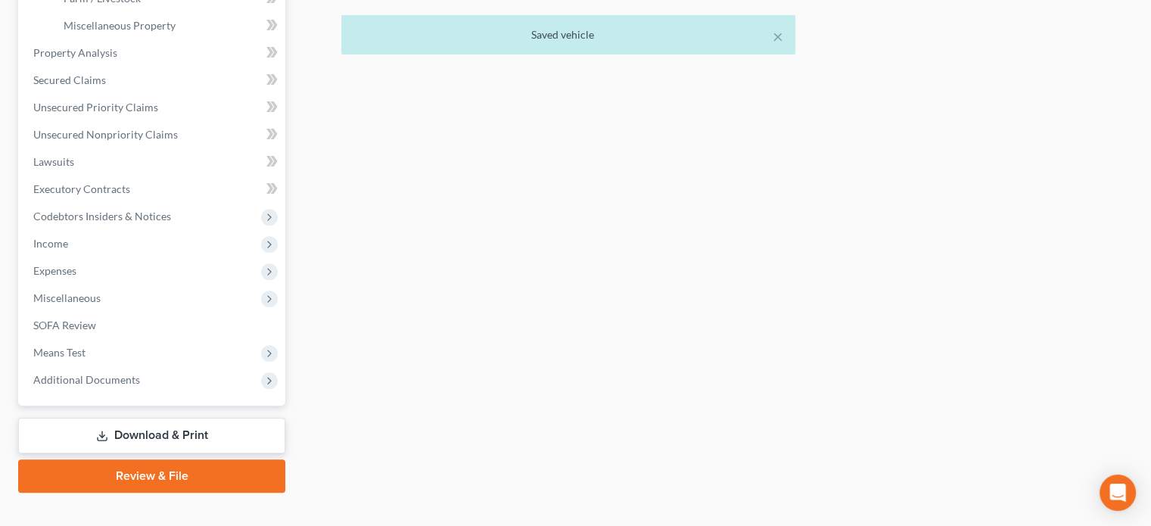
scroll to position [549, 0]
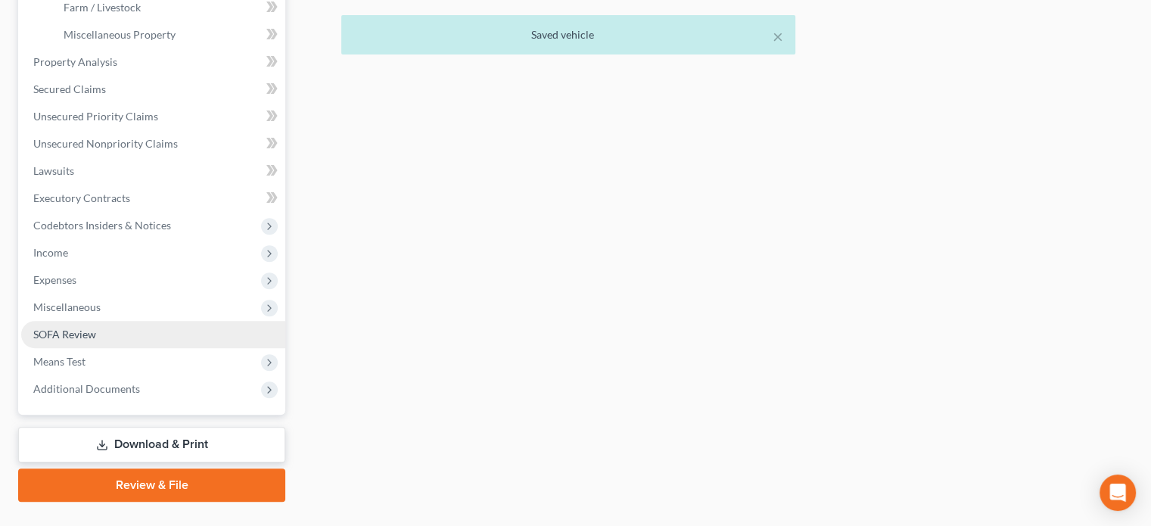
click at [49, 296] on ul "Case Dashboard Payments Invoices Payments Payments Credit Report Client Profile" at bounding box center [153, 21] width 264 height 763
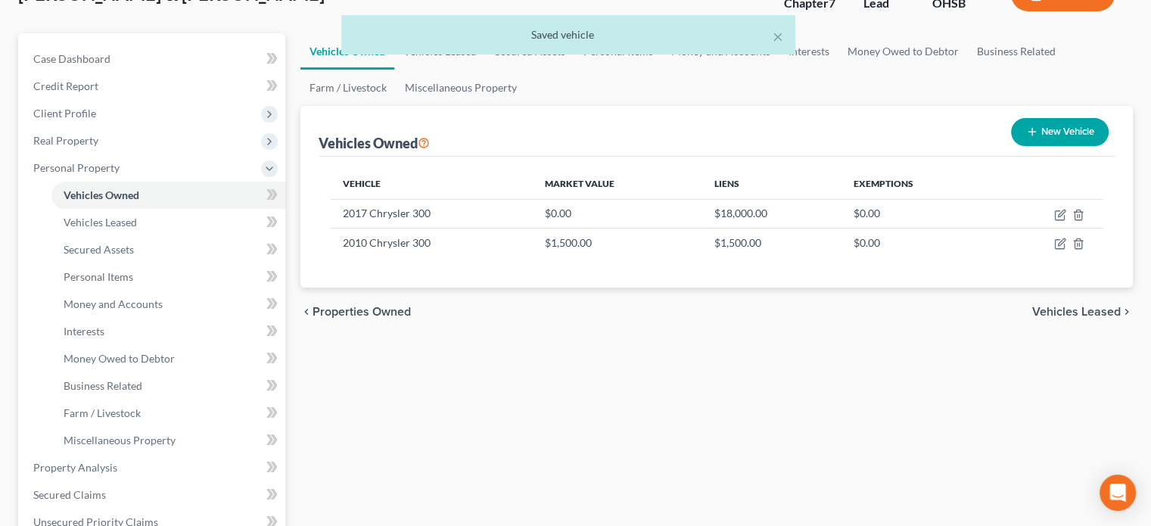
scroll to position [530, 0]
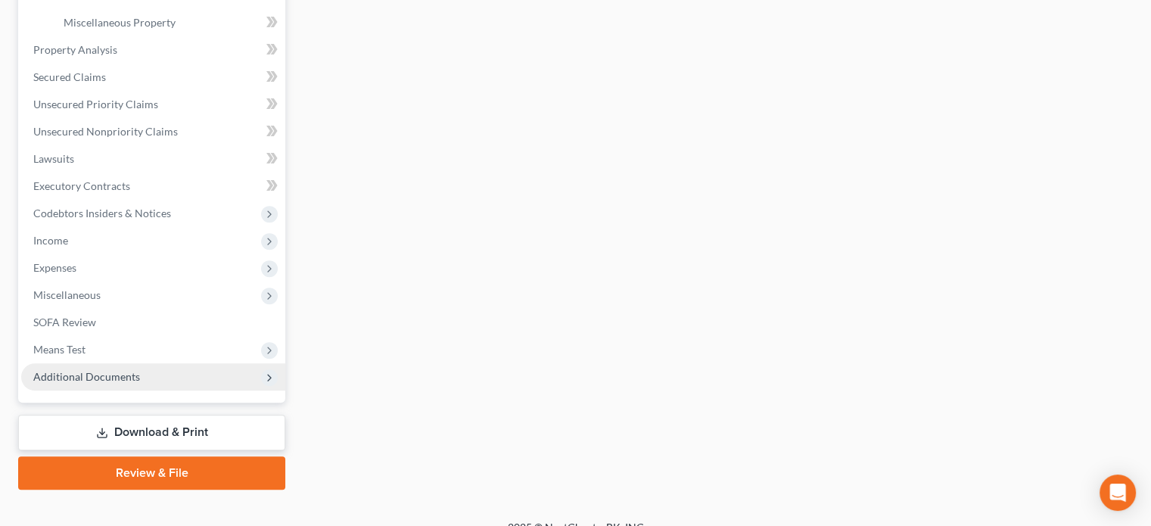
click at [50, 380] on span "Additional Documents" at bounding box center [86, 376] width 107 height 13
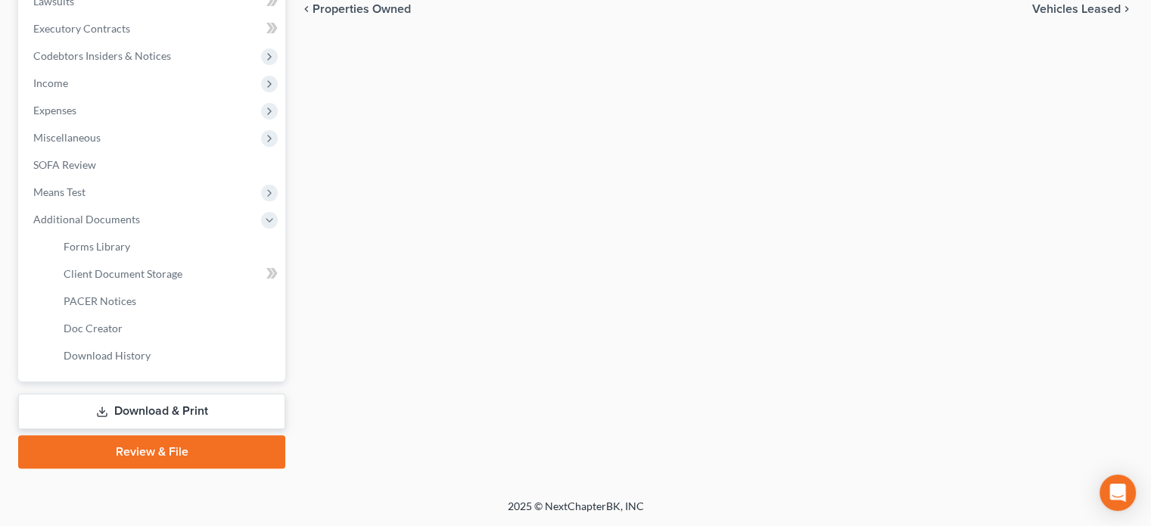
scroll to position [413, 0]
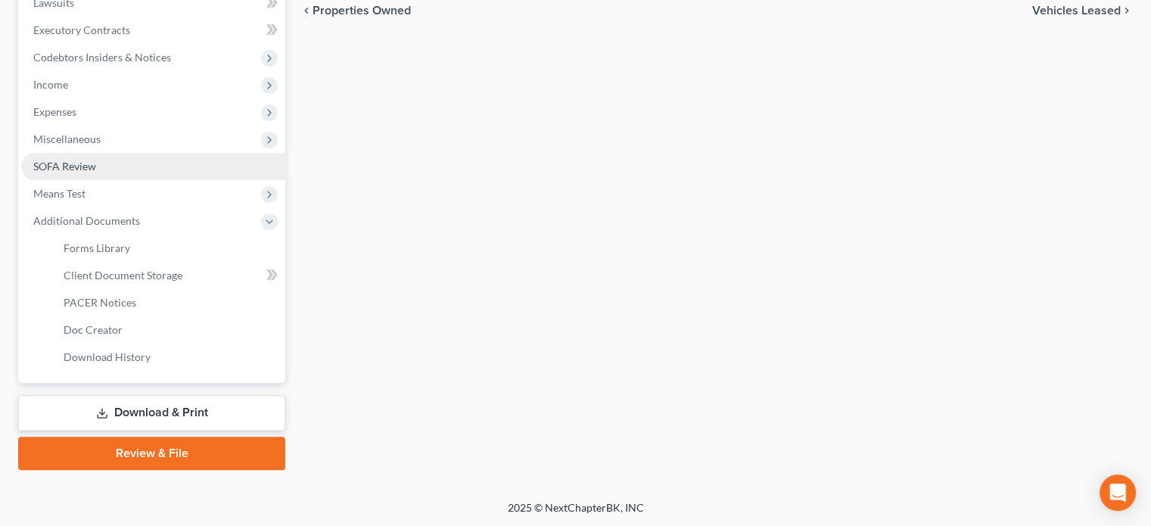
click at [45, 166] on span "SOFA Review" at bounding box center [64, 166] width 63 height 13
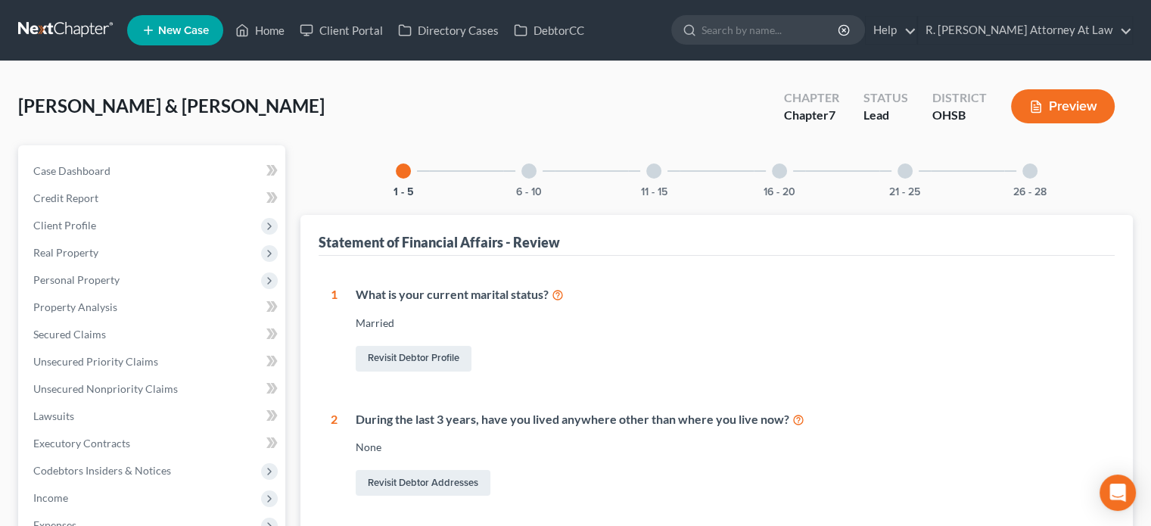
click at [1027, 171] on div at bounding box center [1029, 170] width 15 height 15
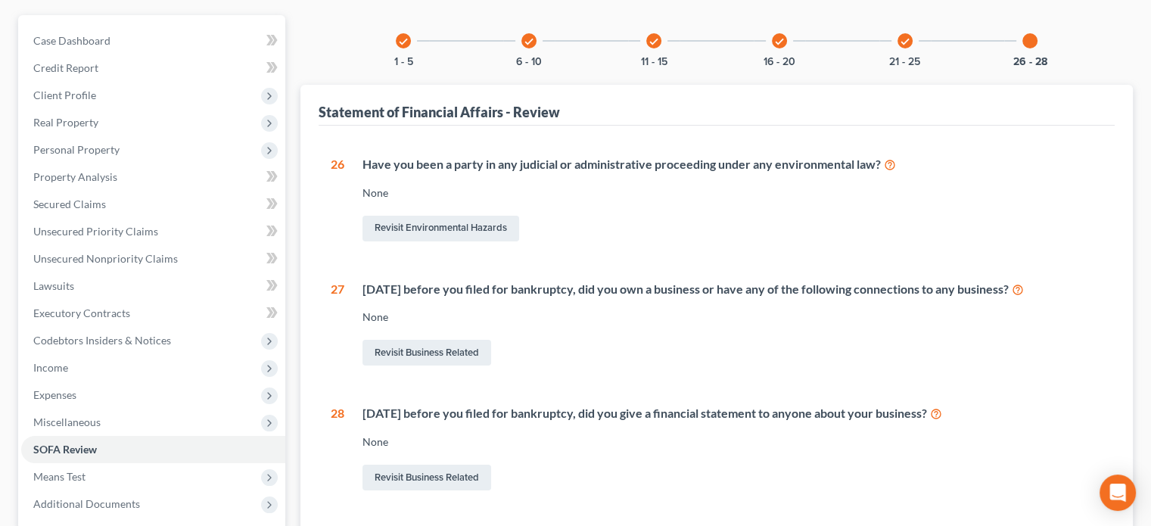
scroll to position [277, 0]
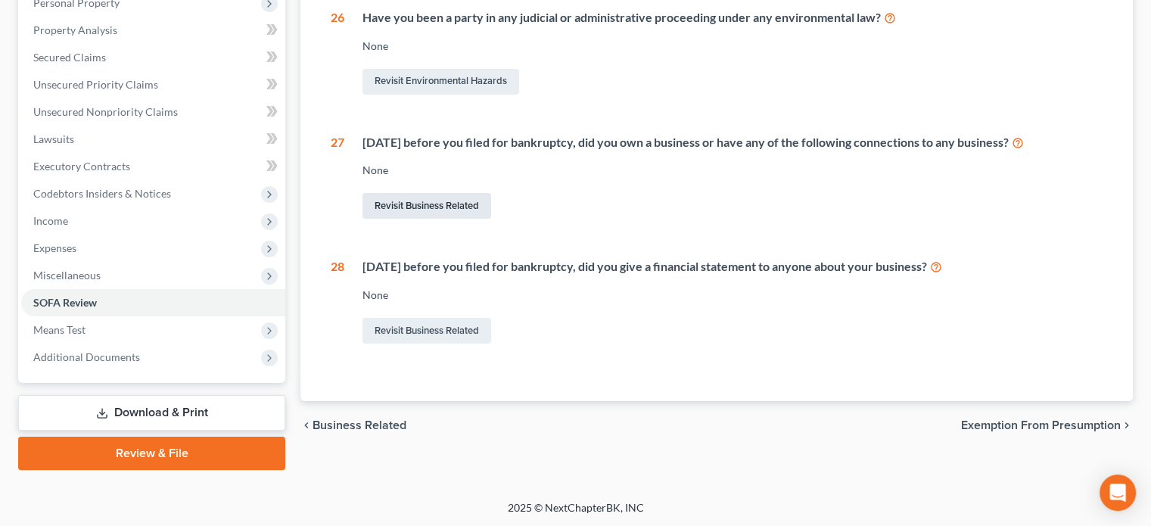
click at [433, 204] on link "Revisit Business Related" at bounding box center [426, 206] width 129 height 26
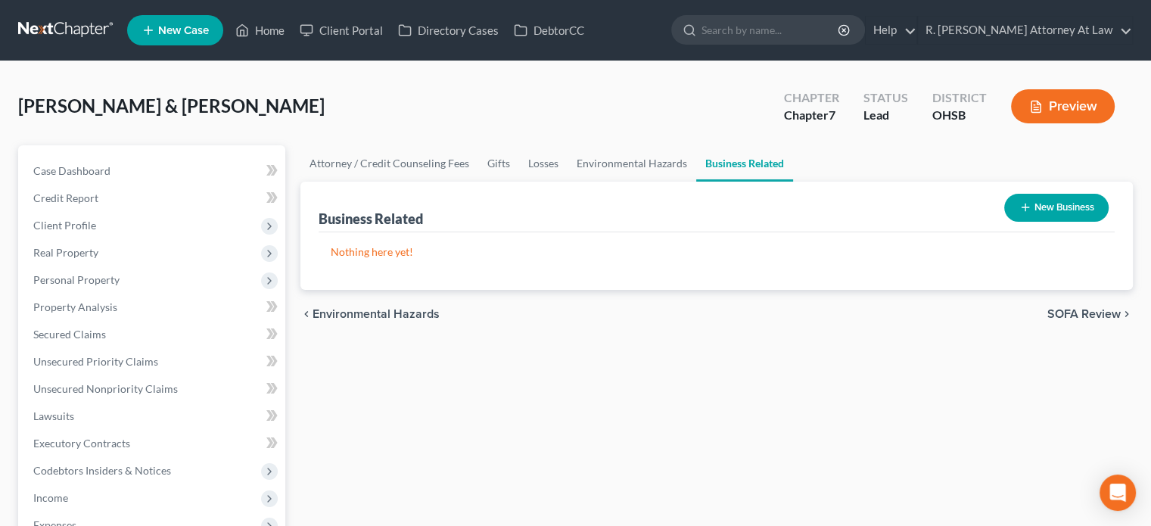
click at [1061, 205] on button "New Business" at bounding box center [1056, 208] width 104 height 28
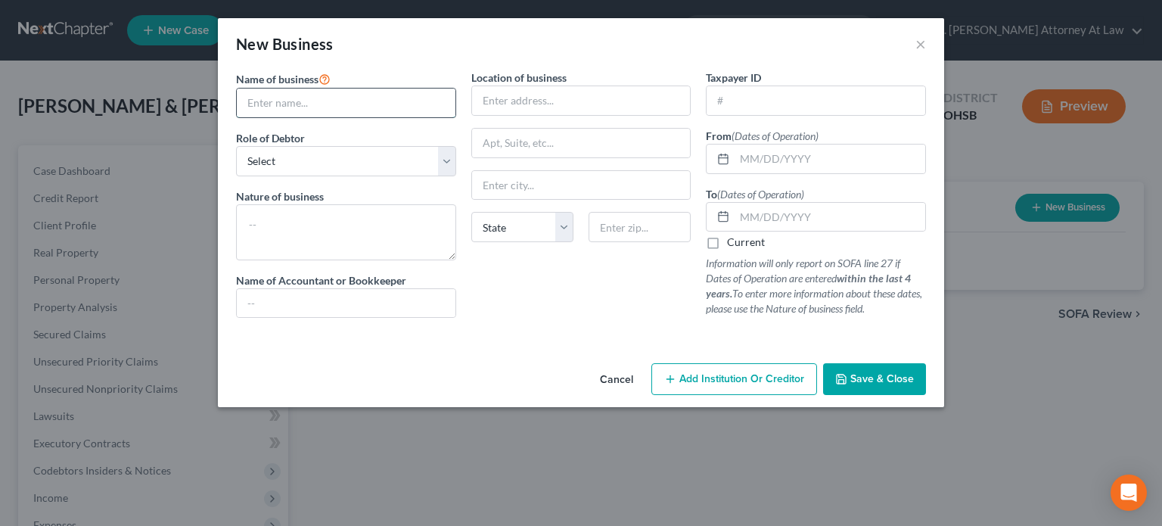
click at [261, 104] on input "text" at bounding box center [346, 103] width 219 height 29
type input "Watkinship LLC"
click at [278, 163] on select "Select A member of a limited liability company (LLC) or limited liability partn…" at bounding box center [346, 161] width 220 height 30
select select "member"
click at [236, 146] on select "Select A member of a limited liability company (LLC) or limited liability partn…" at bounding box center [346, 161] width 220 height 30
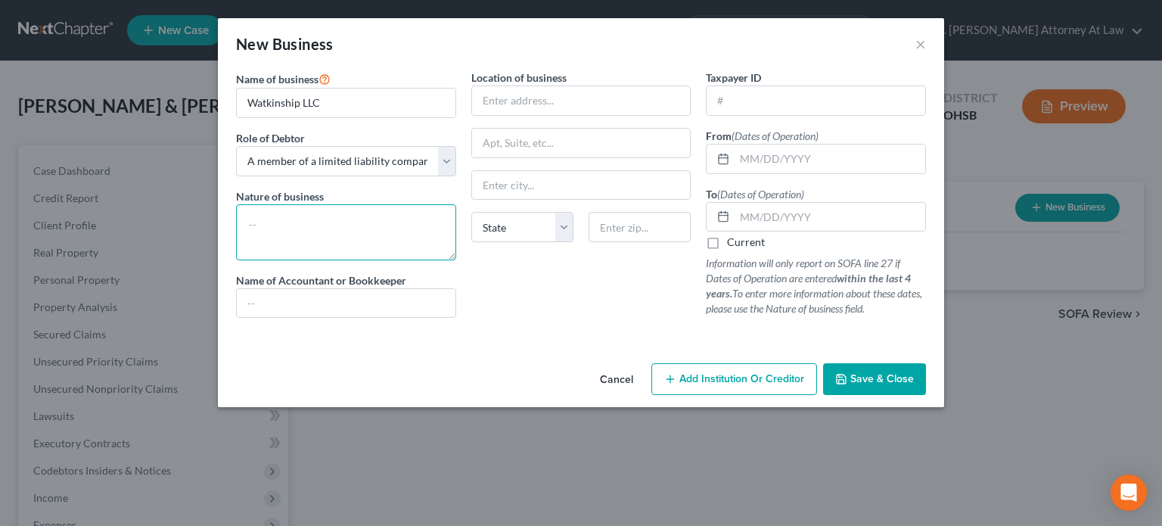
click at [266, 219] on textarea at bounding box center [346, 232] width 220 height 56
type textarea "shipping"
drag, startPoint x: 508, startPoint y: 105, endPoint x: 675, endPoint y: 98, distance: 167.4
click at [508, 105] on input "text" at bounding box center [581, 100] width 219 height 29
click at [718, 97] on input "text" at bounding box center [816, 100] width 219 height 29
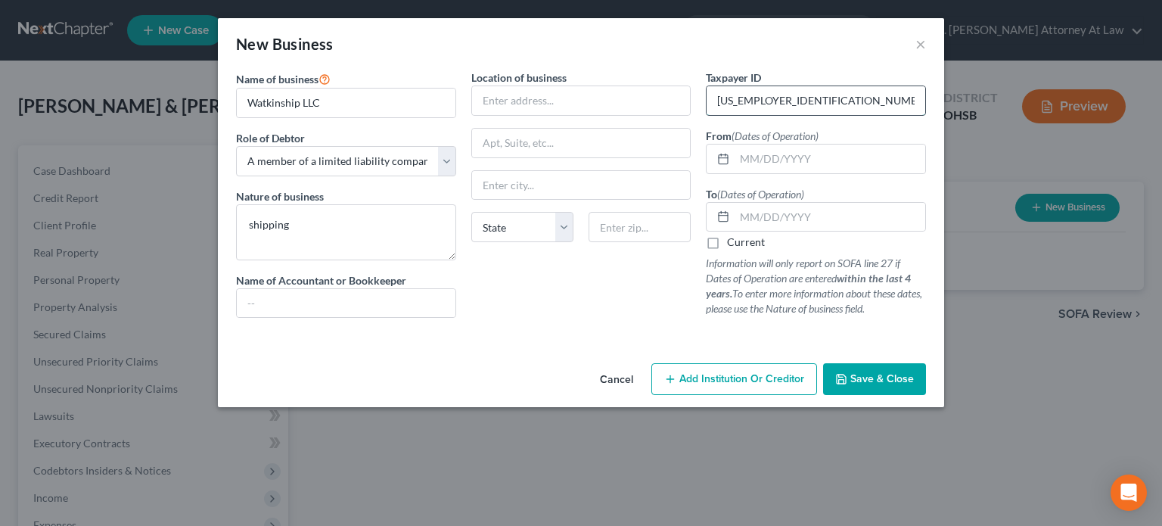
type input "84-2728072"
type input "01/01/2021"
type input "12/31/2022"
click at [548, 101] on input "text" at bounding box center [581, 100] width 219 height 29
click at [869, 372] on span "Save & Close" at bounding box center [882, 378] width 64 height 13
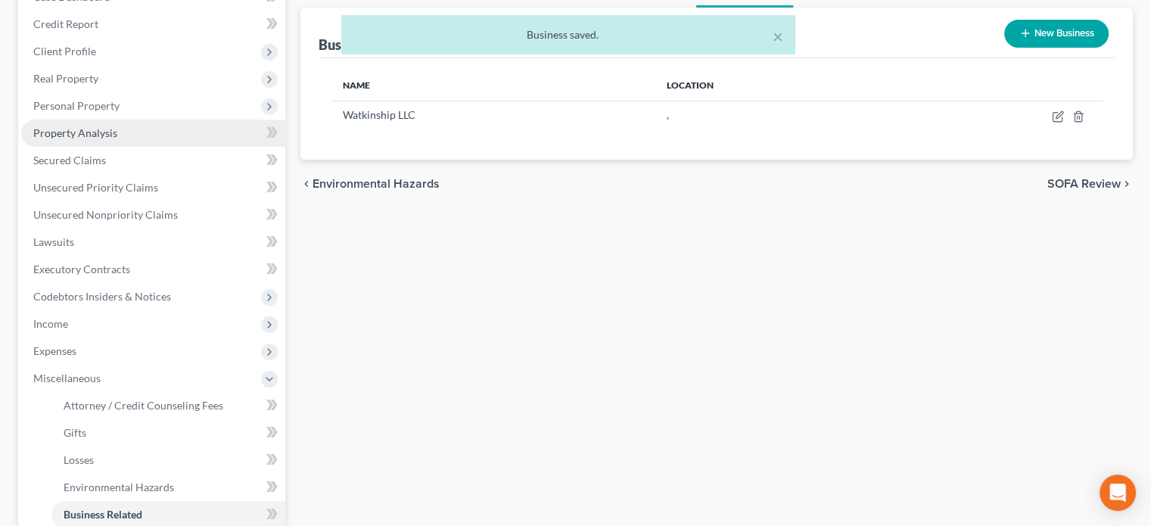
scroll to position [227, 0]
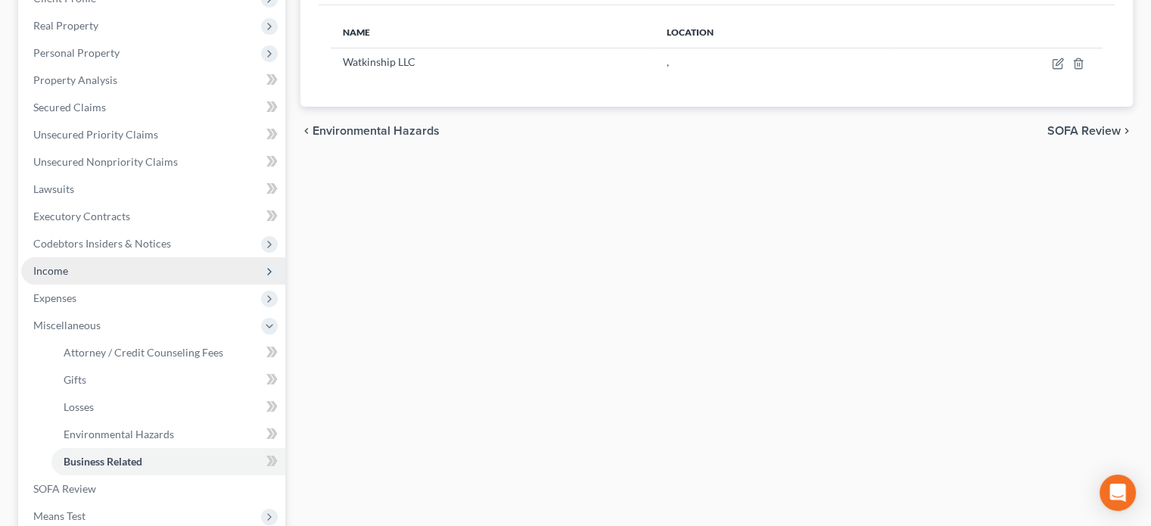
click at [44, 269] on span "Income" at bounding box center [50, 270] width 35 height 13
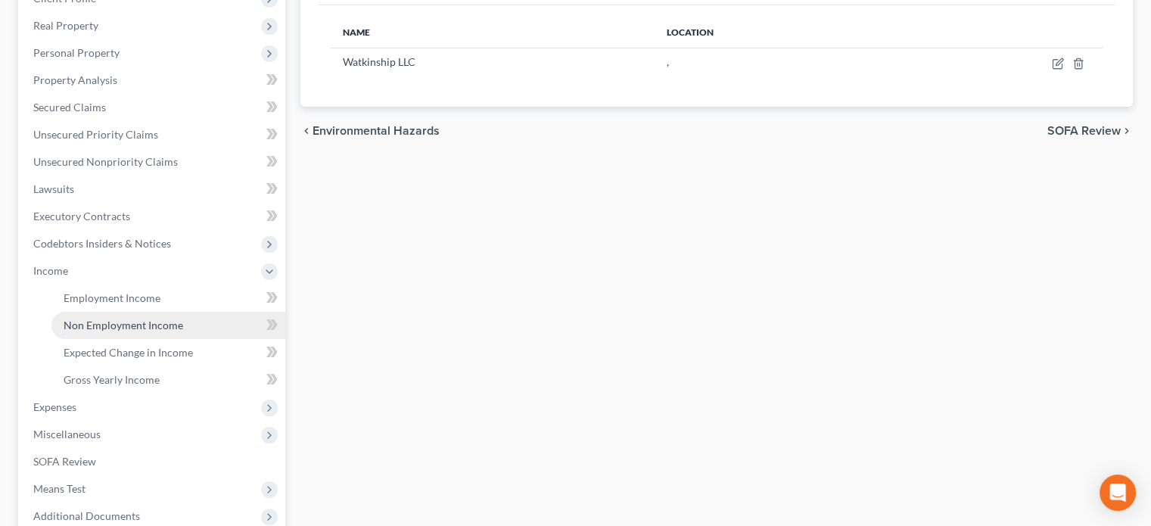
click at [96, 323] on span "Non Employment Income" at bounding box center [124, 325] width 120 height 13
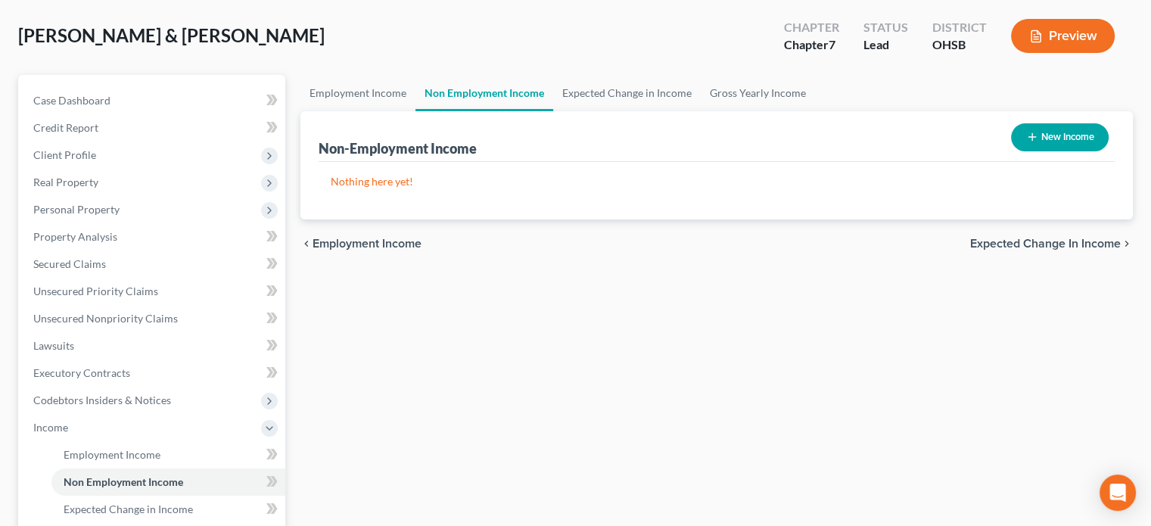
scroll to position [76, 0]
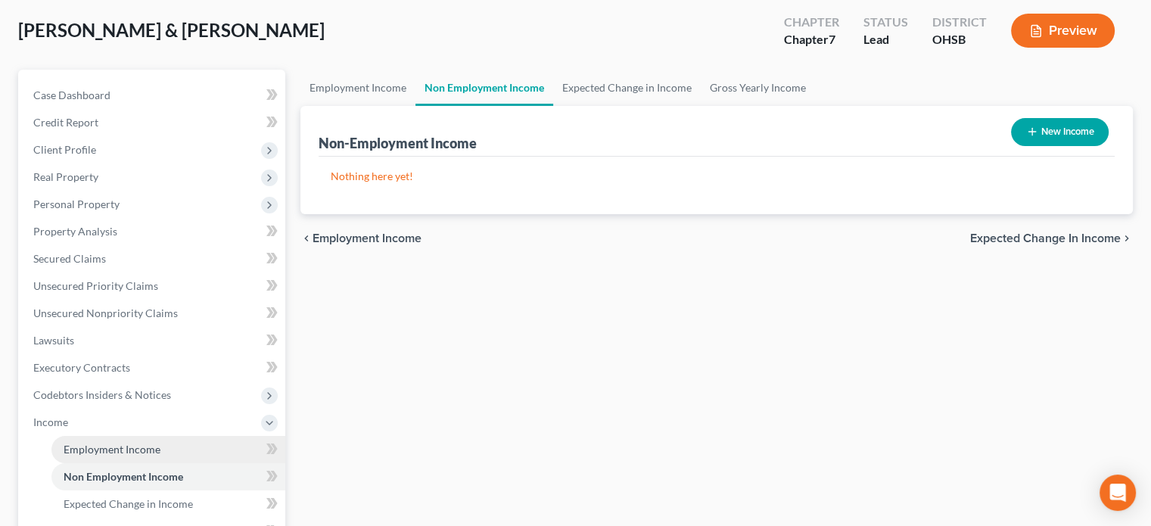
click at [100, 446] on span "Employment Income" at bounding box center [112, 449] width 97 height 13
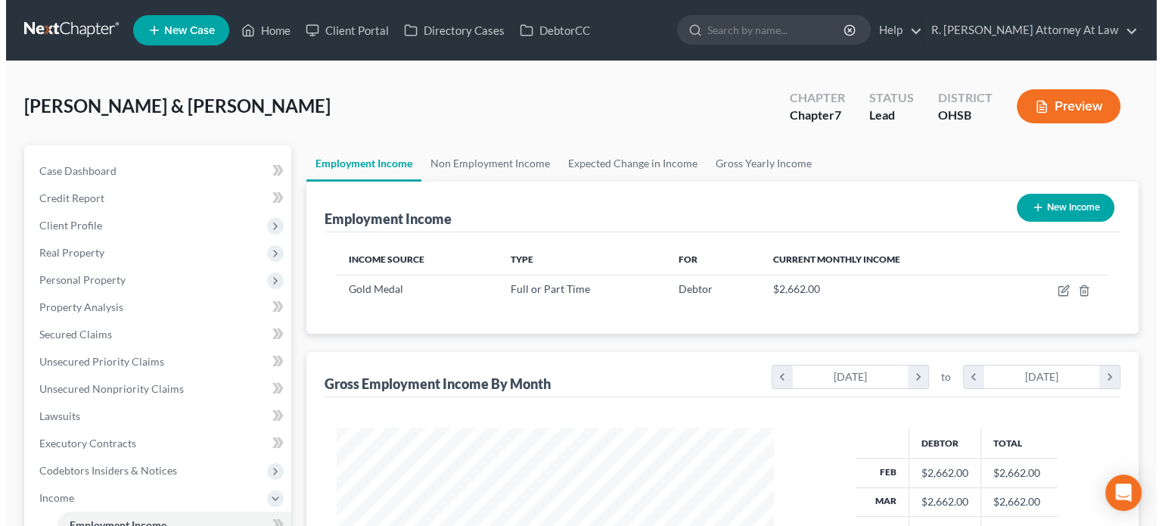
scroll to position [269, 467]
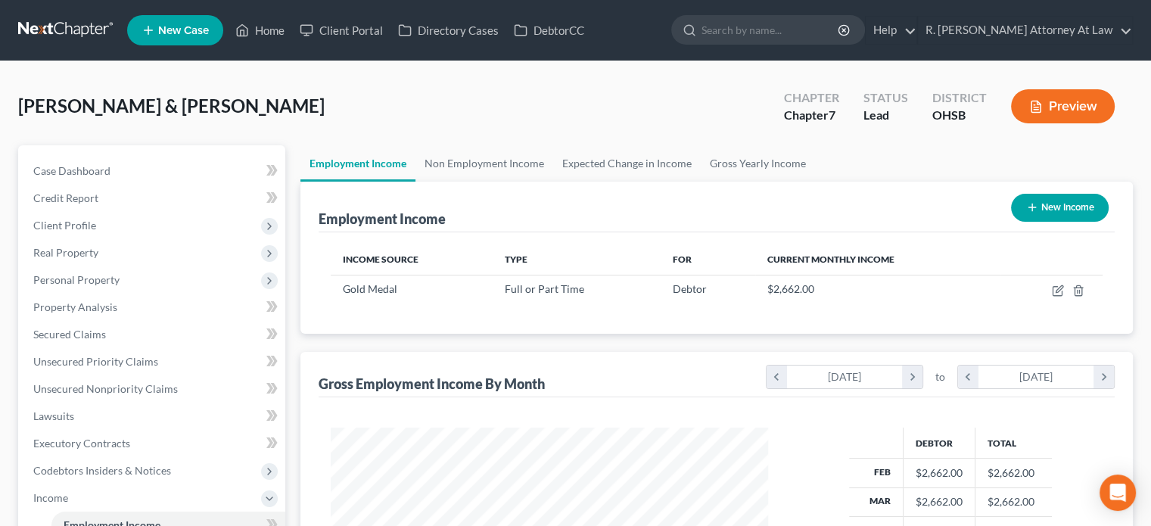
click at [1016, 205] on button "New Income" at bounding box center [1060, 208] width 98 height 28
select select "0"
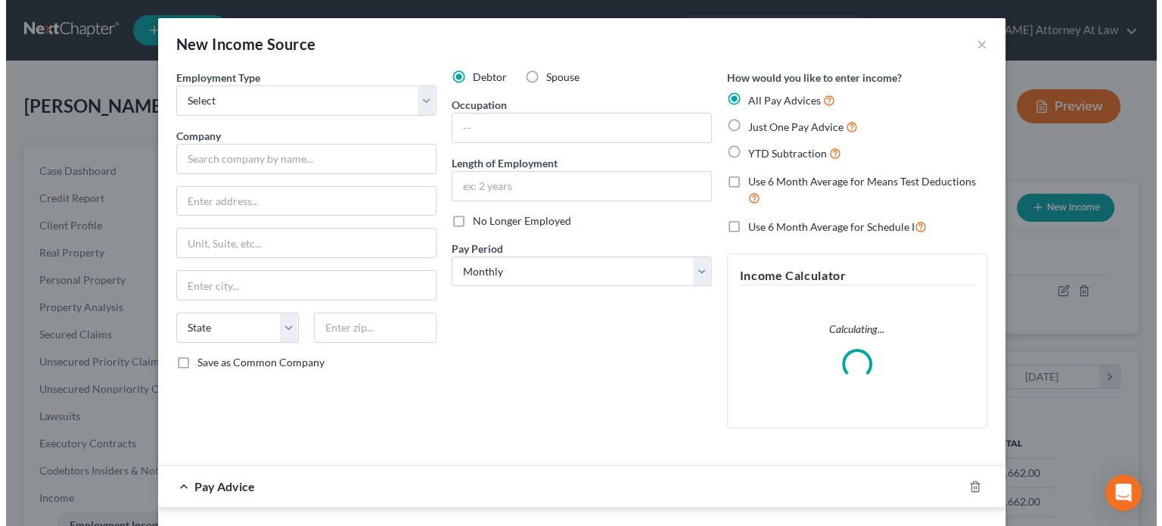
scroll to position [269, 472]
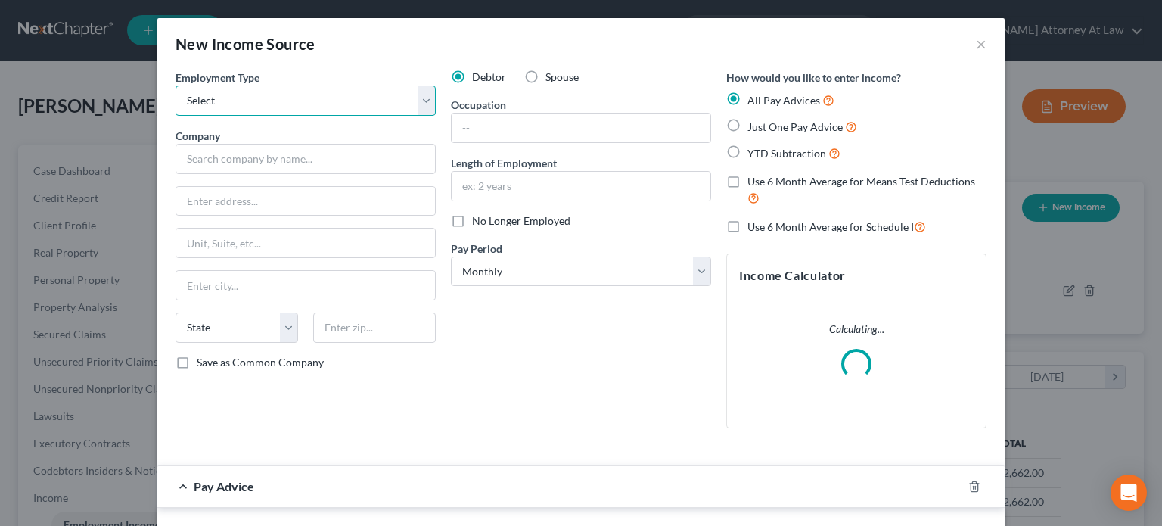
drag, startPoint x: 210, startPoint y: 101, endPoint x: 212, endPoint y: 109, distance: 8.5
click at [210, 101] on select "Select Full or Part Time Employment Self Employment" at bounding box center [306, 100] width 260 height 30
click at [176, 85] on select "Select Full or Part Time Employment Self Employment" at bounding box center [306, 100] width 260 height 30
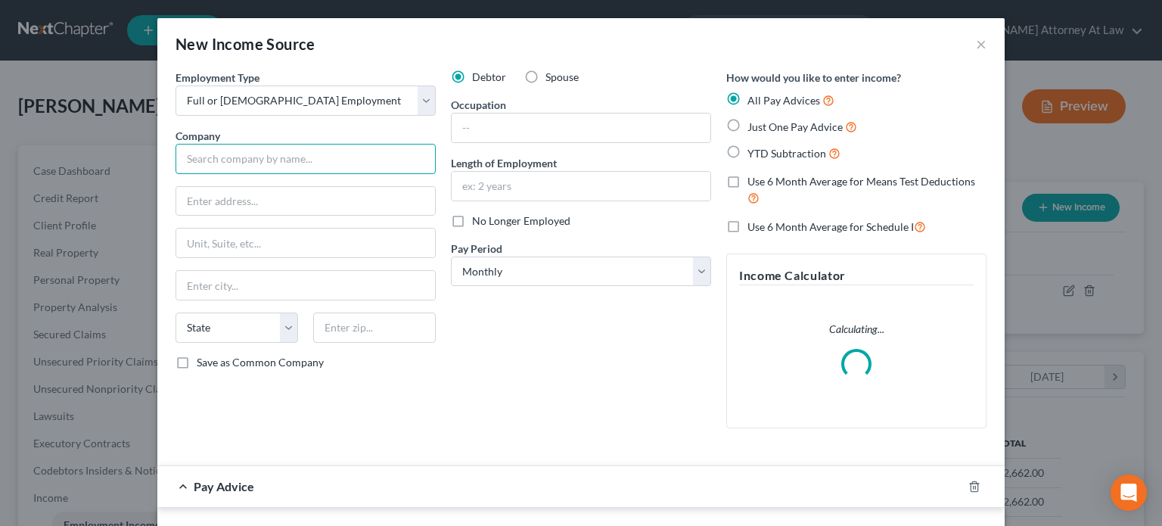
click at [208, 155] on input "text" at bounding box center [306, 159] width 260 height 30
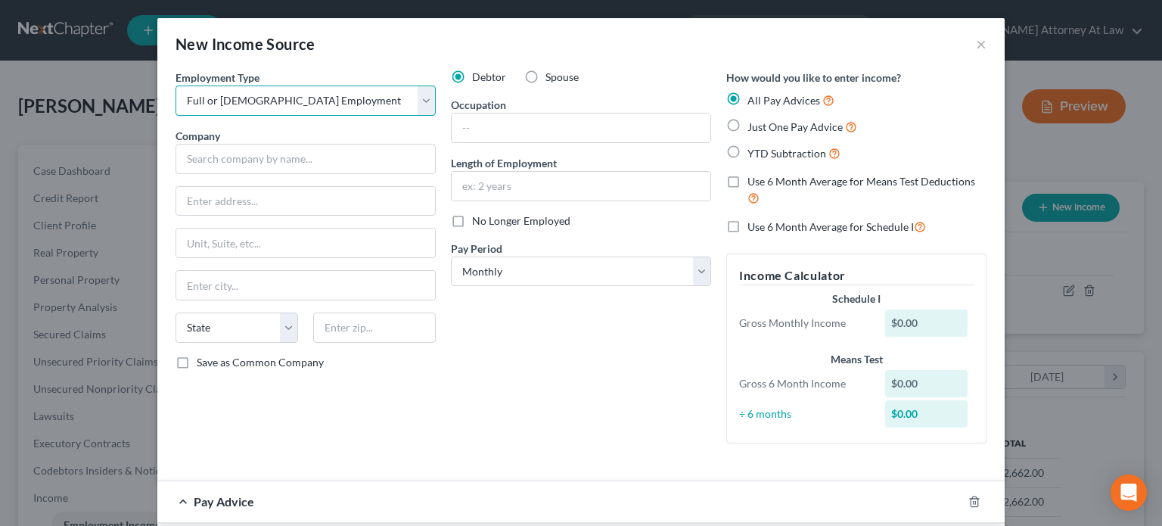
click at [226, 96] on select "Select Full or Part Time Employment Self Employment" at bounding box center [306, 100] width 260 height 30
select select "1"
click at [176, 85] on select "Select Full or Part Time Employment Self Employment" at bounding box center [306, 100] width 260 height 30
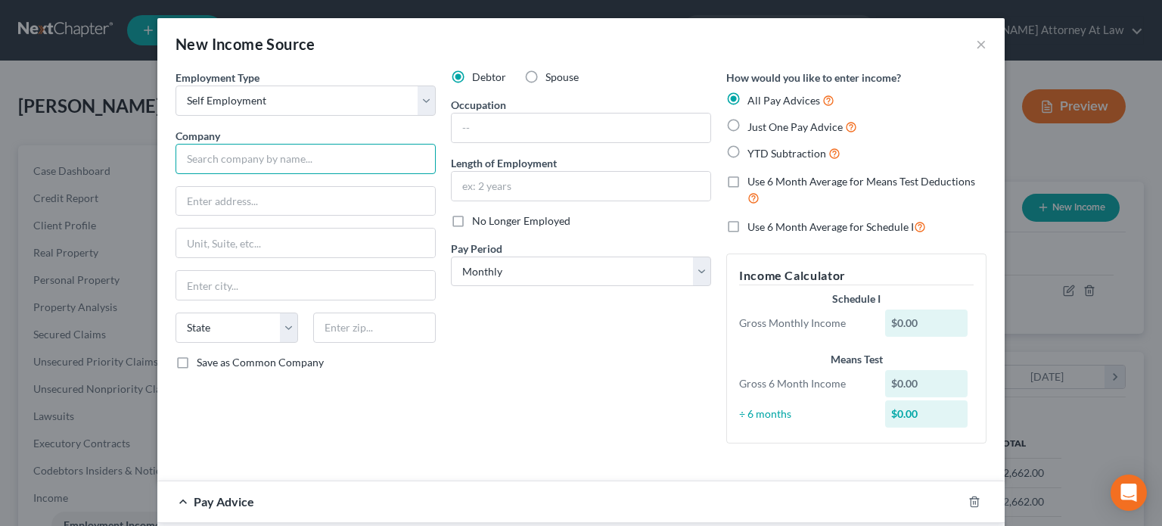
click at [207, 157] on input "text" at bounding box center [306, 159] width 260 height 30
type input "Plasma Donation"
click at [475, 123] on input "text" at bounding box center [581, 127] width 259 height 29
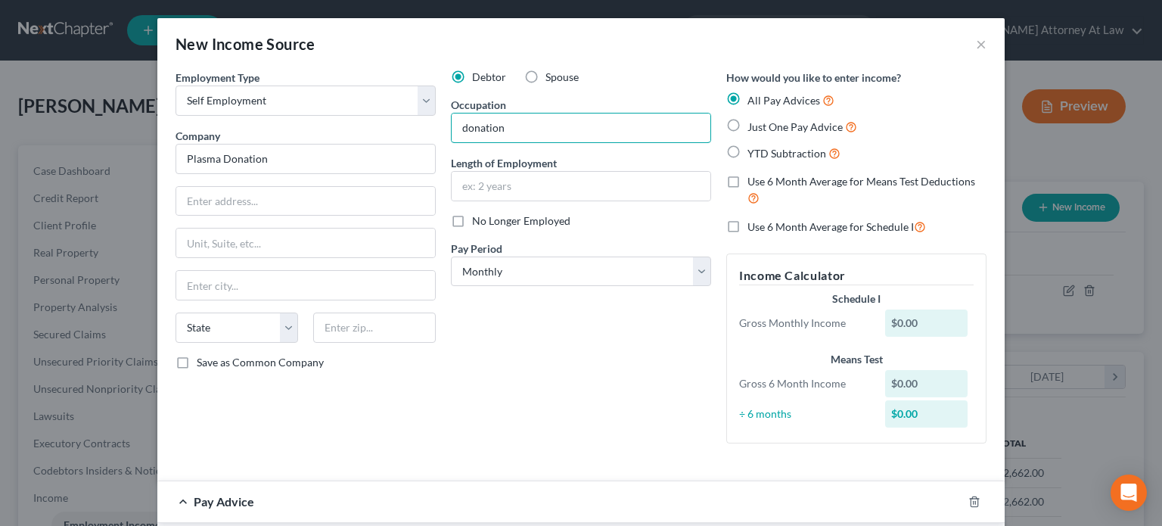
type input "donation"
click at [748, 124] on label "Just One Pay Advice" at bounding box center [803, 126] width 110 height 17
click at [754, 124] on input "Just One Pay Advice" at bounding box center [759, 123] width 10 height 10
radio input "true"
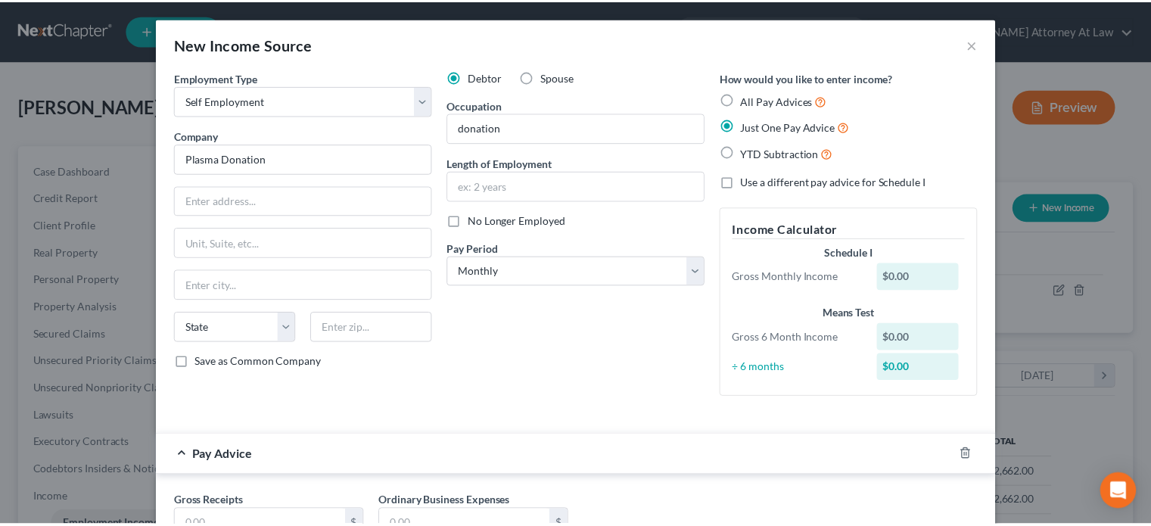
scroll to position [120, 0]
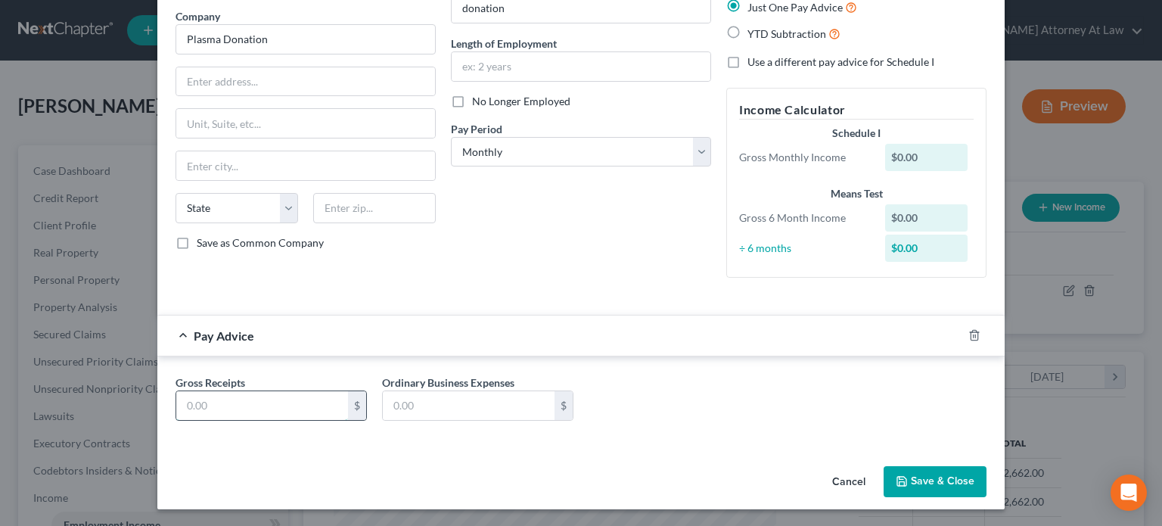
click at [230, 402] on input "text" at bounding box center [262, 405] width 172 height 29
type input "400"
click at [902, 483] on icon "button" at bounding box center [902, 481] width 12 height 12
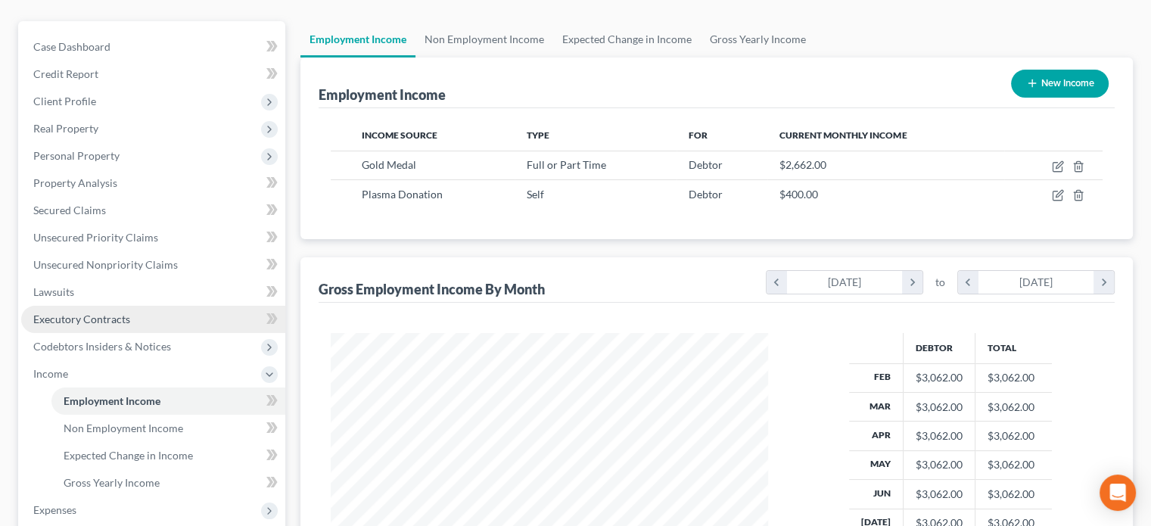
scroll to position [151, 0]
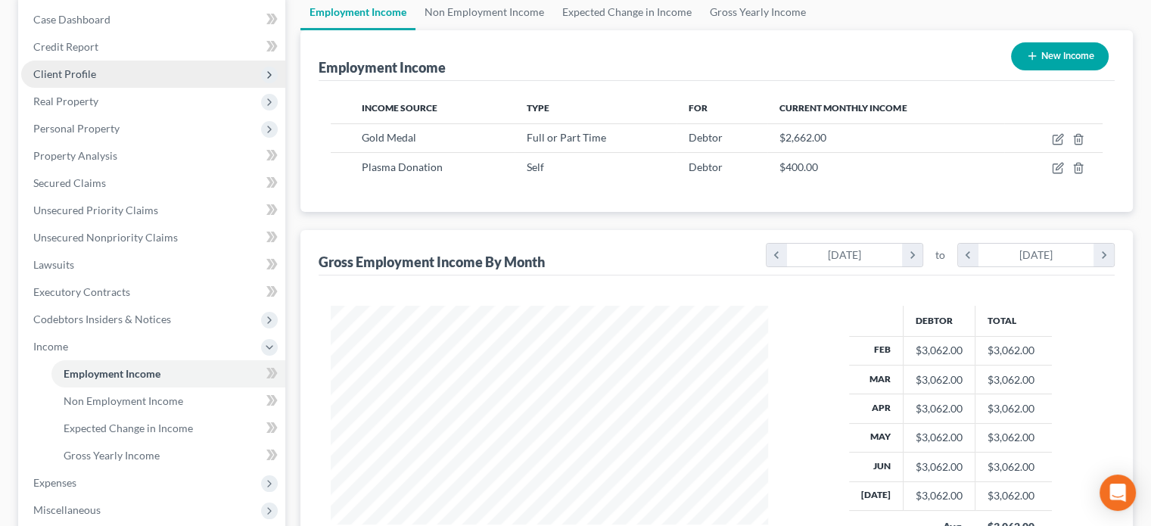
click at [44, 76] on span "Client Profile" at bounding box center [64, 73] width 63 height 13
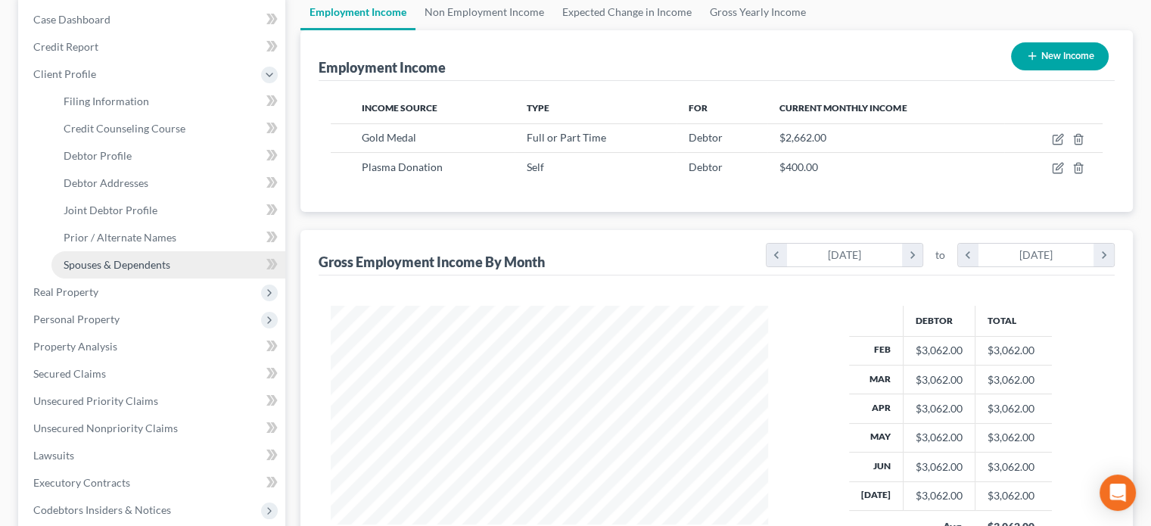
click at [106, 263] on span "Spouses & Dependents" at bounding box center [117, 264] width 107 height 13
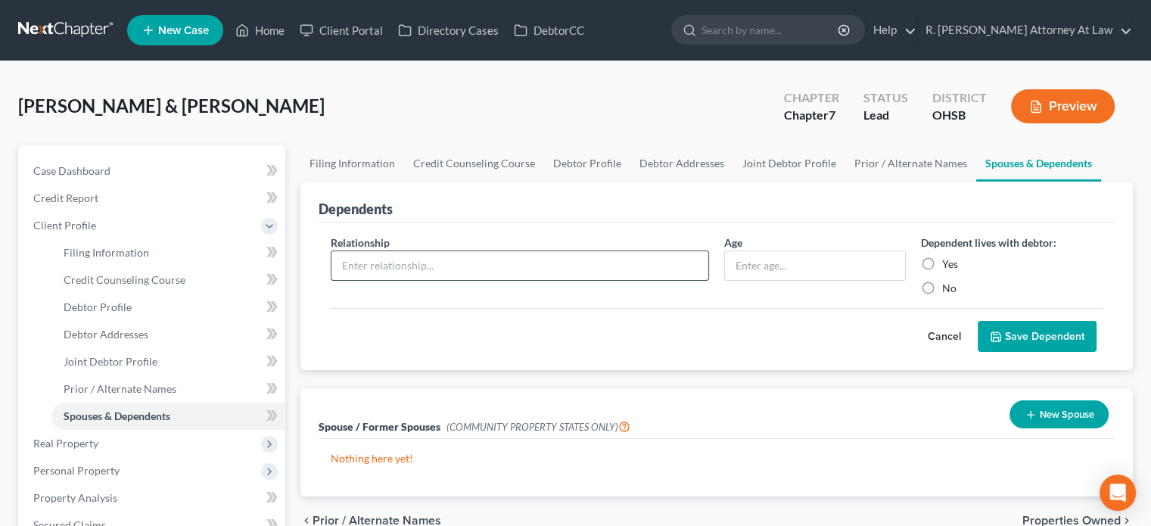
click at [344, 269] on input "text" at bounding box center [519, 265] width 377 height 29
type input "d"
type input "Daughter"
type input "20"
click at [942, 263] on label "Yes" at bounding box center [950, 263] width 16 height 15
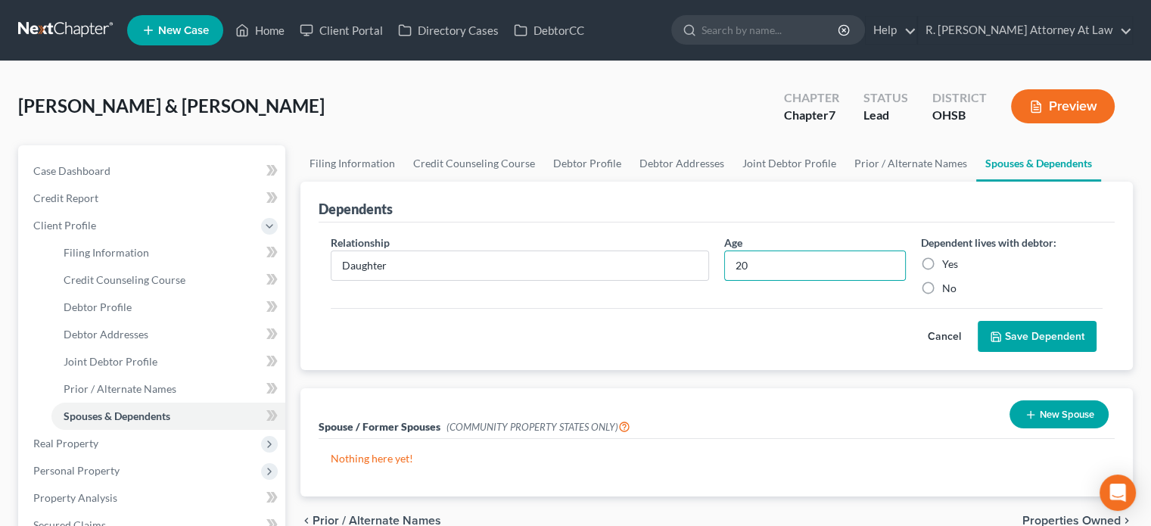
click at [948, 263] on input "Yes" at bounding box center [953, 261] width 10 height 10
radio input "true"
click at [578, 166] on link "Debtor Profile" at bounding box center [587, 163] width 86 height 36
select select "1"
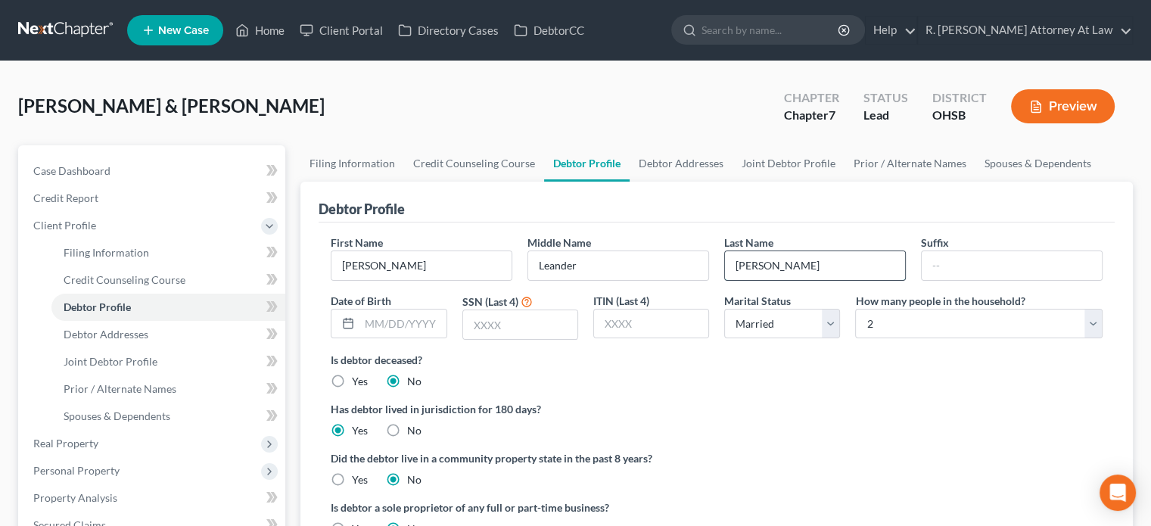
click at [822, 264] on input "Watkins" at bounding box center [815, 265] width 180 height 29
type input "Watkins"
click at [934, 267] on input "text" at bounding box center [1012, 265] width 180 height 29
type input "II"
click at [869, 361] on label "Is debtor deceased?" at bounding box center [717, 360] width 772 height 16
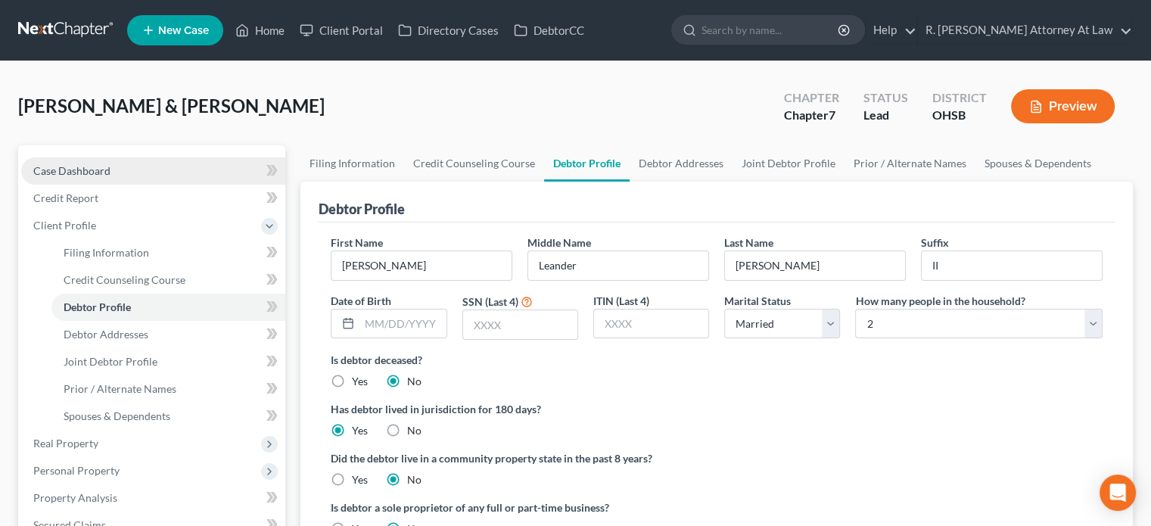
click at [60, 169] on span "Case Dashboard" at bounding box center [71, 170] width 77 height 13
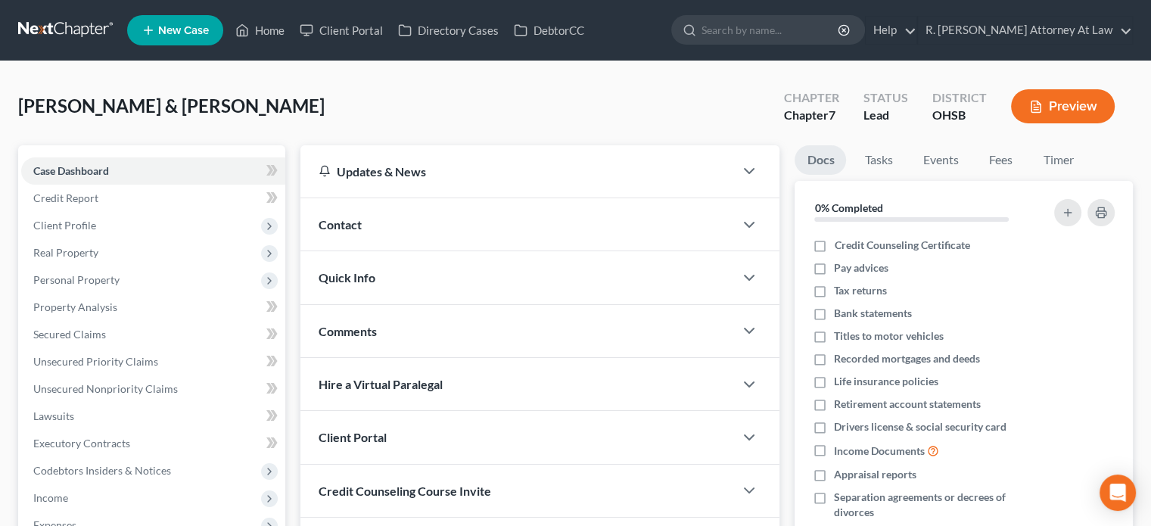
drag, startPoint x: 345, startPoint y: 335, endPoint x: 348, endPoint y: 351, distance: 16.2
click at [345, 334] on span "Comments" at bounding box center [348, 331] width 58 height 14
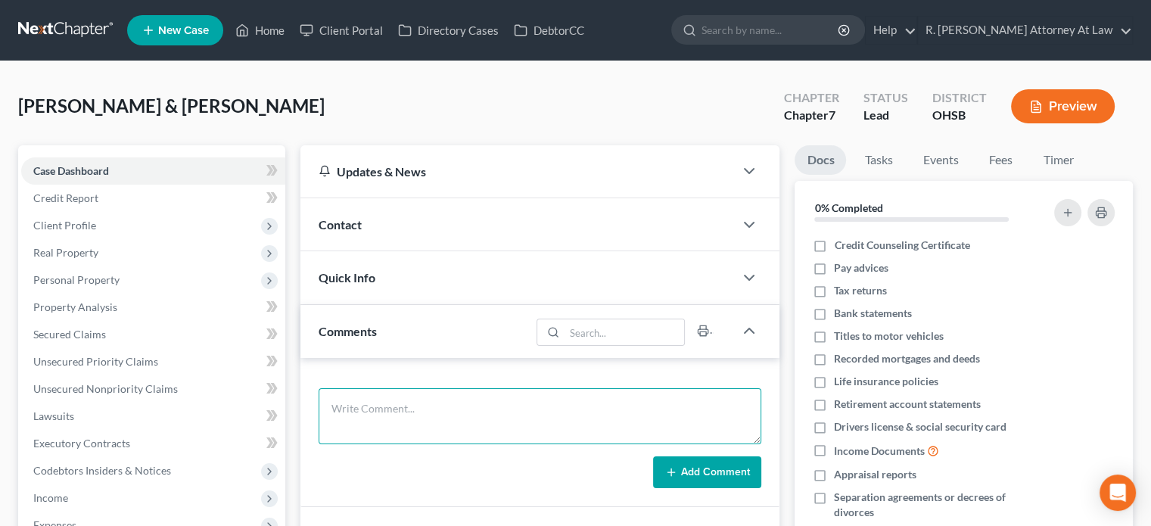
click at [341, 405] on textarea at bounding box center [540, 416] width 443 height 56
type textarea "file in september"
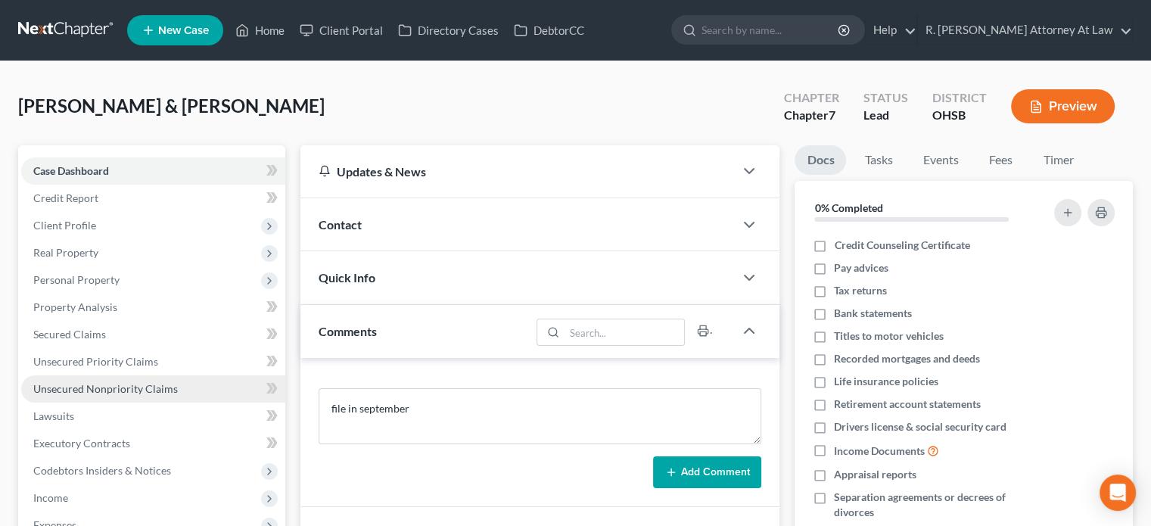
click at [76, 380] on link "Unsecured Nonpriority Claims" at bounding box center [153, 388] width 264 height 27
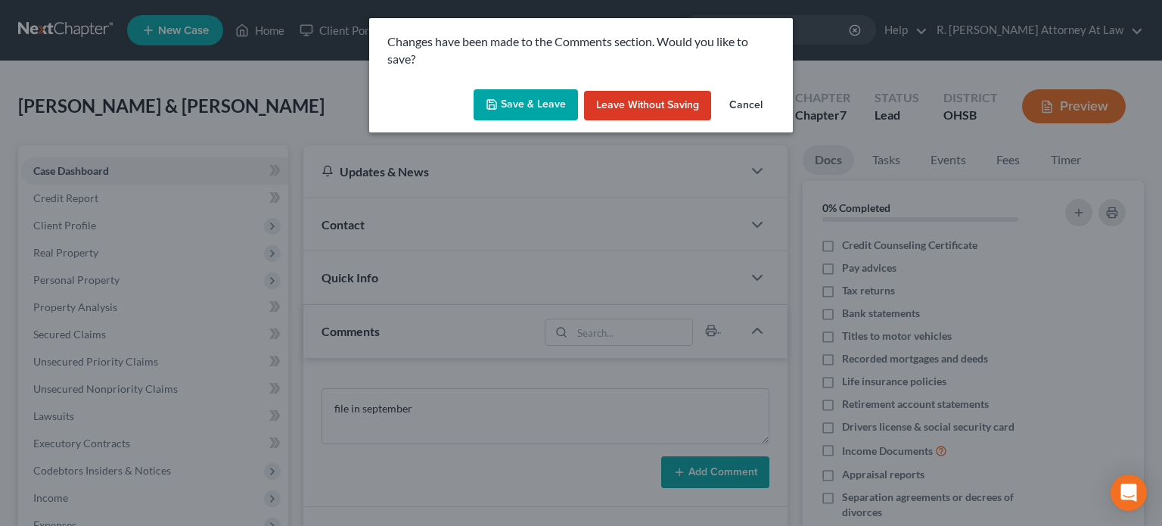
click at [508, 105] on button "Save & Leave" at bounding box center [526, 105] width 104 height 32
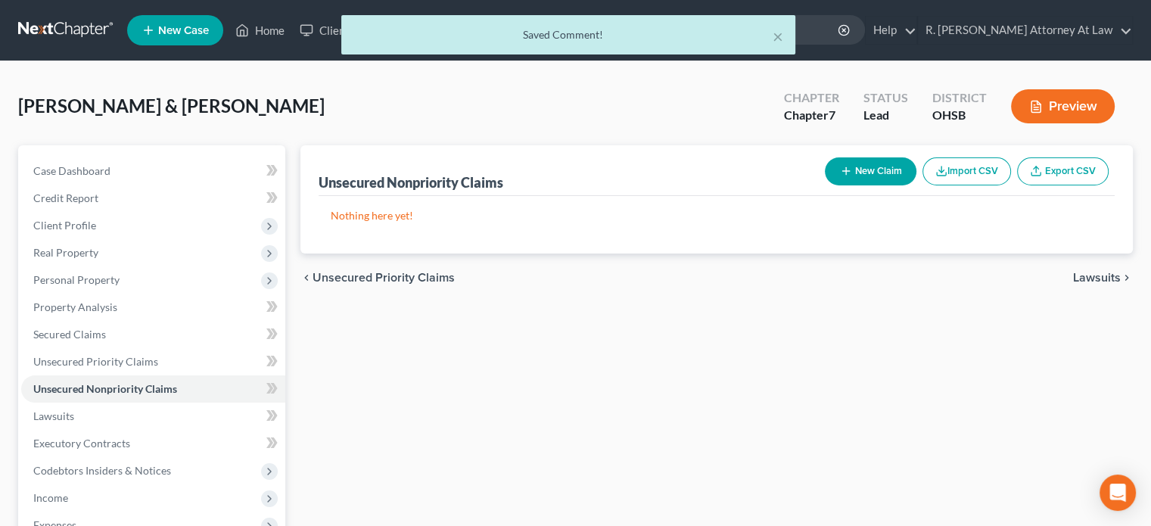
click at [860, 170] on button "New Claim" at bounding box center [871, 171] width 92 height 28
select select "2"
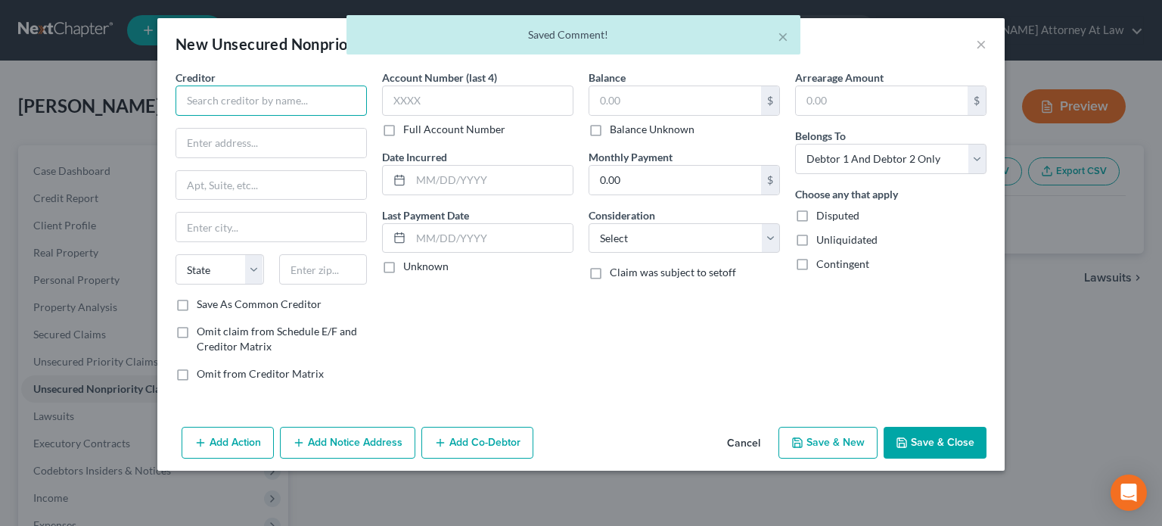
click at [199, 106] on input "text" at bounding box center [271, 100] width 191 height 30
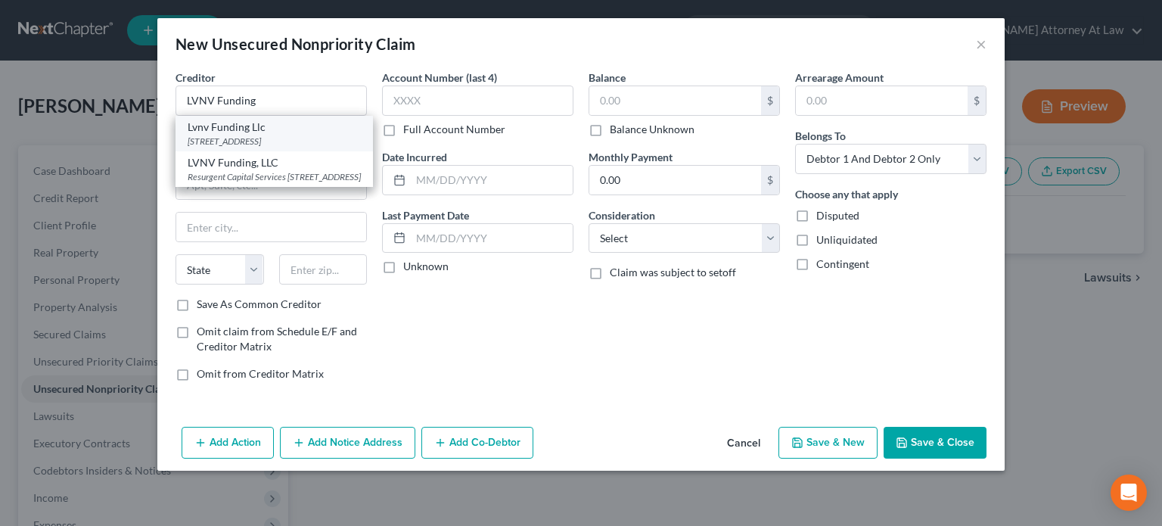
click at [218, 132] on div "Lvnv Funding Llc" at bounding box center [274, 127] width 173 height 15
type input "Lvnv Funding Llc"
type input "Po Box 10497"
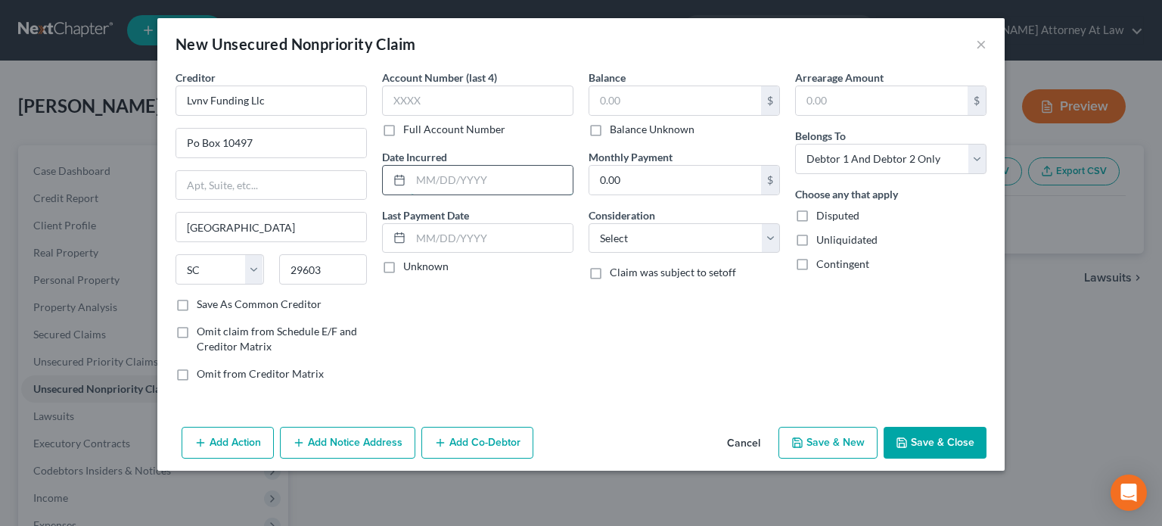
click at [440, 176] on input "text" at bounding box center [492, 180] width 162 height 29
drag, startPoint x: 640, startPoint y: 235, endPoint x: 636, endPoint y: 223, distance: 12.2
click at [641, 235] on select "Select Cable / Satellite Services Collection Agency Credit Card Debt Debt Couns…" at bounding box center [684, 238] width 191 height 30
click at [589, 223] on select "Select Cable / Satellite Services Collection Agency Credit Card Debt Debt Couns…" at bounding box center [684, 238] width 191 height 30
click at [225, 443] on button "Add Action" at bounding box center [228, 443] width 92 height 32
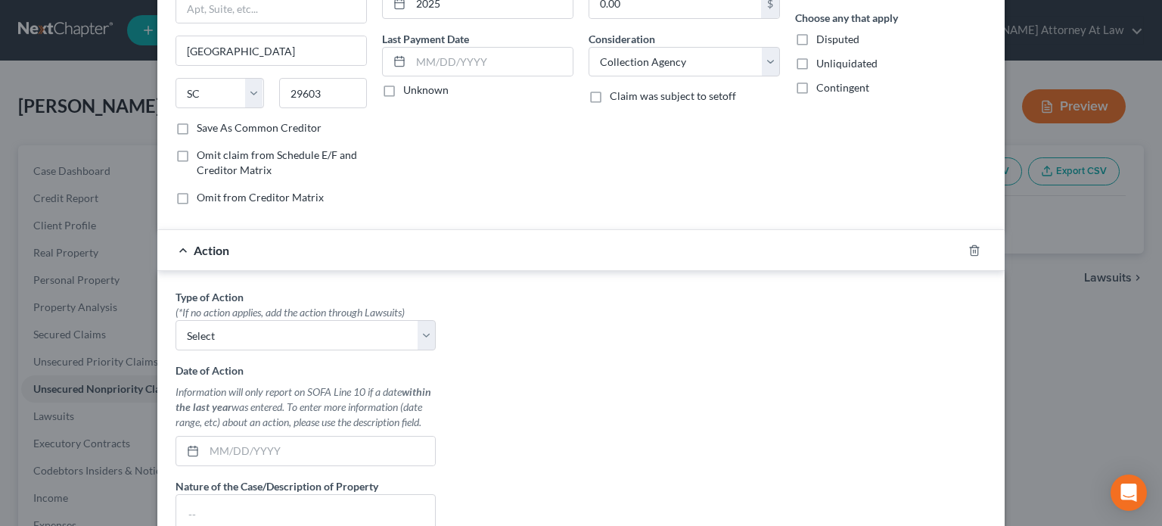
scroll to position [227, 0]
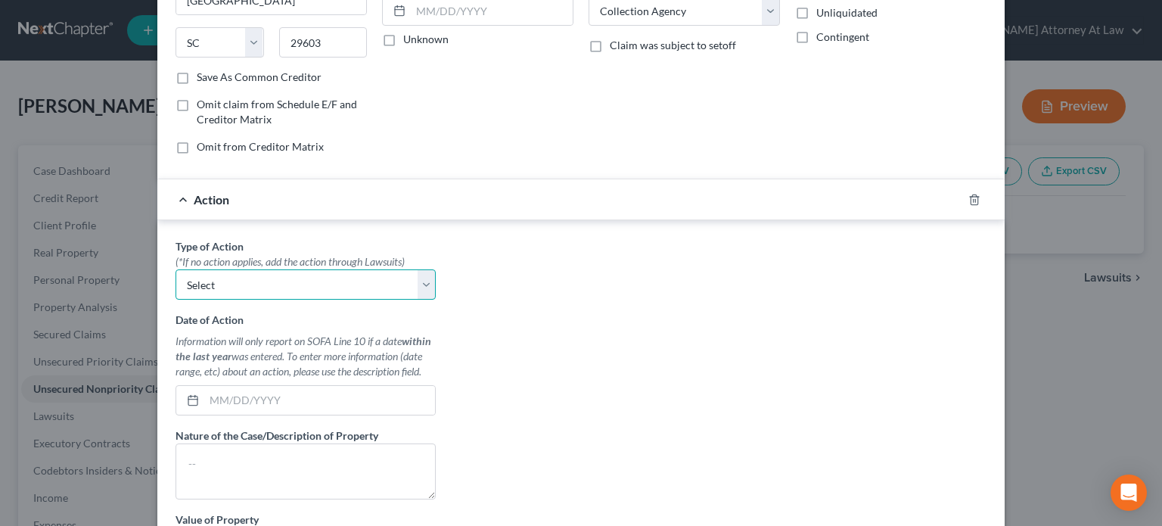
drag, startPoint x: 204, startPoint y: 281, endPoint x: 204, endPoint y: 296, distance: 14.4
click at [204, 281] on select "Select Repossession Garnishment Foreclosure Personal Injury Attached, Seized, O…" at bounding box center [306, 284] width 260 height 30
drag, startPoint x: 580, startPoint y: 257, endPoint x: 516, endPoint y: 214, distance: 76.8
click at [570, 257] on div "Type of Action * (*If no action applies, add the action through Lawsuits) Selec…" at bounding box center [581, 427] width 826 height 379
click at [975, 199] on line "button" at bounding box center [975, 200] width 0 height 3
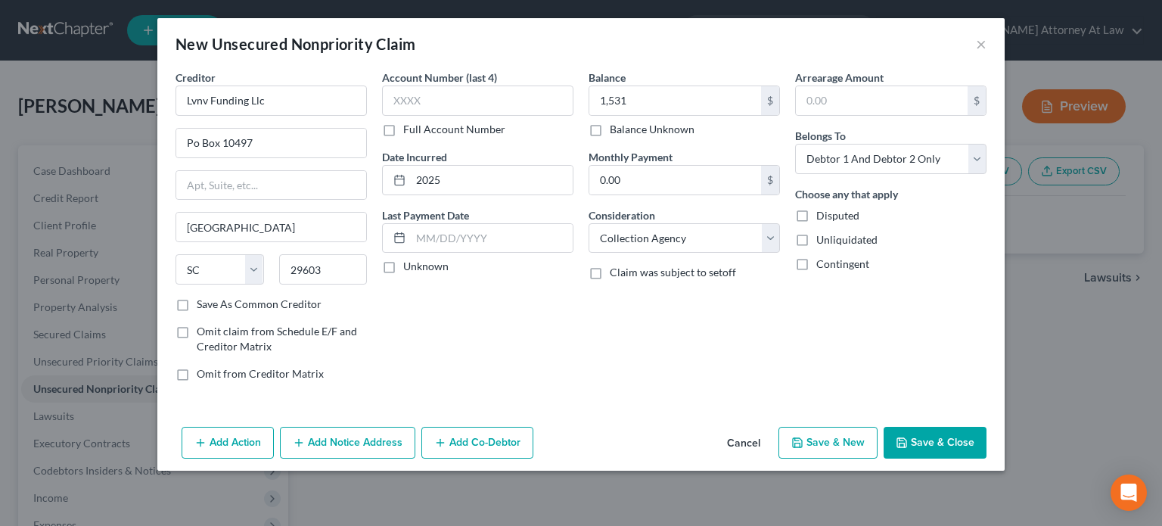
scroll to position [0, 0]
click at [325, 444] on button "Add Notice Address" at bounding box center [347, 443] width 135 height 32
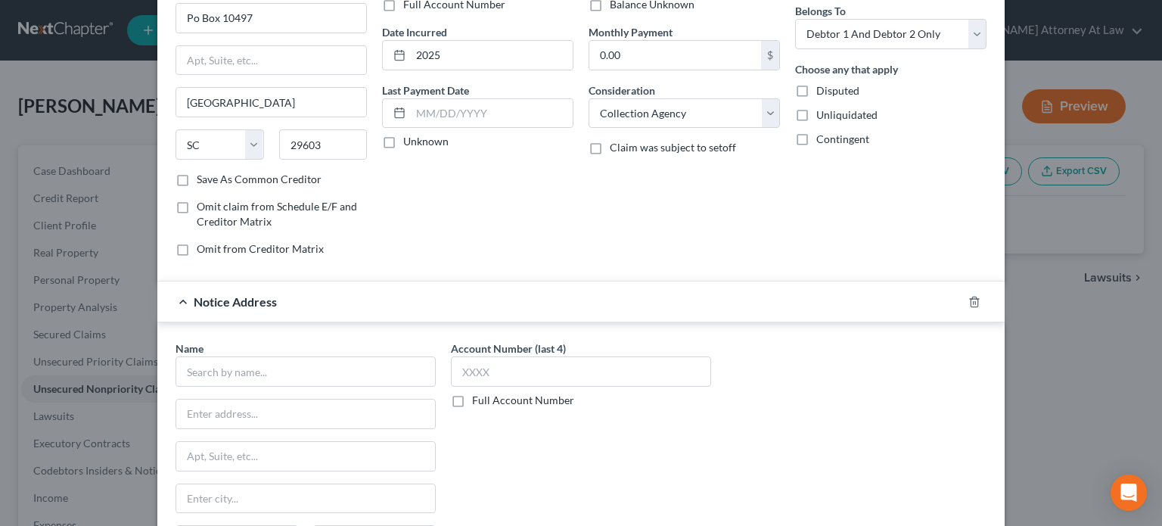
scroll to position [151, 0]
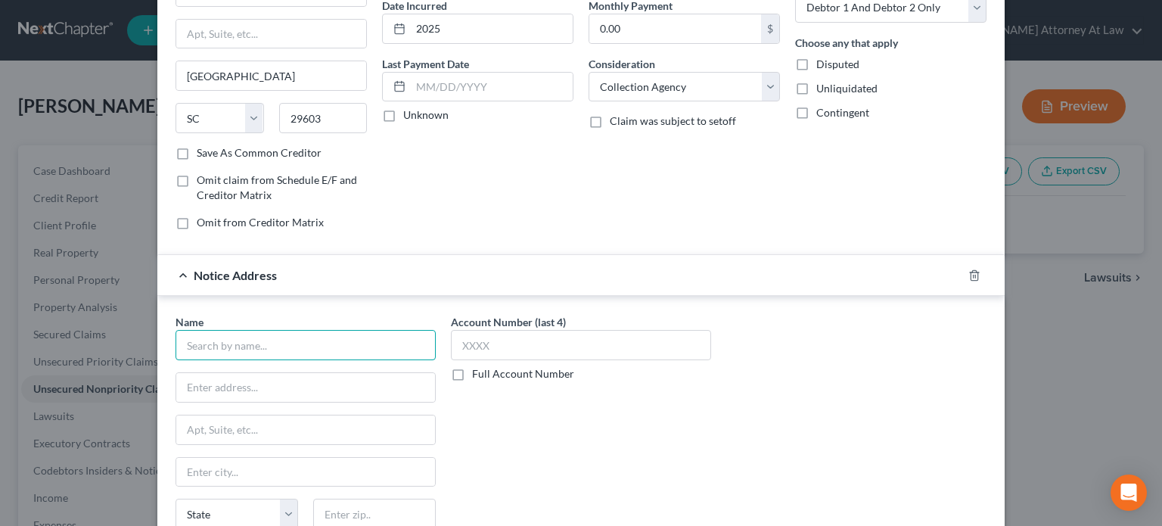
click at [215, 335] on input "text" at bounding box center [306, 345] width 260 height 30
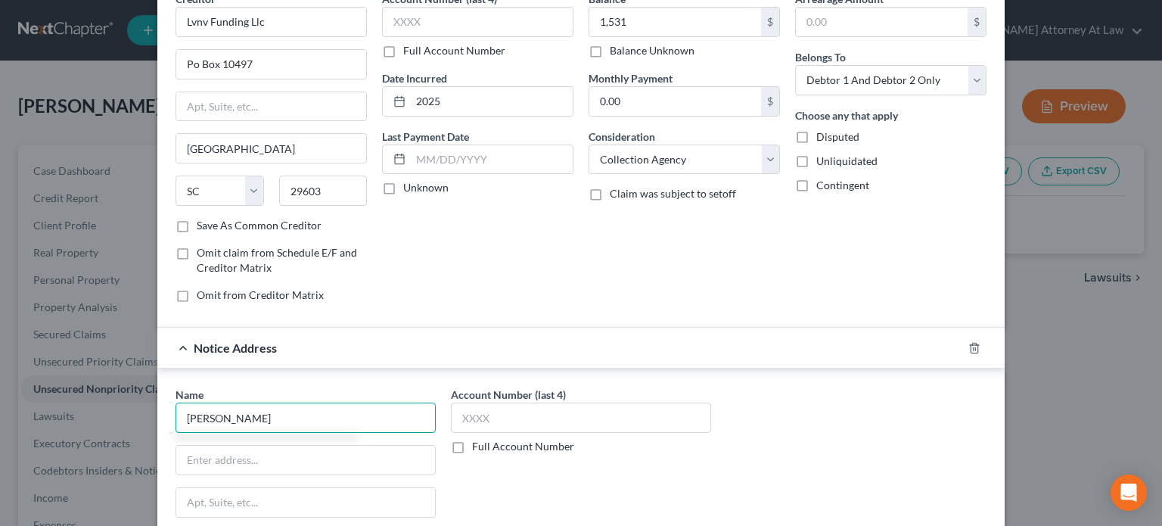
scroll to position [76, 0]
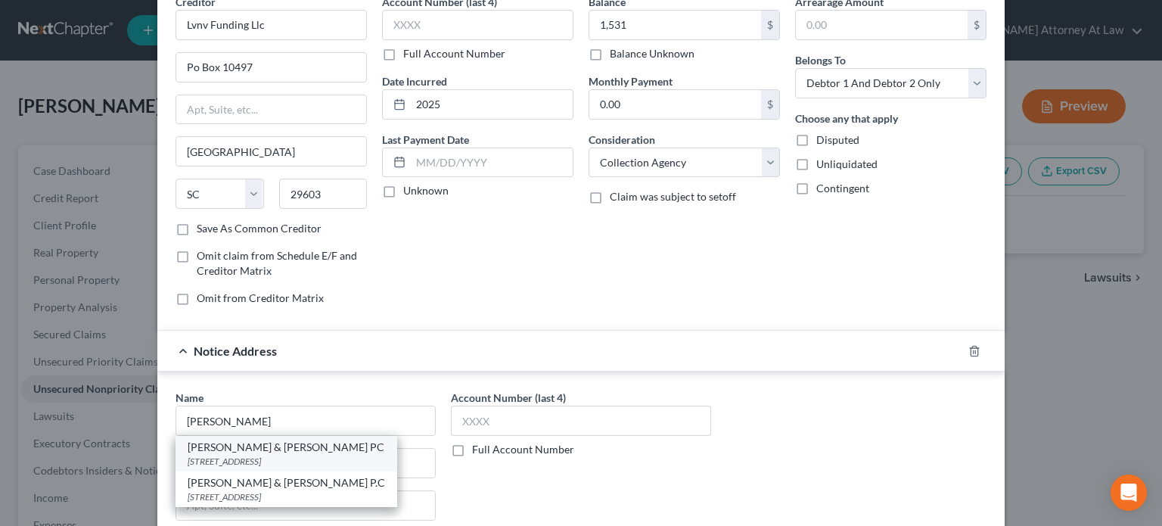
click at [229, 455] on div "2618 East Paris Avenue SE, Grand Rapids, MI 49546" at bounding box center [286, 461] width 197 height 13
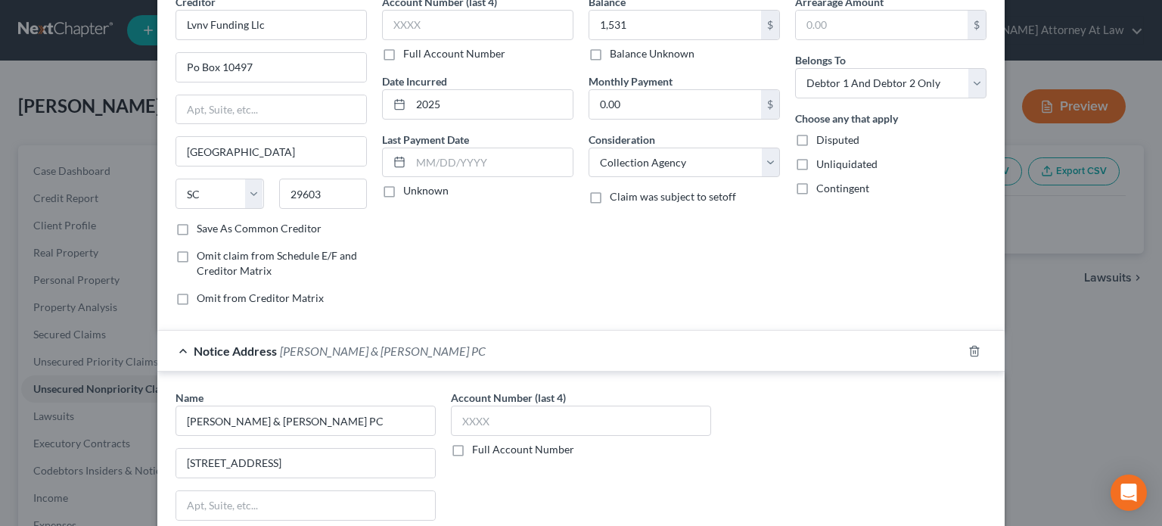
click at [451, 471] on div "Account Number (last 4) Full Account Number" at bounding box center [580, 517] width 275 height 254
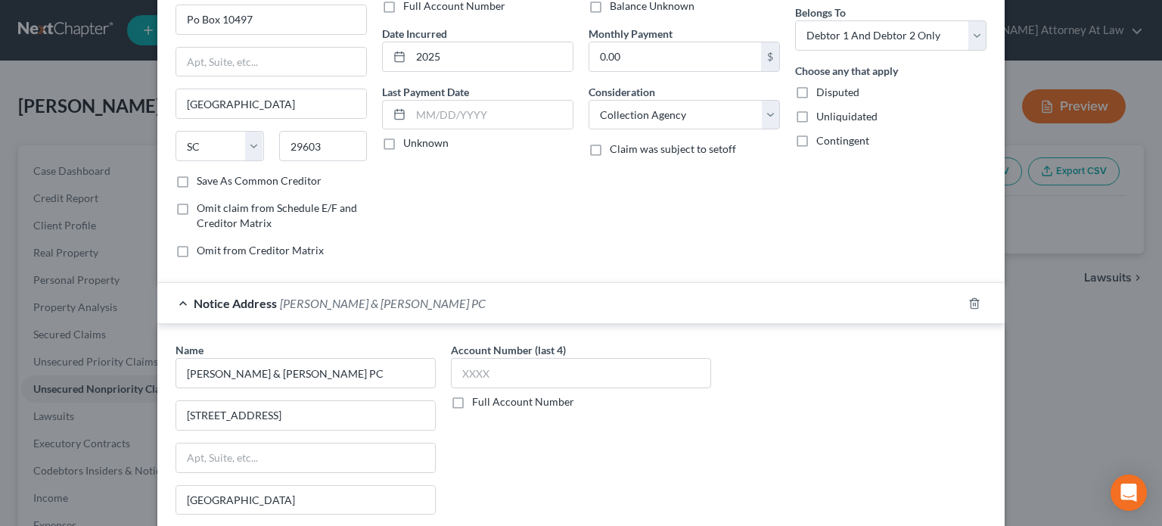
scroll to position [285, 0]
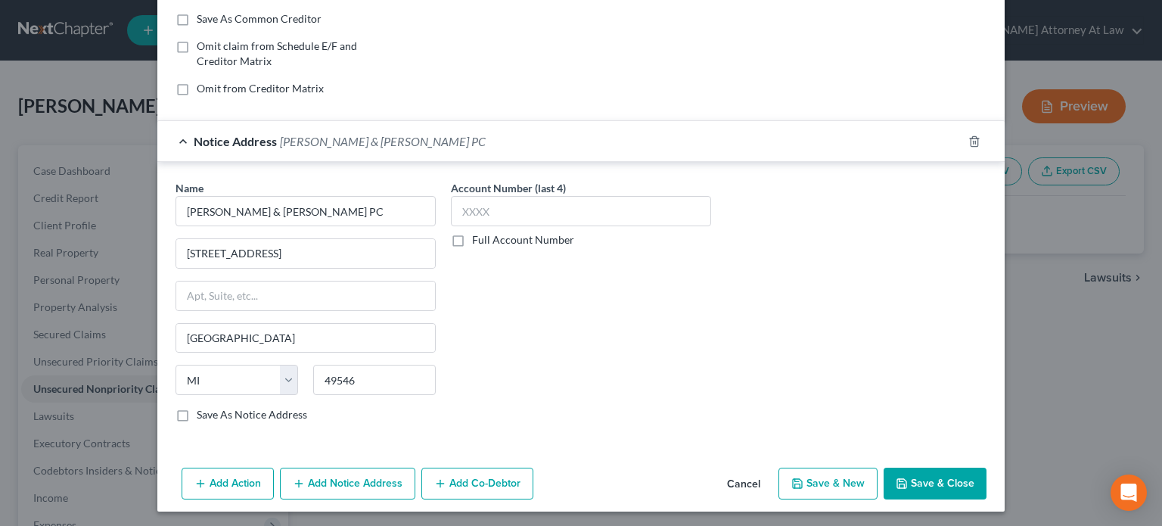
drag, startPoint x: 358, startPoint y: 478, endPoint x: 358, endPoint y: 349, distance: 129.4
click at [359, 478] on button "Add Notice Address" at bounding box center [347, 484] width 135 height 32
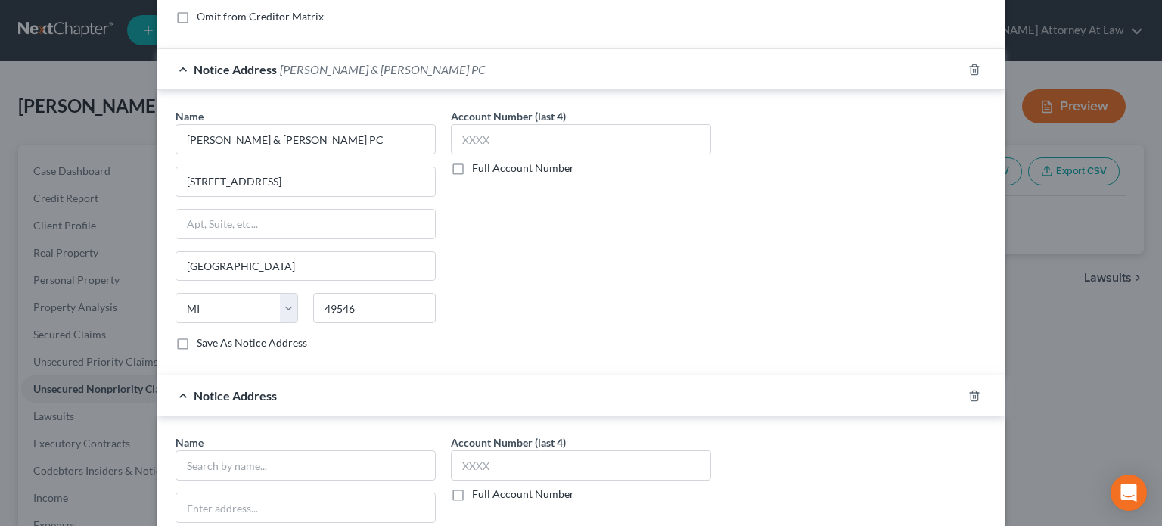
scroll to position [361, 0]
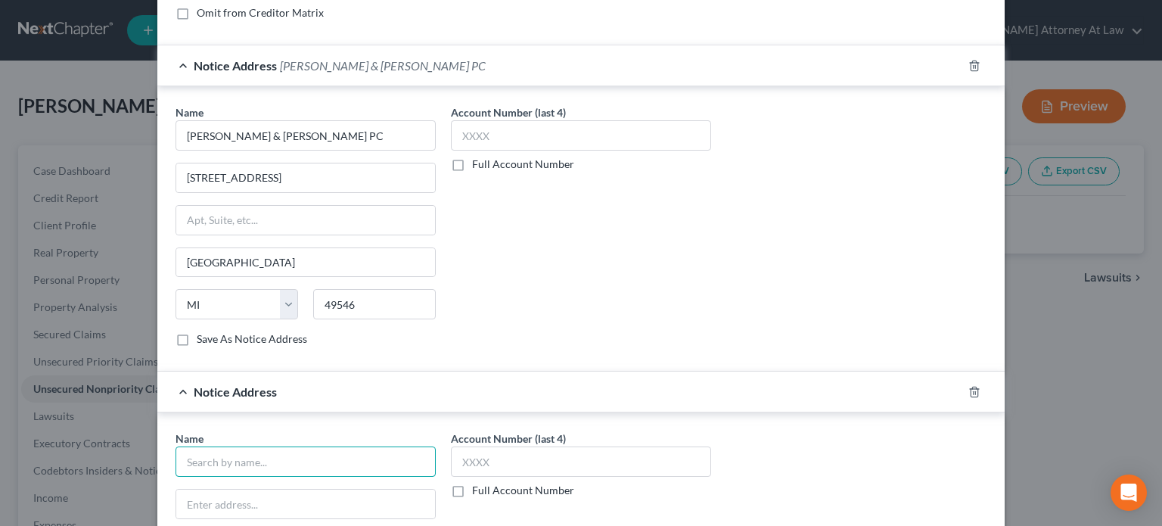
click at [216, 453] on input "text" at bounding box center [306, 461] width 260 height 30
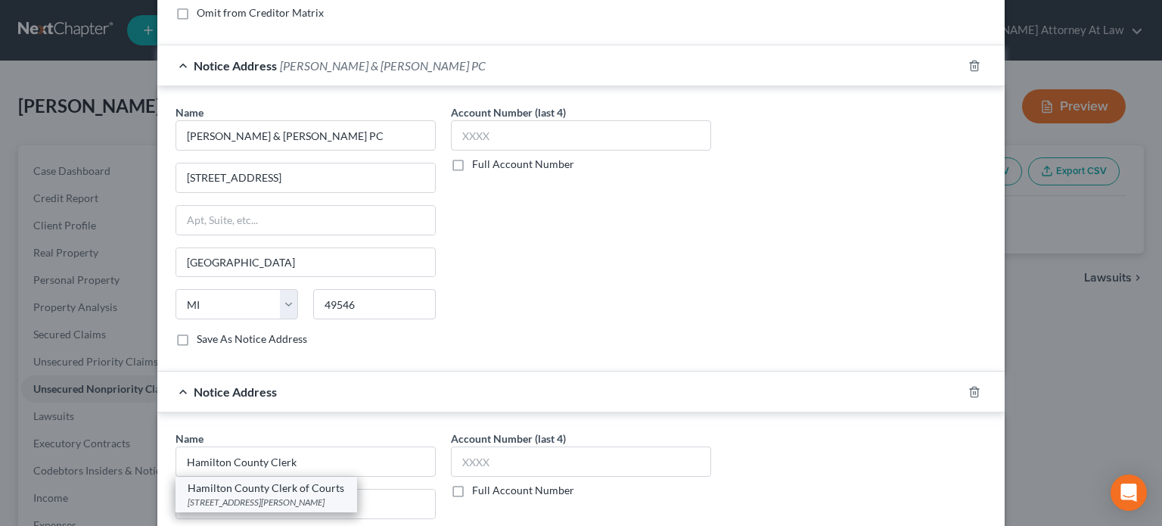
click at [269, 480] on div "Hamilton County Clerk of Courts" at bounding box center [266, 487] width 157 height 15
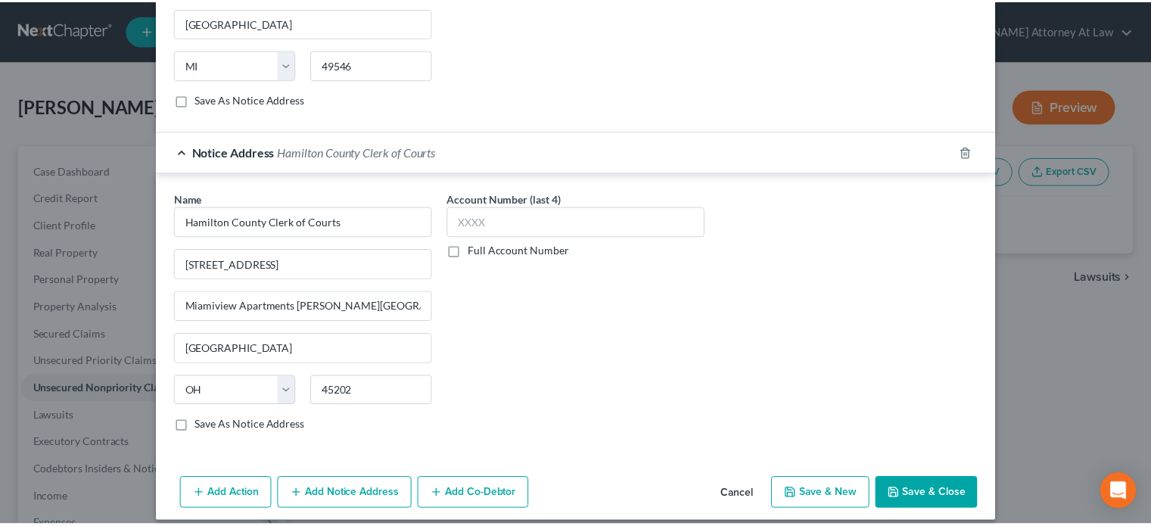
scroll to position [610, 0]
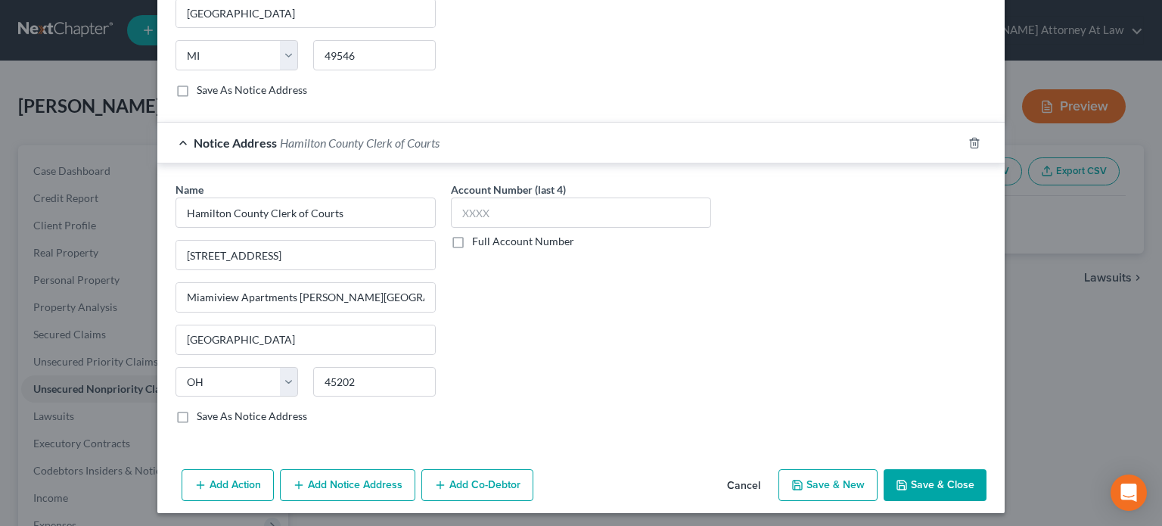
drag, startPoint x: 942, startPoint y: 477, endPoint x: 936, endPoint y: 468, distance: 10.3
click at [941, 476] on button "Save & Close" at bounding box center [935, 485] width 103 height 32
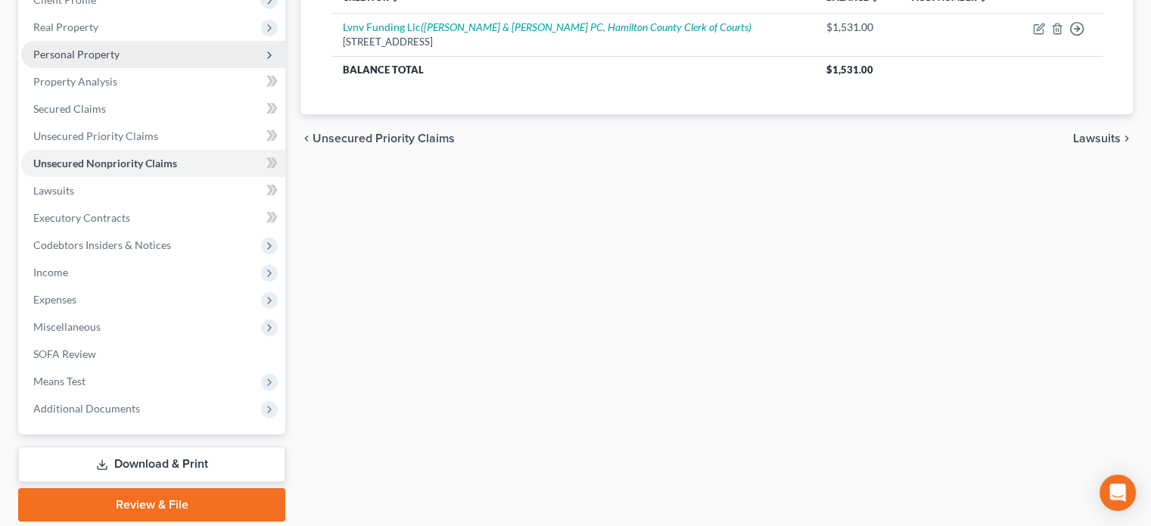
scroll to position [277, 0]
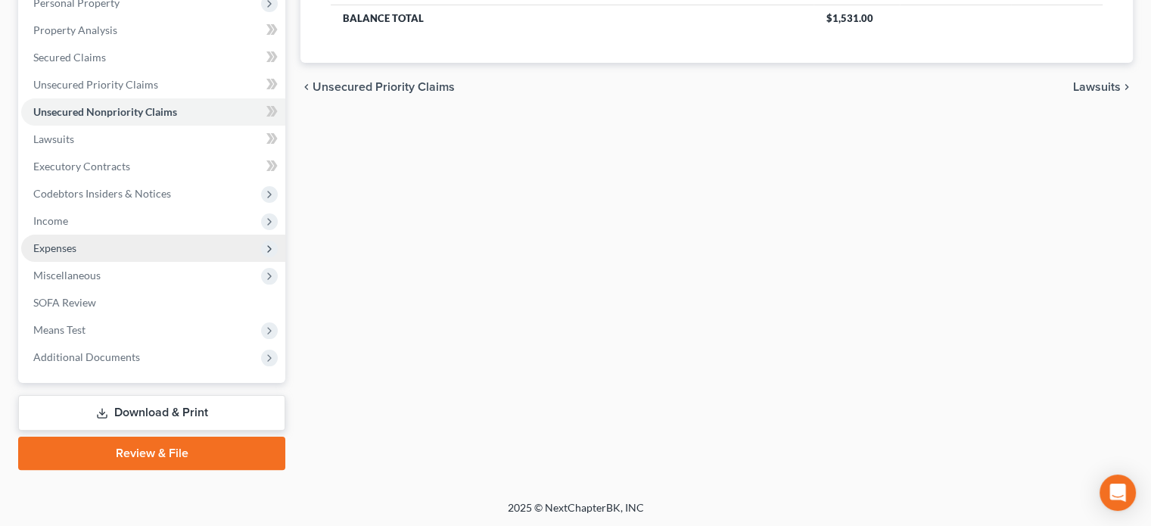
click at [59, 248] on span "Expenses" at bounding box center [54, 247] width 43 height 13
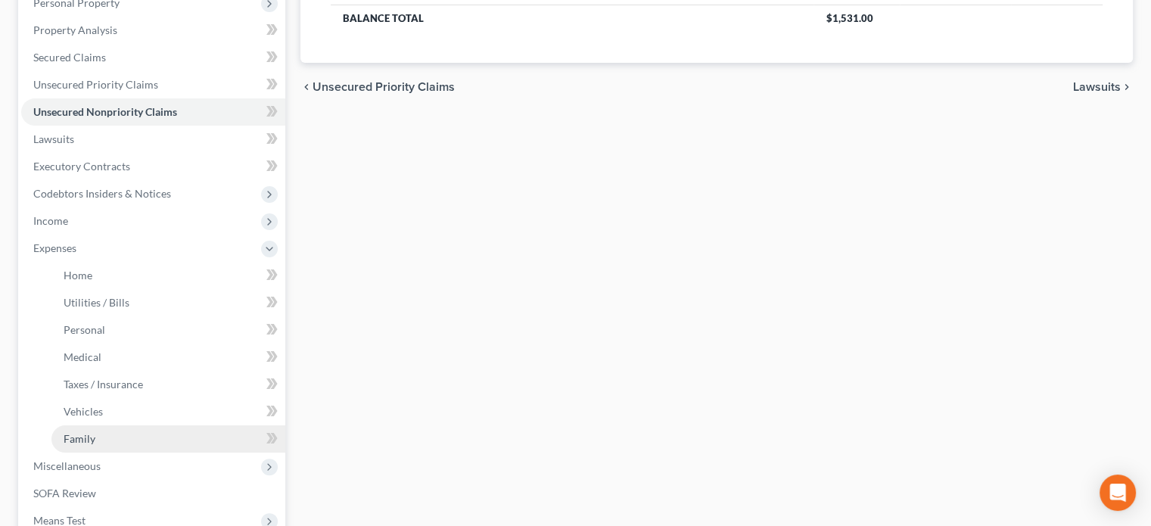
click at [75, 441] on span "Family" at bounding box center [80, 438] width 32 height 13
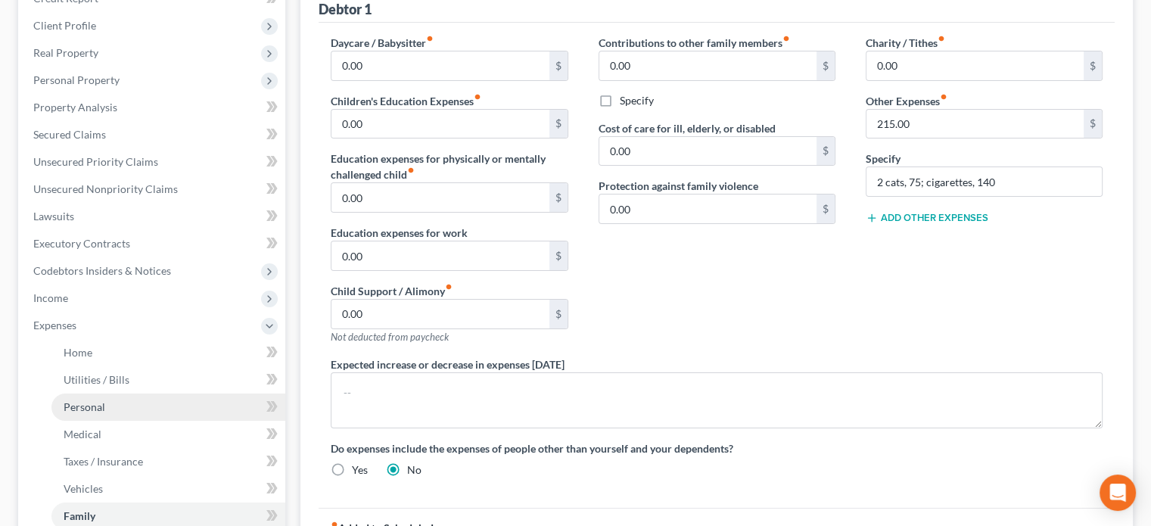
scroll to position [165, 0]
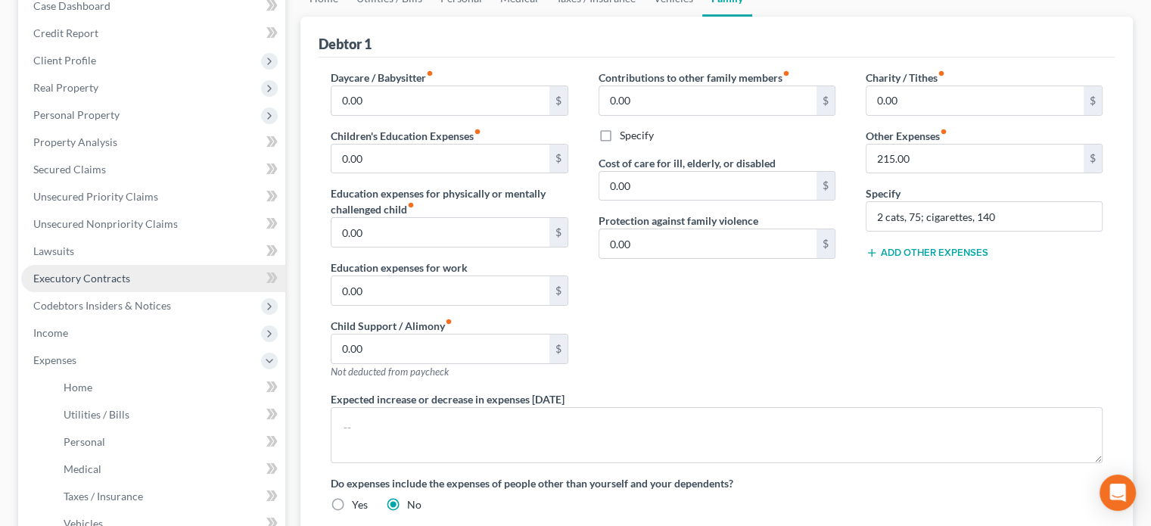
click at [76, 272] on span "Executory Contracts" at bounding box center [81, 278] width 97 height 13
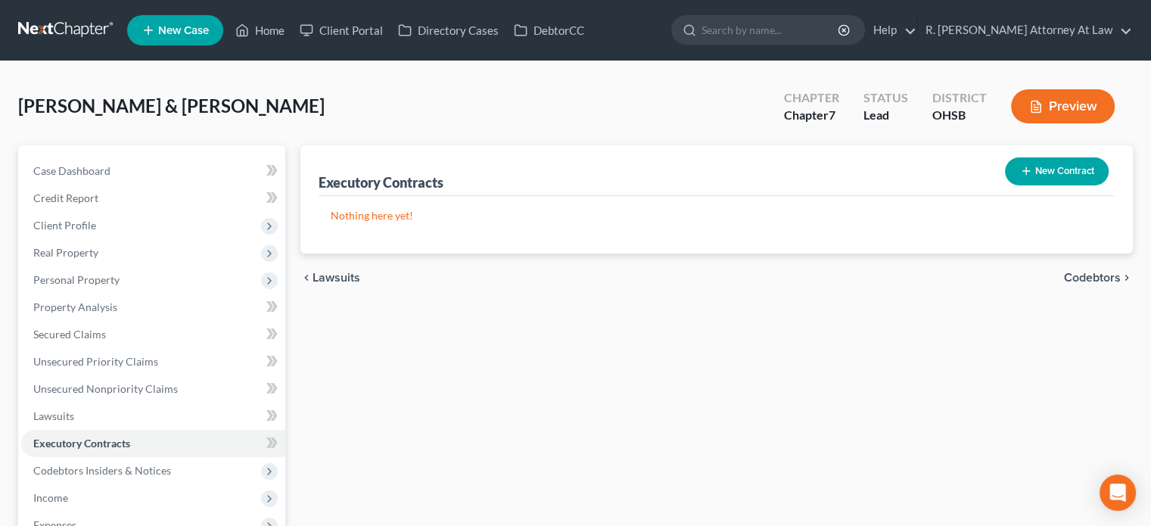
click at [1031, 169] on button "New Contract" at bounding box center [1057, 171] width 104 height 28
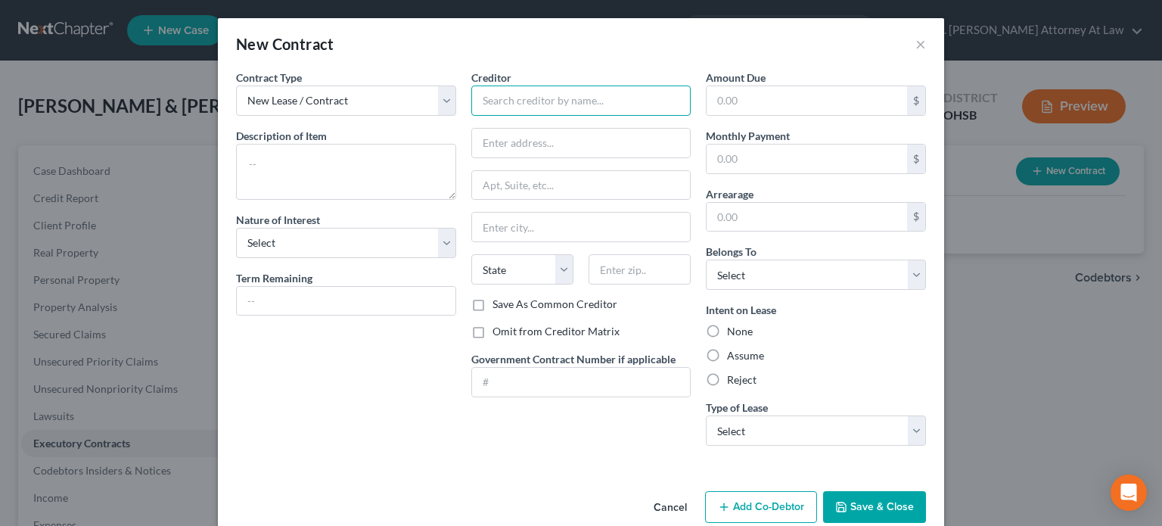
click at [505, 99] on input "text" at bounding box center [581, 100] width 220 height 30
drag, startPoint x: 721, startPoint y: 151, endPoint x: 733, endPoint y: 147, distance: 12.9
click at [722, 151] on input "text" at bounding box center [807, 159] width 201 height 29
click at [735, 109] on input "text" at bounding box center [807, 100] width 201 height 29
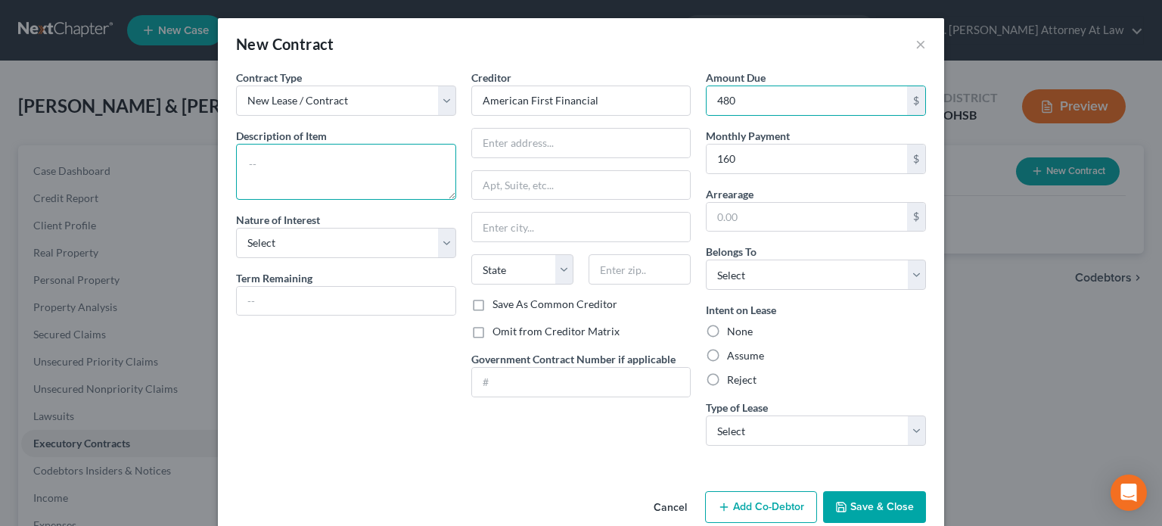
click at [263, 169] on textarea at bounding box center [346, 172] width 220 height 56
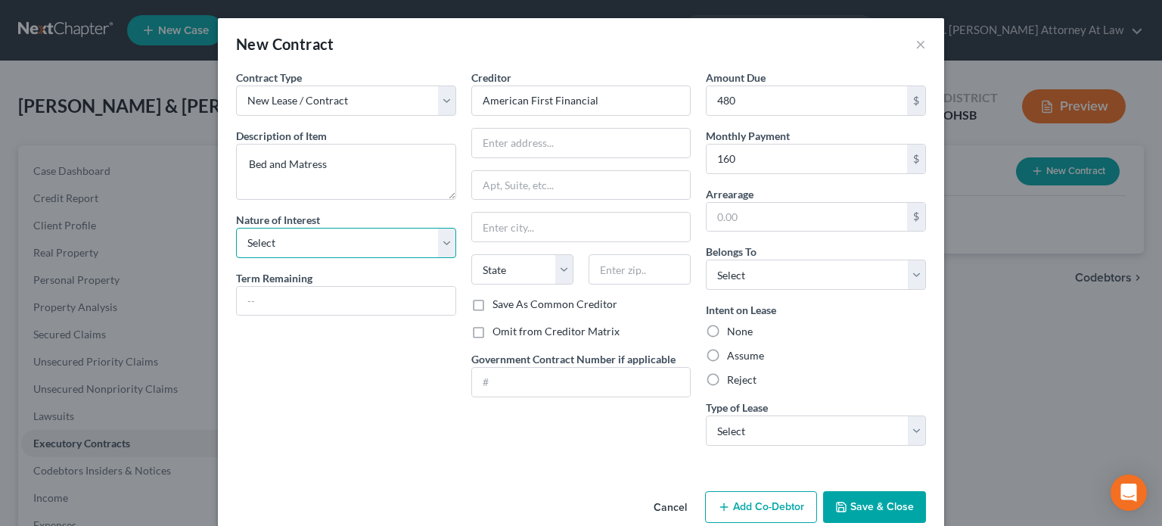
click at [266, 244] on select "Select Purchaser Agent Lessor Lessee" at bounding box center [346, 243] width 220 height 30
click at [236, 228] on select "Select Purchaser Agent Lessor Lessee" at bounding box center [346, 243] width 220 height 30
click at [254, 304] on input "text" at bounding box center [346, 301] width 219 height 29
click at [727, 350] on label "Assume" at bounding box center [745, 355] width 37 height 15
click at [733, 350] on input "Assume" at bounding box center [738, 353] width 10 height 10
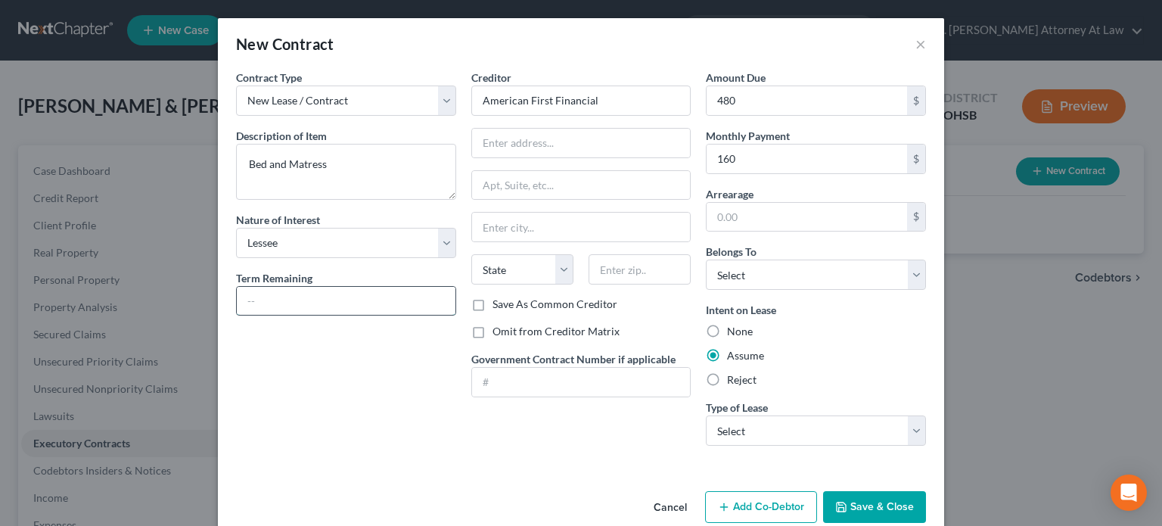
click at [300, 302] on input "text" at bounding box center [346, 301] width 219 height 29
click at [766, 423] on select "Select Real Estate Car Other" at bounding box center [816, 430] width 220 height 30
click at [706, 415] on select "Select Real Estate Car Other" at bounding box center [816, 430] width 220 height 30
click at [763, 107] on input "480" at bounding box center [807, 100] width 201 height 29
click at [268, 302] on input "text" at bounding box center [346, 301] width 219 height 29
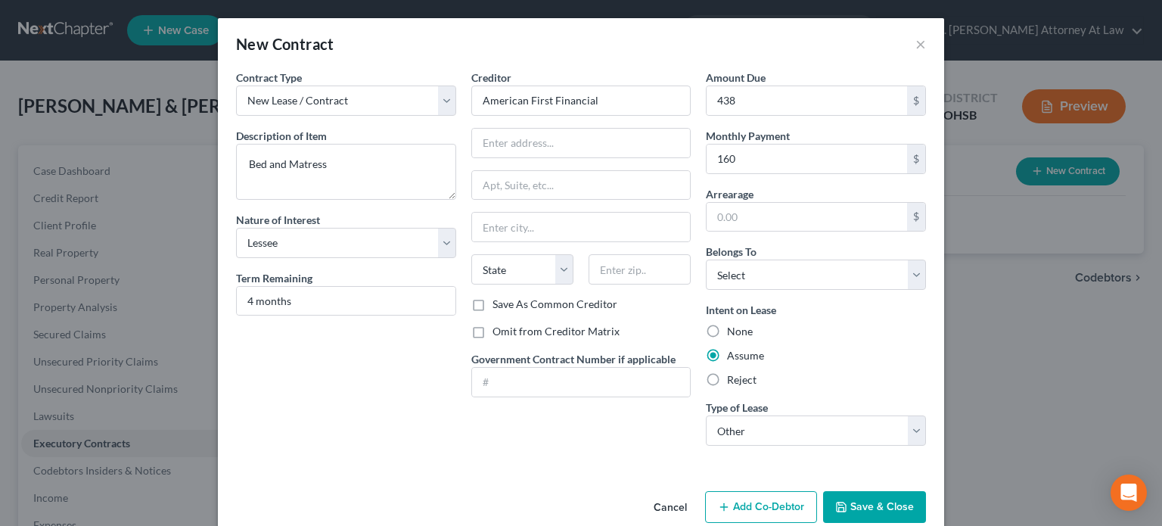
click at [841, 498] on button "Save & Close" at bounding box center [874, 507] width 103 height 32
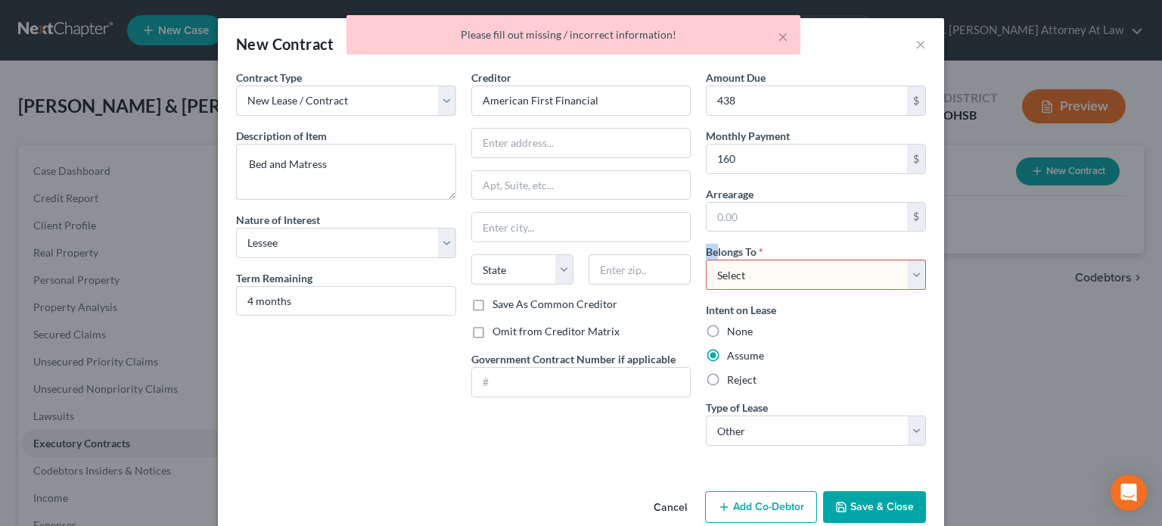
drag, startPoint x: 711, startPoint y: 257, endPoint x: 720, endPoint y: 270, distance: 15.3
click at [720, 270] on div "Belongs To * Select Debtor 1 Only Debtor 2 Only Debtor 1 And Debtor 2 Only At L…" at bounding box center [816, 267] width 220 height 46
drag, startPoint x: 720, startPoint y: 270, endPoint x: 726, endPoint y: 284, distance: 15.2
click at [720, 270] on select "Select Debtor 1 Only Debtor 2 Only Debtor 1 And Debtor 2 Only At Least One Of T…" at bounding box center [816, 275] width 220 height 30
click at [706, 260] on select "Select Debtor 1 Only Debtor 2 Only Debtor 1 And Debtor 2 Only At Least One Of T…" at bounding box center [816, 275] width 220 height 30
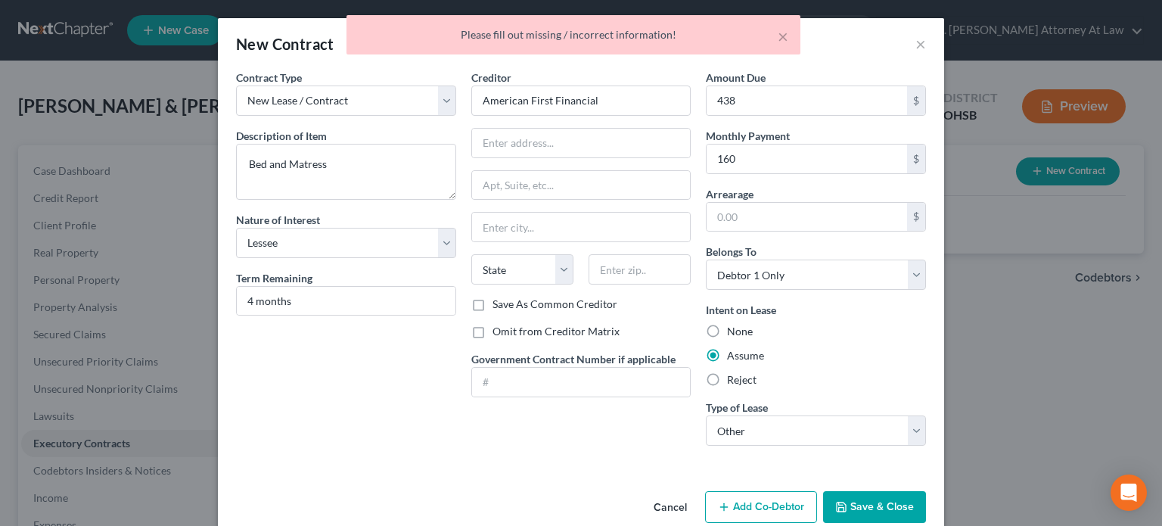
click at [309, 384] on div "Contract Type New Lease / Contract New Timeshare Description of non-residential…" at bounding box center [345, 264] width 235 height 388
click at [844, 507] on button "Save & Close" at bounding box center [874, 507] width 103 height 32
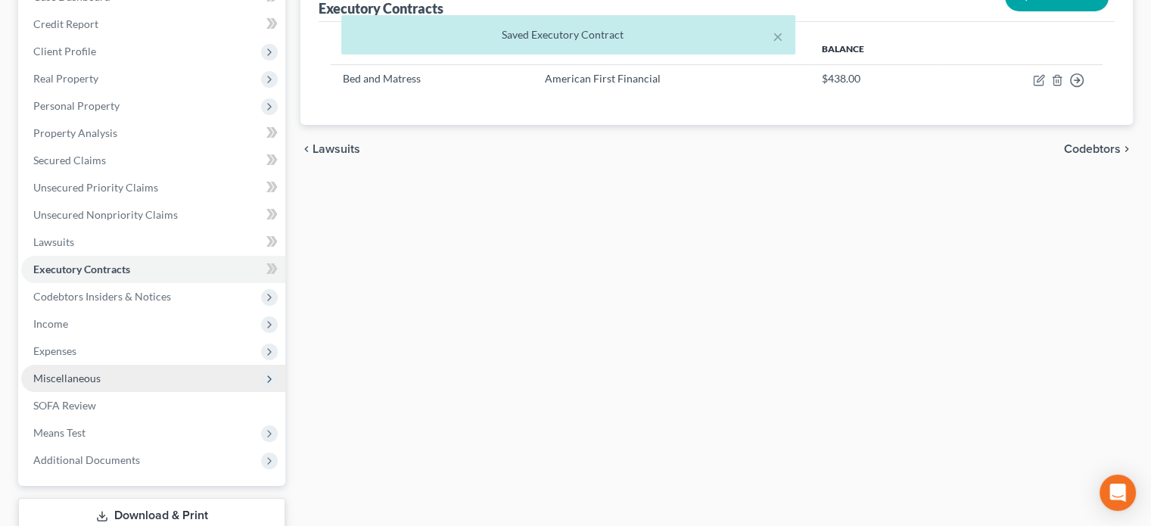
scroll to position [227, 0]
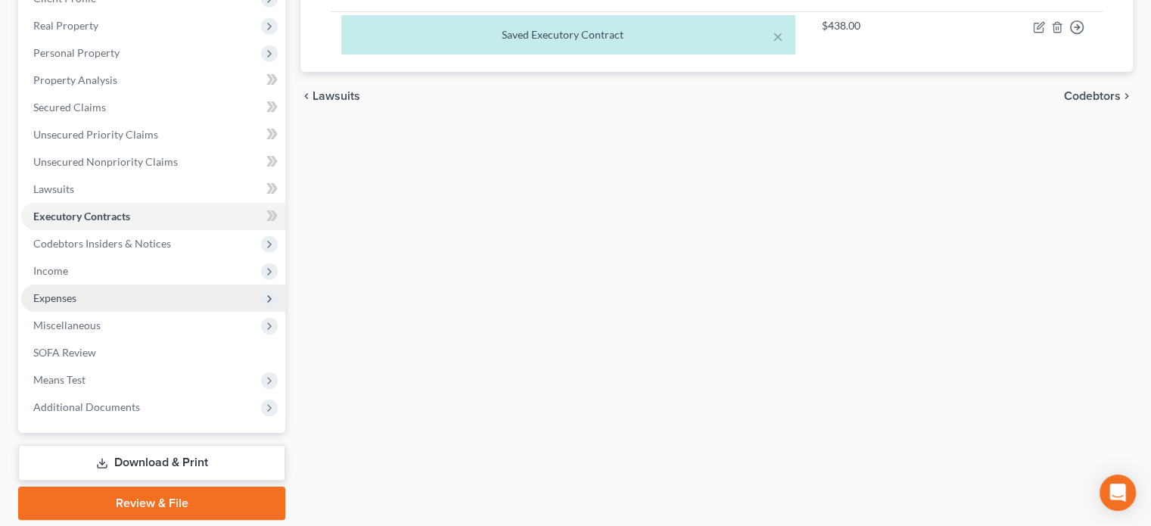
click at [64, 296] on span "Expenses" at bounding box center [54, 297] width 43 height 13
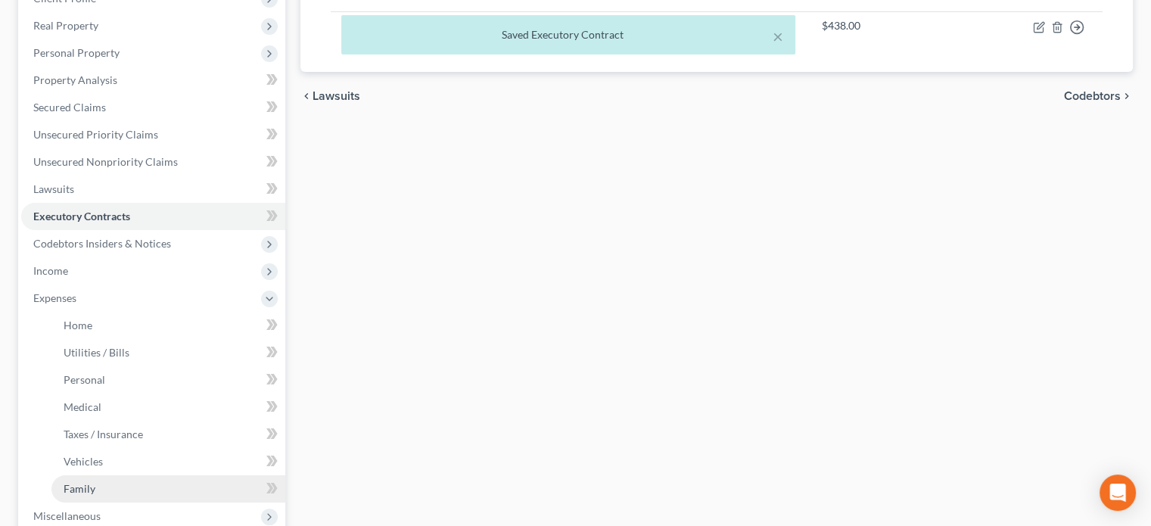
click at [71, 483] on span "Family" at bounding box center [80, 488] width 32 height 13
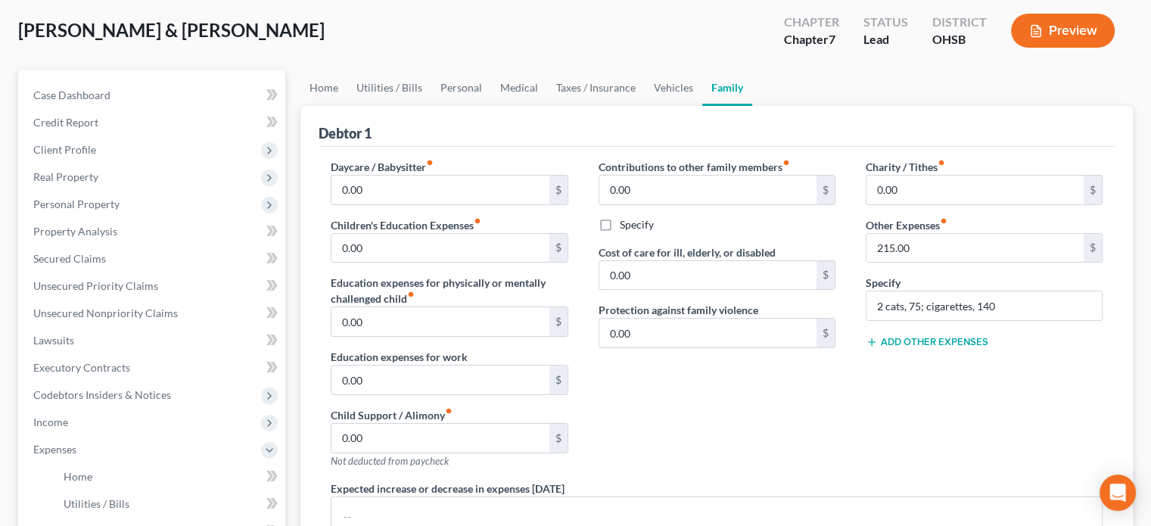
scroll to position [76, 0]
click at [656, 86] on link "Vehicles" at bounding box center [674, 88] width 58 height 36
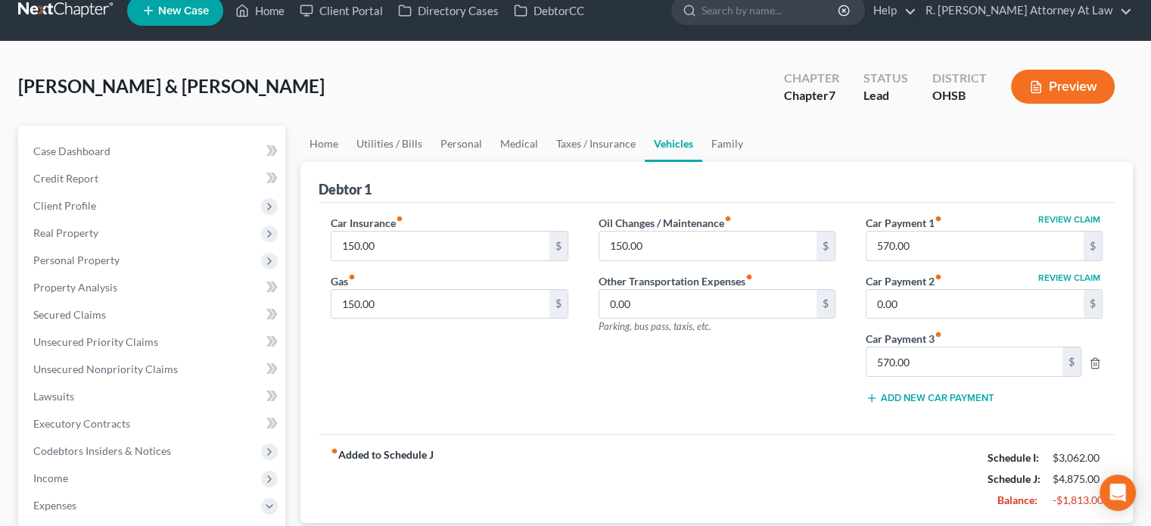
scroll to position [151, 0]
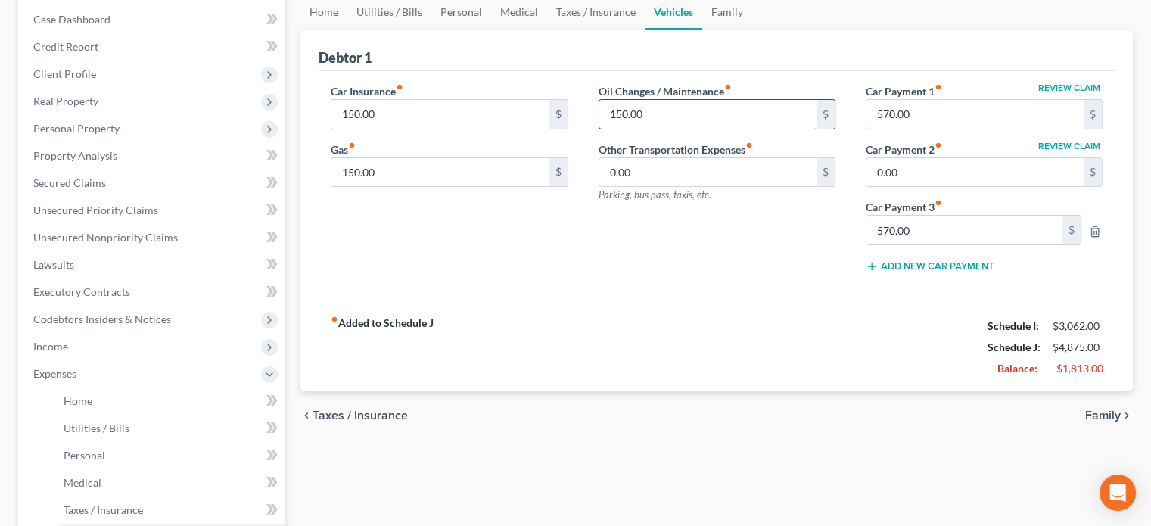
click at [663, 117] on input "150.00" at bounding box center [707, 114] width 217 height 29
drag, startPoint x: 916, startPoint y: 228, endPoint x: 874, endPoint y: 228, distance: 41.6
click at [916, 227] on input "570.00" at bounding box center [964, 230] width 196 height 29
drag, startPoint x: 690, startPoint y: 244, endPoint x: 565, endPoint y: 188, distance: 136.5
click at [689, 244] on div "Oil Changes / Maintenance fiber_manual_record $ Other Transportation Expenses f…" at bounding box center [716, 183] width 267 height 201
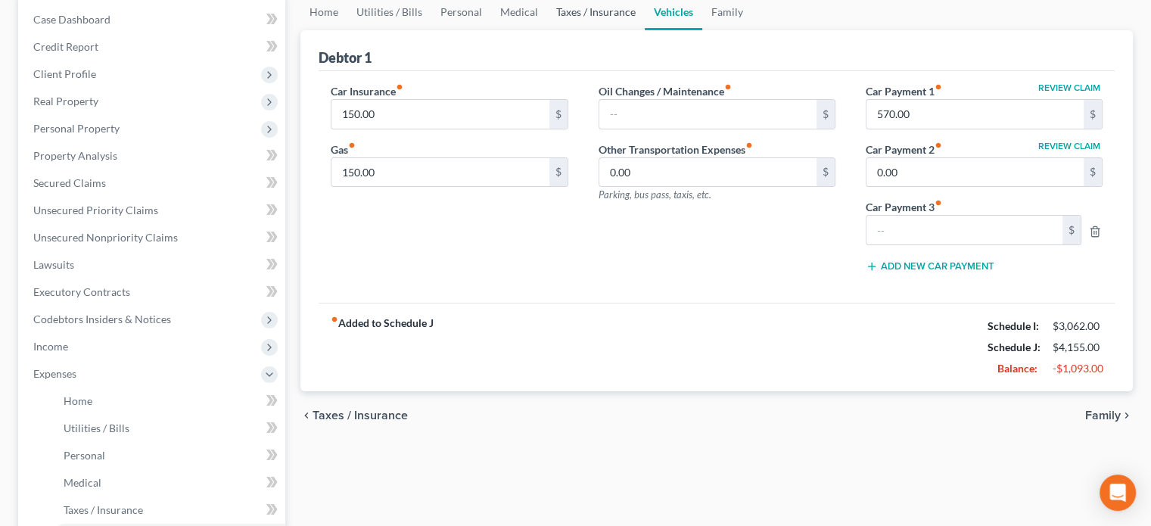
click at [605, 11] on link "Taxes / Insurance" at bounding box center [596, 12] width 98 height 36
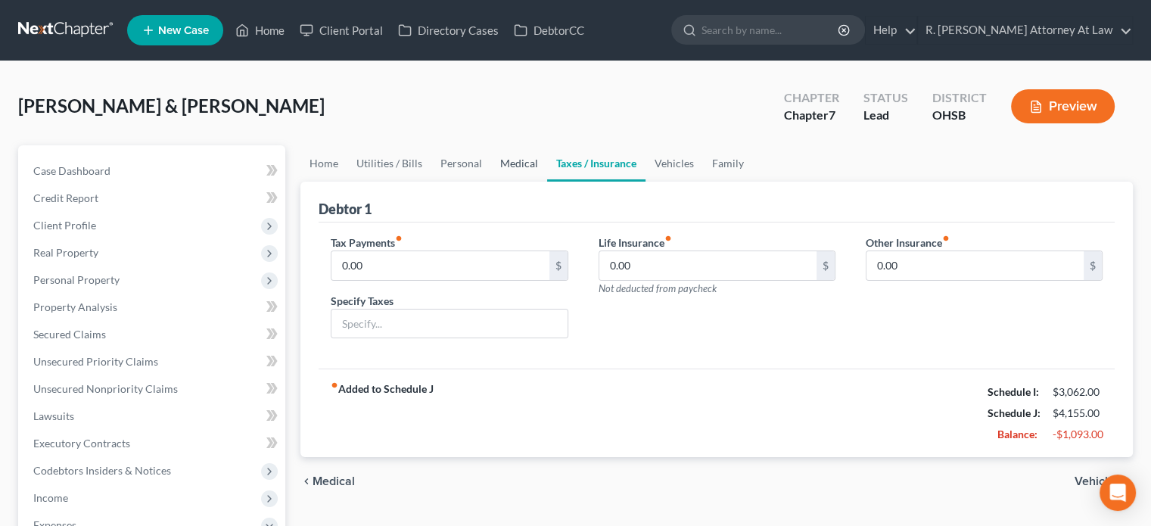
click at [517, 159] on link "Medical" at bounding box center [519, 163] width 56 height 36
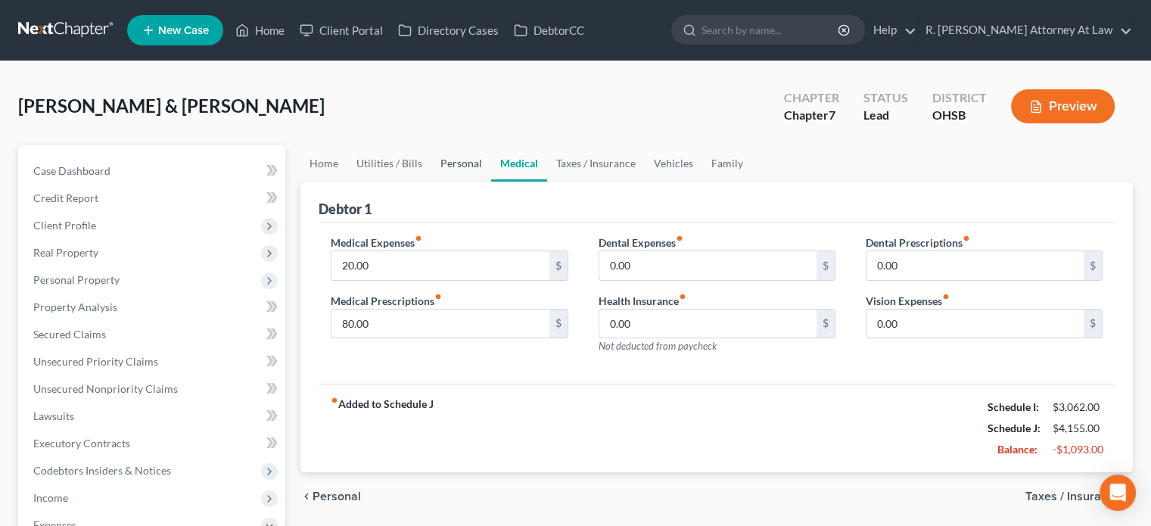
click at [452, 163] on link "Personal" at bounding box center [461, 163] width 60 height 36
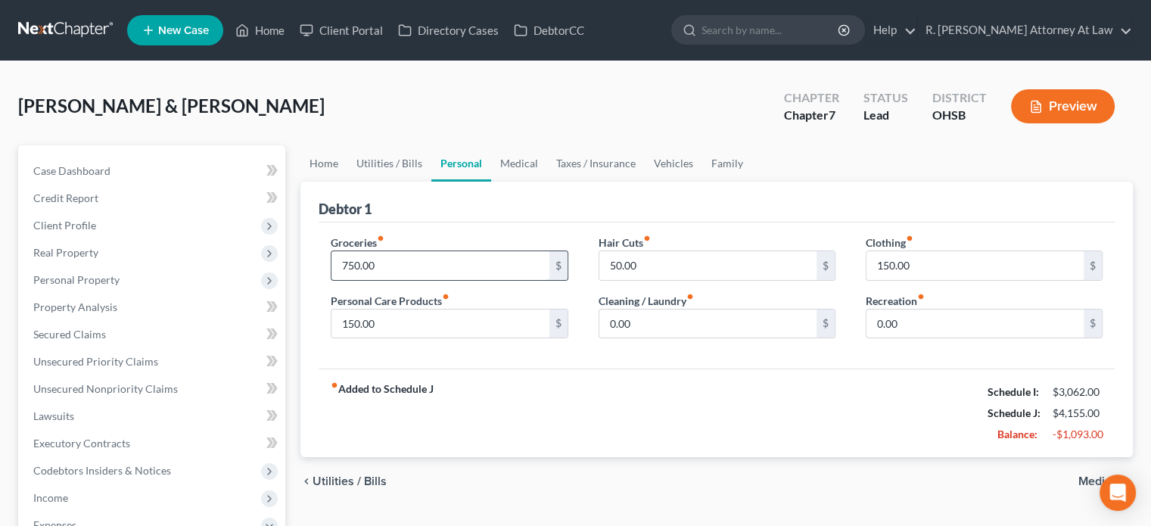
click at [406, 267] on input "750.00" at bounding box center [439, 265] width 217 height 29
click at [379, 314] on input "150.00" at bounding box center [439, 323] width 217 height 29
click at [372, 163] on link "Utilities / Bills" at bounding box center [389, 163] width 84 height 36
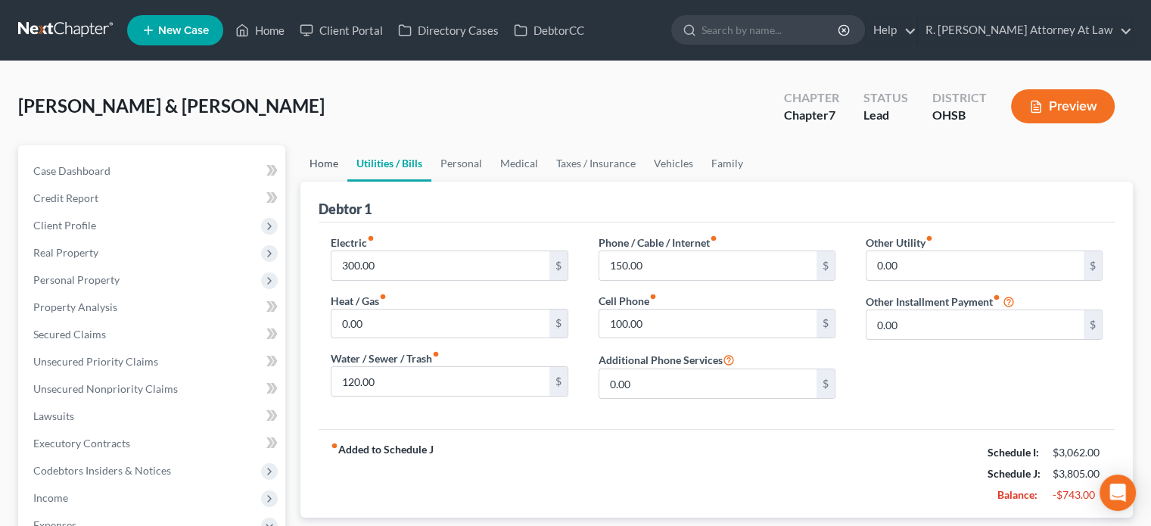
click at [328, 160] on link "Home" at bounding box center [323, 163] width 47 height 36
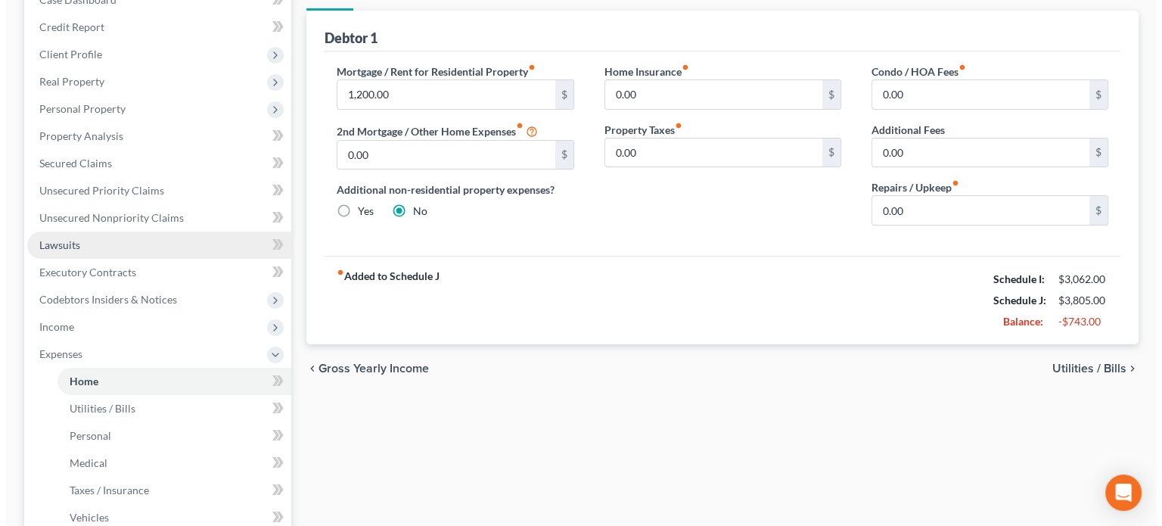
scroll to position [151, 0]
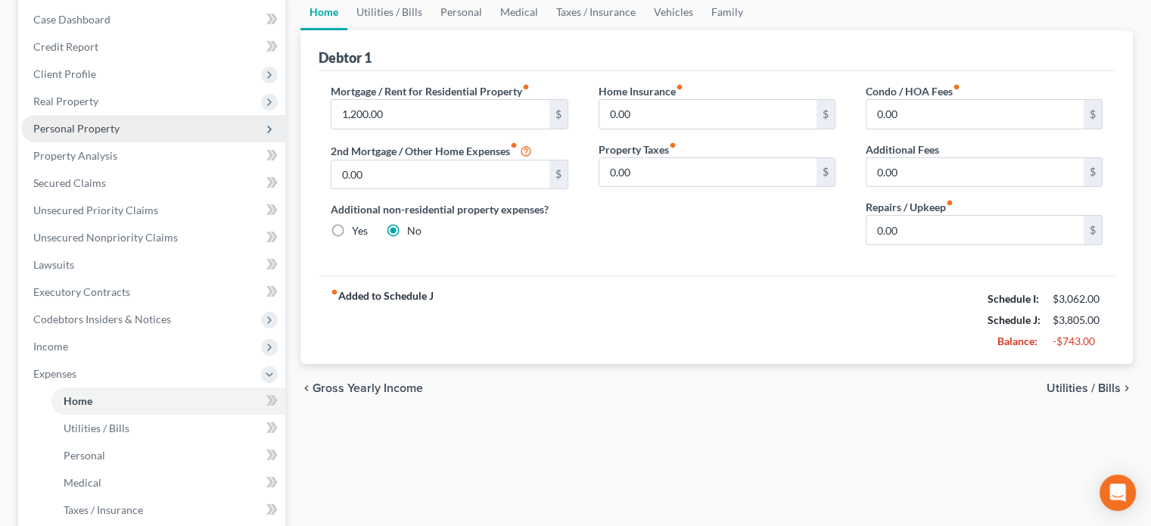
click at [92, 127] on span "Personal Property" at bounding box center [76, 128] width 86 height 13
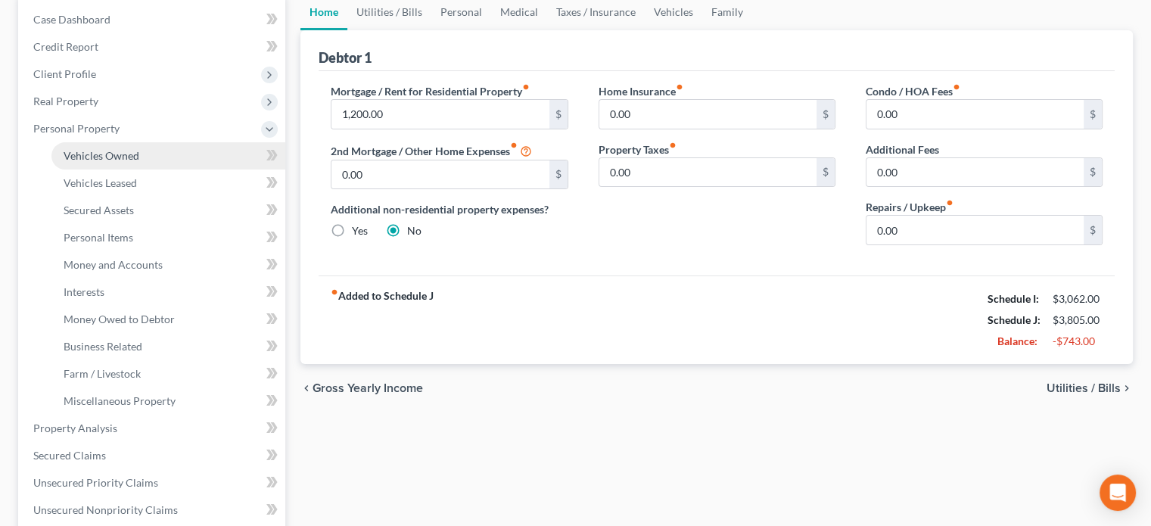
click at [106, 151] on span "Vehicles Owned" at bounding box center [102, 155] width 76 height 13
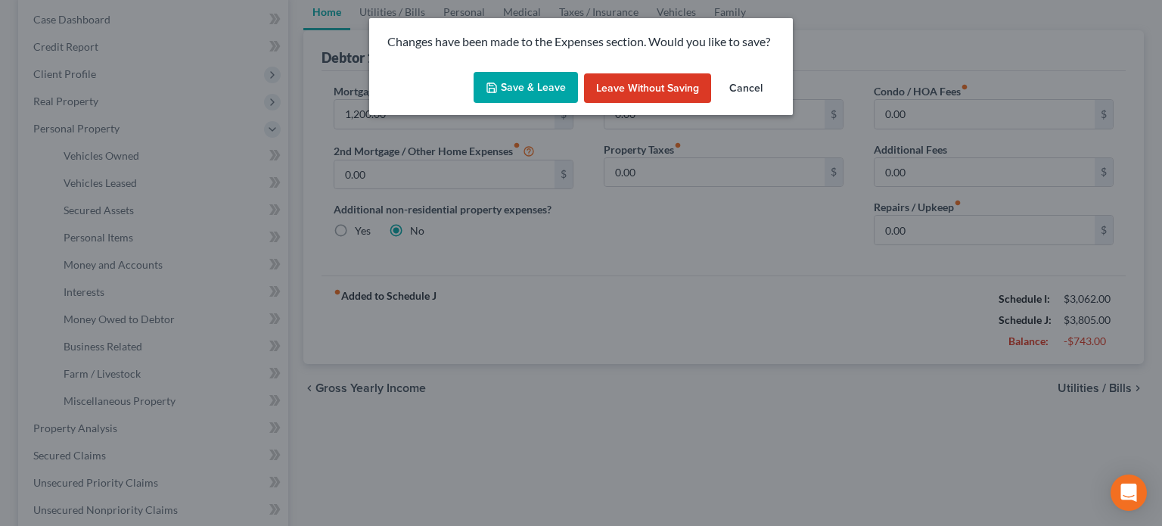
click at [490, 86] on icon "button" at bounding box center [492, 88] width 12 height 12
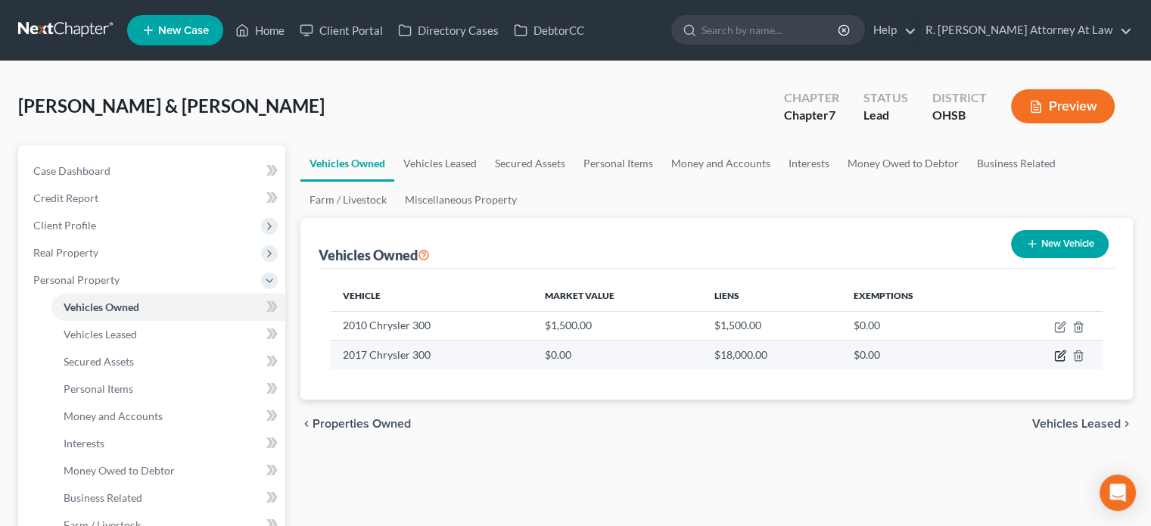
click at [1061, 350] on icon "button" at bounding box center [1060, 356] width 12 height 12
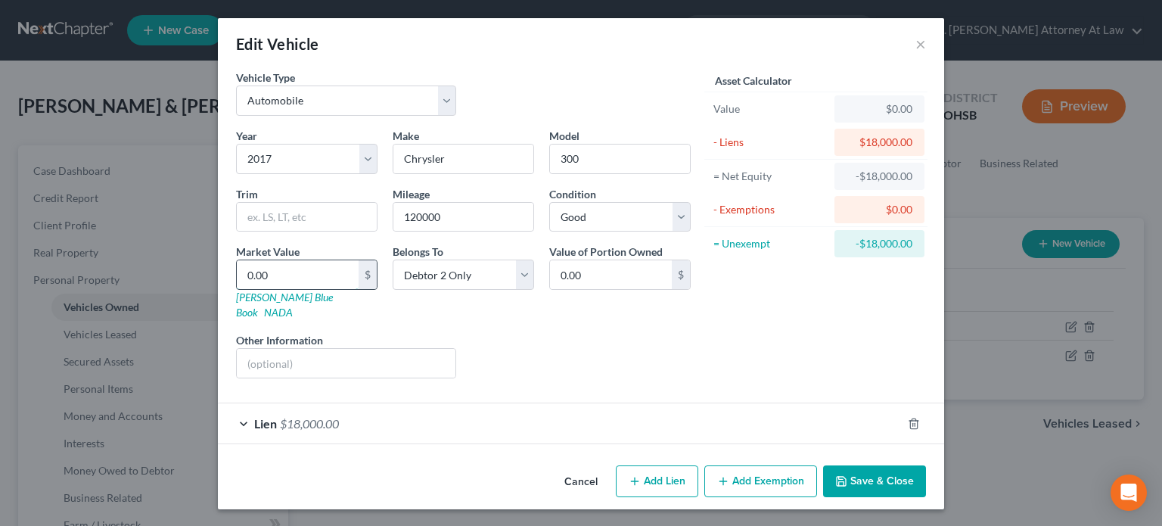
click at [298, 274] on input "0.00" at bounding box center [298, 274] width 122 height 29
click at [894, 465] on button "Save & Close" at bounding box center [874, 481] width 103 height 32
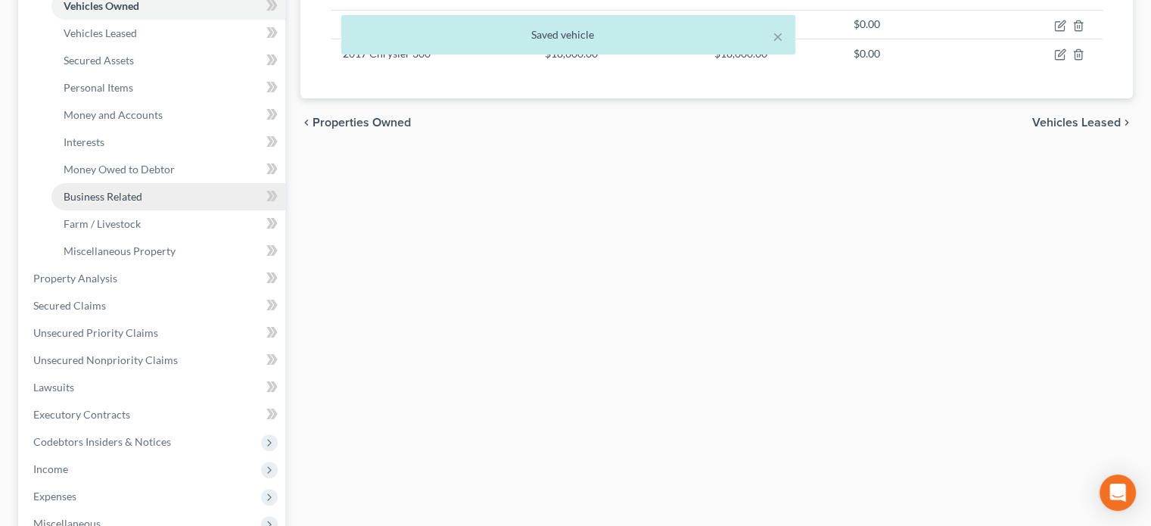
scroll to position [303, 0]
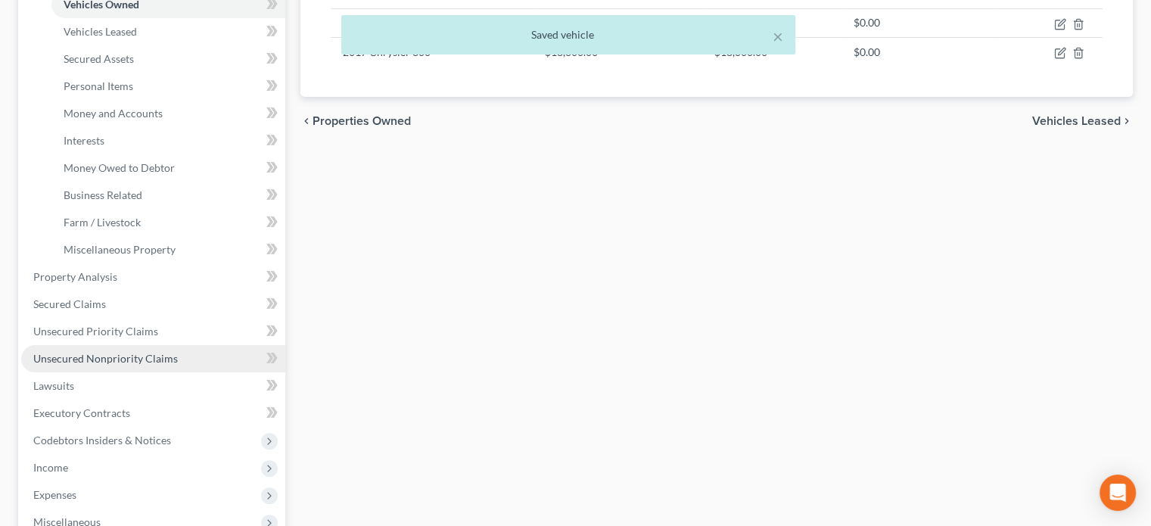
click at [63, 362] on span "Unsecured Nonpriority Claims" at bounding box center [105, 358] width 145 height 13
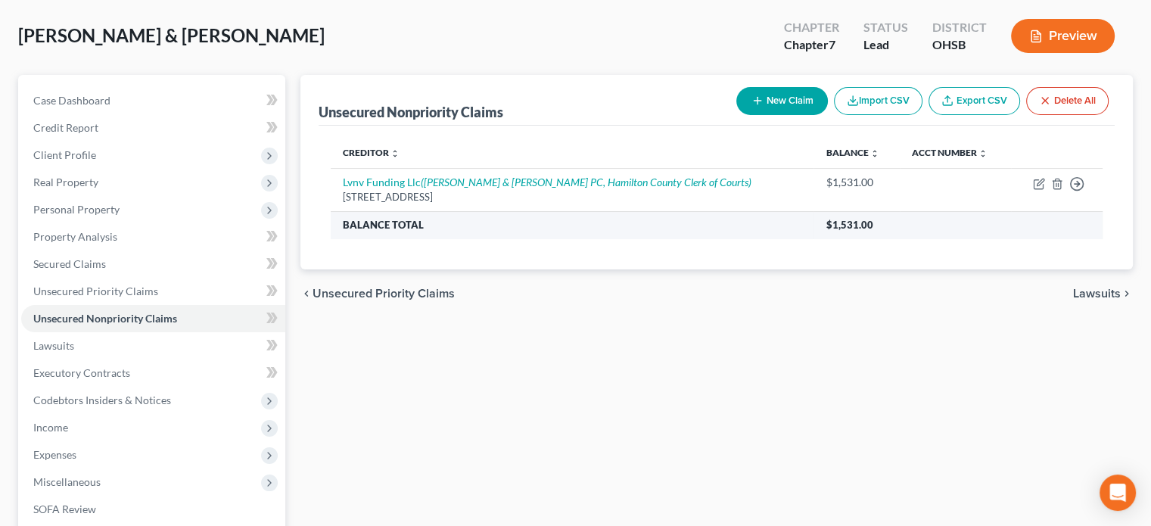
scroll to position [76, 0]
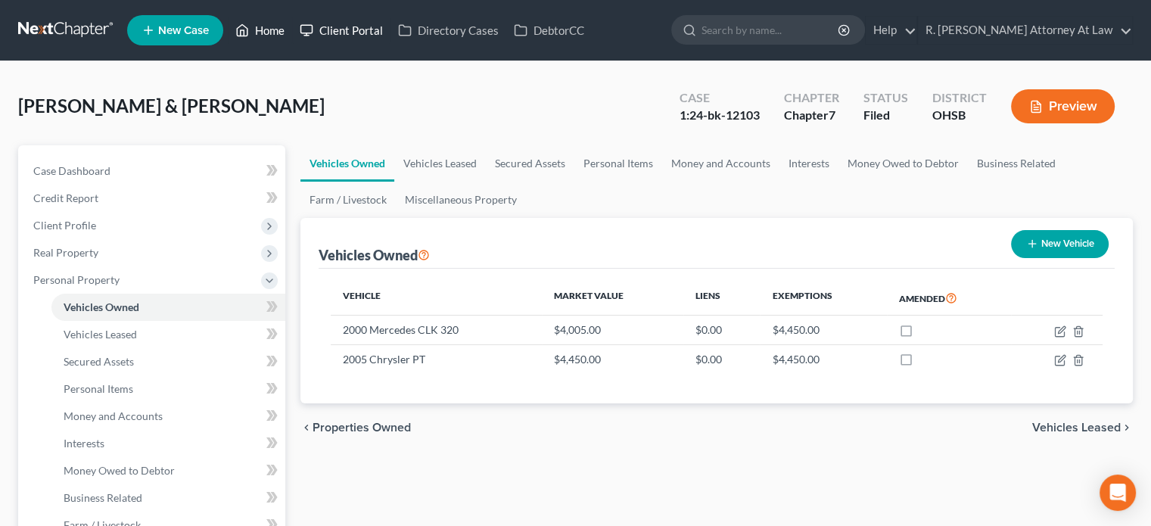
drag, startPoint x: 269, startPoint y: 33, endPoint x: 324, endPoint y: 33, distance: 54.5
click at [269, 33] on link "Home" at bounding box center [260, 30] width 64 height 27
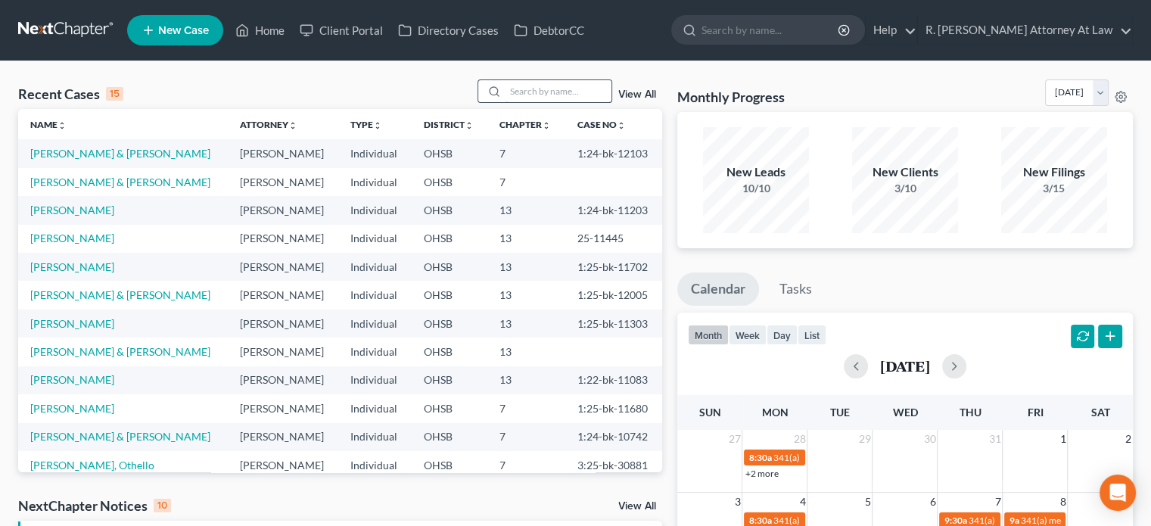
click at [536, 93] on input "search" at bounding box center [558, 91] width 106 height 22
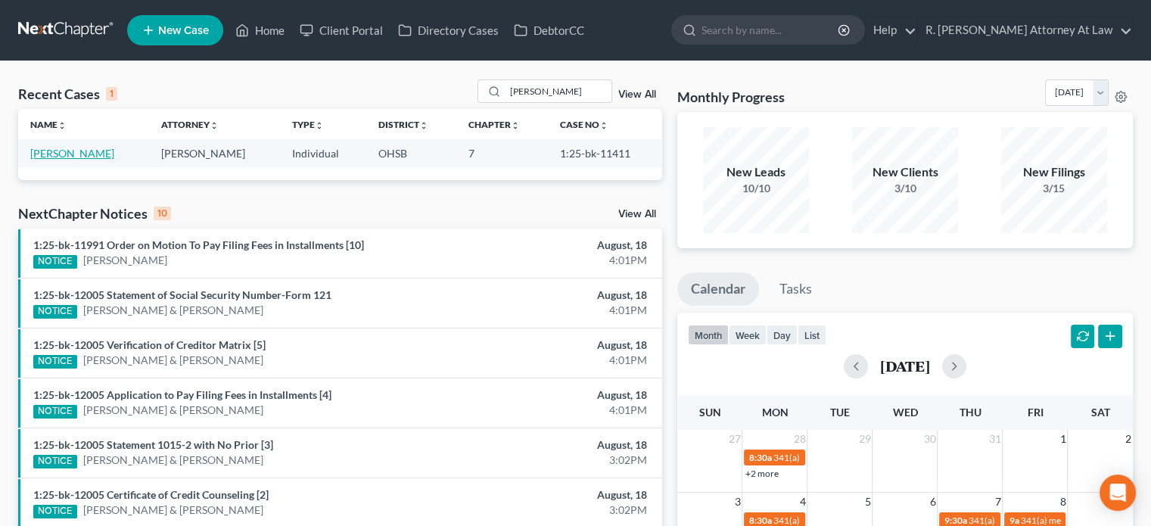
click at [100, 152] on link "Wheeler, Deanna" at bounding box center [72, 153] width 84 height 13
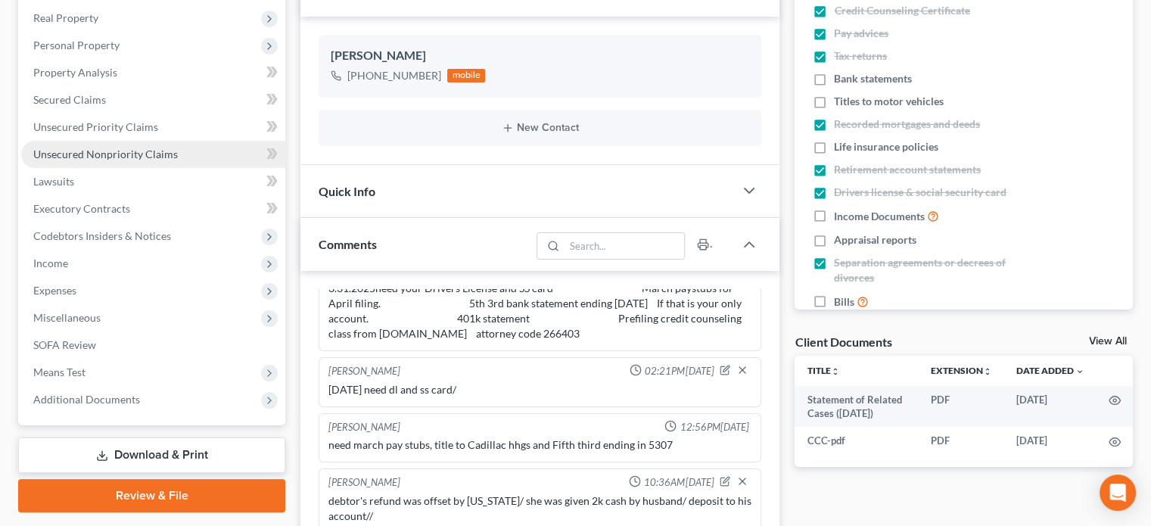
scroll to position [227, 0]
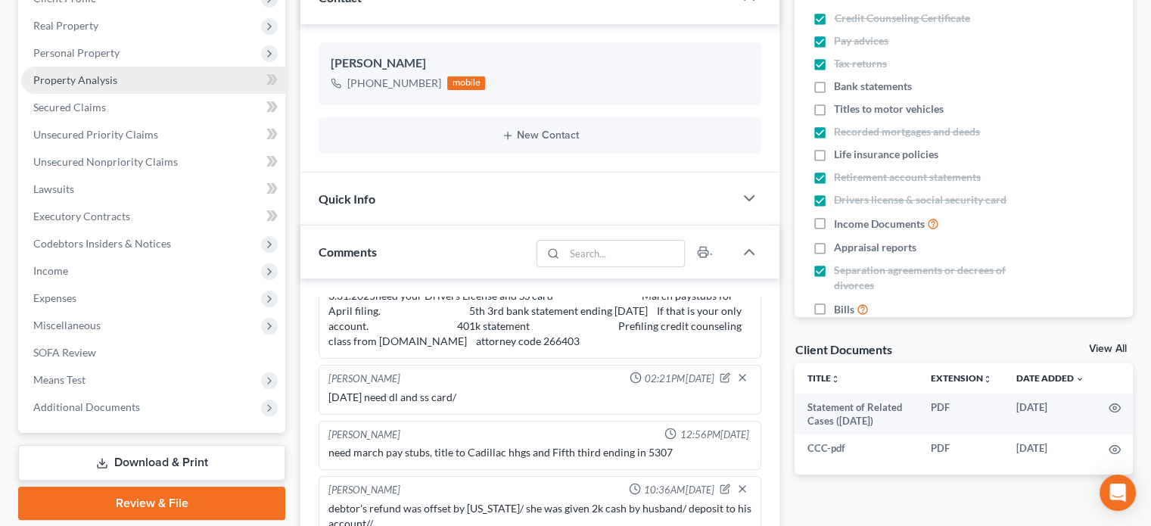
drag, startPoint x: 64, startPoint y: 52, endPoint x: 84, endPoint y: 87, distance: 40.4
click at [64, 51] on span "Personal Property" at bounding box center [76, 52] width 86 height 13
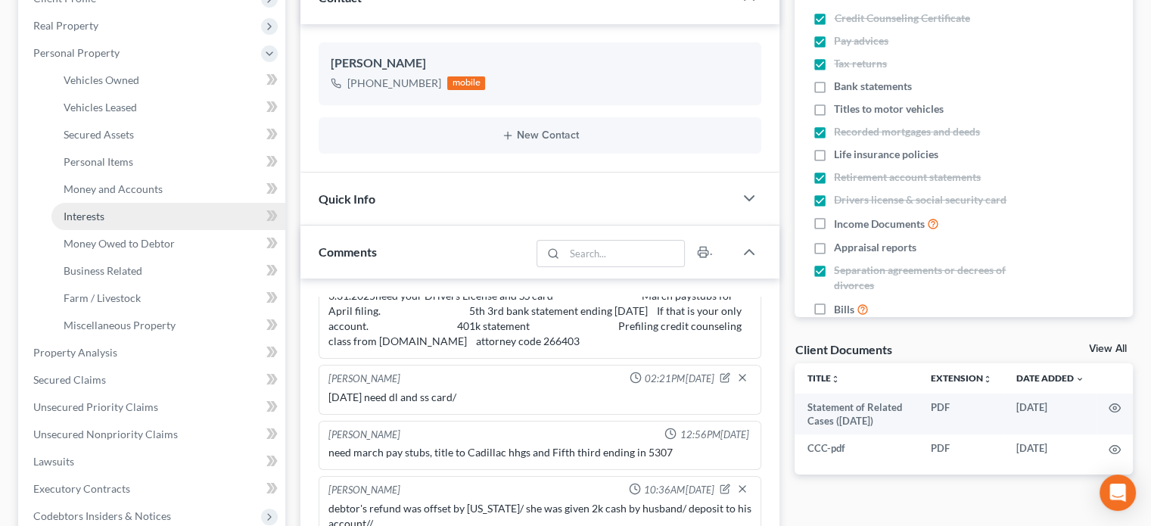
click at [91, 218] on span "Interests" at bounding box center [84, 216] width 41 height 13
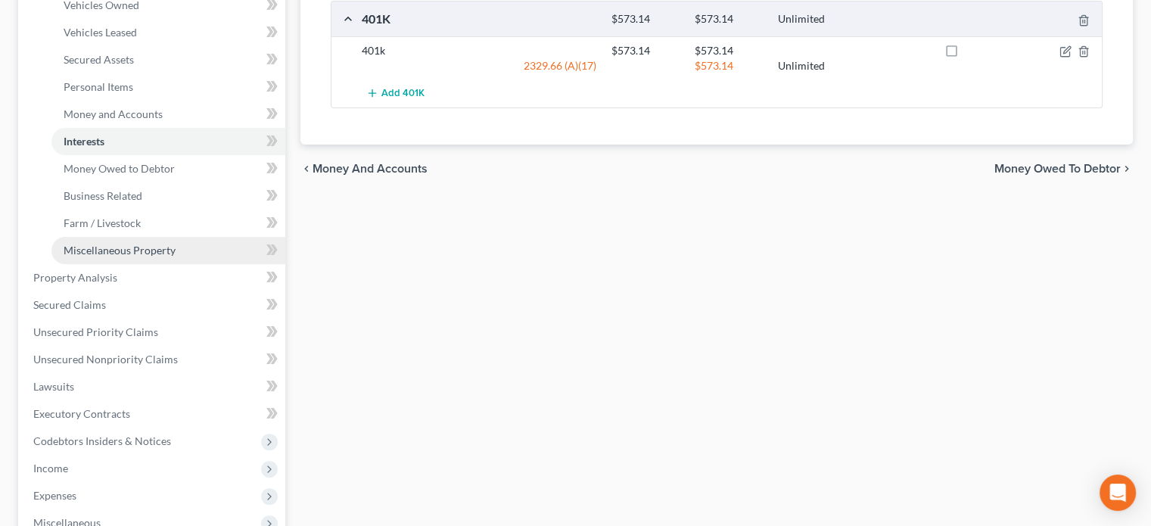
scroll to position [303, 0]
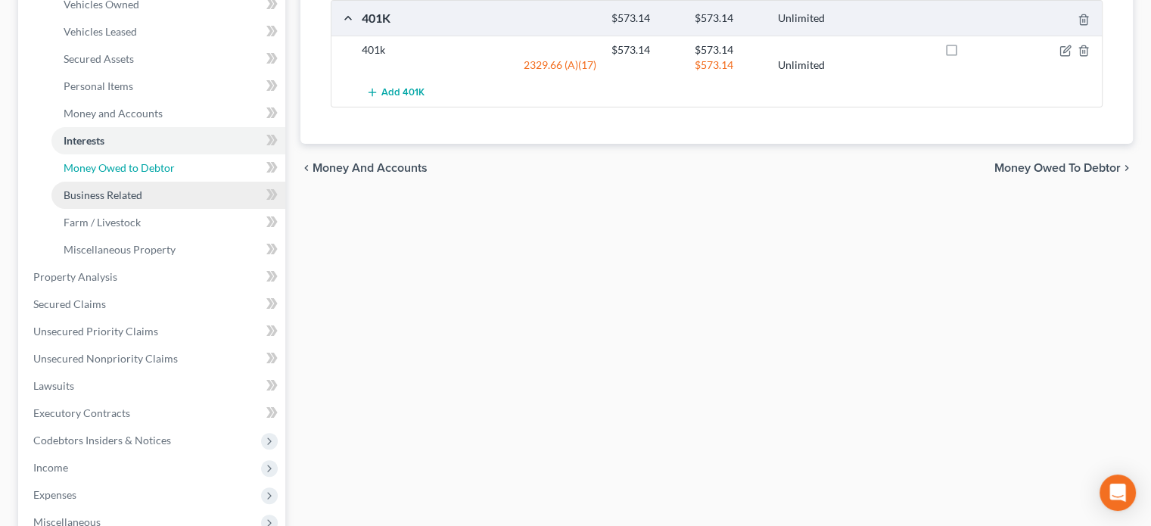
drag, startPoint x: 82, startPoint y: 167, endPoint x: 256, endPoint y: 203, distance: 177.6
click at [82, 166] on span "Money Owed to Debtor" at bounding box center [119, 167] width 111 height 13
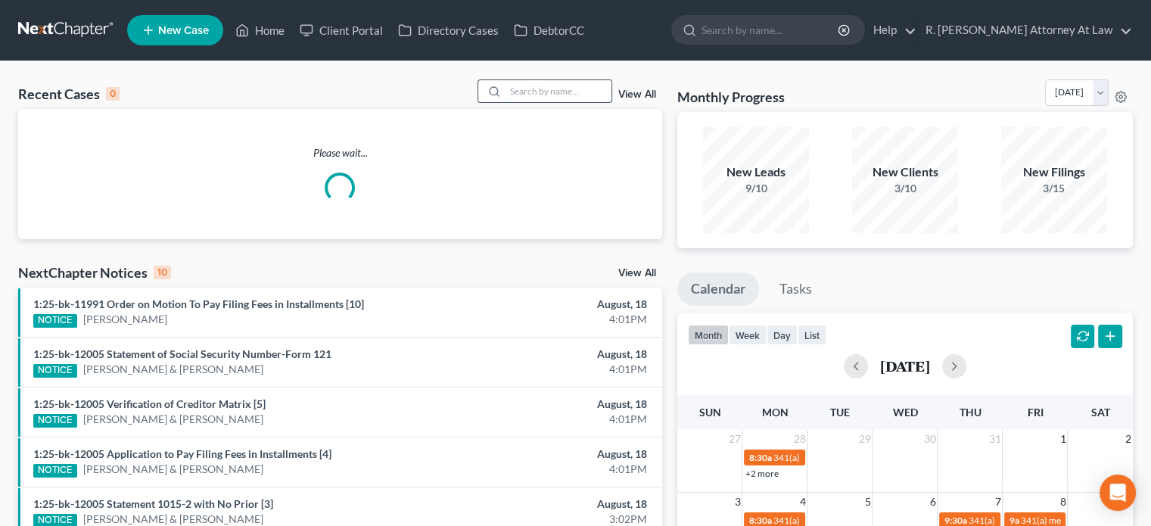
click at [509, 93] on input "search" at bounding box center [558, 91] width 106 height 22
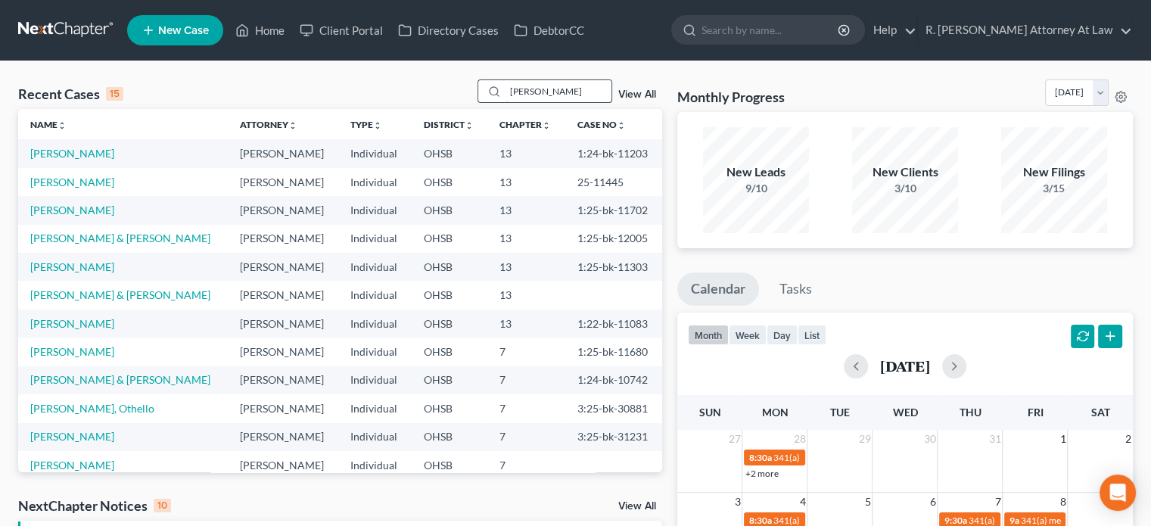
type input "[PERSON_NAME]"
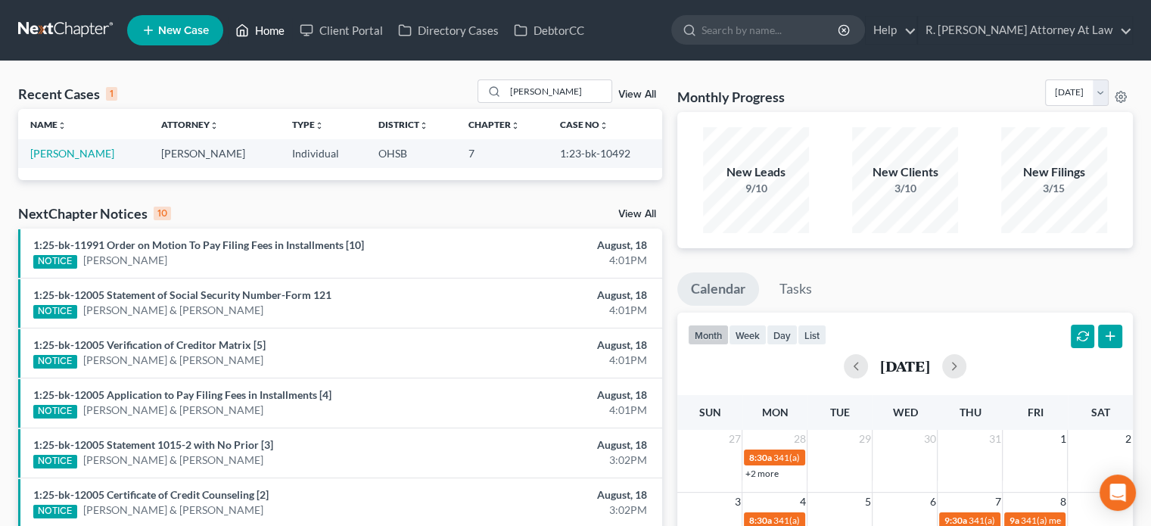
click at [266, 26] on link "Home" at bounding box center [260, 30] width 64 height 27
click at [267, 31] on link "Home" at bounding box center [260, 30] width 64 height 27
click at [263, 26] on link "Home" at bounding box center [260, 30] width 64 height 27
